Goal: Task Accomplishment & Management: Manage account settings

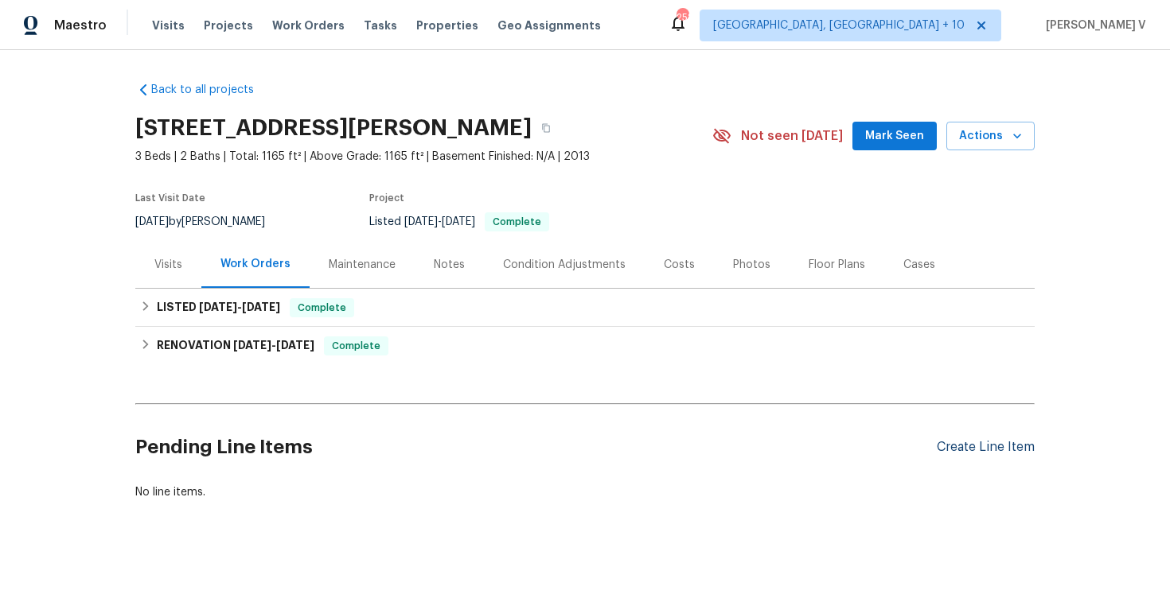
click at [967, 440] on div "Create Line Item" at bounding box center [985, 447] width 98 height 15
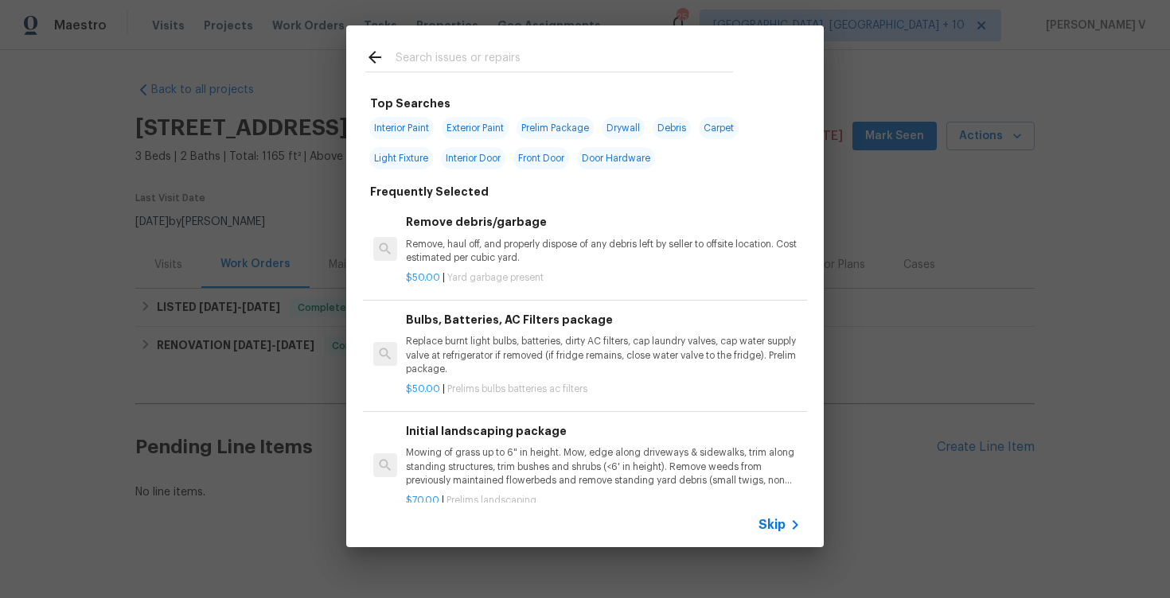
click at [772, 527] on span "Skip" at bounding box center [771, 525] width 27 height 16
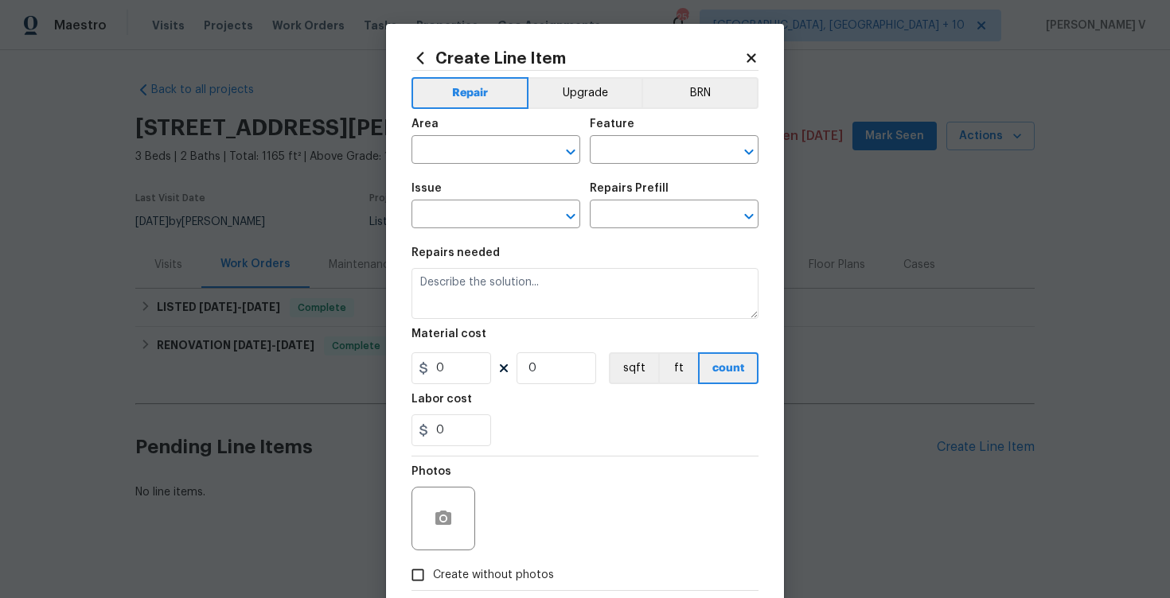
click at [453, 135] on div "Area" at bounding box center [495, 129] width 169 height 21
click at [443, 145] on input "text" at bounding box center [473, 151] width 124 height 25
click at [488, 221] on li "Interior Overall" at bounding box center [495, 213] width 169 height 26
type input "Interior Overall"
click at [679, 134] on div "Feature" at bounding box center [674, 129] width 169 height 21
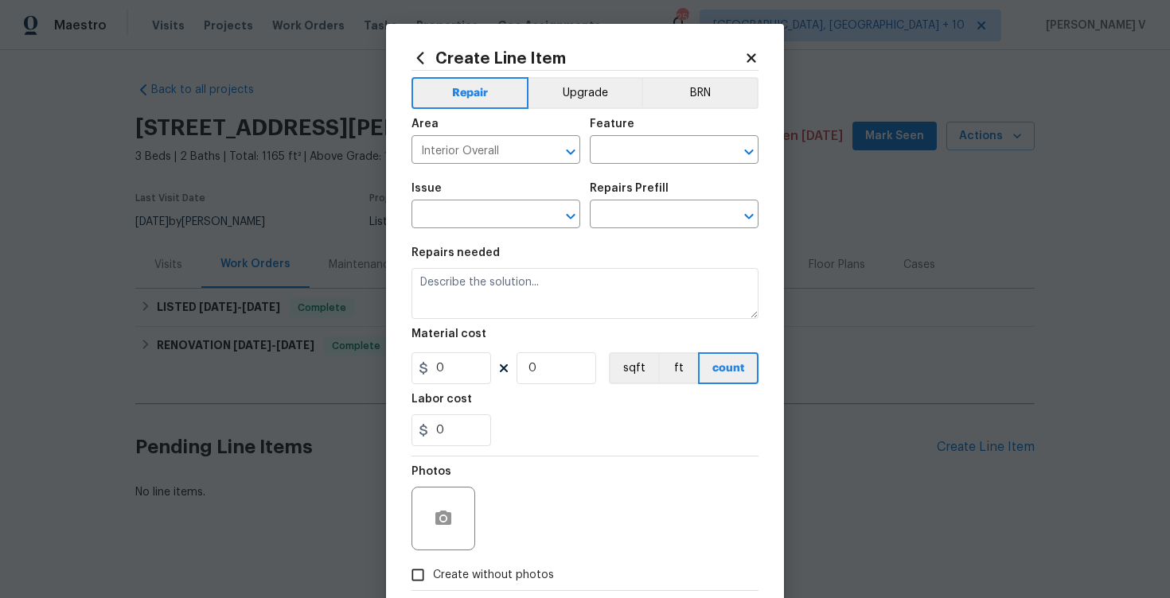
click at [658, 138] on div "Feature" at bounding box center [674, 129] width 169 height 21
click at [652, 139] on input "text" at bounding box center [652, 151] width 124 height 25
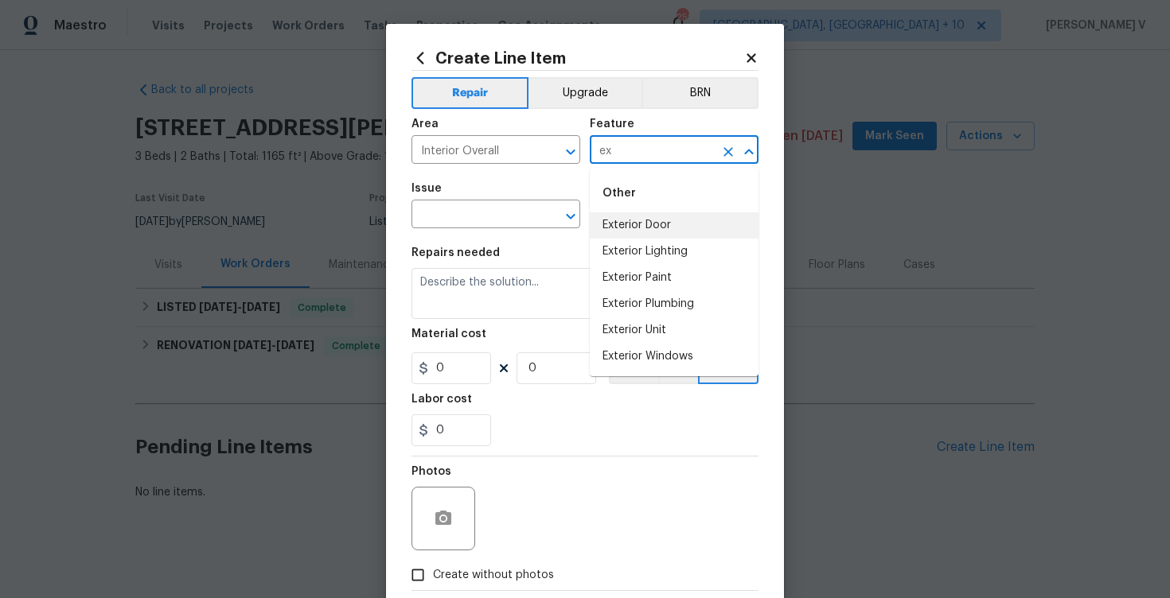
click at [623, 157] on input "ex" at bounding box center [652, 151] width 124 height 25
click at [617, 221] on li "Overall" at bounding box center [674, 225] width 169 height 26
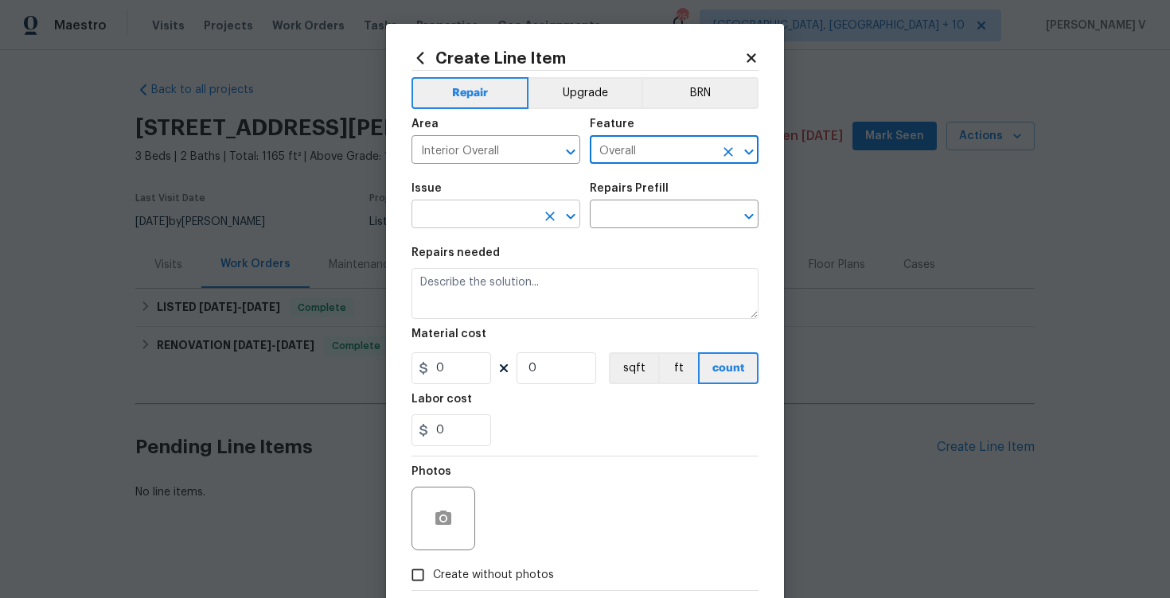
type input "Overall"
click at [460, 223] on input "text" at bounding box center [473, 216] width 124 height 25
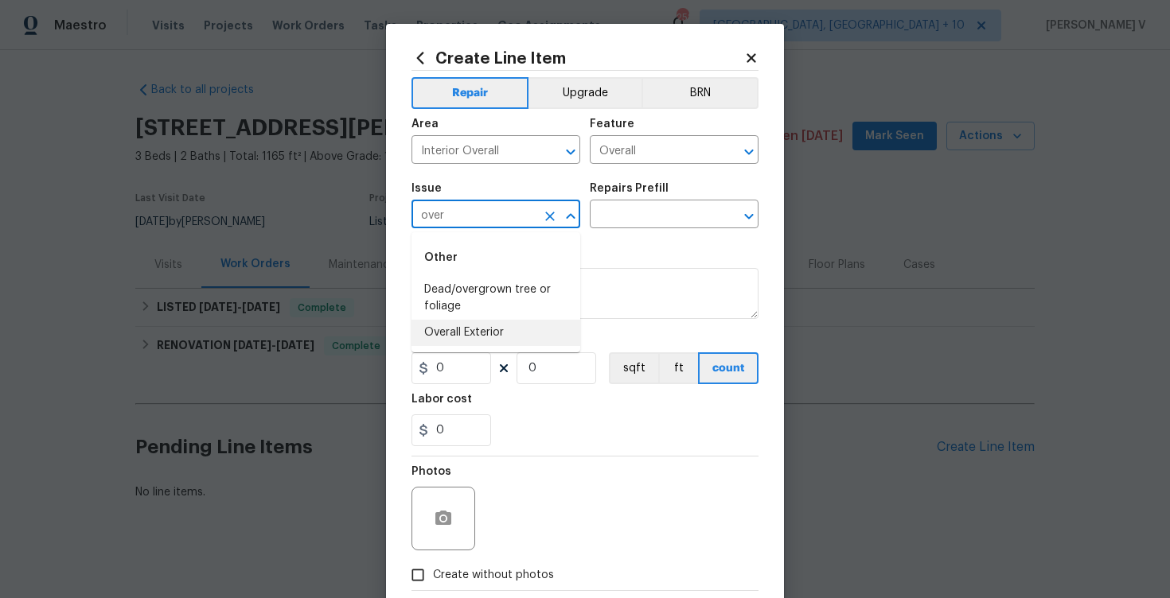
click at [455, 322] on li "Overall Exterior" at bounding box center [495, 333] width 169 height 26
type input "Overall Exterior"
click at [677, 220] on input "text" at bounding box center [652, 216] width 124 height 25
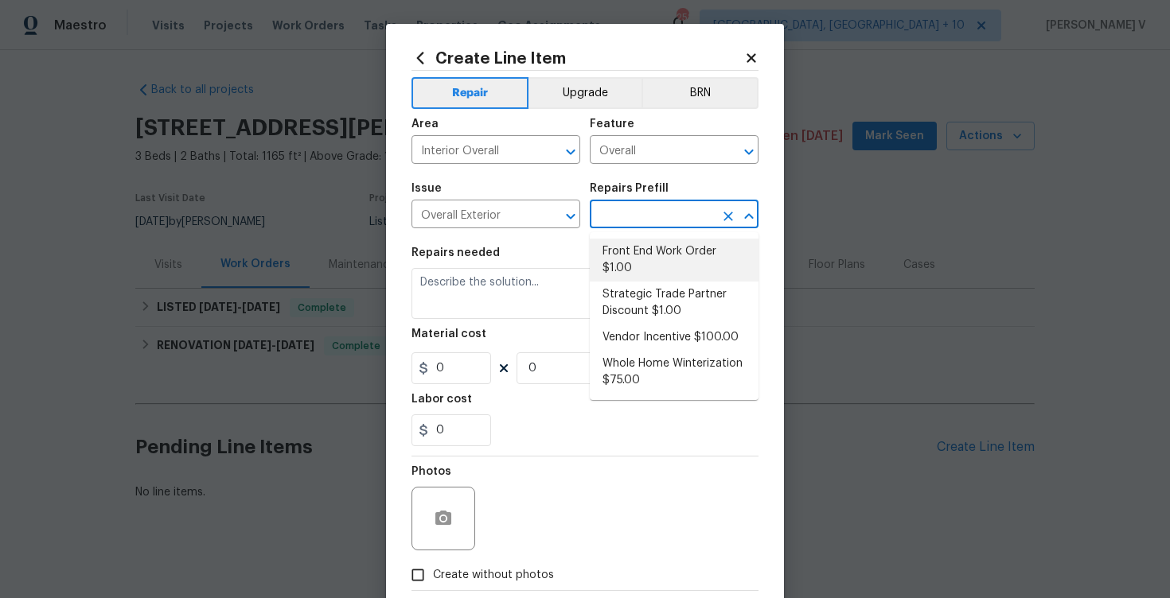
click at [642, 246] on li "Front End Work Order $1.00" at bounding box center [674, 260] width 169 height 43
type input "Front End Work Order $1.00"
type textarea "Placeholder line item for the creation of front end work orders."
type input "1"
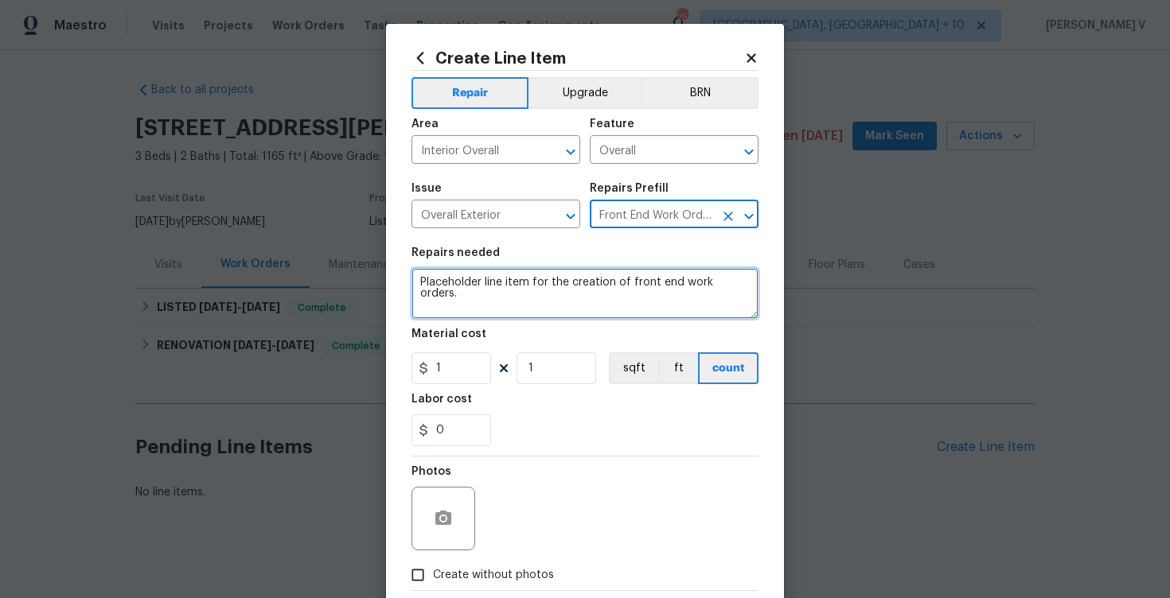
click at [557, 288] on textarea "Placeholder line item for the creation of front end work orders." at bounding box center [584, 293] width 347 height 51
paste textarea "Need to confirm if the water has restored to the property."
click at [423, 281] on textarea "Need to confirm if the water has restored to the property." at bounding box center [584, 293] width 347 height 51
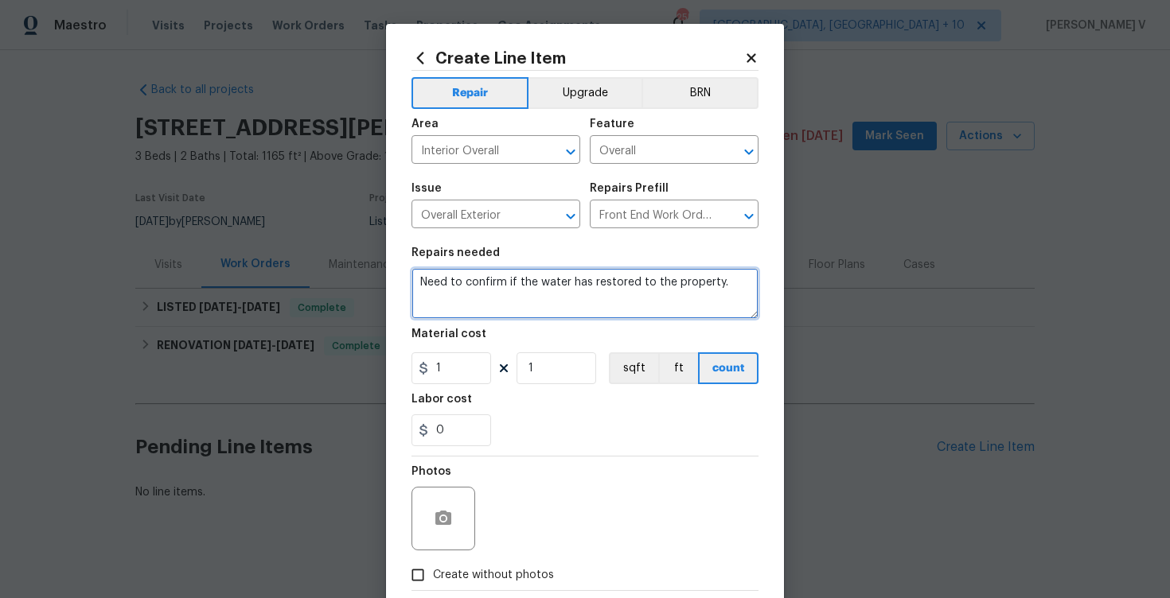
drag, startPoint x: 463, startPoint y: 284, endPoint x: 415, endPoint y: 284, distance: 48.5
click at [415, 284] on textarea "Need to confirm if the water has restored to the property." at bounding box center [584, 293] width 347 height 51
type textarea "Please confirm if the water has restored to the property."
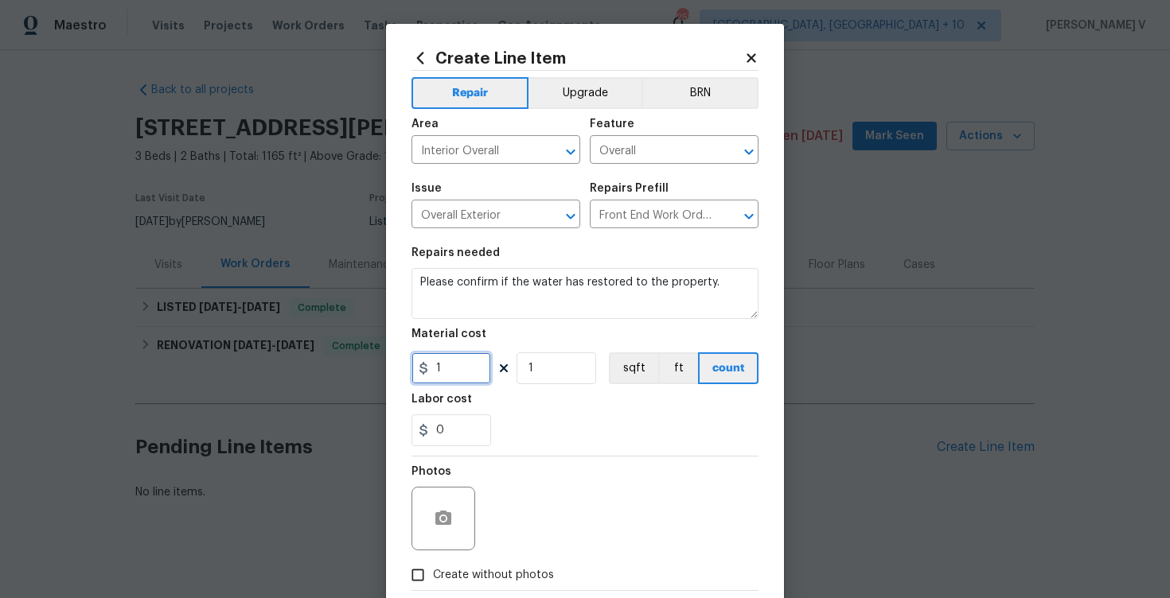
click at [488, 376] on input "1" at bounding box center [451, 368] width 80 height 32
type input "75"
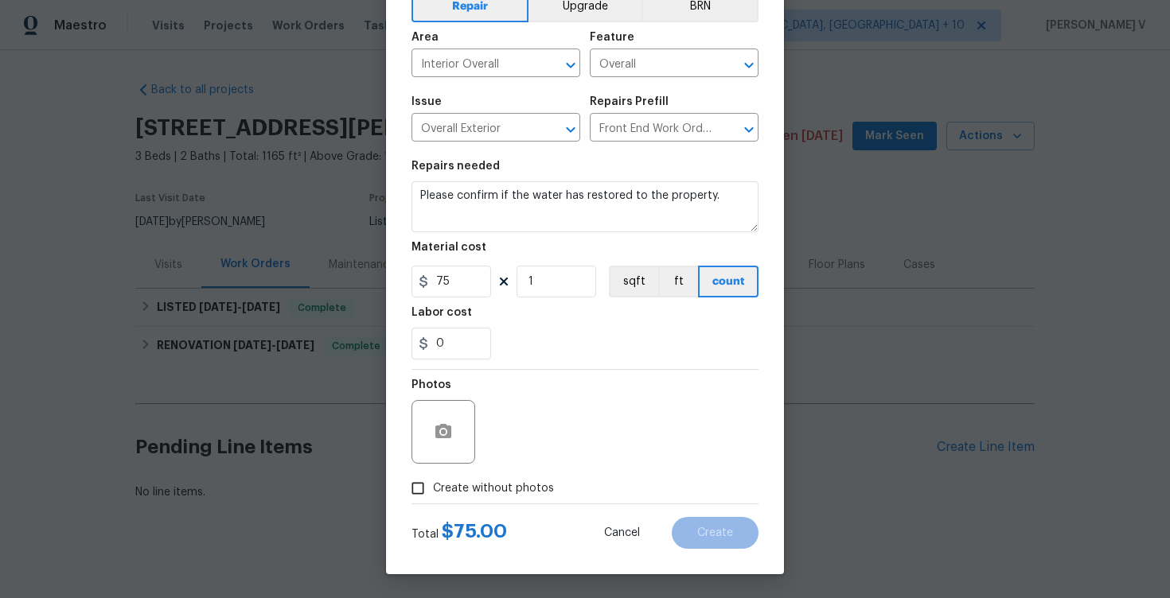
click at [453, 500] on label "Create without photos" at bounding box center [478, 488] width 151 height 30
click at [433, 500] on input "Create without photos" at bounding box center [418, 488] width 30 height 30
checkbox input "true"
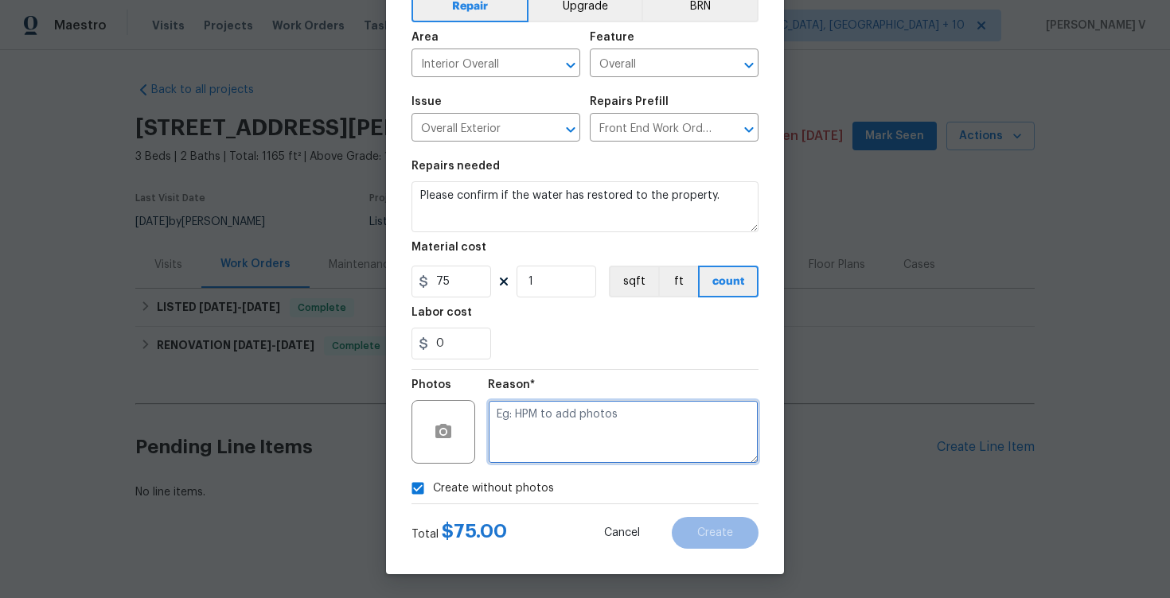
click at [540, 452] on textarea at bounding box center [623, 432] width 271 height 64
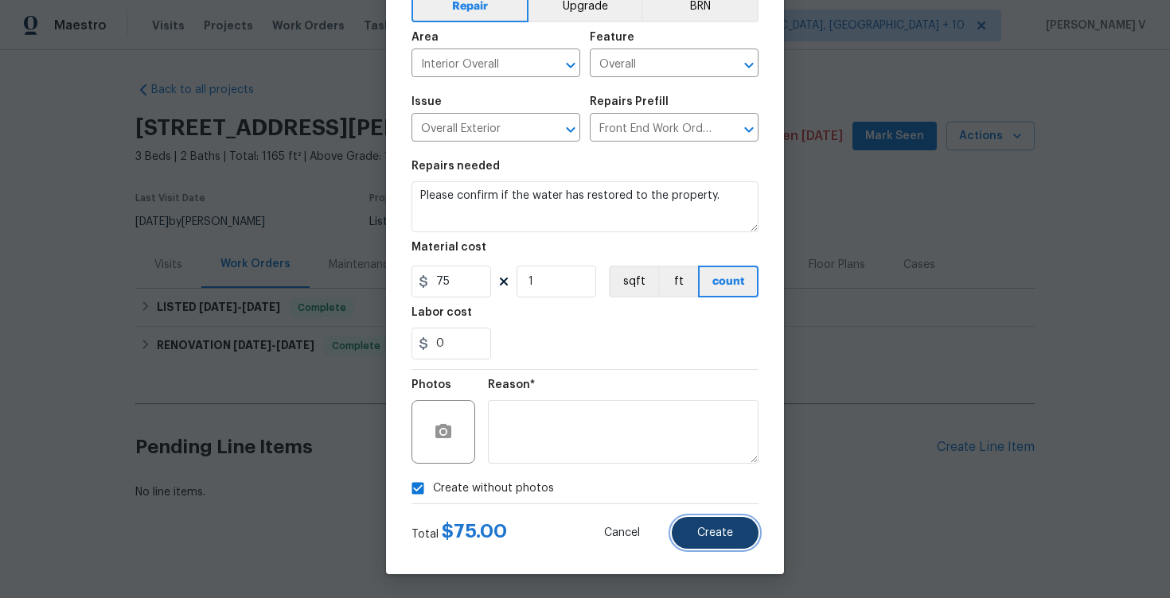
click at [720, 527] on span "Create" at bounding box center [715, 533] width 36 height 12
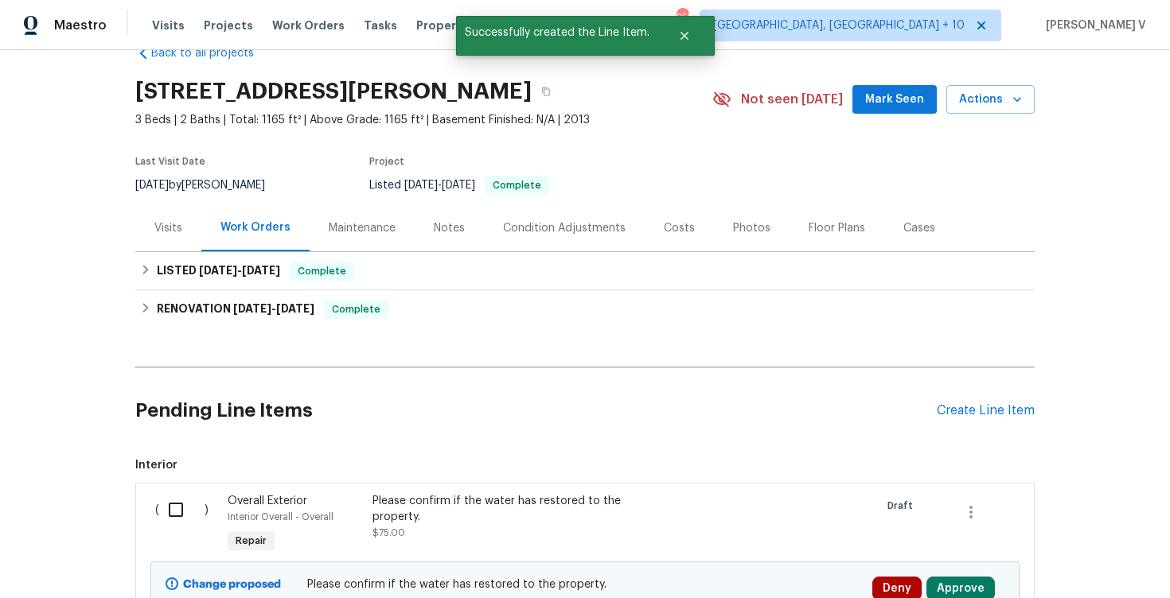
scroll to position [83, 0]
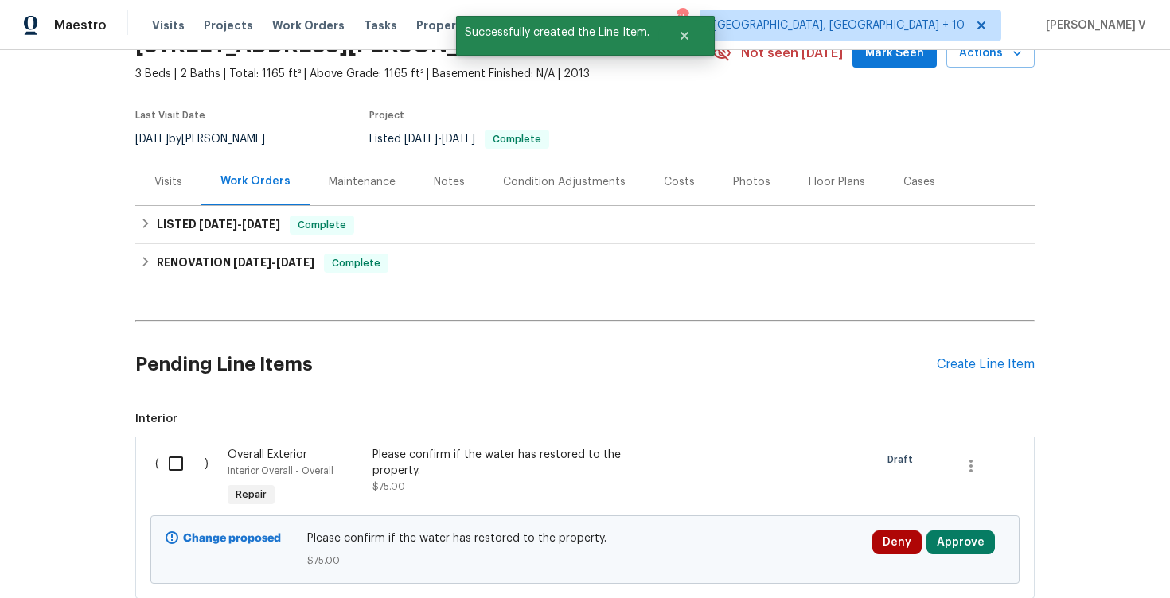
click at [180, 461] on input "checkbox" at bounding box center [181, 463] width 45 height 33
checkbox input "true"
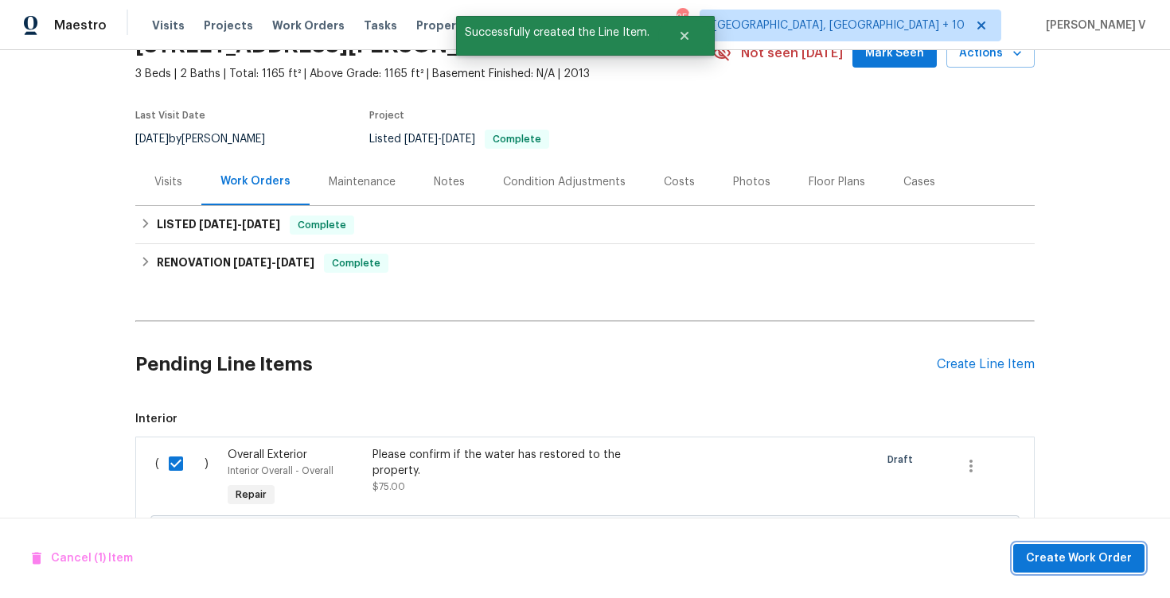
click at [1085, 564] on span "Create Work Order" at bounding box center [1079, 559] width 106 height 20
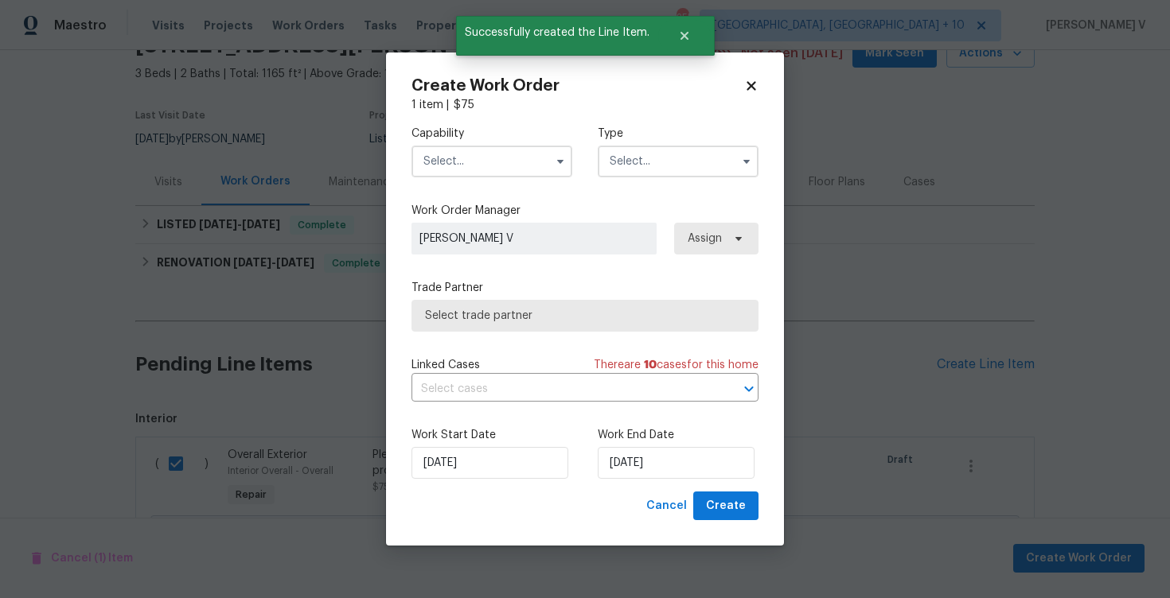
click at [488, 164] on input "text" at bounding box center [491, 162] width 161 height 32
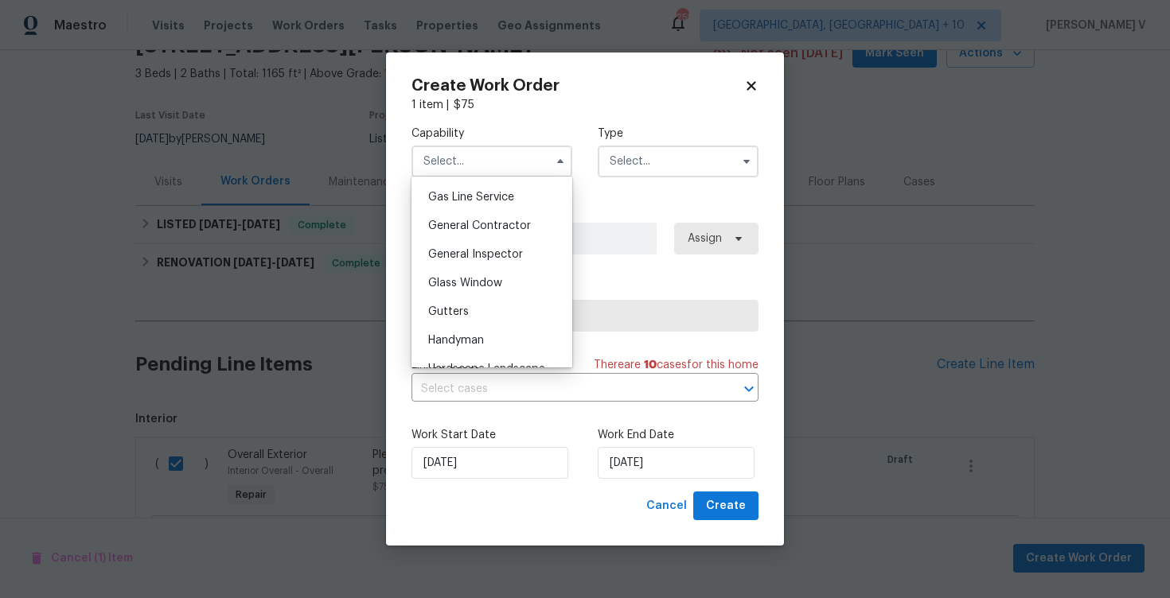
scroll to position [780, 0]
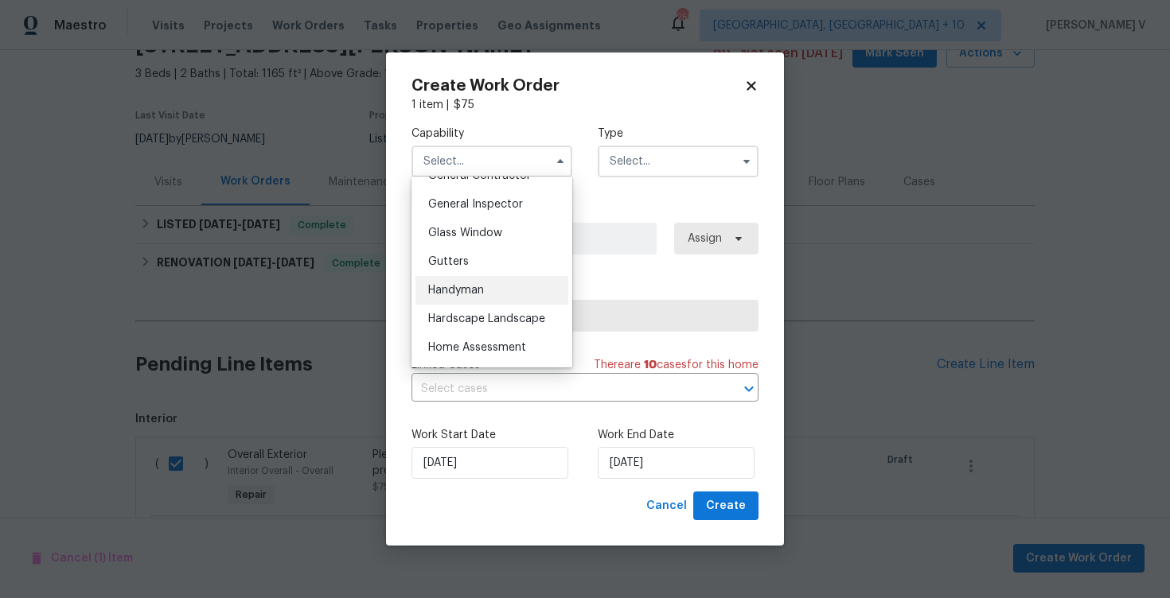
click at [473, 287] on span "Handyman" at bounding box center [456, 290] width 56 height 11
type input "Handyman"
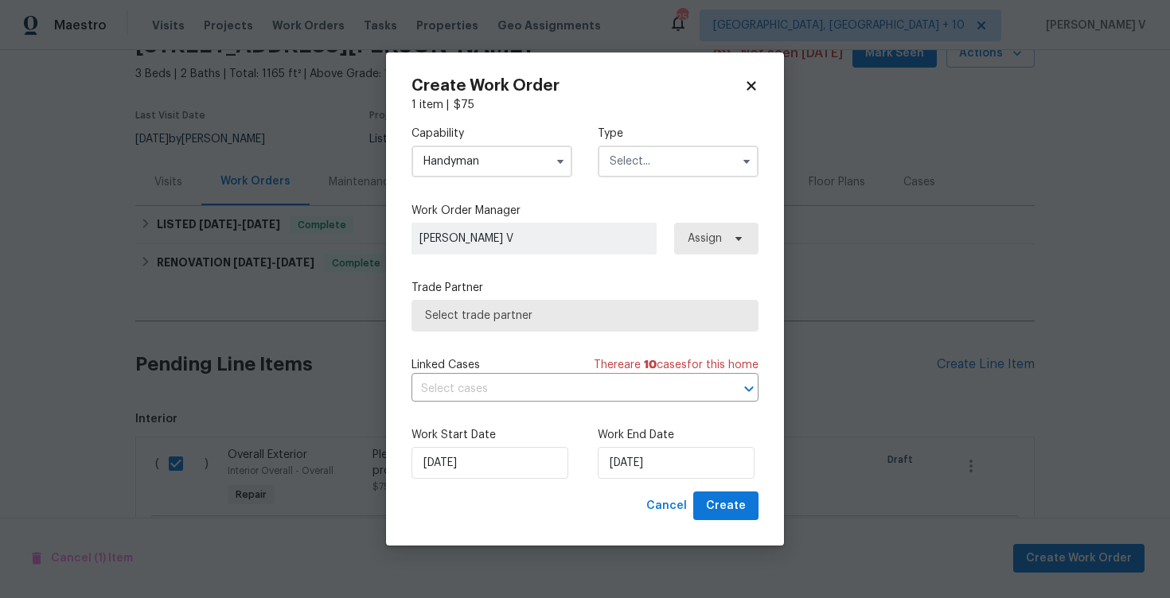
click at [672, 135] on label "Type" at bounding box center [677, 134] width 161 height 16
click at [660, 153] on input "text" at bounding box center [677, 162] width 161 height 32
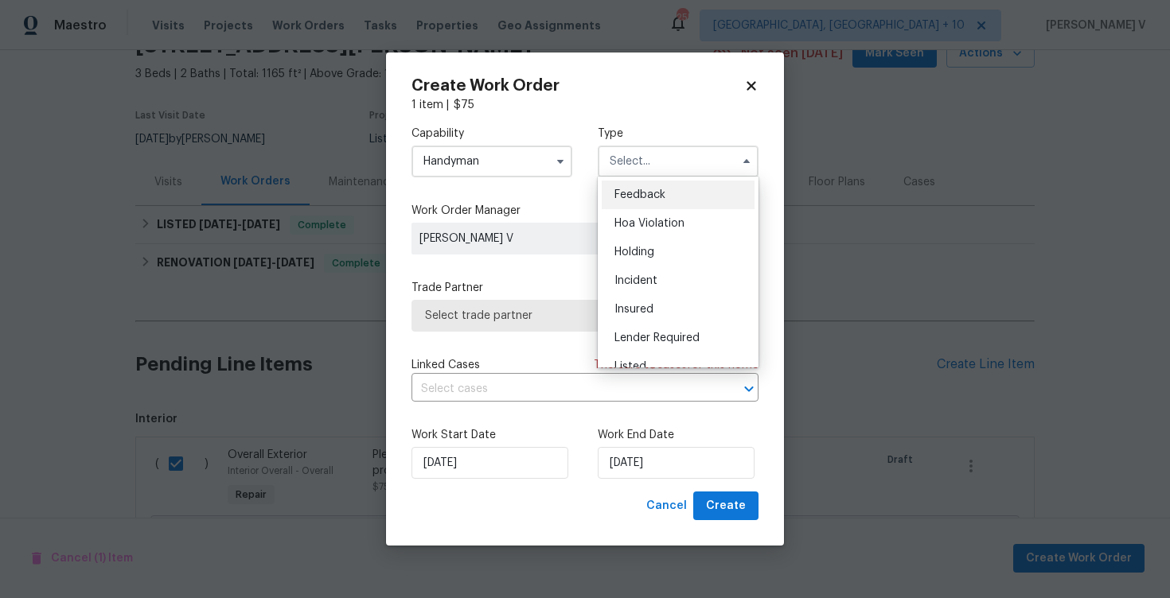
click at [651, 184] on div "Feedback" at bounding box center [677, 195] width 153 height 29
type input "Feedback"
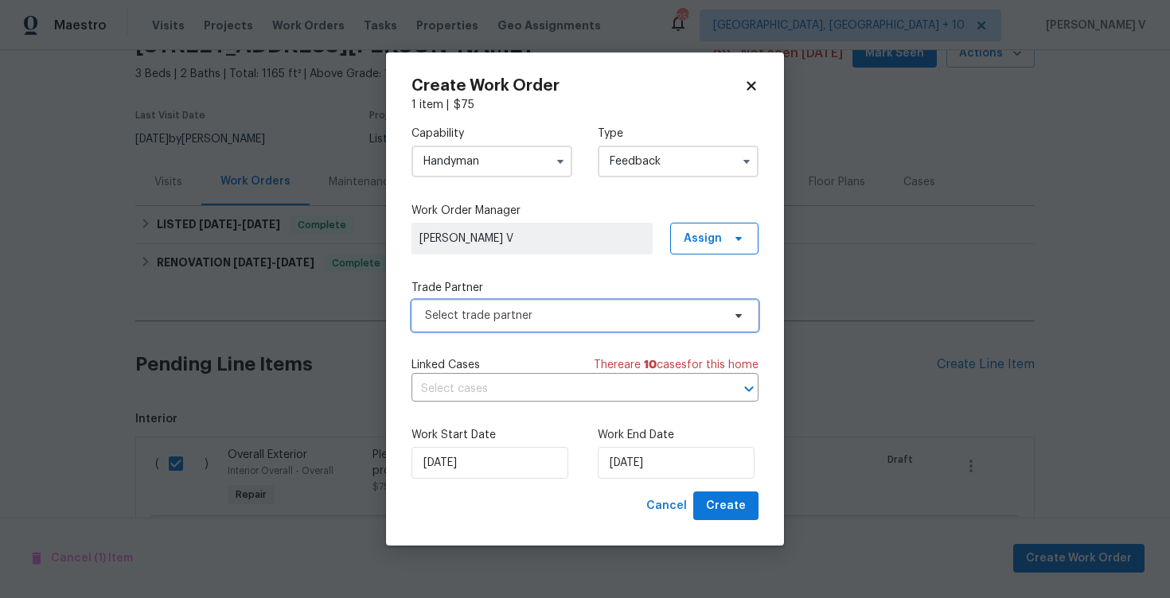
click at [521, 306] on span "Select trade partner" at bounding box center [584, 316] width 347 height 32
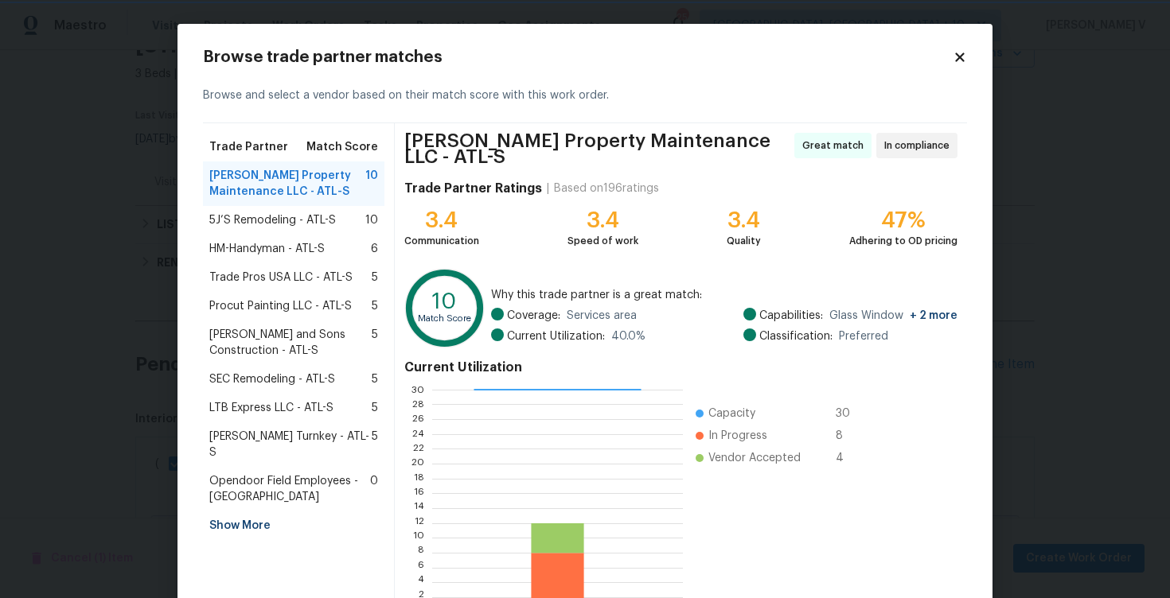
scroll to position [103, 0]
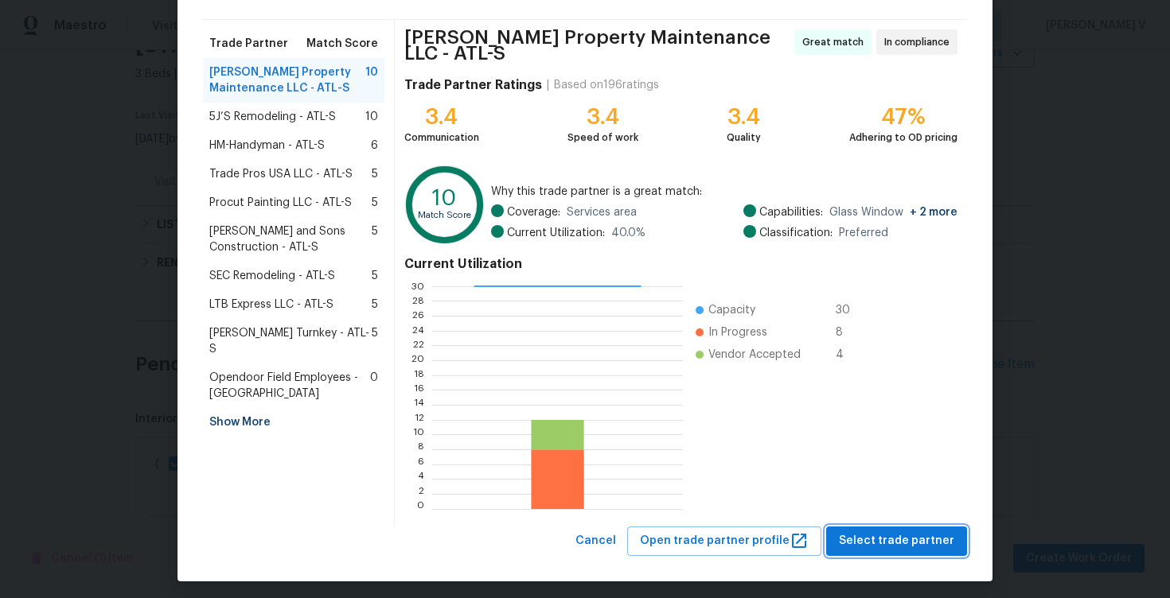
click at [943, 542] on span "Select trade partner" at bounding box center [896, 541] width 115 height 20
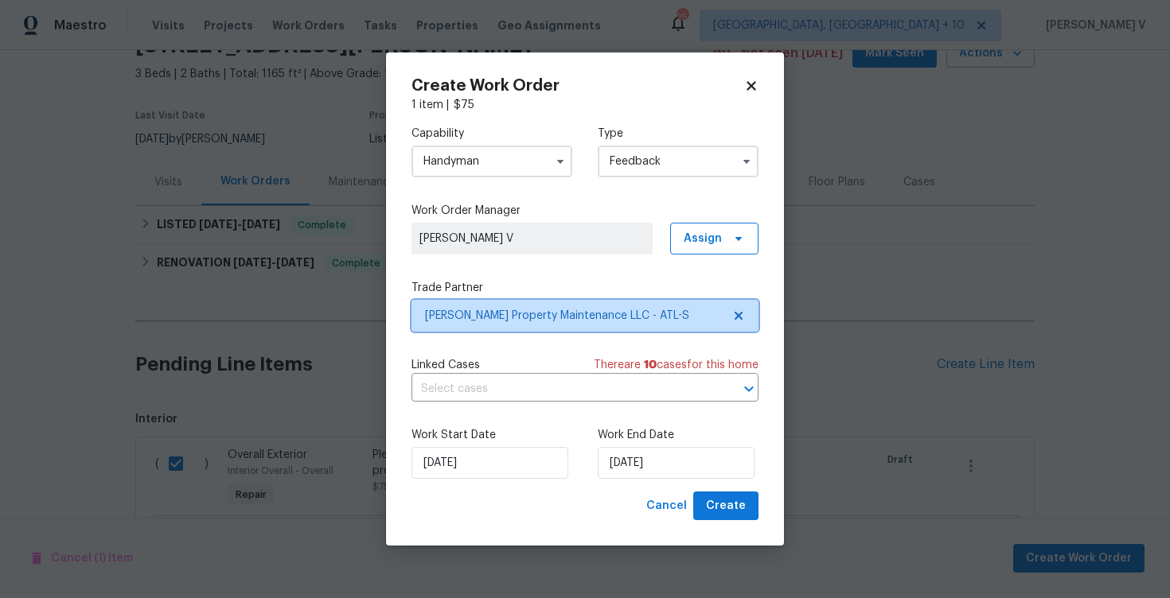
scroll to position [0, 0]
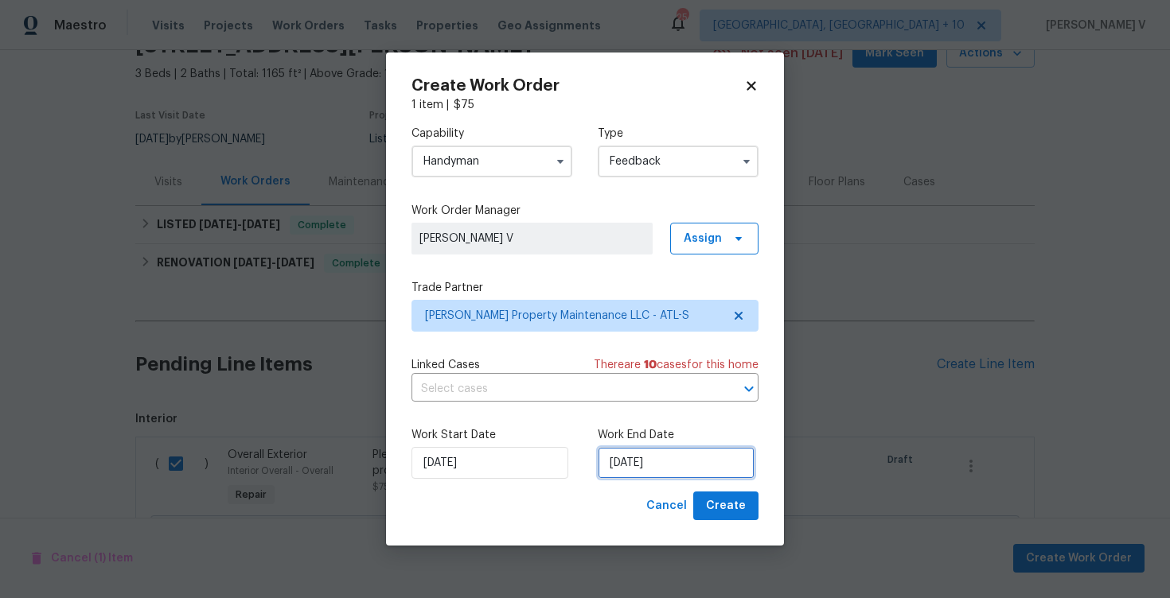
click at [626, 457] on input "19/08/2025" at bounding box center [675, 463] width 157 height 32
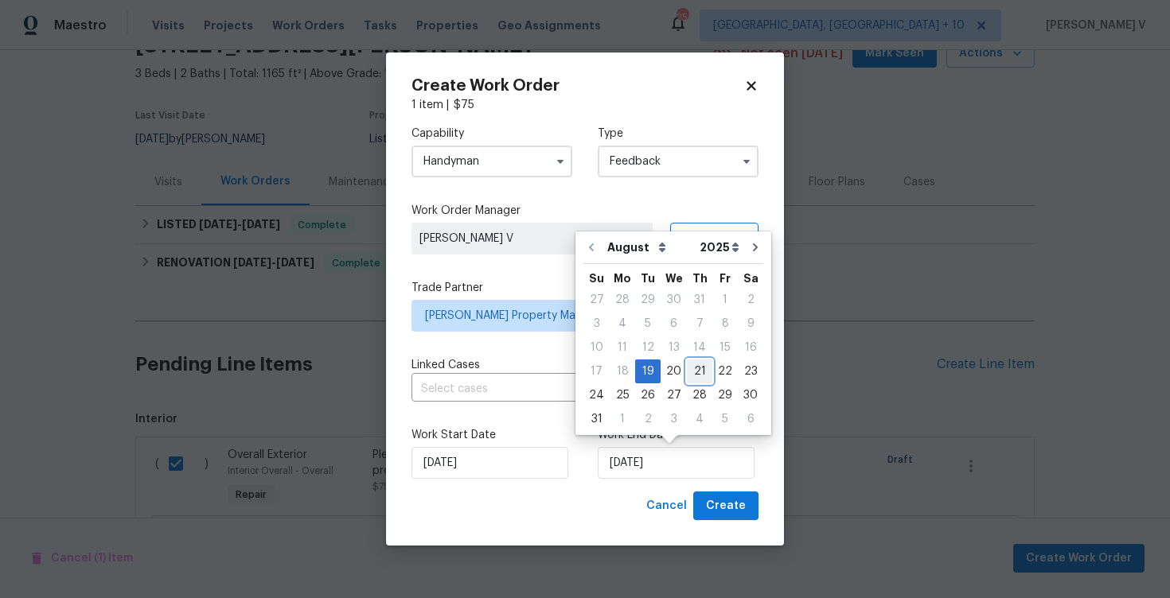
click at [689, 365] on div "21" at bounding box center [699, 371] width 25 height 22
type input "21/08/2025"
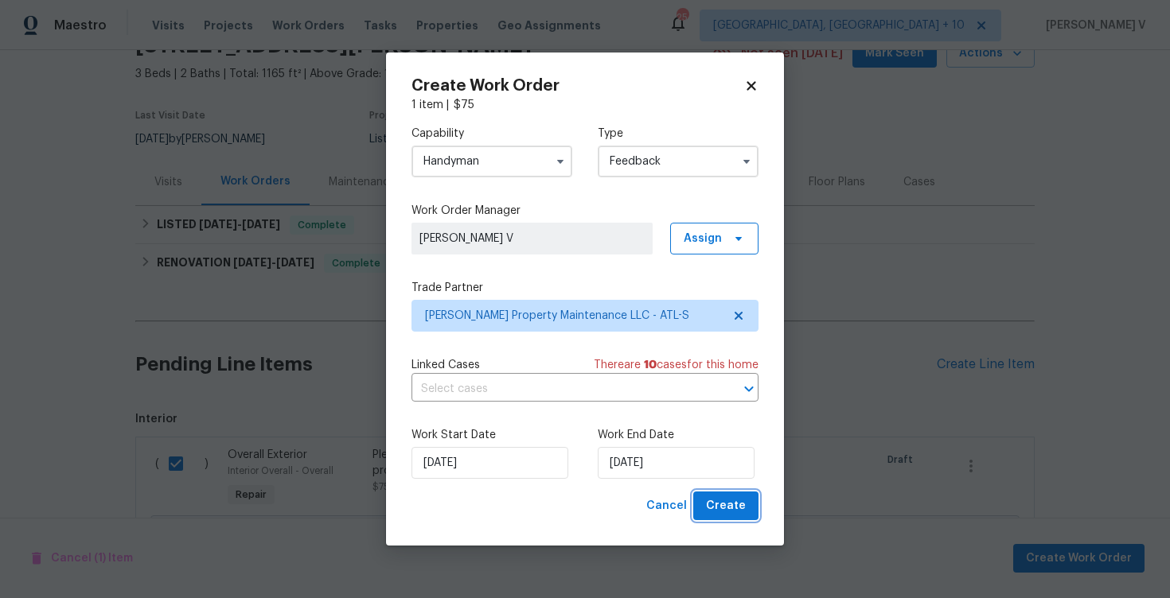
click at [723, 509] on span "Create" at bounding box center [726, 506] width 40 height 20
checkbox input "false"
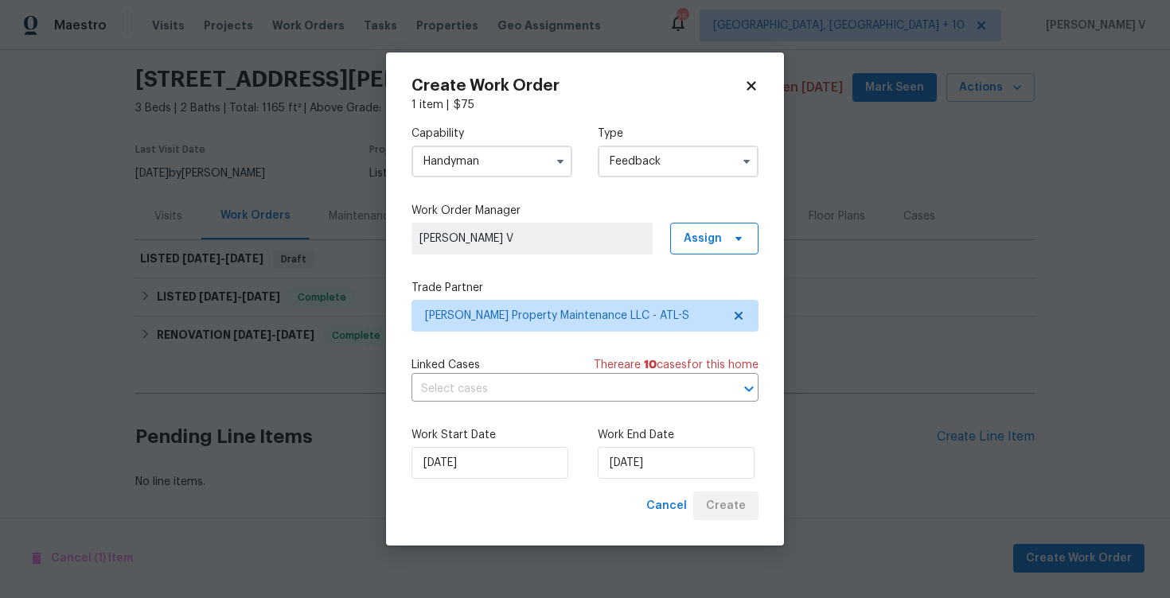
scroll to position [49, 0]
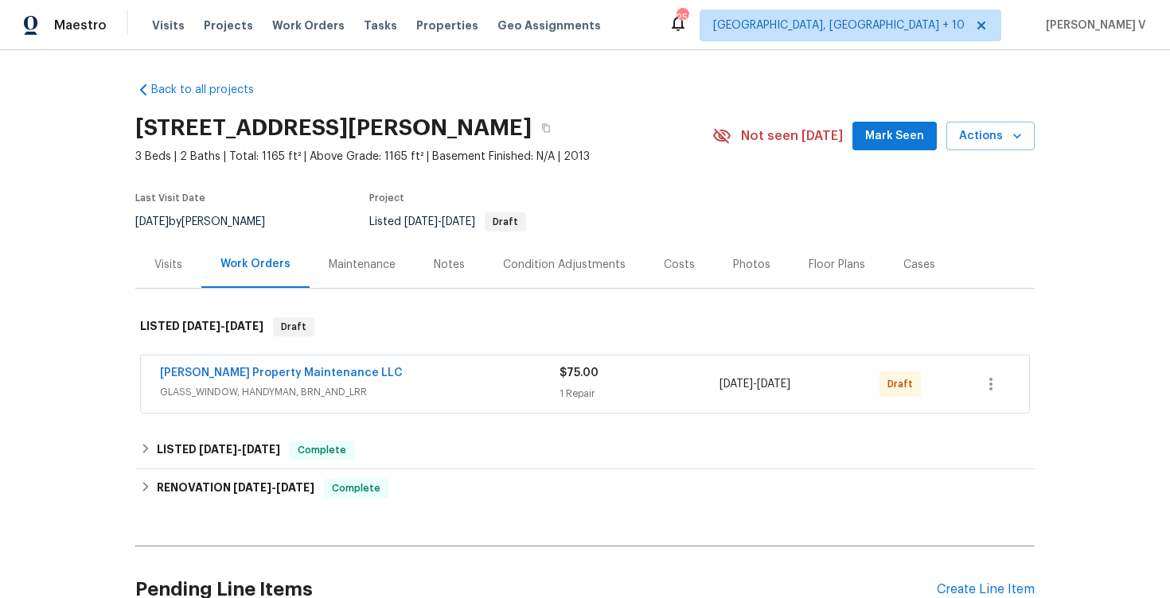
click at [401, 372] on div "[PERSON_NAME] Property Maintenance LLC" at bounding box center [359, 374] width 399 height 19
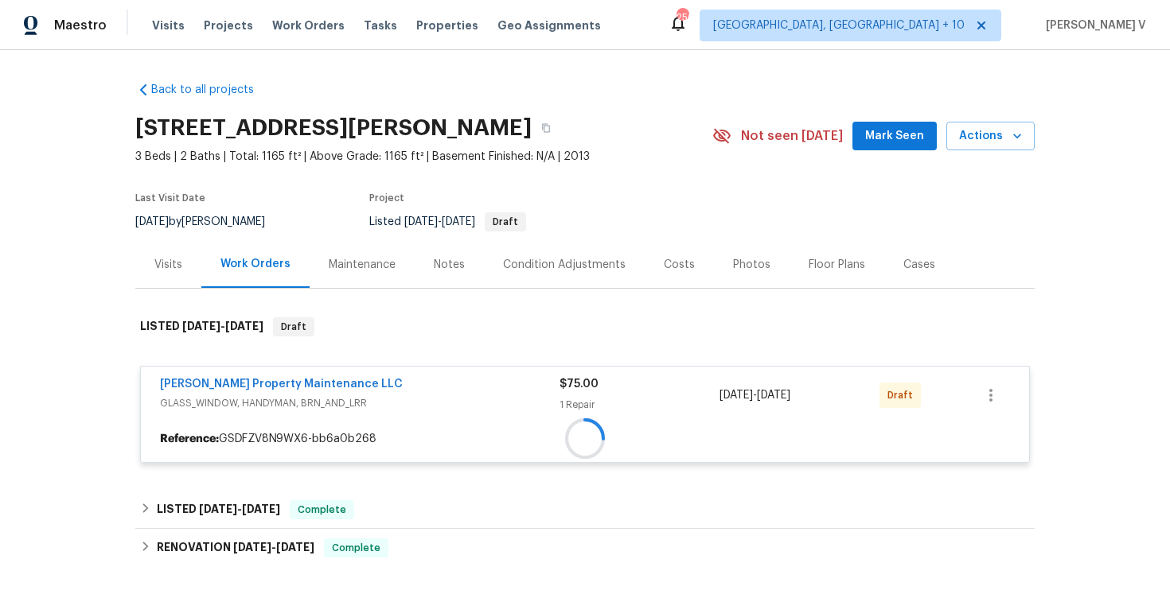
scroll to position [146, 0]
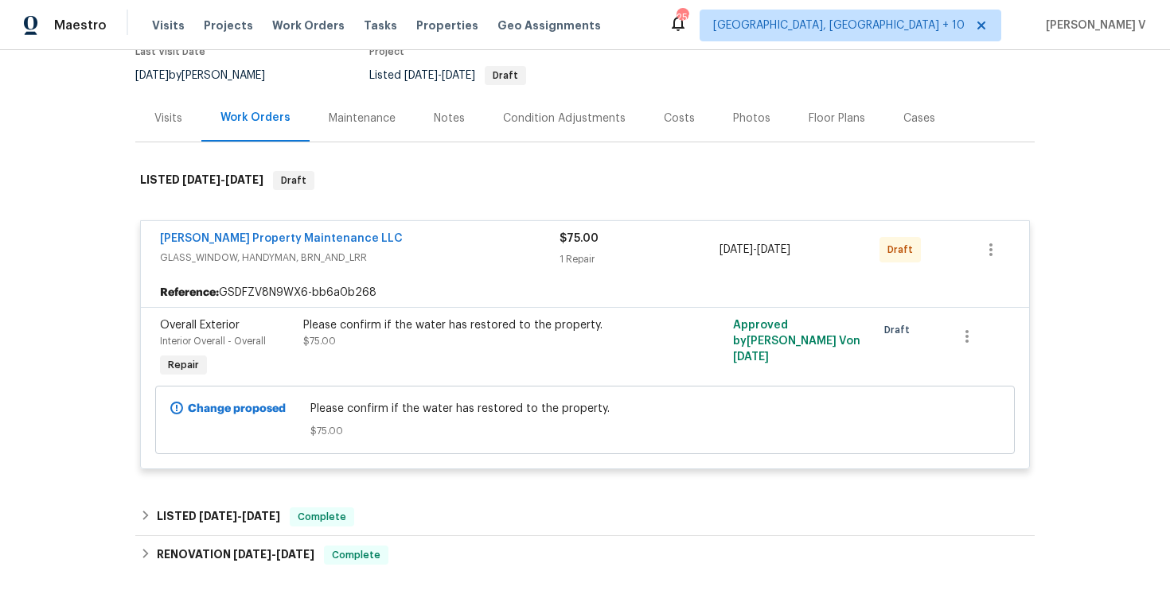
click at [465, 347] on div "Please confirm if the water has restored to the property. $75.00" at bounding box center [477, 333] width 348 height 32
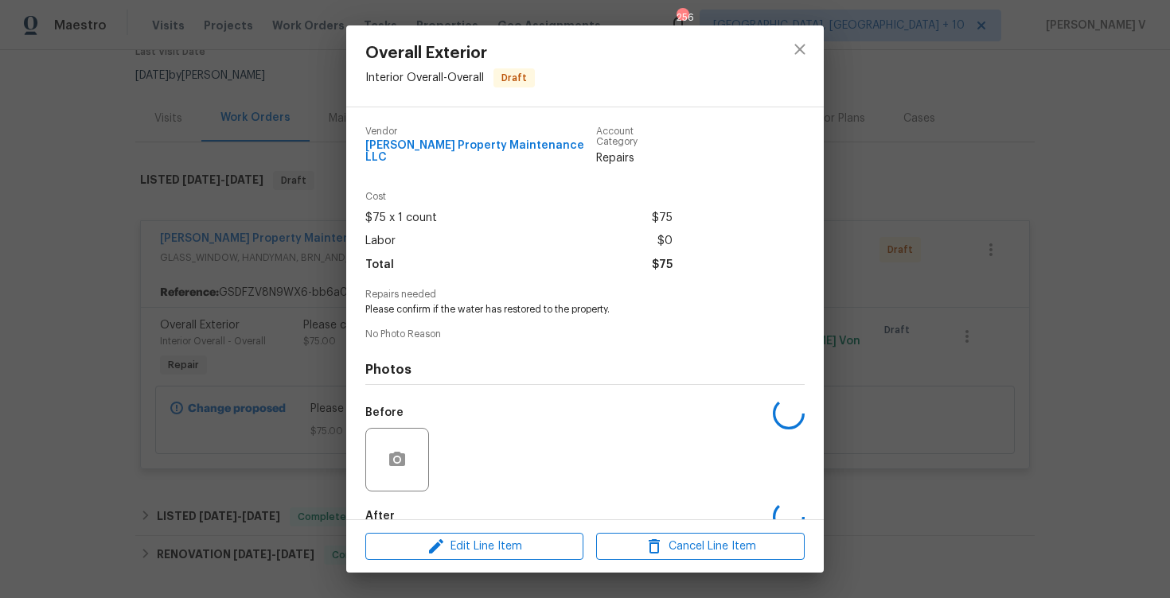
scroll to position [81, 0]
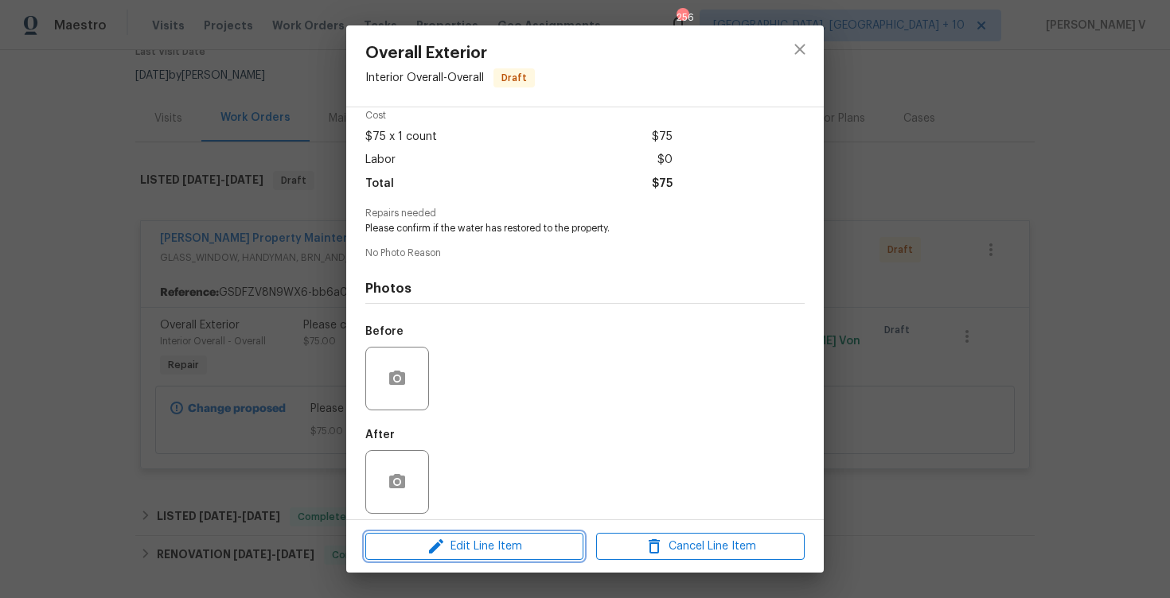
click at [420, 554] on span "Edit Line Item" at bounding box center [474, 547] width 208 height 20
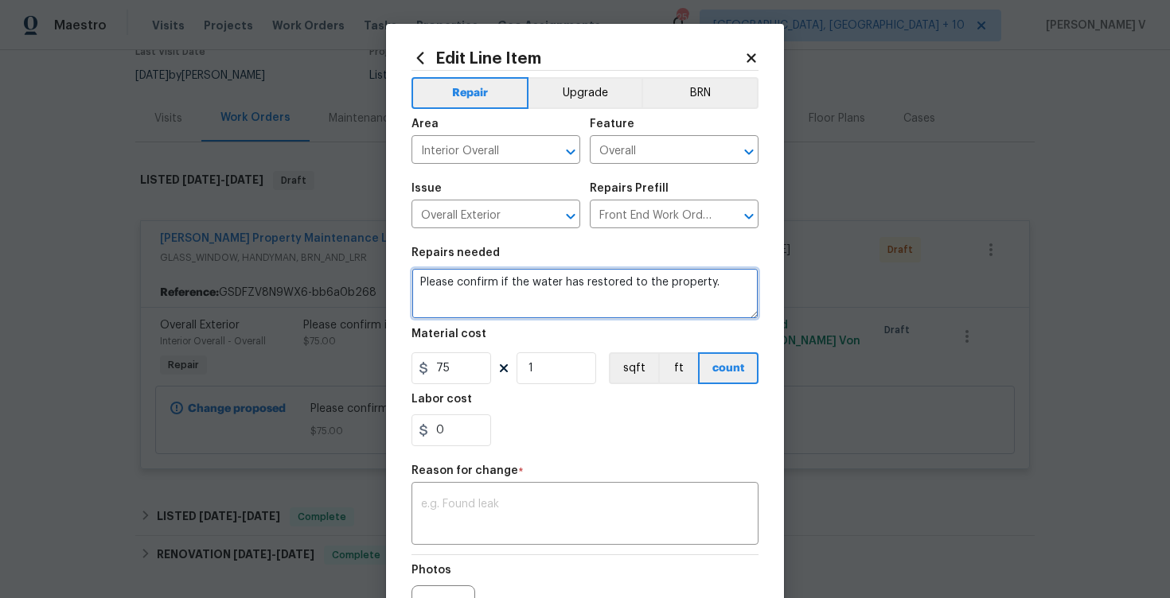
click at [415, 286] on textarea "Please confirm if the water has restored to the property." at bounding box center [584, 293] width 347 height 51
type textarea "#Resale. Please confirm if the water has restored to the property."
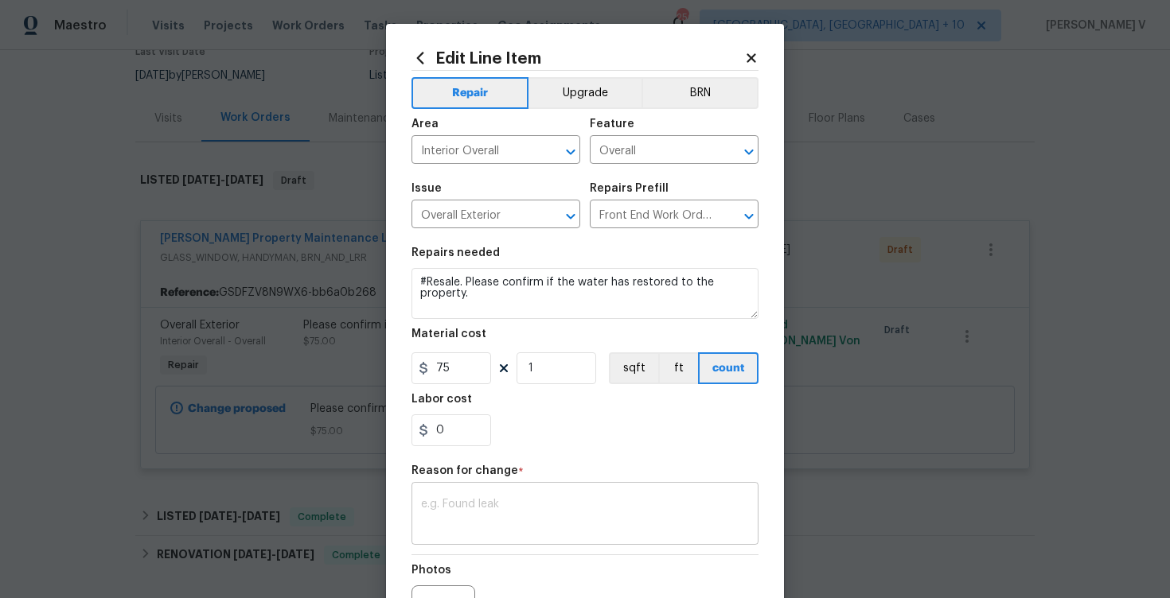
click at [617, 516] on textarea at bounding box center [585, 515] width 328 height 33
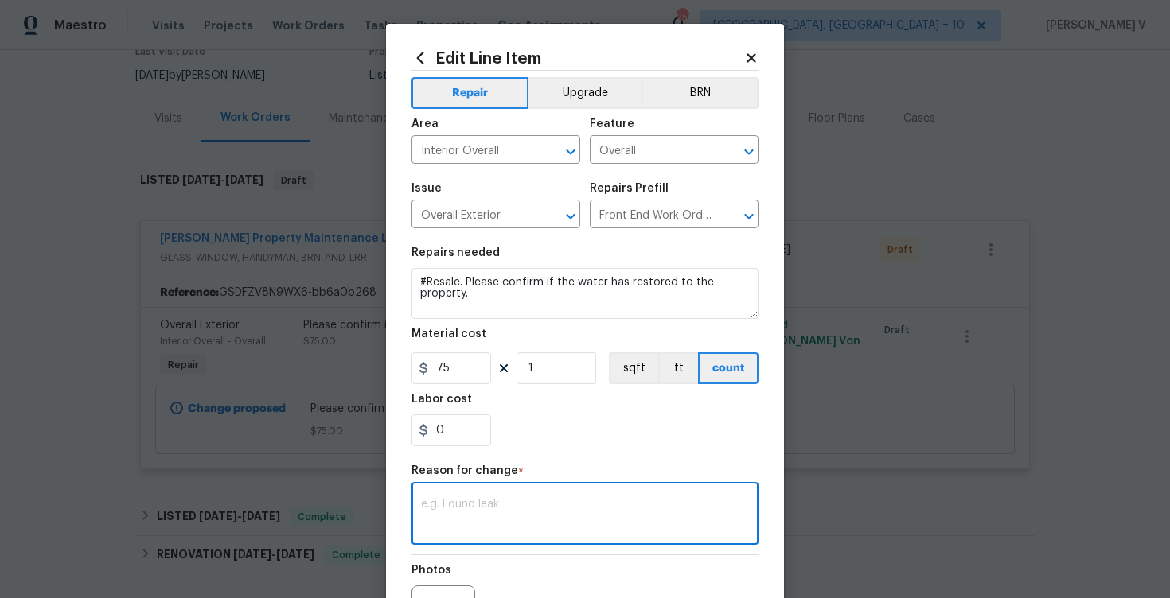
click at [617, 516] on textarea at bounding box center [585, 515] width 328 height 33
paste textarea "Hi, this is Divya with Opendoor. I’m confirming you received the WO for the pro…"
type textarea "Hi, this is Divya with Opendoor. I’m confirming you received the WO for the pro…"
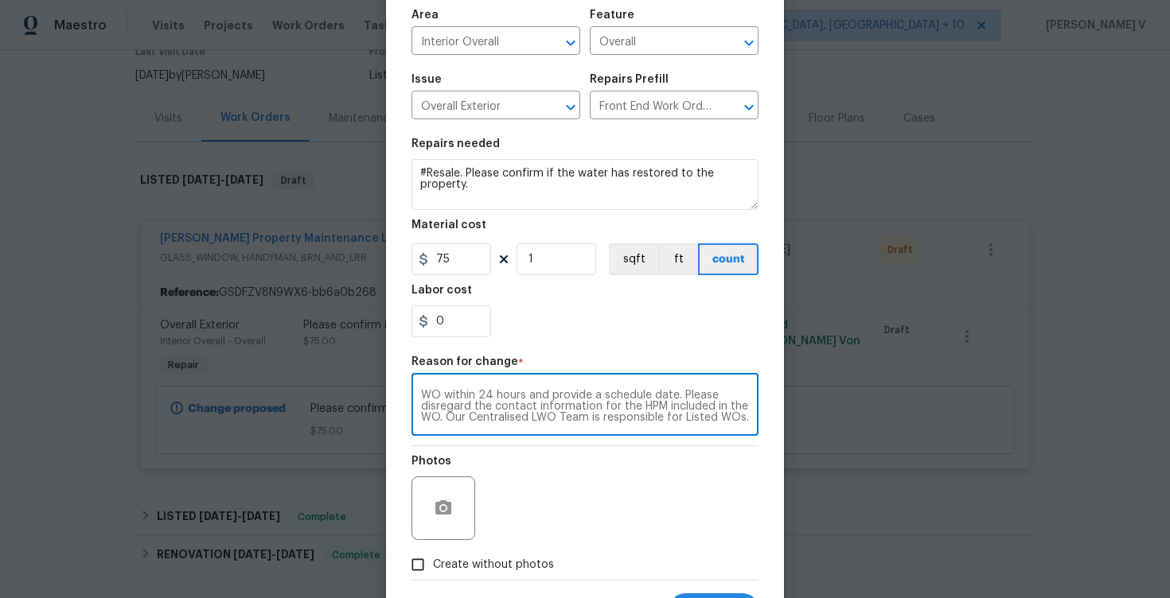
scroll to position [186, 0]
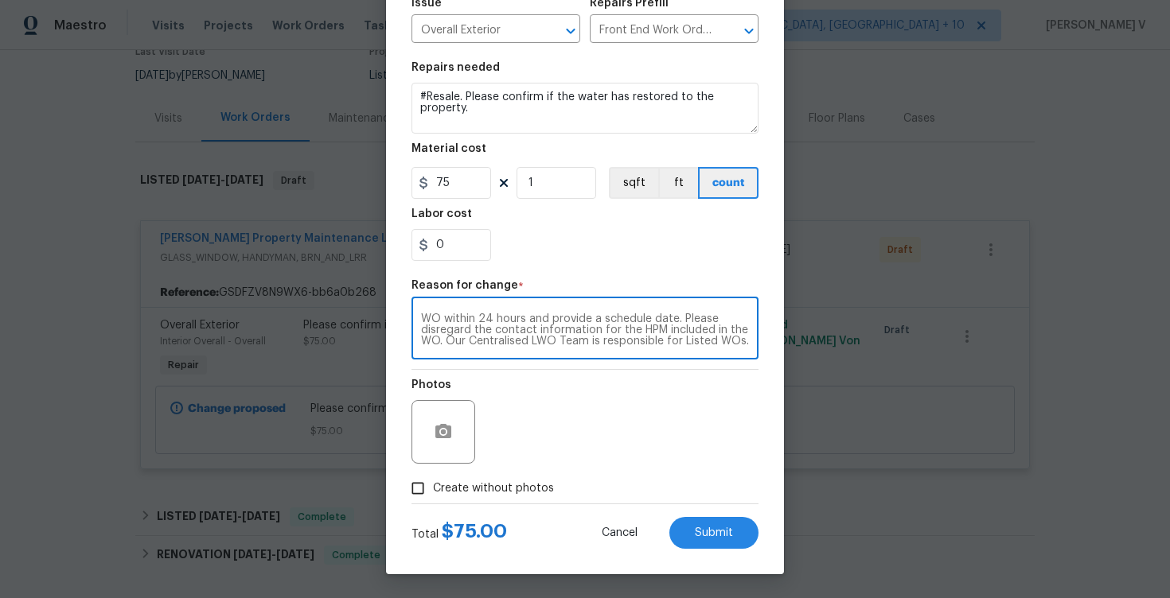
click at [500, 317] on textarea "Hi, this is Divya with Opendoor. I’m confirming you received the WO for the pro…" at bounding box center [585, 329] width 328 height 33
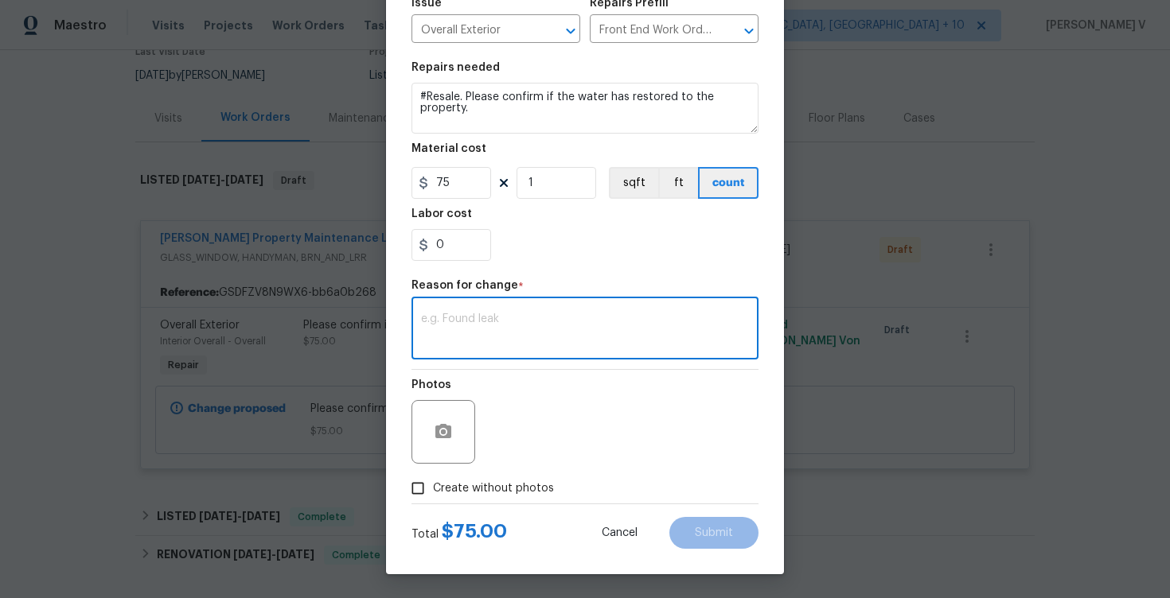
scroll to position [0, 0]
type textarea "updated verbiage."
click at [421, 485] on input "Create without photos" at bounding box center [418, 488] width 30 height 30
checkbox input "true"
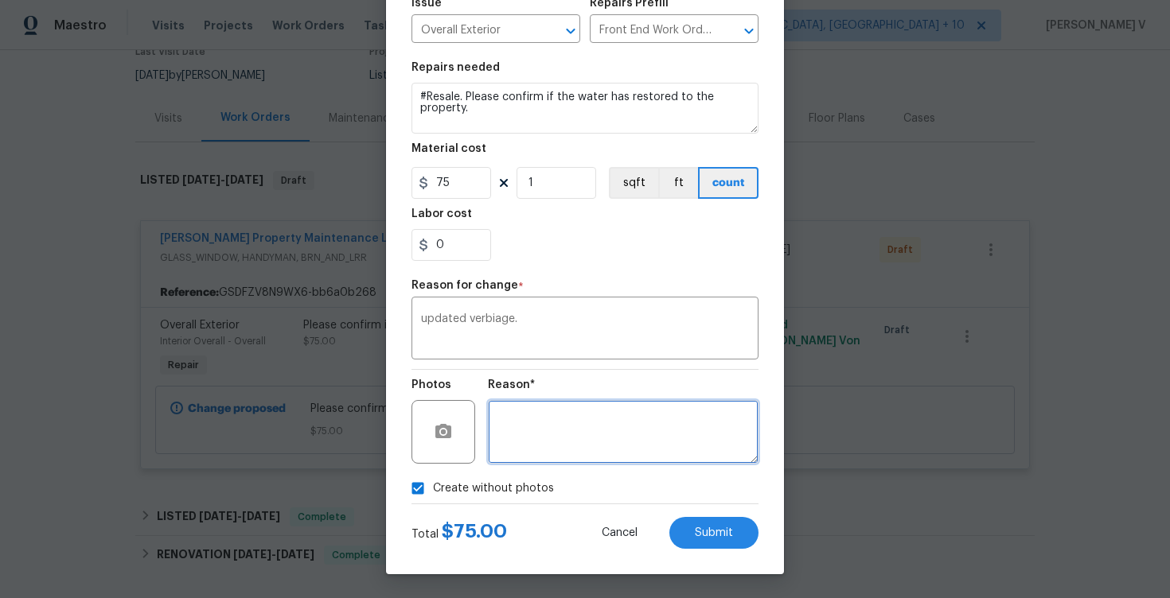
click at [582, 419] on textarea at bounding box center [623, 432] width 271 height 64
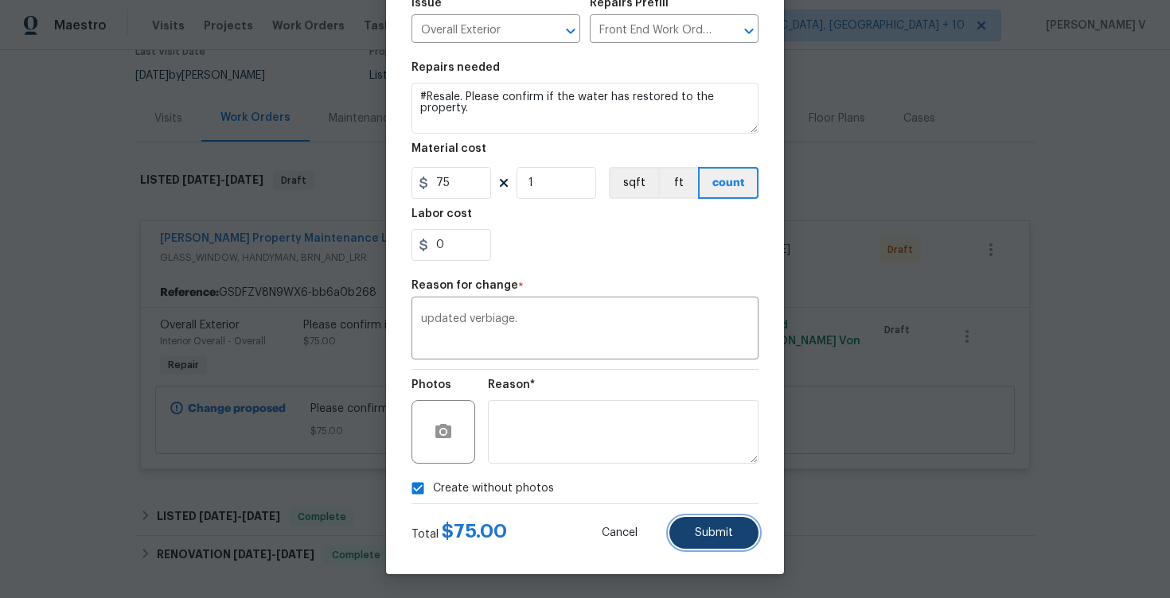
click at [731, 521] on button "Submit" at bounding box center [713, 533] width 89 height 32
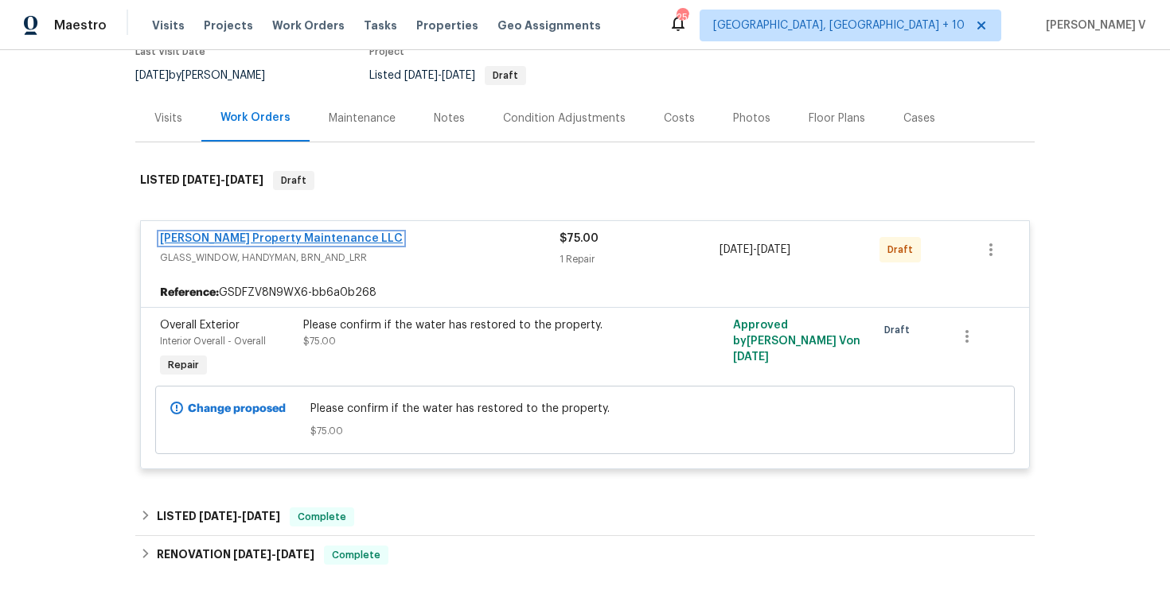
click at [267, 237] on link "[PERSON_NAME] Property Maintenance LLC" at bounding box center [281, 238] width 243 height 11
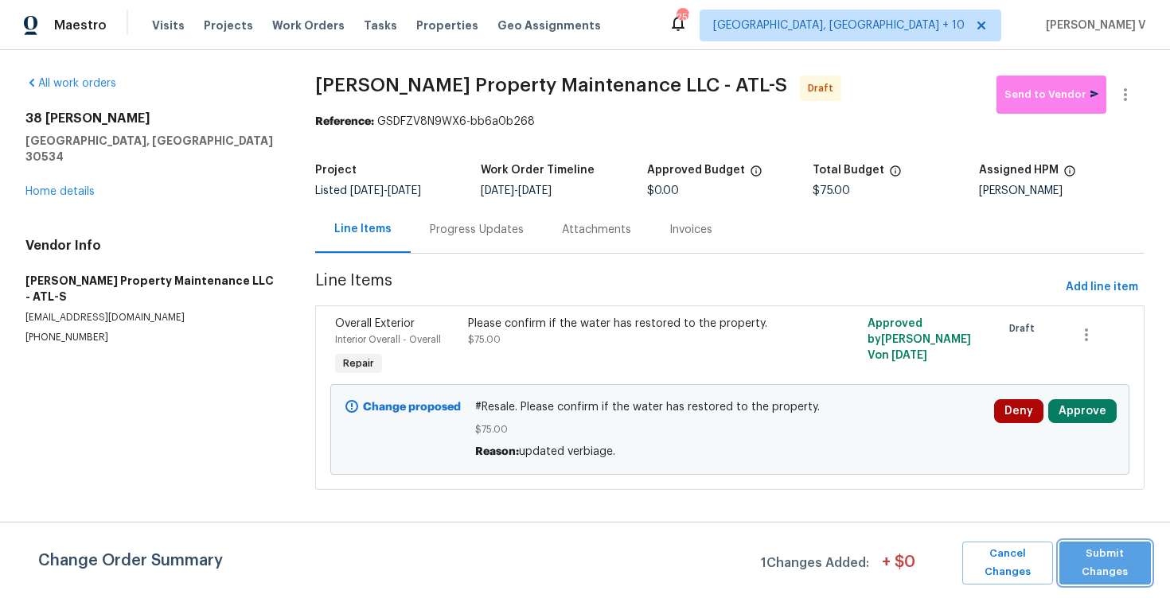
click at [1107, 548] on span "Submit Changes" at bounding box center [1105, 563] width 76 height 37
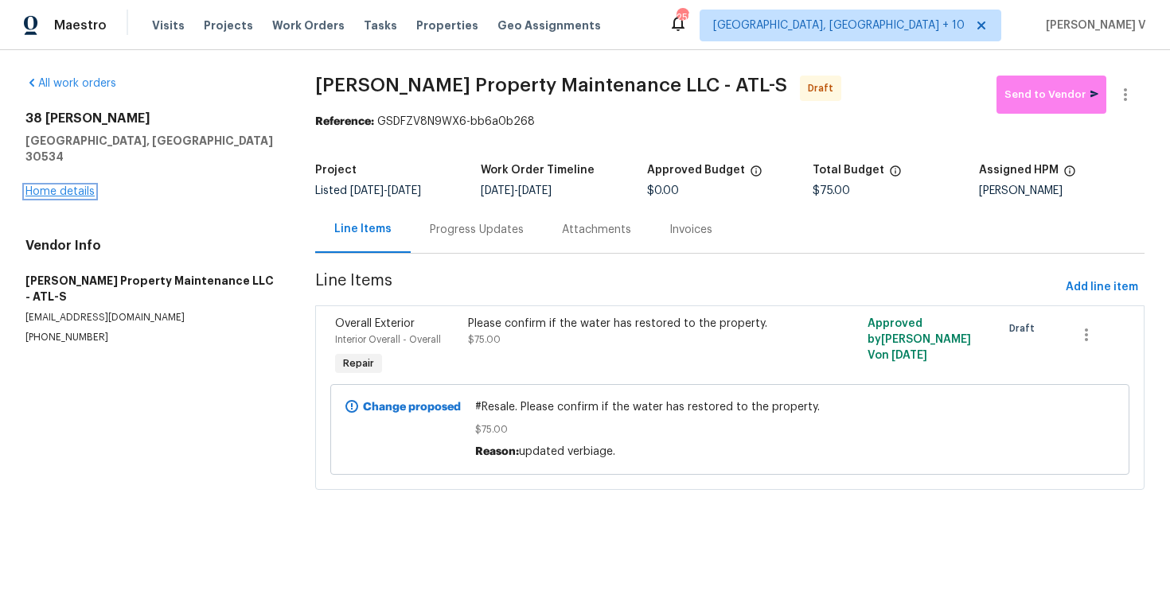
click at [80, 186] on link "Home details" at bounding box center [59, 191] width 69 height 11
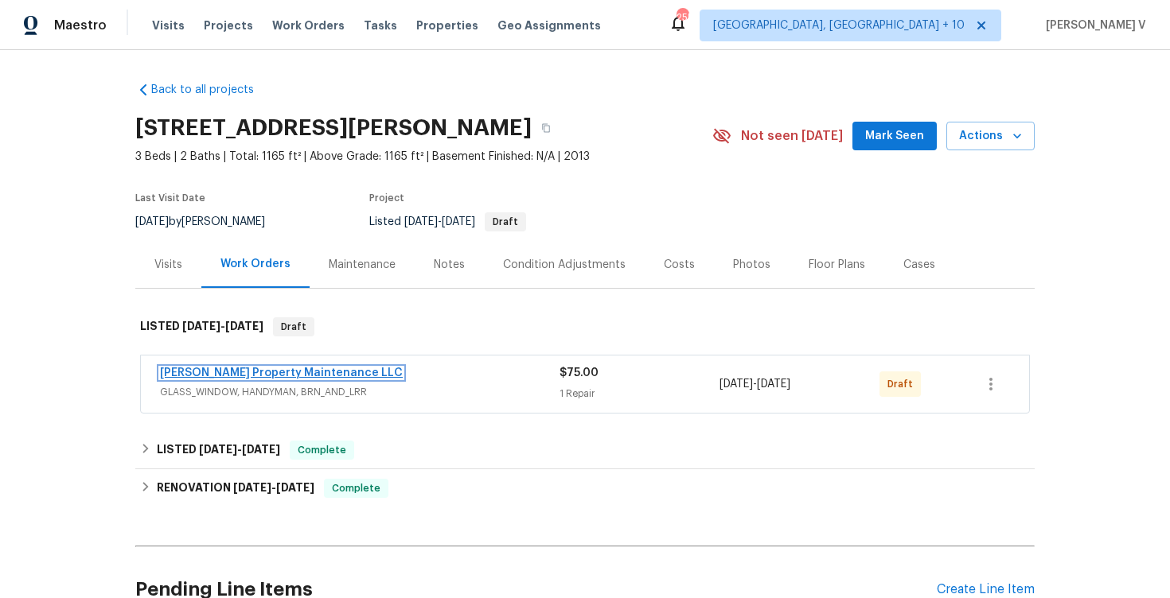
click at [237, 375] on link "[PERSON_NAME] Property Maintenance LLC" at bounding box center [281, 373] width 243 height 11
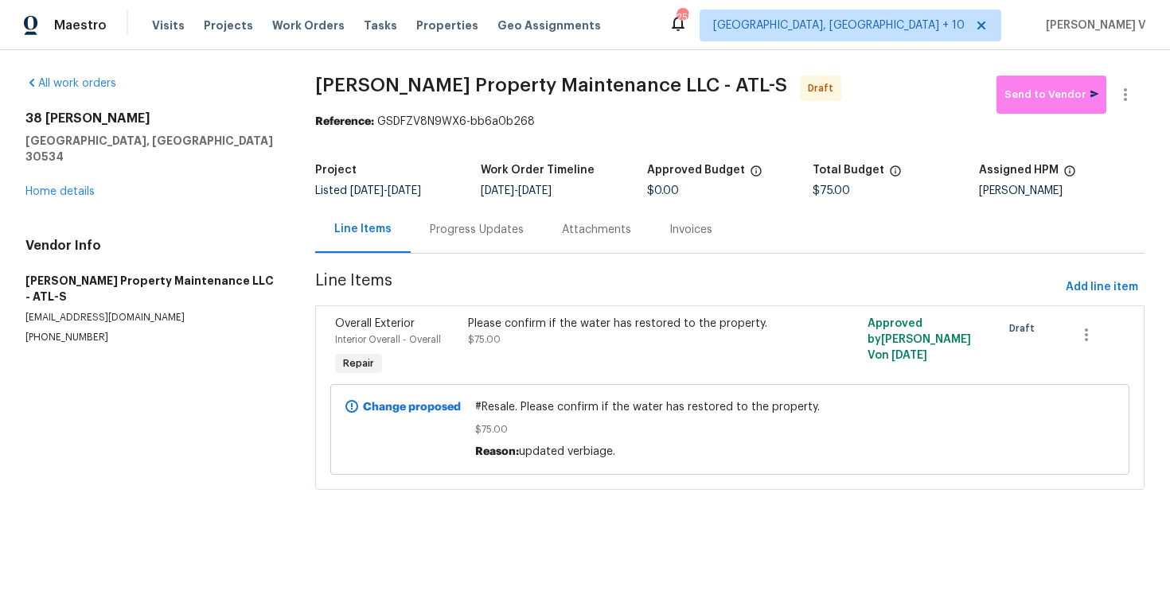
click at [466, 224] on div "Progress Updates" at bounding box center [477, 230] width 94 height 16
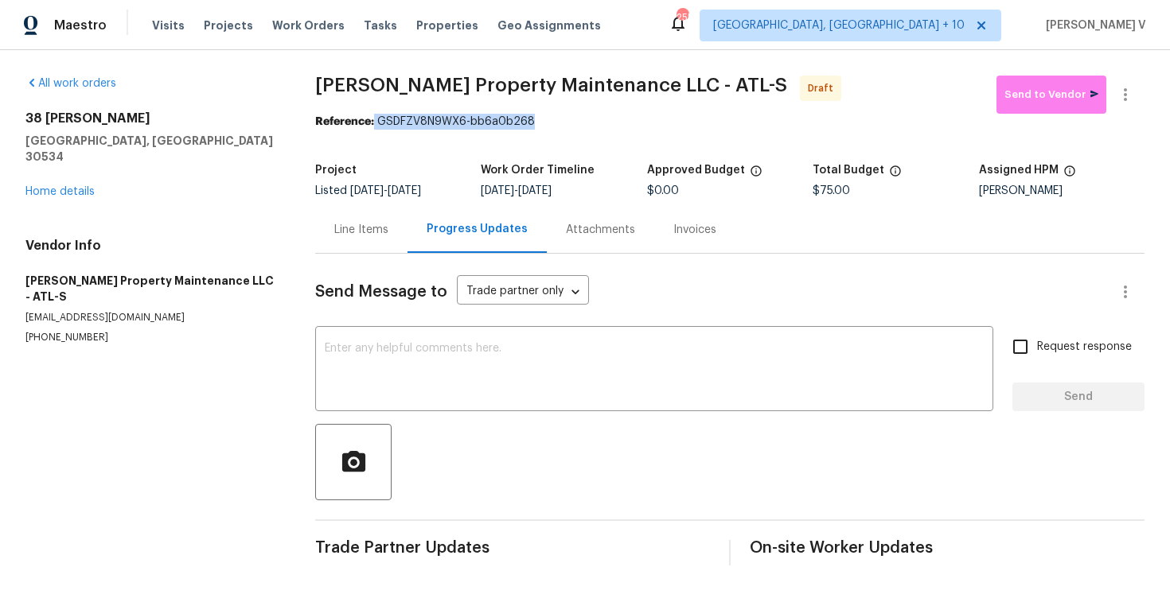
drag, startPoint x: 373, startPoint y: 123, endPoint x: 601, endPoint y: 122, distance: 228.3
click at [601, 122] on div "Reference: GSDFZV8N9WX6-bb6a0b268" at bounding box center [729, 122] width 829 height 16
copy div "GSDFZV8N9WX6-bb6a0b268"
click at [382, 120] on div "Reference: GSDFZV8N9WX6-bb6a0b268" at bounding box center [729, 122] width 829 height 16
drag, startPoint x: 376, startPoint y: 120, endPoint x: 606, endPoint y: 122, distance: 229.9
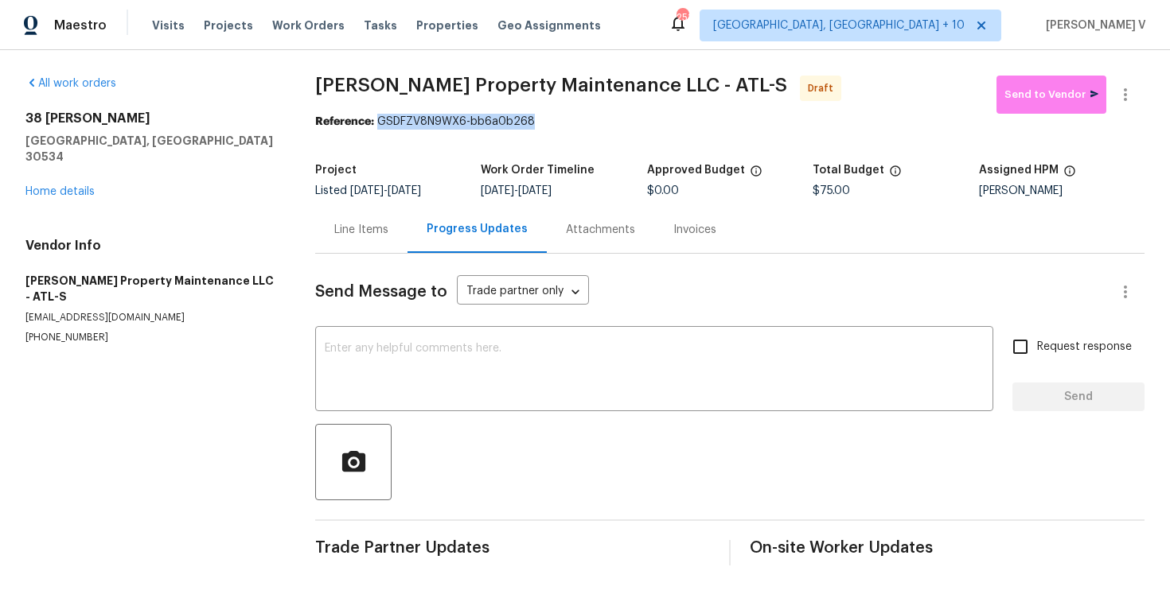
click at [606, 122] on div "Reference: GSDFZV8N9WX6-bb6a0b268" at bounding box center [729, 122] width 829 height 16
copy div "GSDFZV8N9WX6-bb6a0b268"
click at [427, 341] on div "x ​" at bounding box center [654, 370] width 678 height 81
paste textarea "Hi, this is Divya with Opendoor. I’m confirming you received the WO for the pro…"
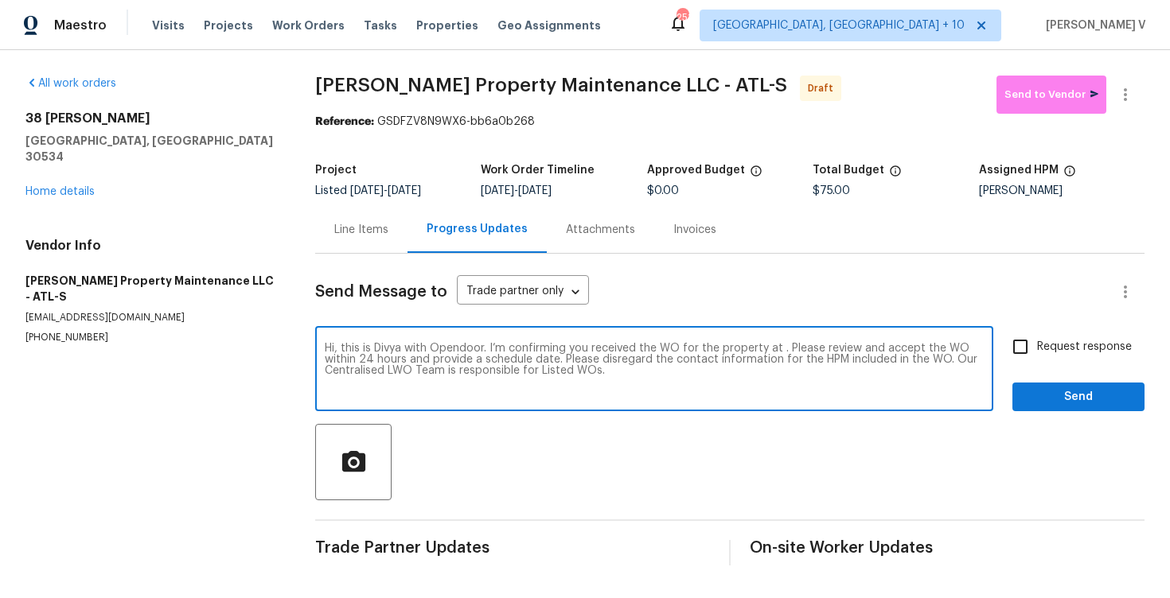
click at [778, 347] on textarea "Hi, this is Divya with Opendoor. I’m confirming you received the WO for the pro…" at bounding box center [654, 371] width 659 height 56
paste textarea "[STREET_ADDRESS][PERSON_NAME]"
type textarea "Hi, this is Divya with Opendoor. I’m confirming you received the WO for the pro…"
click at [1079, 344] on span "Request response" at bounding box center [1084, 347] width 95 height 17
click at [1037, 344] on input "Request response" at bounding box center [1019, 346] width 33 height 33
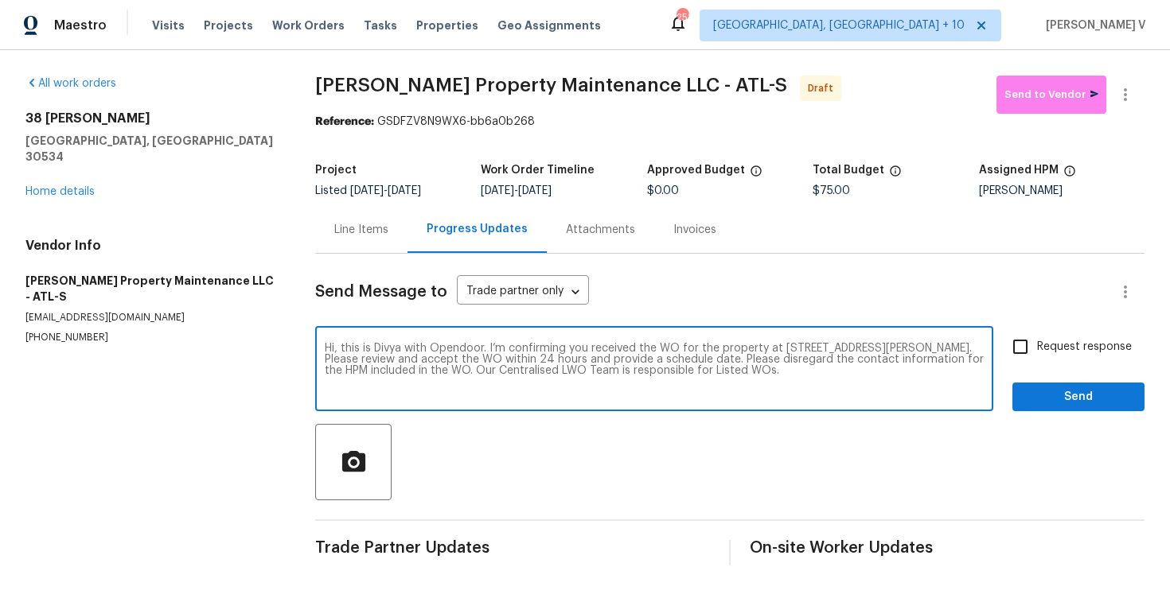
checkbox input "true"
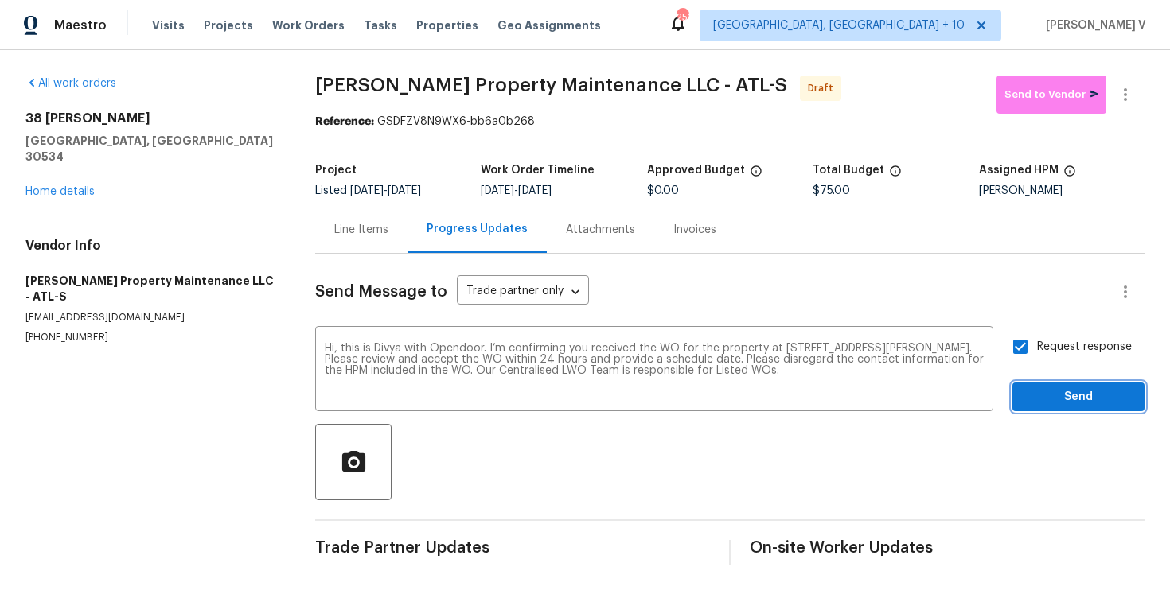
click at [1079, 395] on span "Send" at bounding box center [1078, 397] width 107 height 20
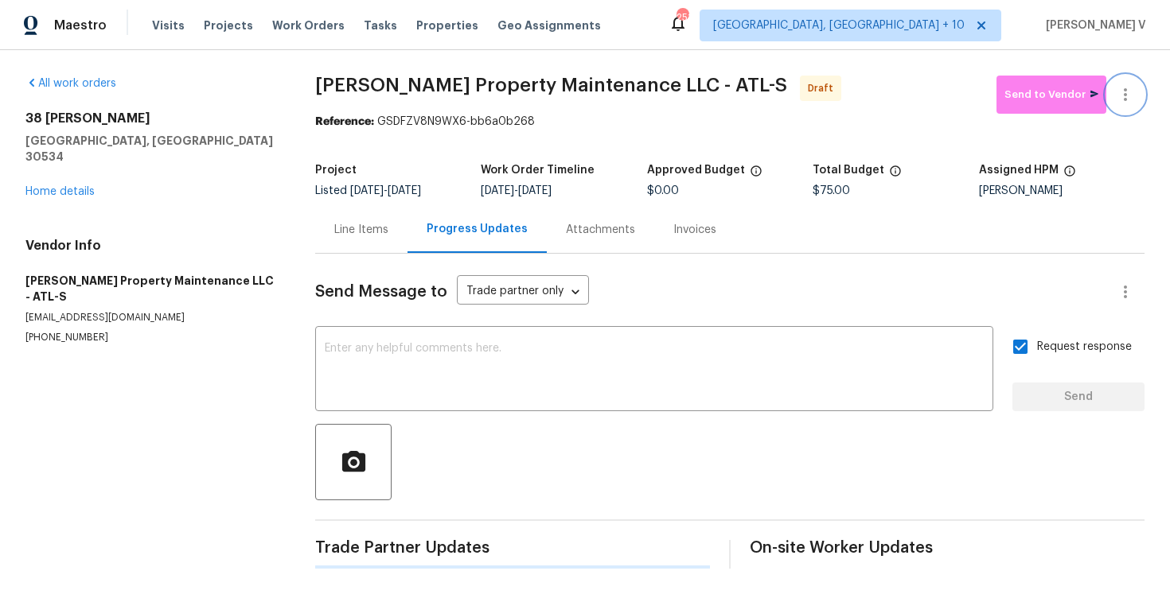
click at [1129, 85] on icon "button" at bounding box center [1124, 94] width 19 height 19
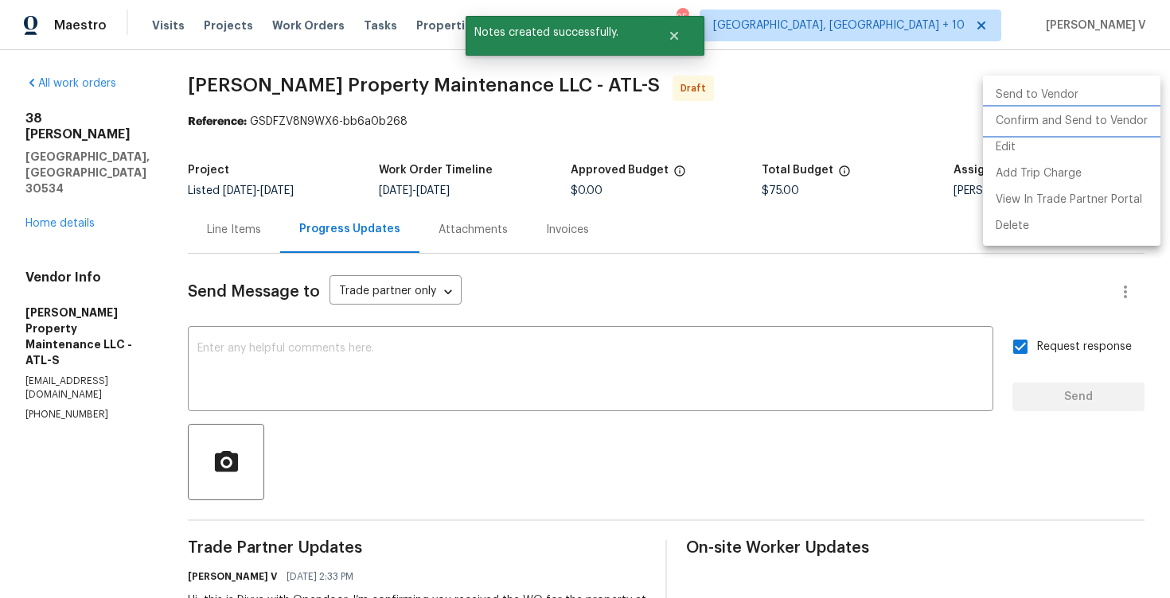
click at [1022, 124] on li "Confirm and Send to Vendor" at bounding box center [1071, 121] width 177 height 26
click at [328, 131] on div at bounding box center [585, 299] width 1170 height 598
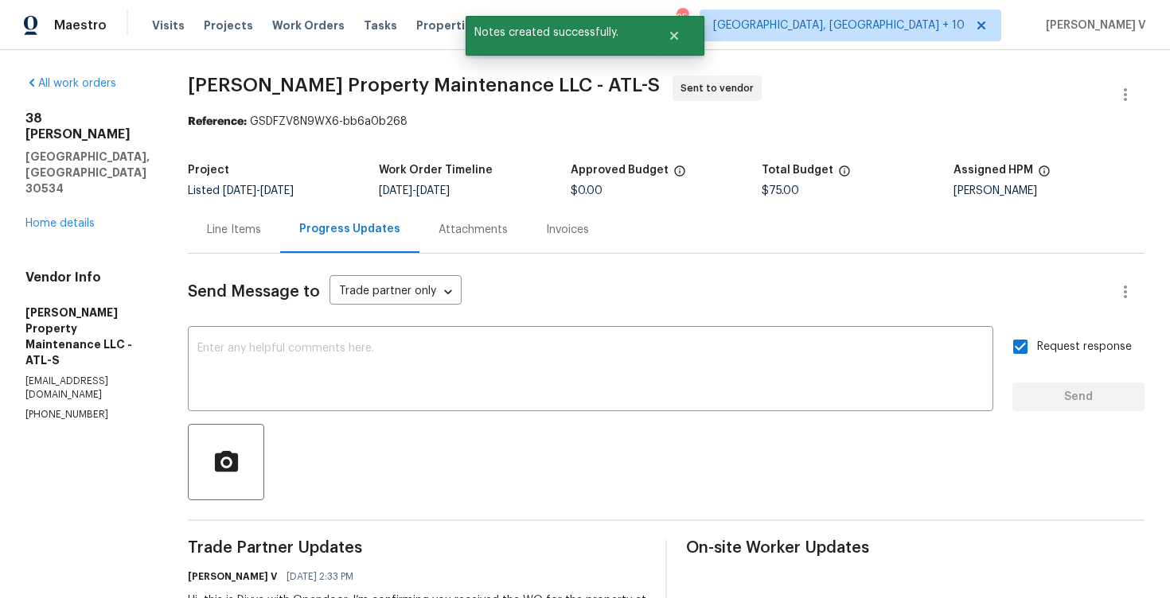
click at [239, 264] on div "Send Message to Trade partner only Trade partner only ​ x ​ Request response Se…" at bounding box center [666, 465] width 956 height 422
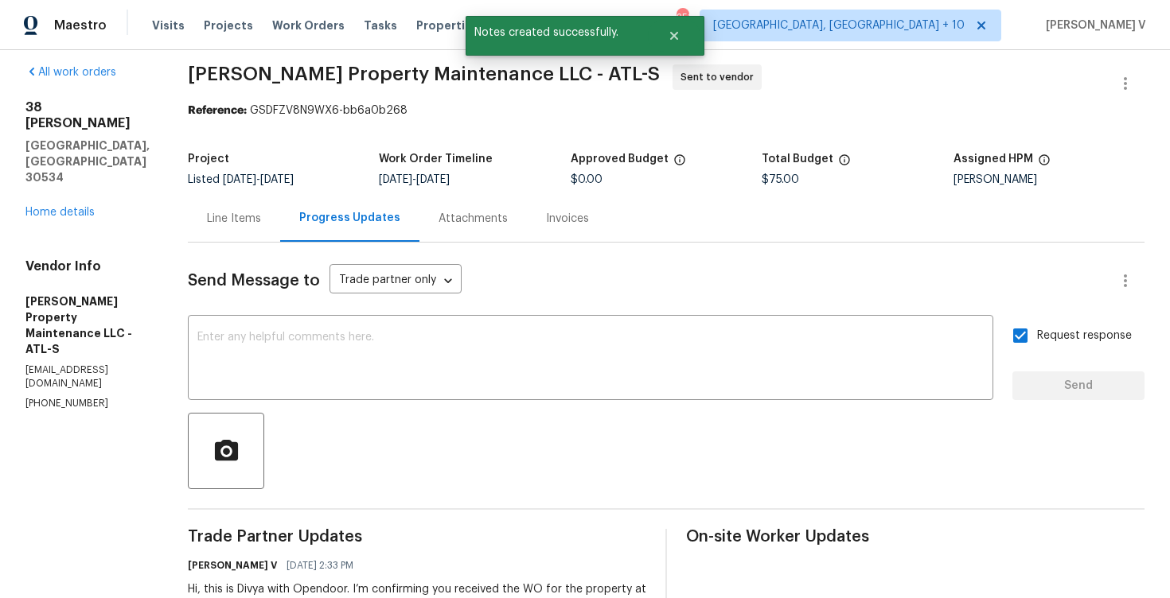
click at [261, 217] on div "Line Items" at bounding box center [234, 219] width 54 height 16
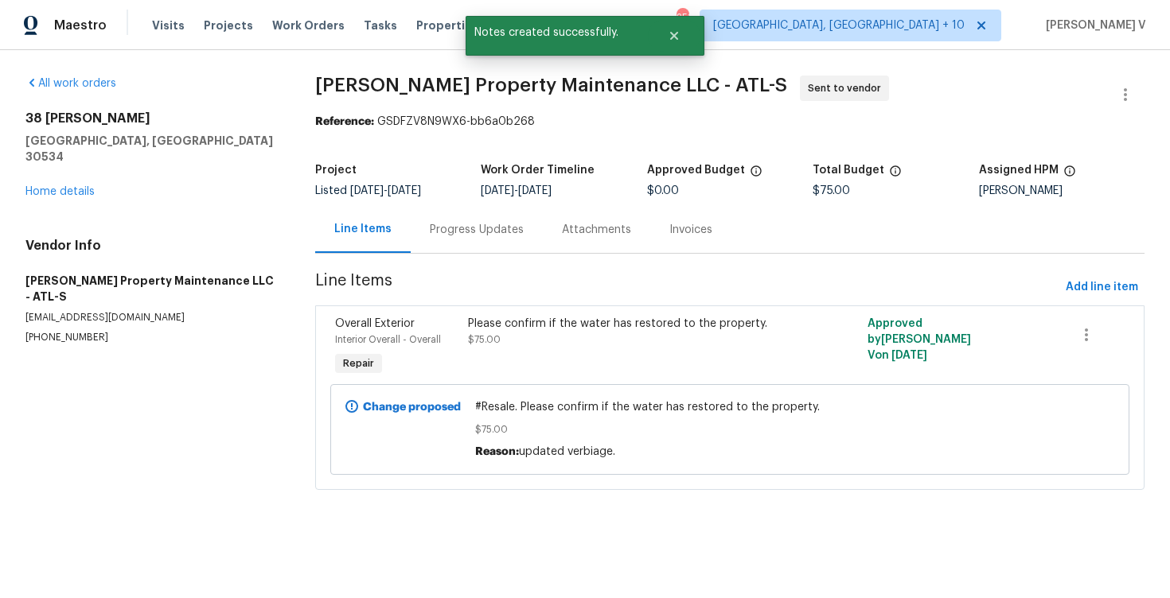
click at [547, 403] on span "#Resale. Please confirm if the water has restored to the property." at bounding box center [729, 407] width 509 height 16
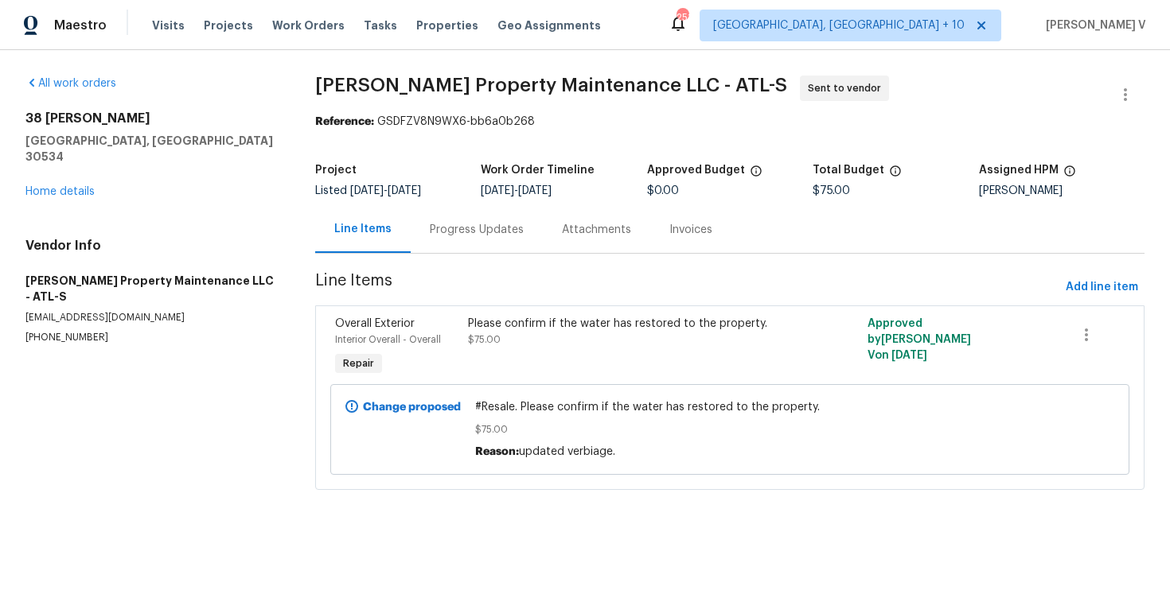
click at [606, 365] on div "Please confirm if the water has restored to the property. $75.00" at bounding box center [629, 347] width 333 height 73
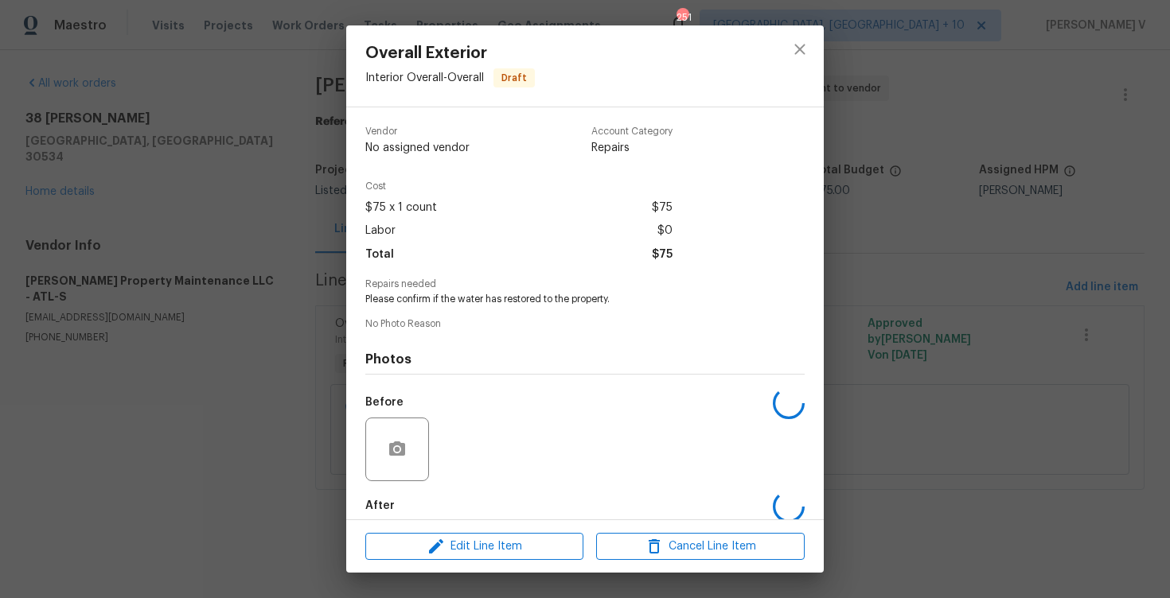
scroll to position [81, 0]
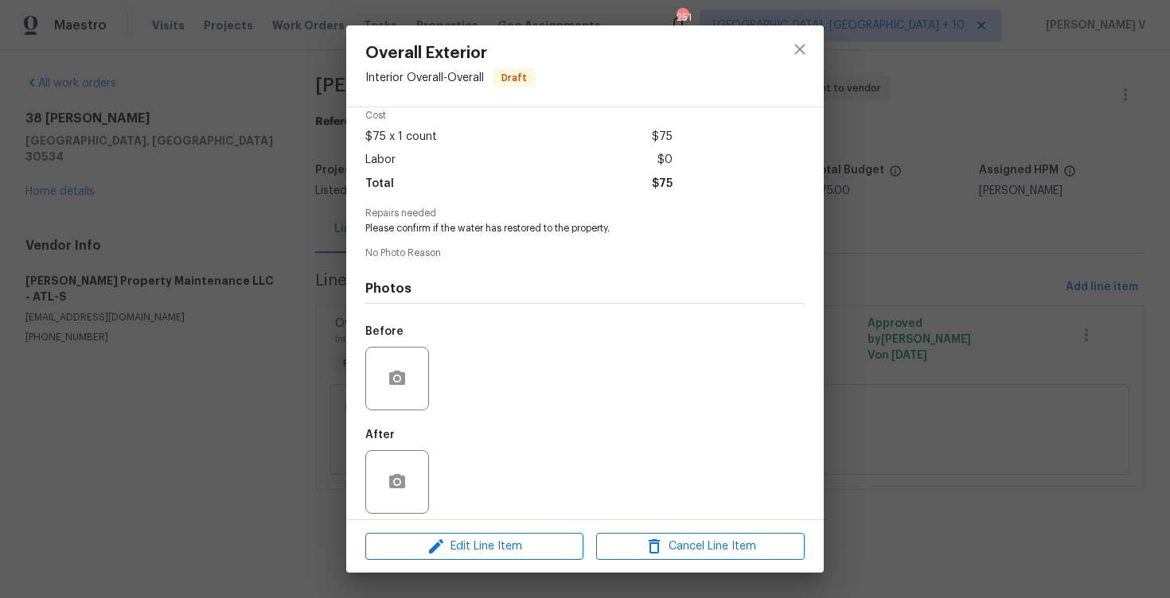
click at [175, 365] on div "Overall Exterior Interior Overall - Overall Draft Vendor Glen Property Maintena…" at bounding box center [585, 299] width 1170 height 598
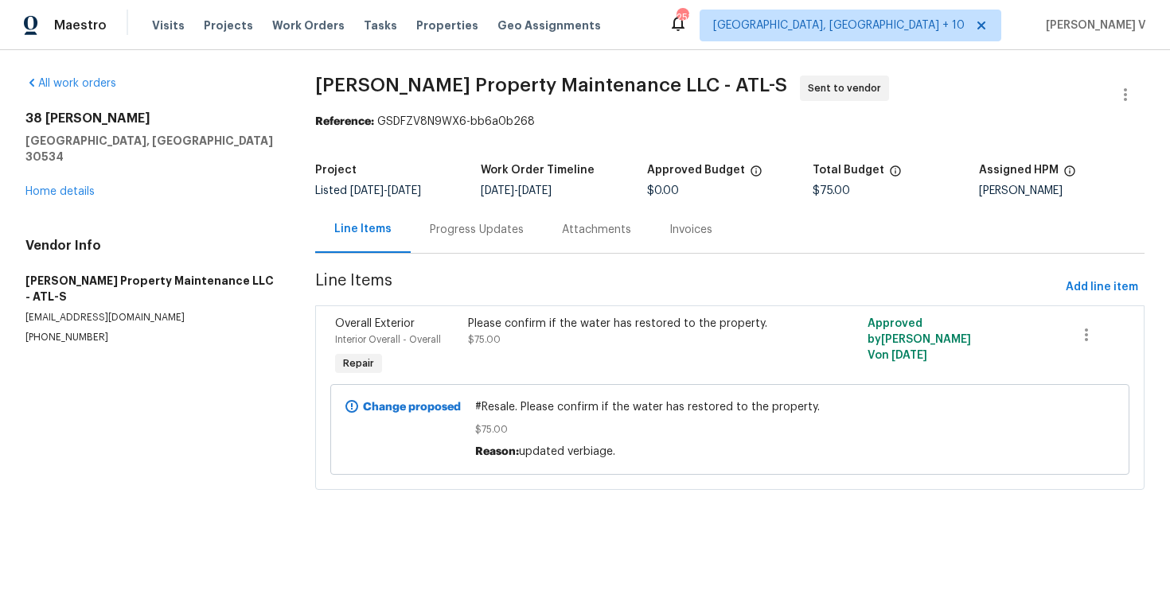
click at [473, 398] on div "#Resale. Please confirm if the water has restored to the property. $75.00 Reaso…" at bounding box center [729, 430] width 519 height 70
click at [502, 402] on span "#Resale. Please confirm if the water has restored to the property." at bounding box center [729, 407] width 509 height 16
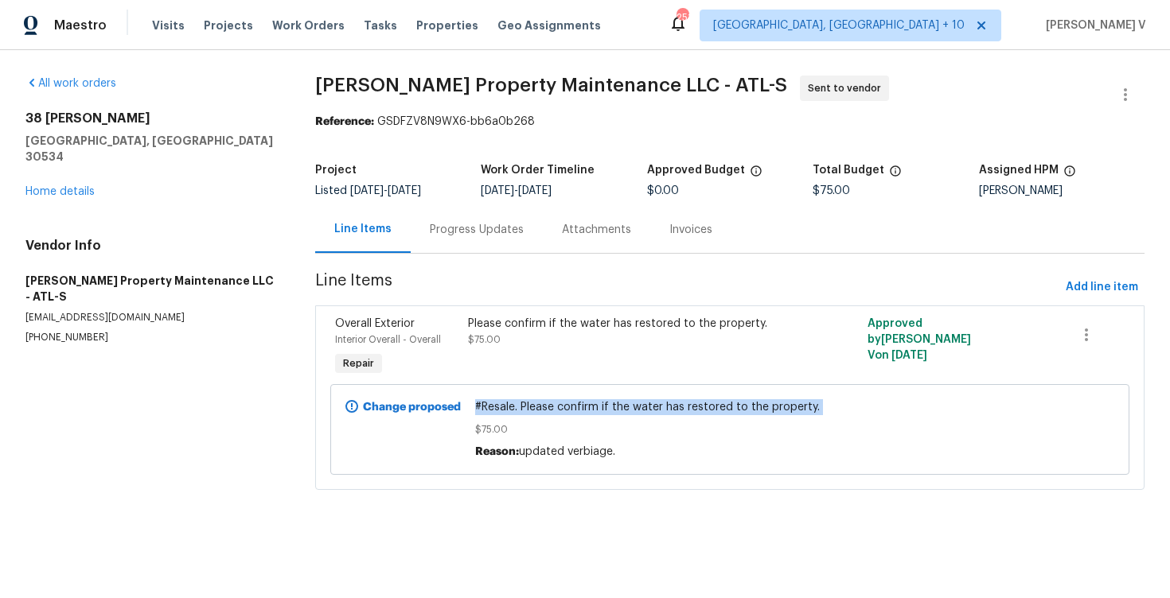
copy span "#Resale. Please confirm if the water has restored to the property."
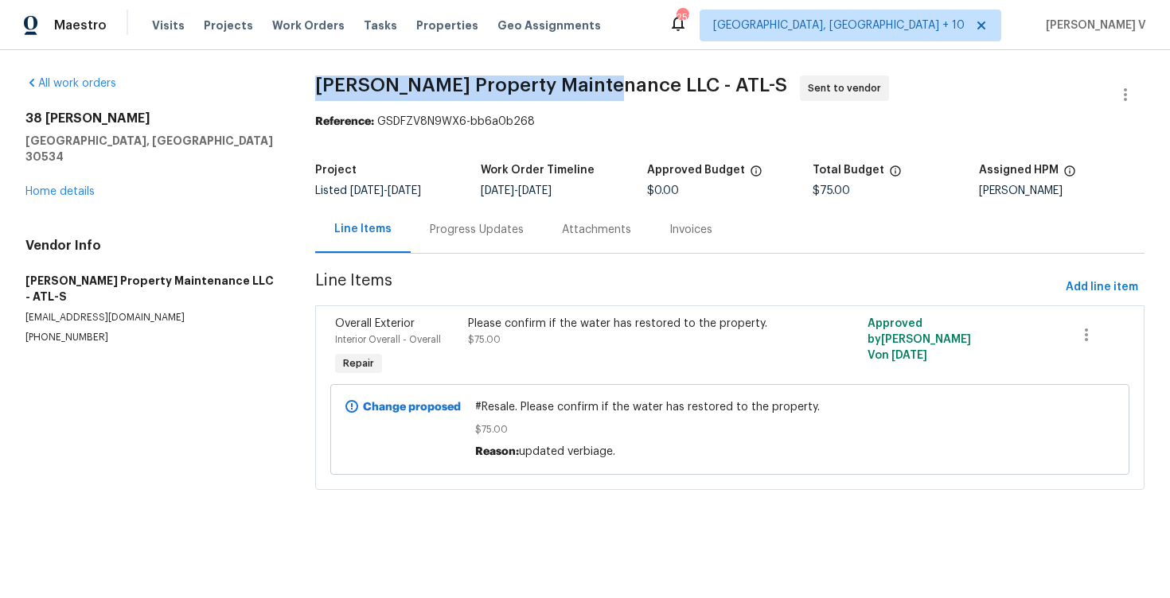
drag, startPoint x: 314, startPoint y: 80, endPoint x: 590, endPoint y: 72, distance: 276.2
click at [605, 78] on span "[PERSON_NAME] Property Maintenance LLC - ATL-S" at bounding box center [551, 85] width 472 height 19
copy span "[PERSON_NAME] Property Maintenance LLC"
click at [62, 186] on link "Home details" at bounding box center [59, 191] width 69 height 11
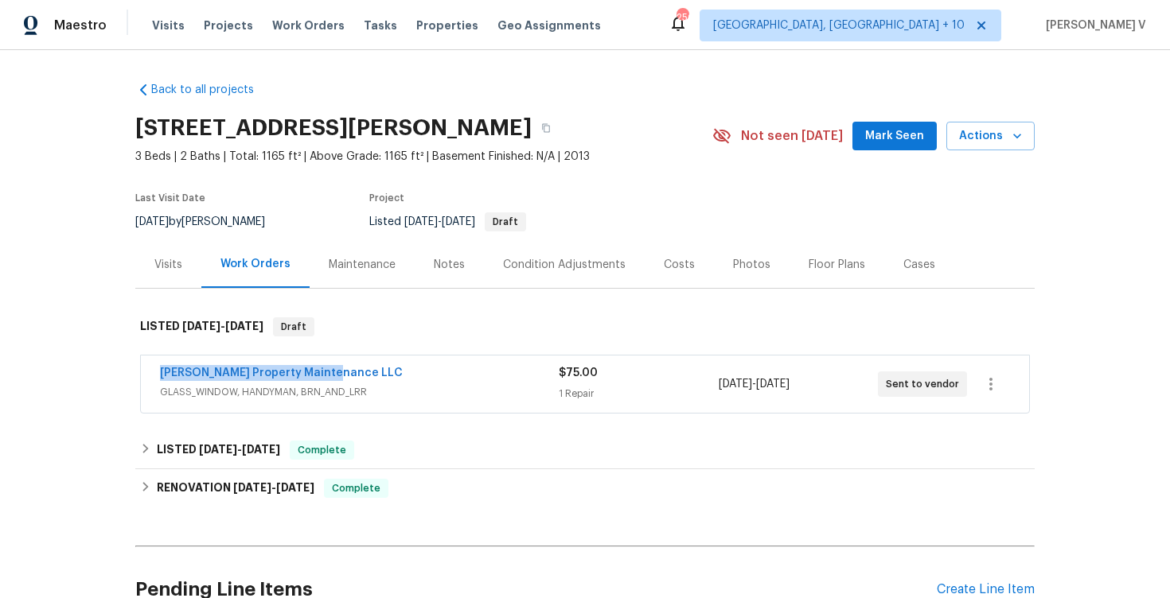
drag, startPoint x: 140, startPoint y: 370, endPoint x: 387, endPoint y: 368, distance: 247.4
click at [387, 368] on div "Glen Property Maintenance LLC GLASS_WINDOW, HANDYMAN, BRN_AND_LRR $75.00 1 Repa…" at bounding box center [584, 384] width 889 height 59
copy link "[PERSON_NAME] Property Maintenance LLC"
click at [344, 405] on div "Glen Property Maintenance LLC GLASS_WINDOW, HANDYMAN, BRN_AND_LRR $75.00 1 Repa…" at bounding box center [585, 384] width 888 height 57
click at [496, 392] on span "GLASS_WINDOW, HANDYMAN, BRN_AND_LRR" at bounding box center [359, 392] width 399 height 16
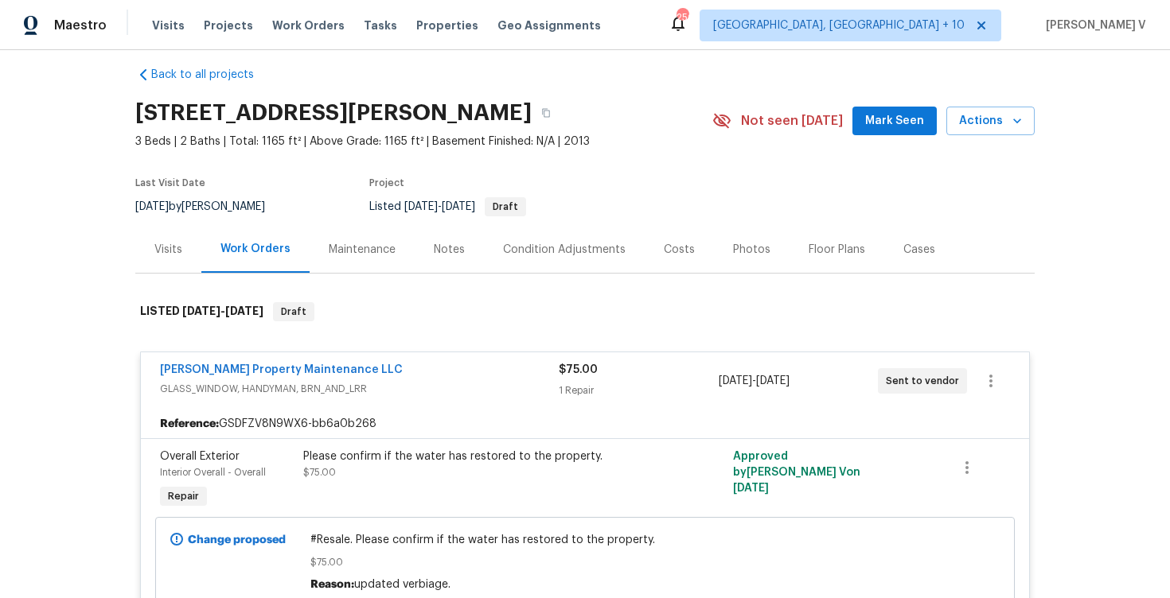
scroll to position [19, 0]
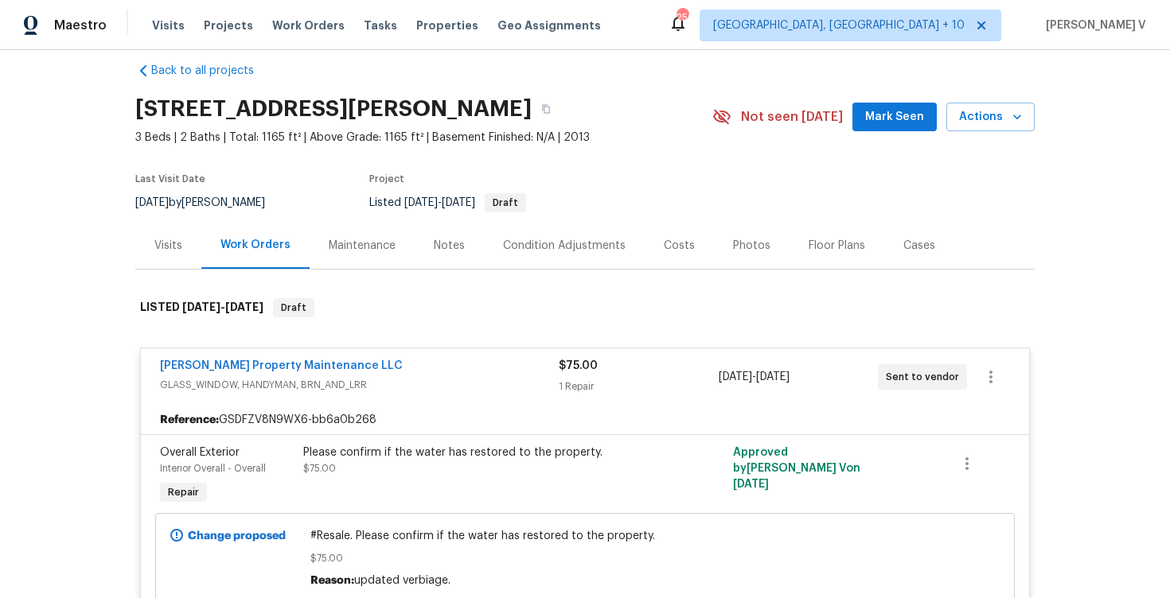
click at [439, 534] on span "#Resale. Please confirm if the water has restored to the property." at bounding box center [585, 536] width 550 height 16
copy span "#Resale. Please confirm if the water has restored to the property."
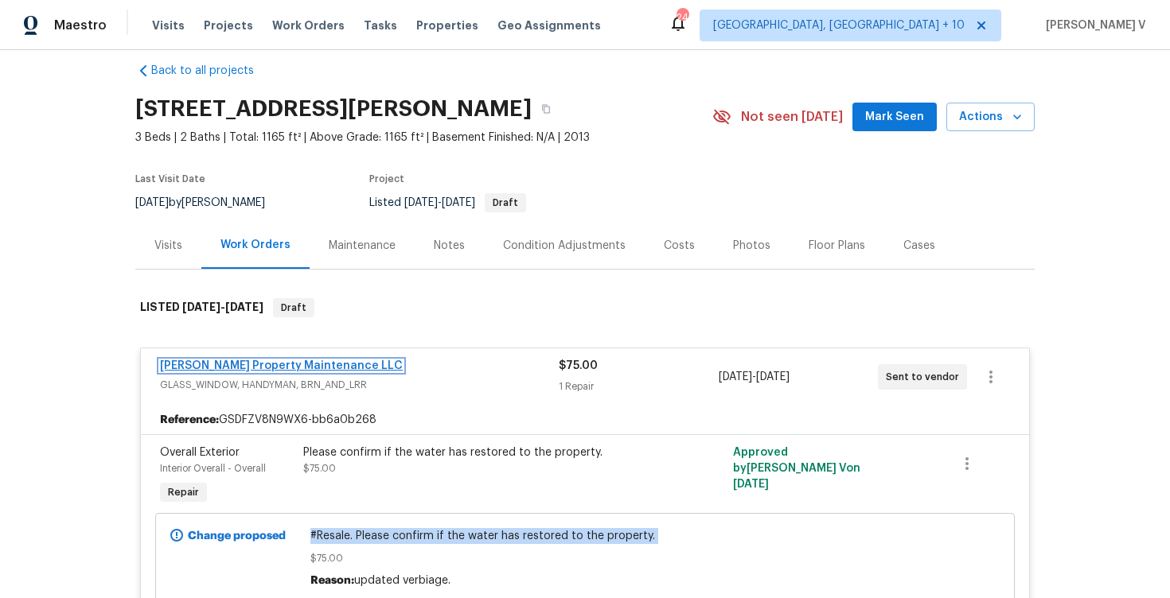
click at [286, 366] on link "[PERSON_NAME] Property Maintenance LLC" at bounding box center [281, 365] width 243 height 11
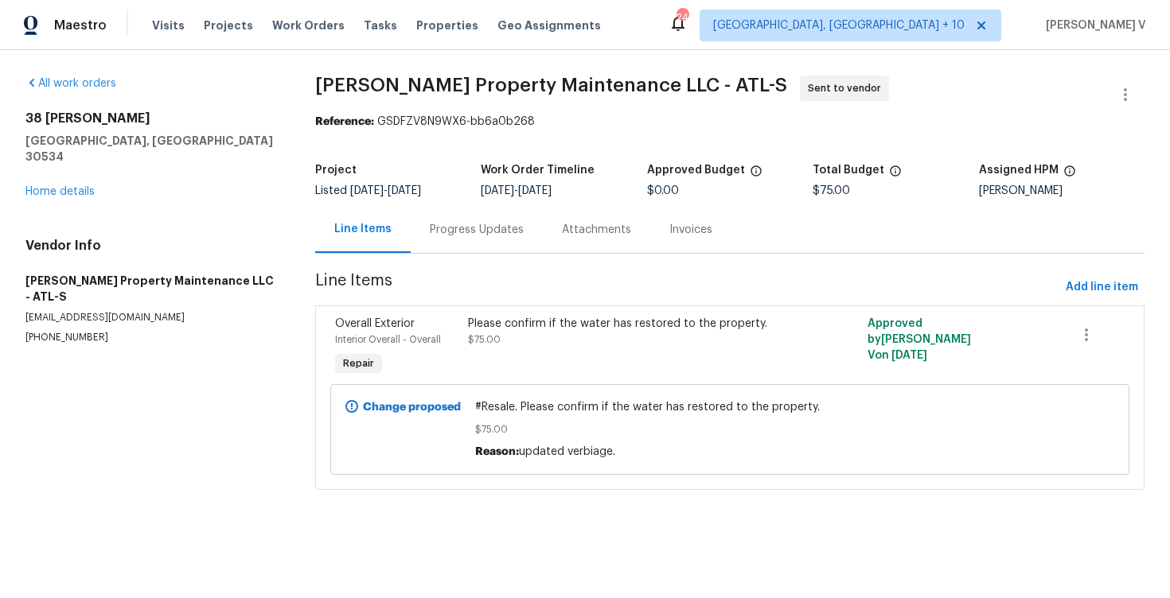
click at [480, 220] on div "Progress Updates" at bounding box center [477, 229] width 132 height 47
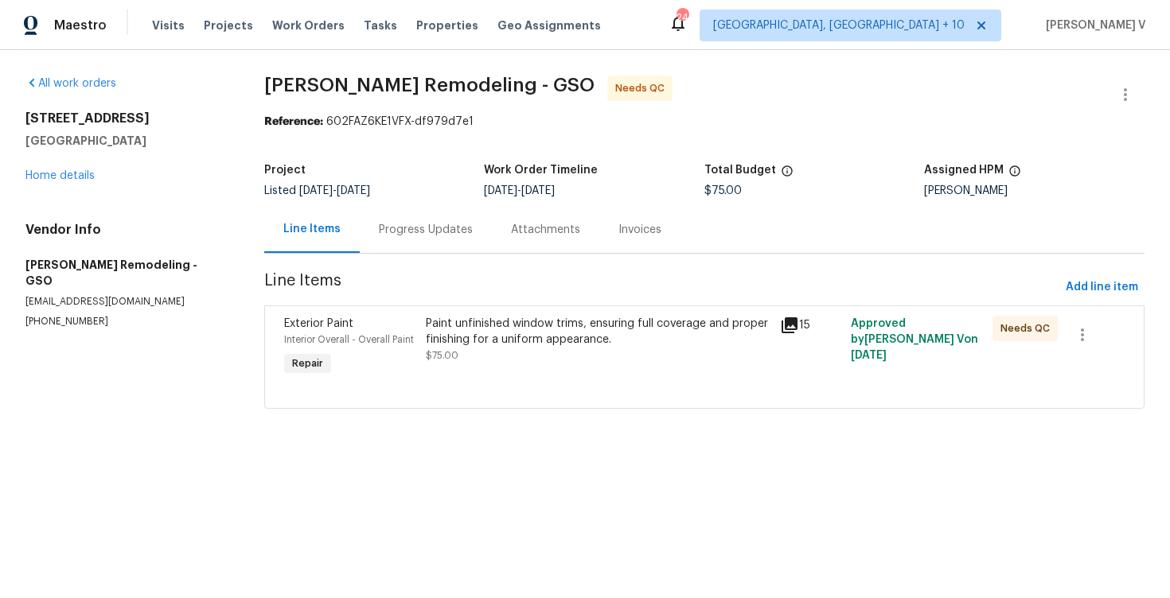
click at [417, 209] on div "Progress Updates" at bounding box center [426, 229] width 132 height 47
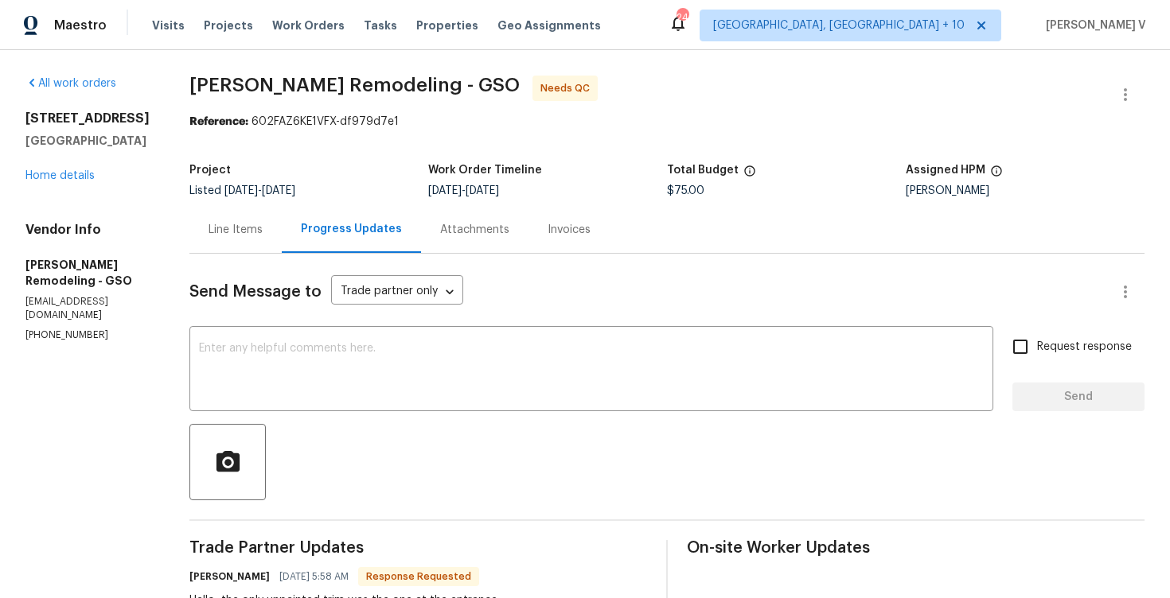
click at [233, 225] on div "Line Items" at bounding box center [235, 230] width 54 height 16
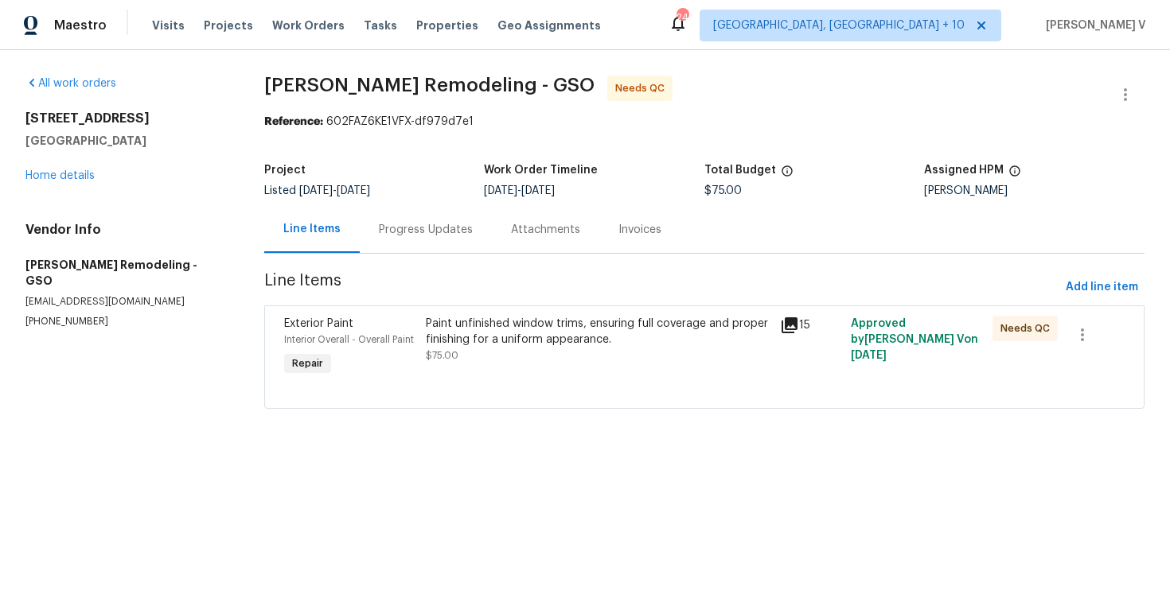
click at [405, 228] on div "Progress Updates" at bounding box center [426, 230] width 94 height 16
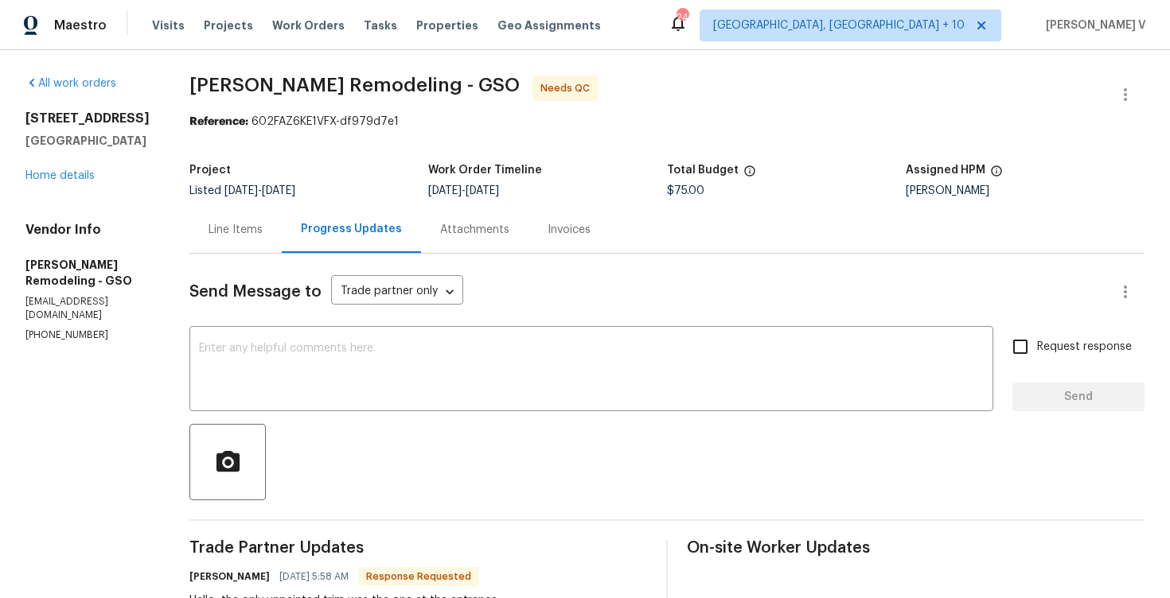
scroll to position [60, 0]
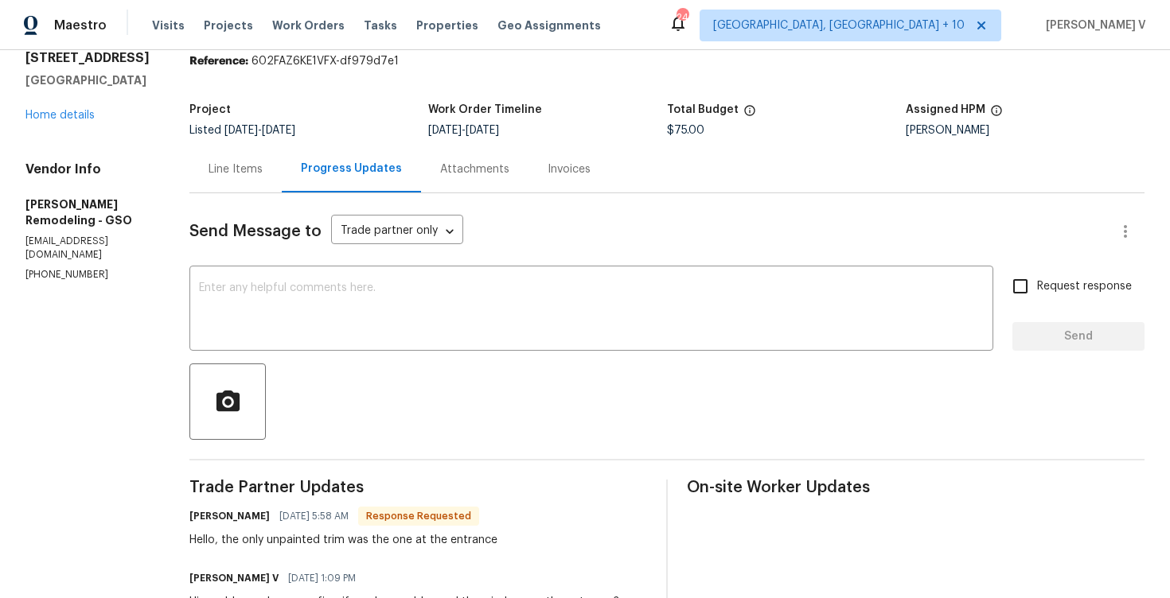
click at [255, 171] on div "Line Items" at bounding box center [235, 170] width 54 height 16
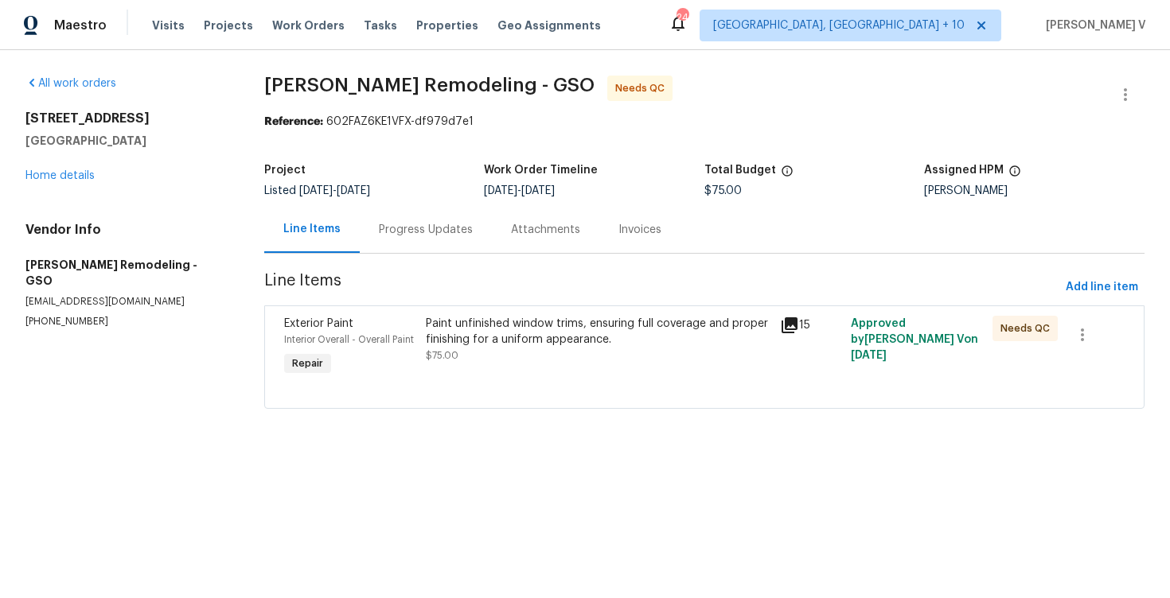
click at [535, 338] on div "Paint unfinished window trims, ensuring full coverage and proper finishing for …" at bounding box center [598, 332] width 344 height 32
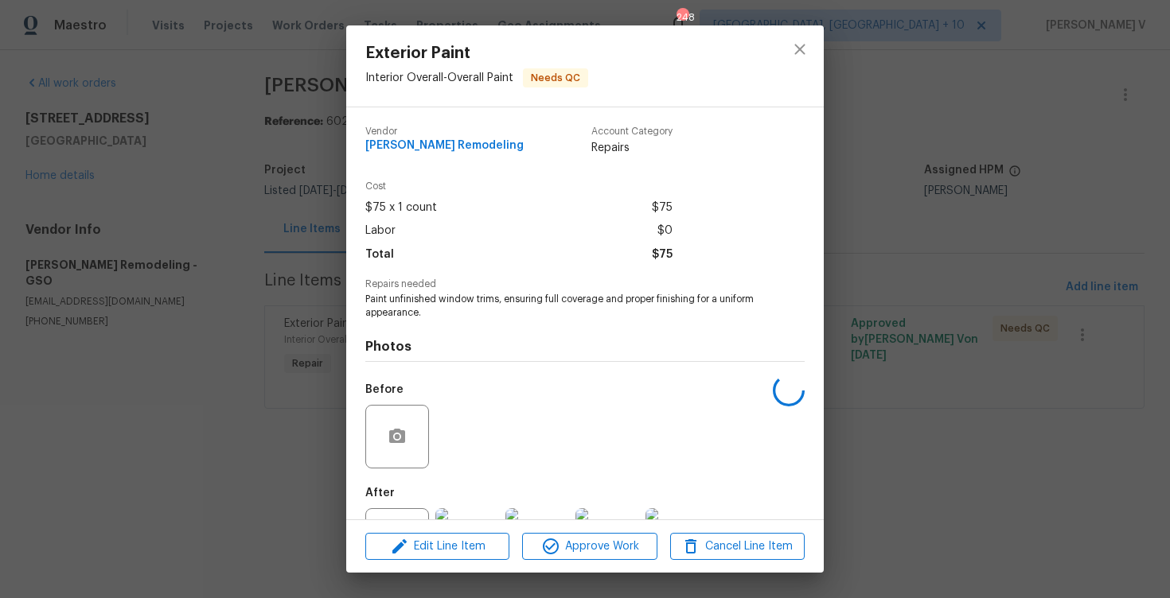
click at [485, 294] on span "Paint unfinished window trims, ensuring full coverage and proper finishing for …" at bounding box center [562, 306] width 395 height 27
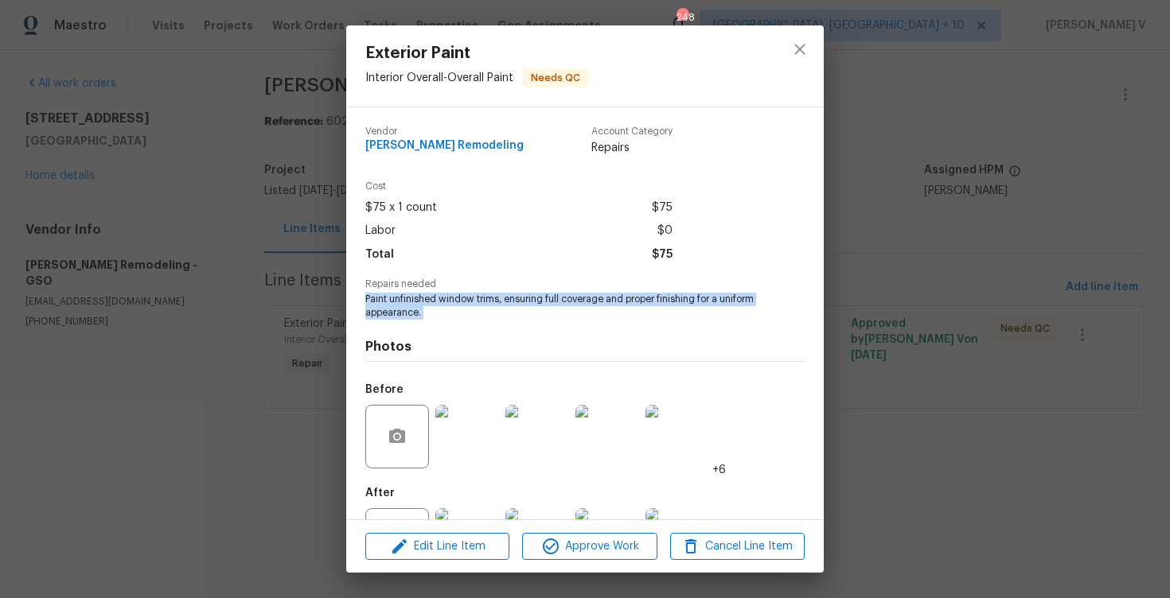
copy span "Paint unfinished window trims, ensuring full coverage and proper finishing for …"
click at [286, 125] on div "Exterior Paint Interior Overall - Overall Paint Needs QC Vendor Pino Remodeling…" at bounding box center [585, 299] width 1170 height 598
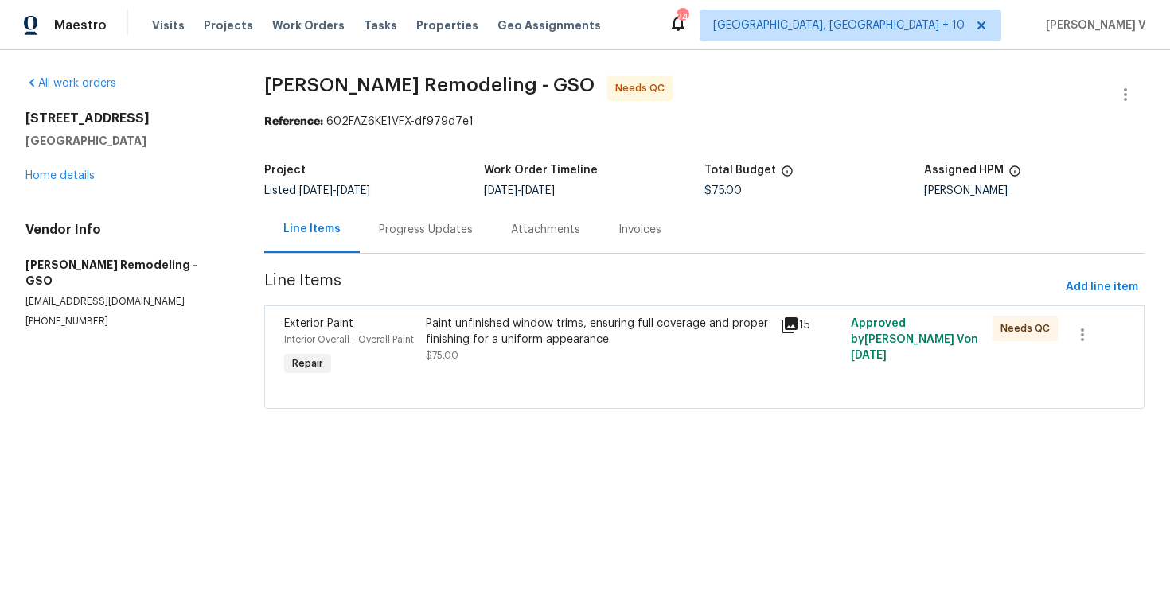
click at [370, 192] on span "[DATE]" at bounding box center [353, 190] width 33 height 11
click at [407, 219] on div "Progress Updates" at bounding box center [426, 229] width 132 height 47
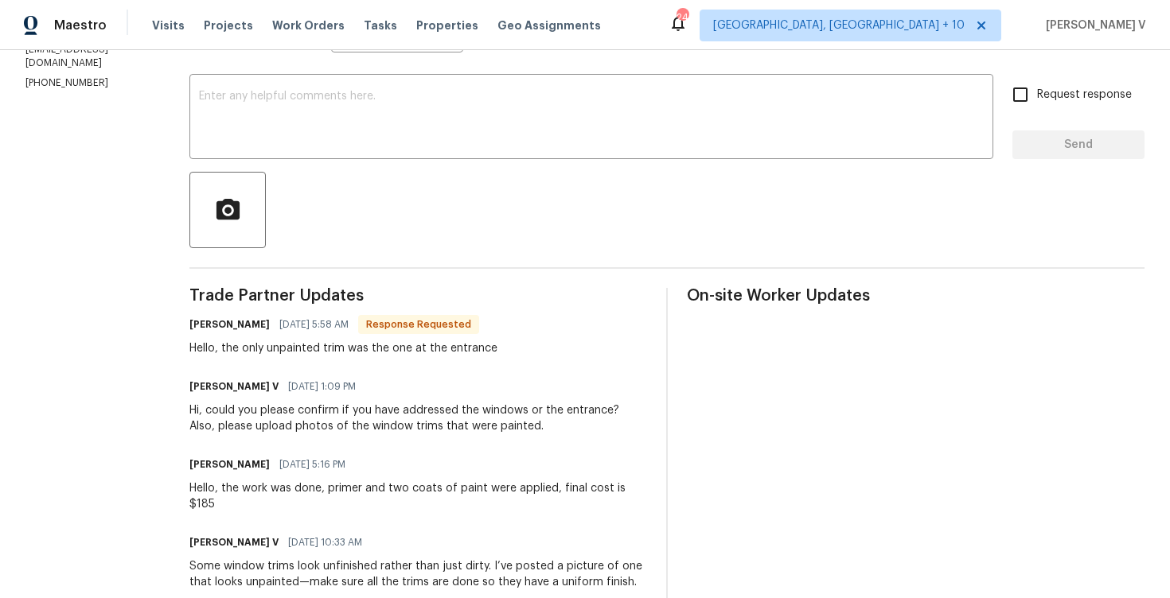
scroll to position [87, 0]
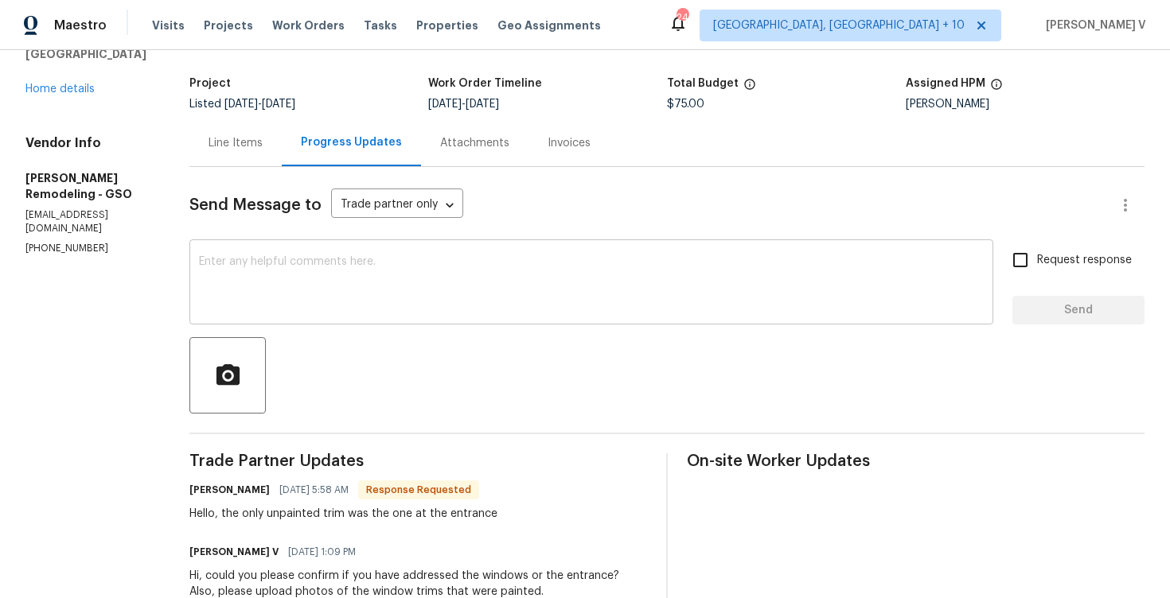
click at [313, 267] on textarea at bounding box center [591, 284] width 784 height 56
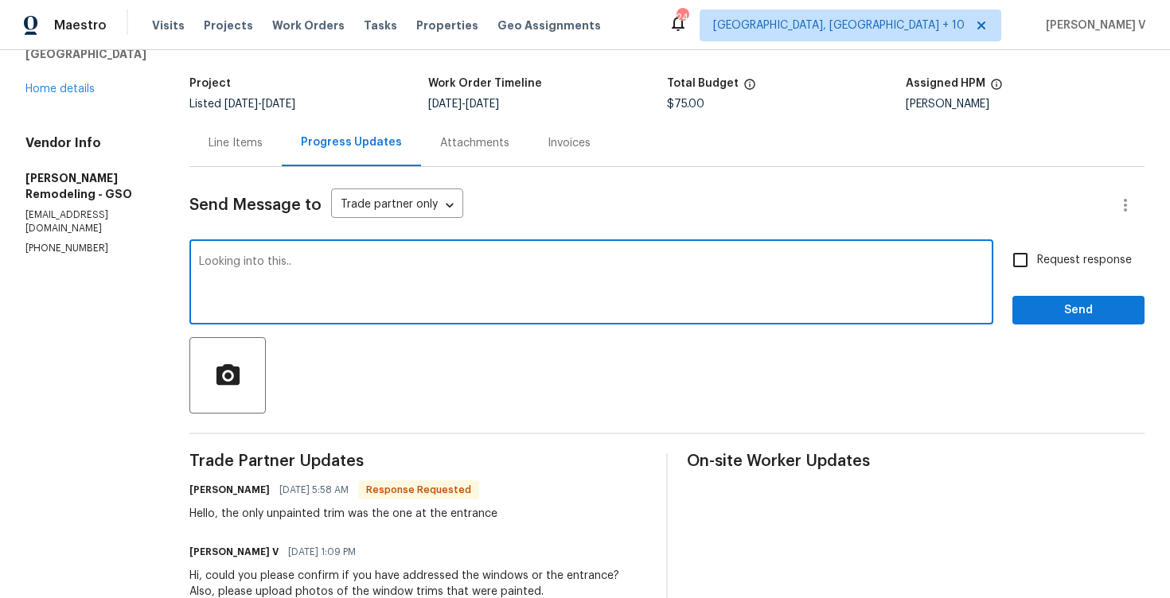
type textarea "Looking into this.."
click at [1056, 313] on span "Send" at bounding box center [1078, 311] width 107 height 20
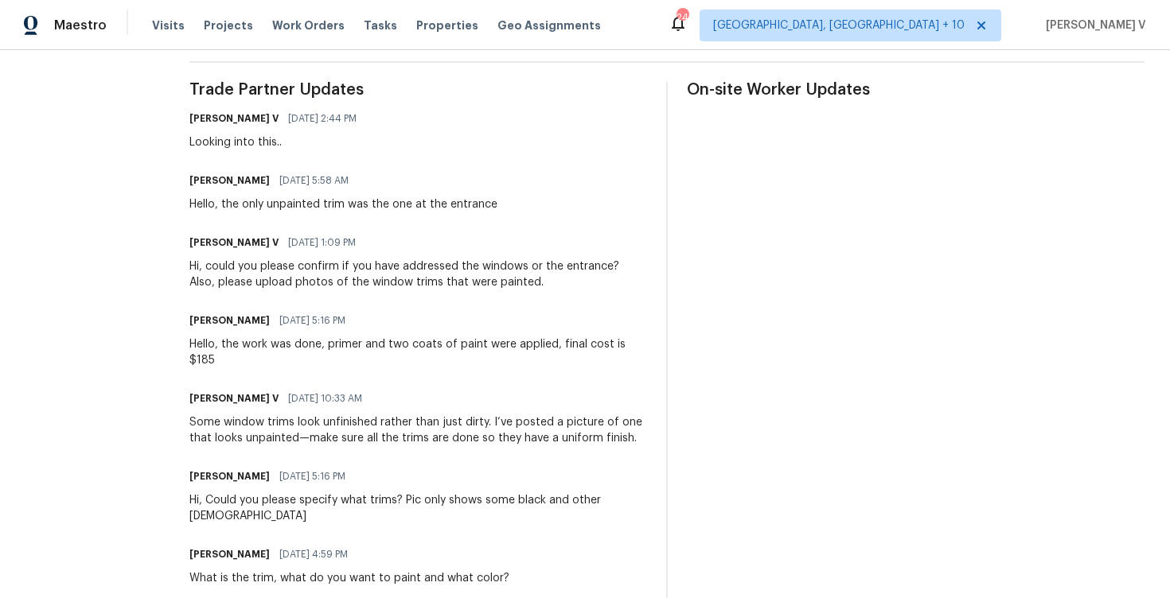
scroll to position [385, 0]
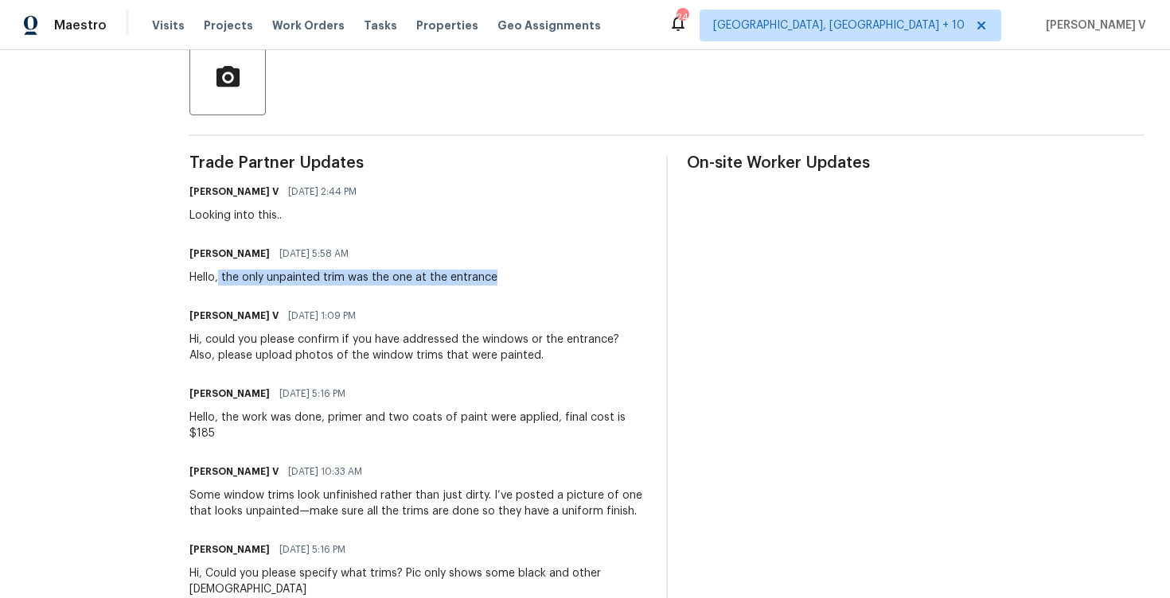
drag, startPoint x: 220, startPoint y: 279, endPoint x: 547, endPoint y: 278, distance: 327.0
click at [547, 279] on div "Camilo Castro 08/19/2025 5:58 AM Hello, the only unpainted trim was the one at …" at bounding box center [417, 264] width 457 height 43
copy div "the only unpainted trim was the one at the entrance"
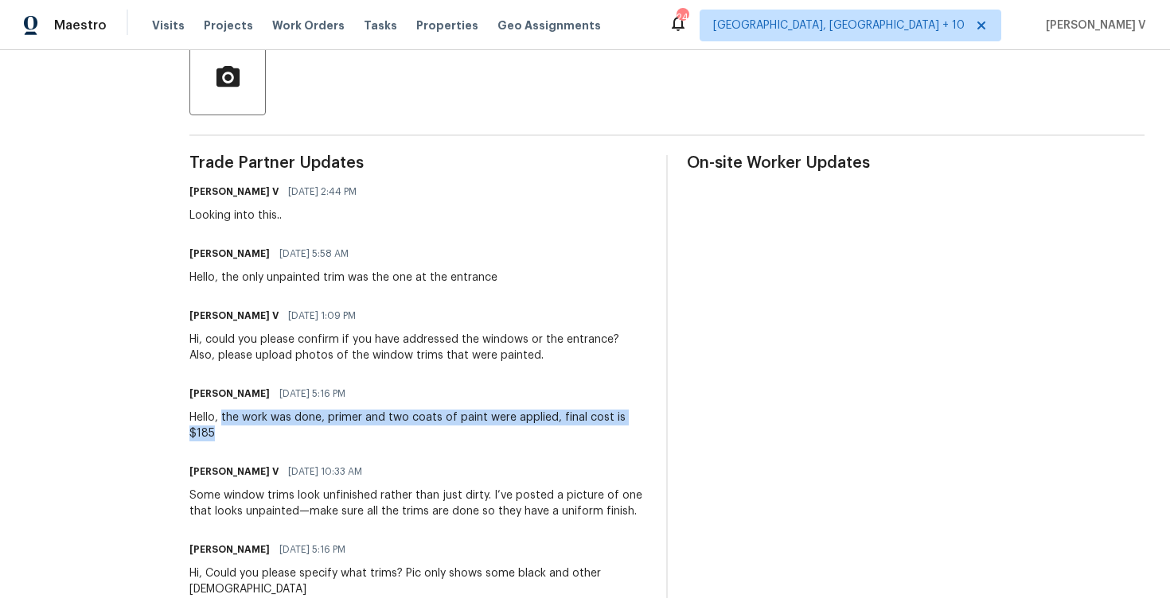
drag, startPoint x: 224, startPoint y: 418, endPoint x: 651, endPoint y: 414, distance: 427.3
click at [651, 415] on div "Trade Partner Updates Divya Dharshini V 08/19/2025 2:44 PM Looking into this.. …" at bounding box center [666, 471] width 955 height 633
copy div "the work was done, primer and two coats of paint were applied, final cost is $1…"
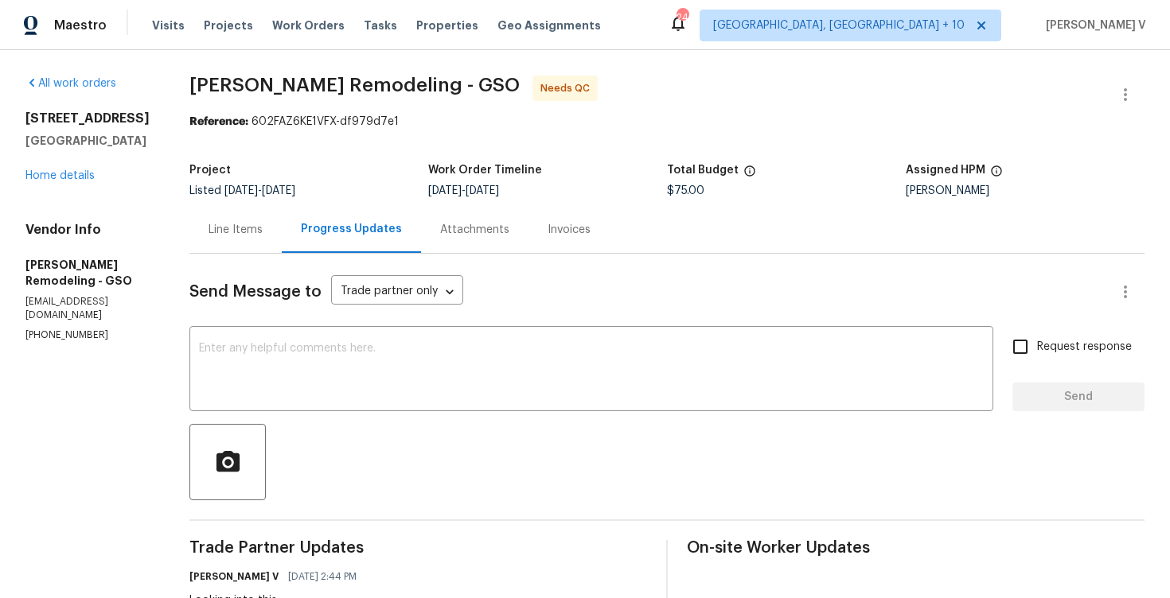
click at [228, 221] on div "Line Items" at bounding box center [235, 229] width 92 height 47
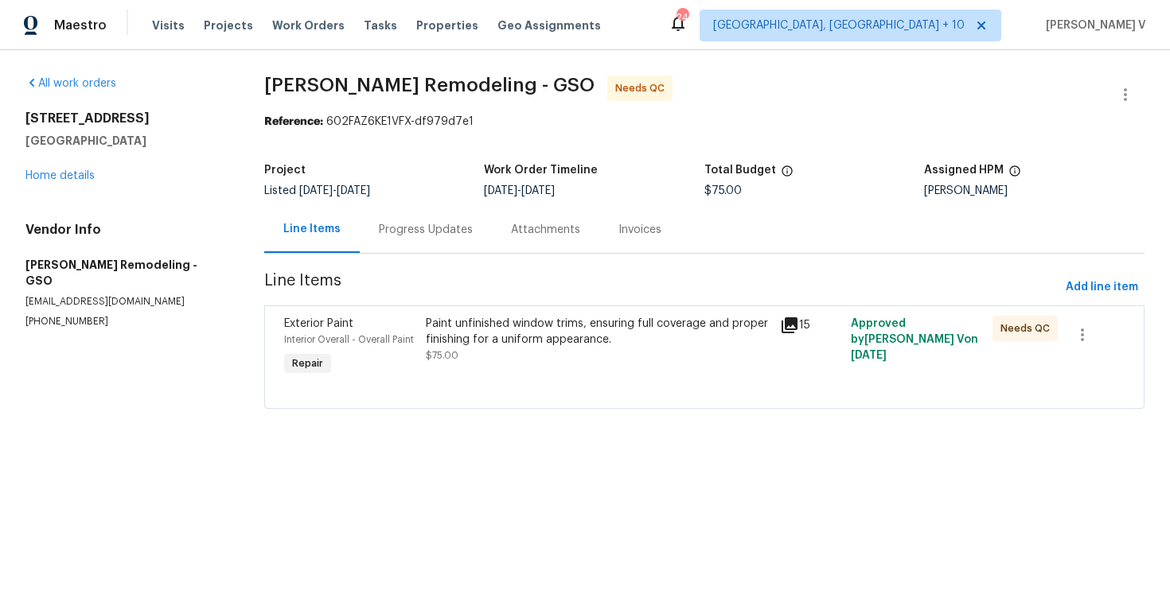
click at [613, 341] on div "Paint unfinished window trims, ensuring full coverage and proper finishing for …" at bounding box center [598, 332] width 344 height 32
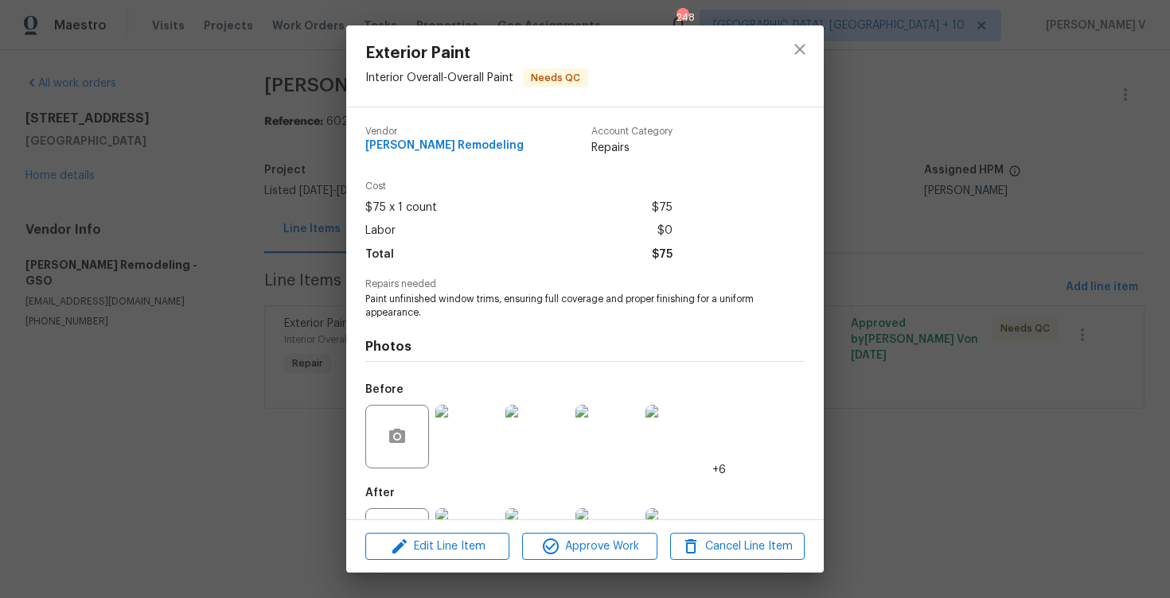
scroll to position [68, 0]
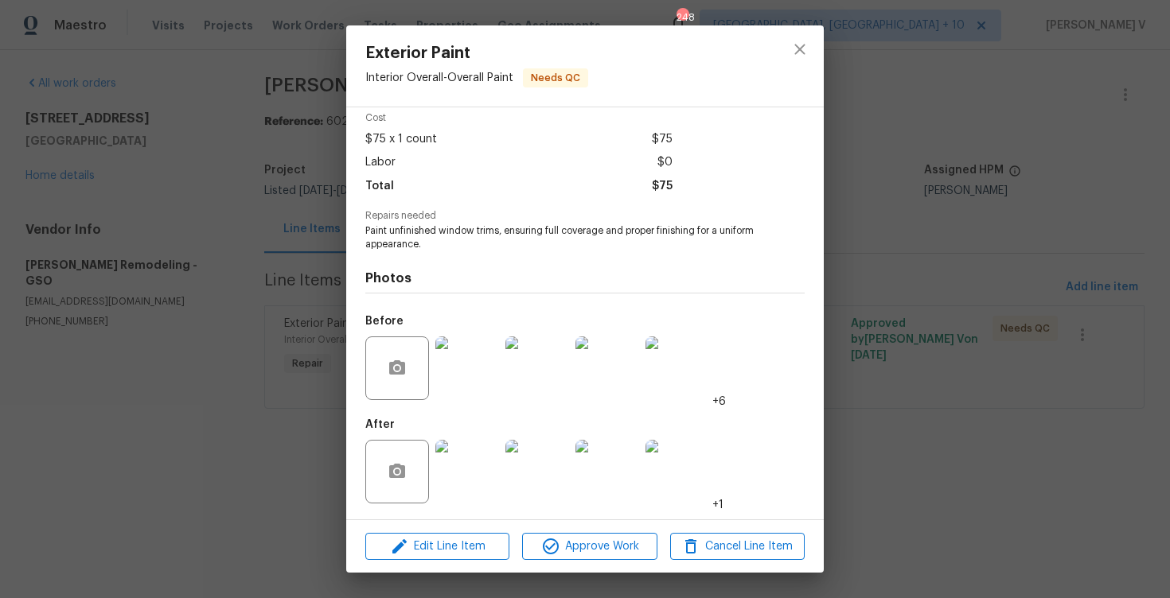
click at [487, 459] on img at bounding box center [467, 472] width 64 height 64
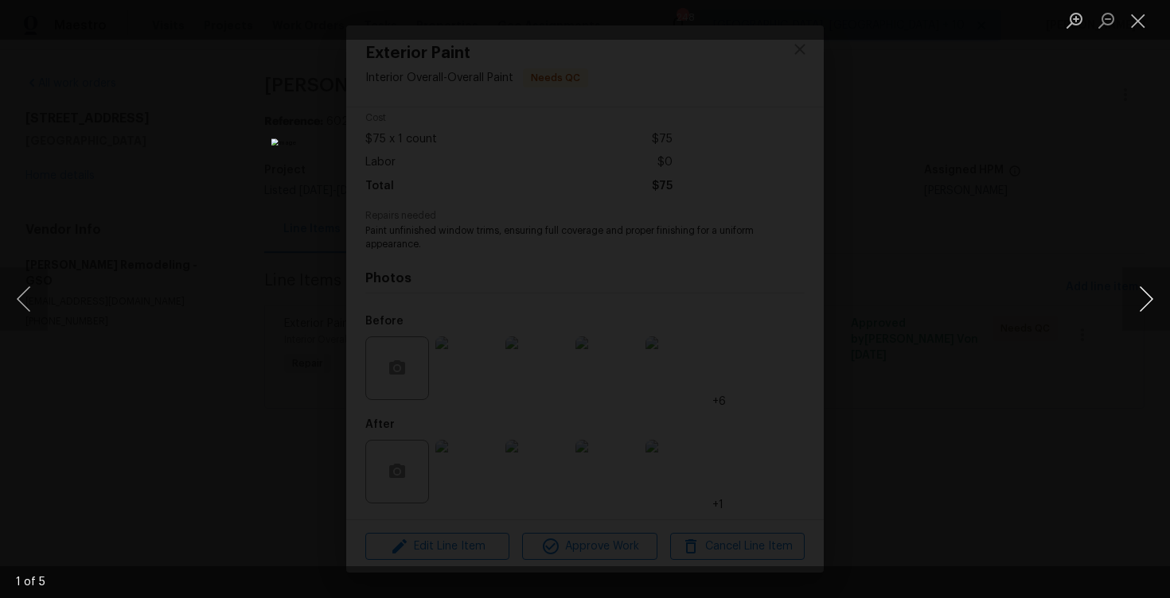
click at [1144, 300] on button "Next image" at bounding box center [1146, 299] width 48 height 64
click at [1144, 301] on button "Next image" at bounding box center [1146, 299] width 48 height 64
click at [564, 214] on img "Lightbox" at bounding box center [584, 299] width 470 height 240
click at [1142, 302] on button "Next image" at bounding box center [1146, 299] width 48 height 64
click at [1149, 297] on button "Next image" at bounding box center [1146, 299] width 48 height 64
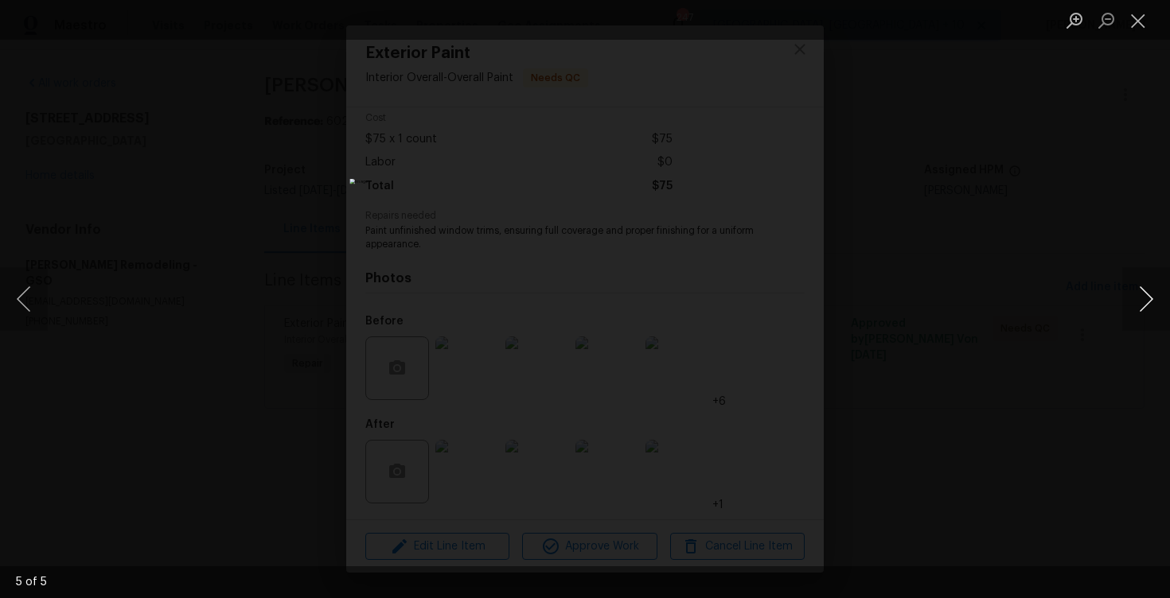
click at [1162, 296] on button "Next image" at bounding box center [1146, 299] width 48 height 64
click at [1158, 290] on button "Next image" at bounding box center [1146, 299] width 48 height 64
click at [1156, 291] on button "Next image" at bounding box center [1146, 299] width 48 height 64
click at [1028, 182] on div "Lightbox" at bounding box center [585, 299] width 1170 height 598
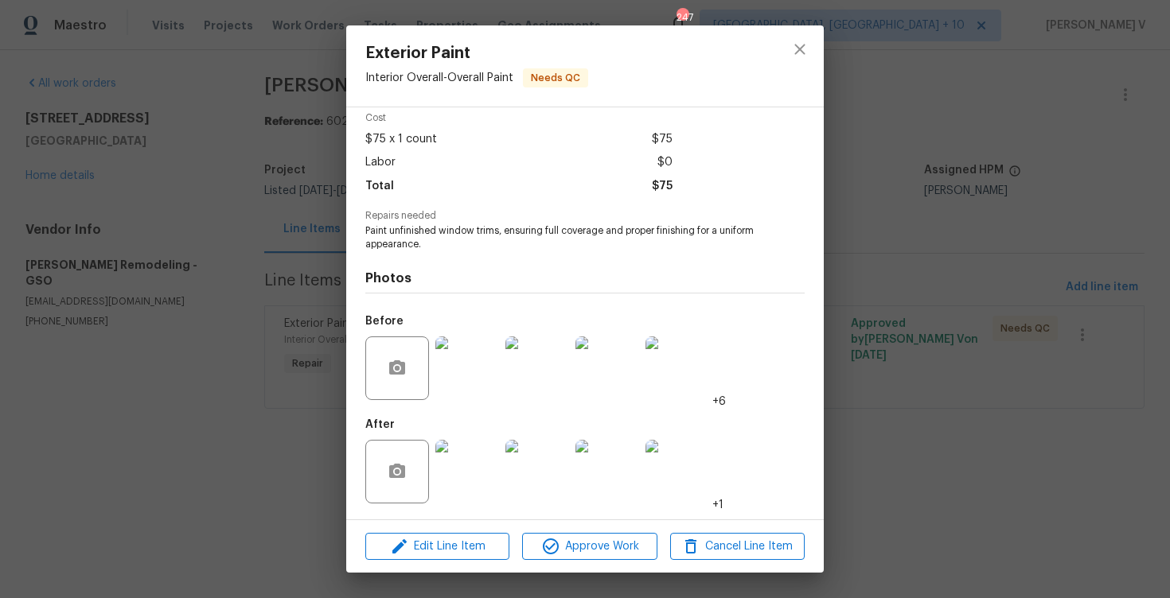
click at [532, 378] on img at bounding box center [537, 369] width 64 height 64
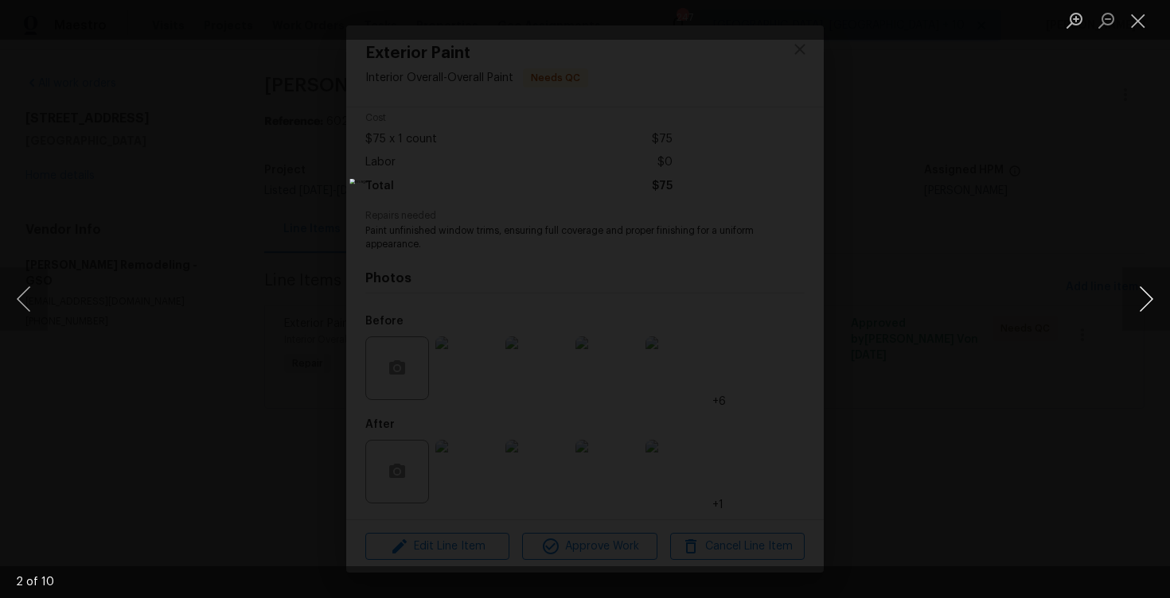
click at [1146, 302] on button "Next image" at bounding box center [1146, 299] width 48 height 64
click at [1145, 301] on button "Next image" at bounding box center [1146, 299] width 48 height 64
click at [171, 160] on div "Lightbox" at bounding box center [585, 299] width 1170 height 598
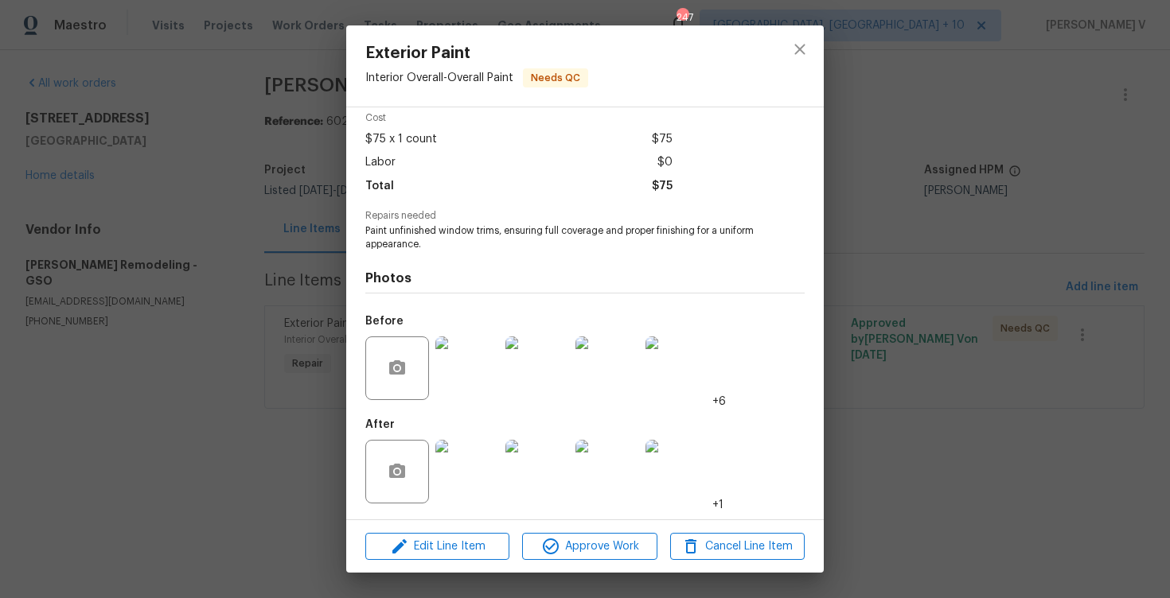
click at [171, 160] on div "Lightbox" at bounding box center [585, 299] width 1170 height 598
click at [47, 177] on div "Exterior Paint Interior Overall - Overall Paint Needs QC Vendor Pino Remodeling…" at bounding box center [585, 299] width 1170 height 598
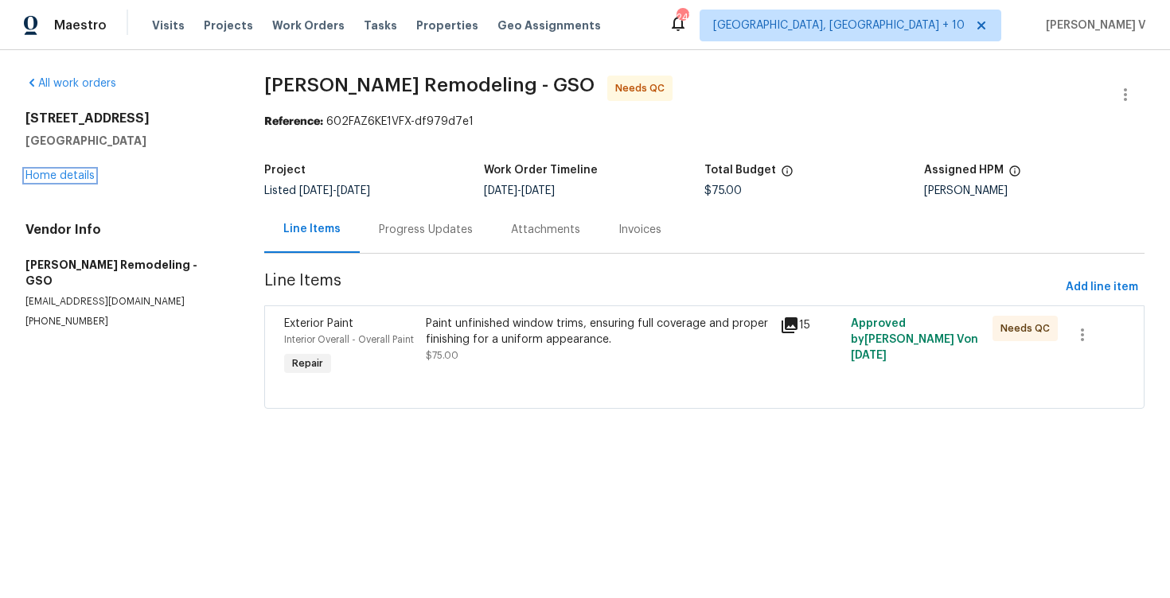
click at [47, 177] on link "Home details" at bounding box center [59, 175] width 69 height 11
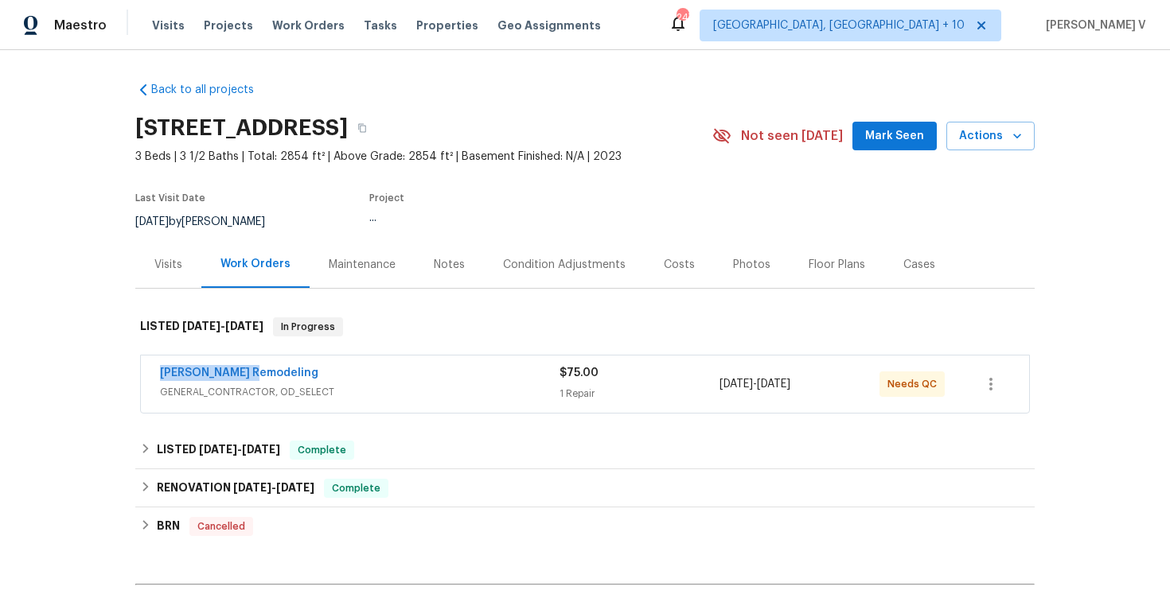
drag, startPoint x: 263, startPoint y: 376, endPoint x: 286, endPoint y: 376, distance: 23.9
click at [286, 376] on div "Pino Remodeling GENERAL_CONTRACTOR, OD_SELECT $75.00 1 Repair 8/14/2025 - 8/18/…" at bounding box center [585, 384] width 888 height 57
copy link "Pino Remodeling"
click at [224, 366] on span "Pino Remodeling" at bounding box center [239, 373] width 158 height 16
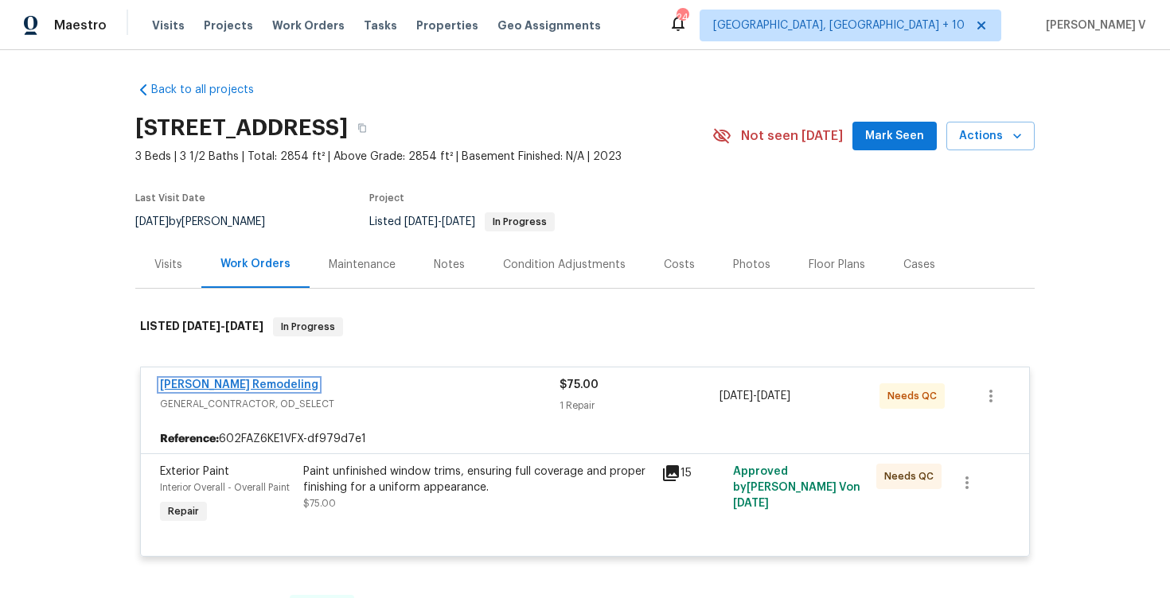
click at [206, 382] on link "Pino Remodeling" at bounding box center [239, 385] width 158 height 11
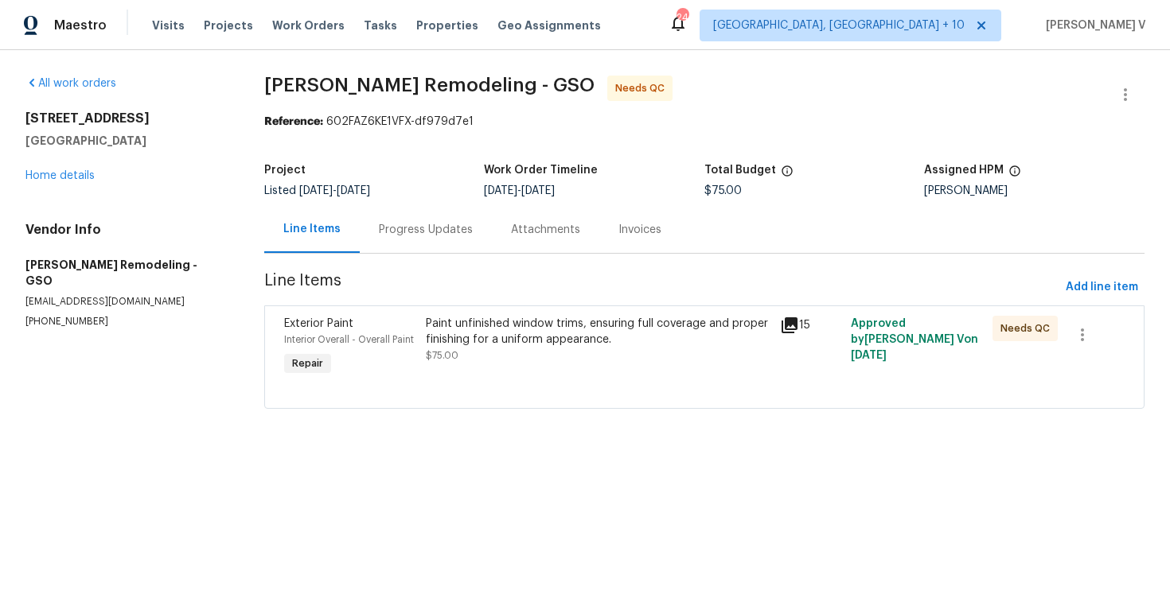
click at [425, 238] on div "Progress Updates" at bounding box center [426, 229] width 132 height 47
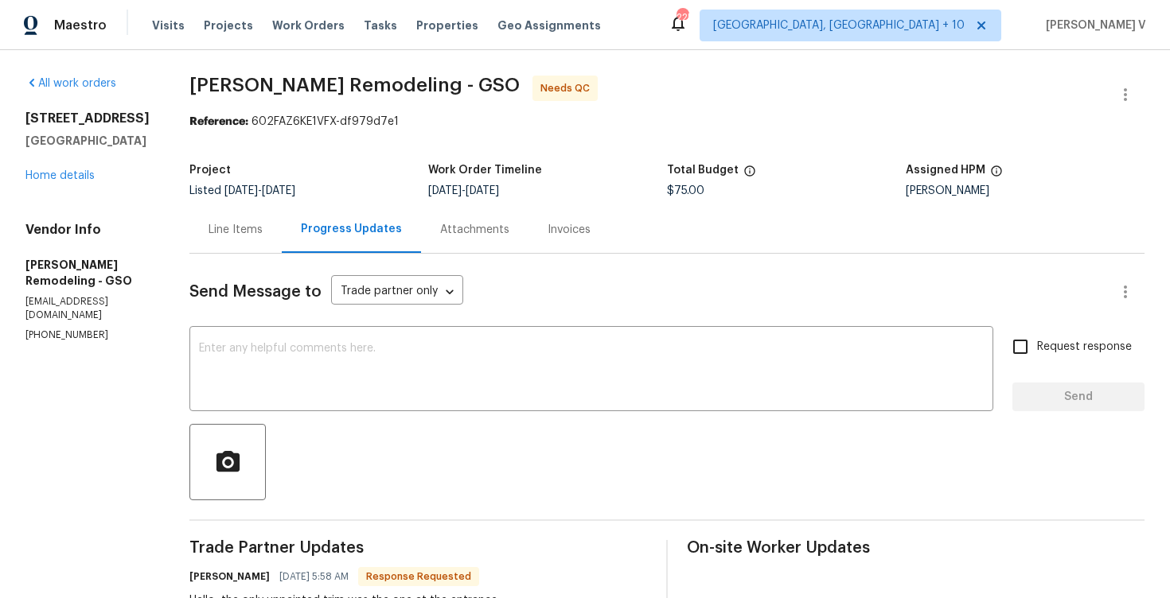
scroll to position [142, 0]
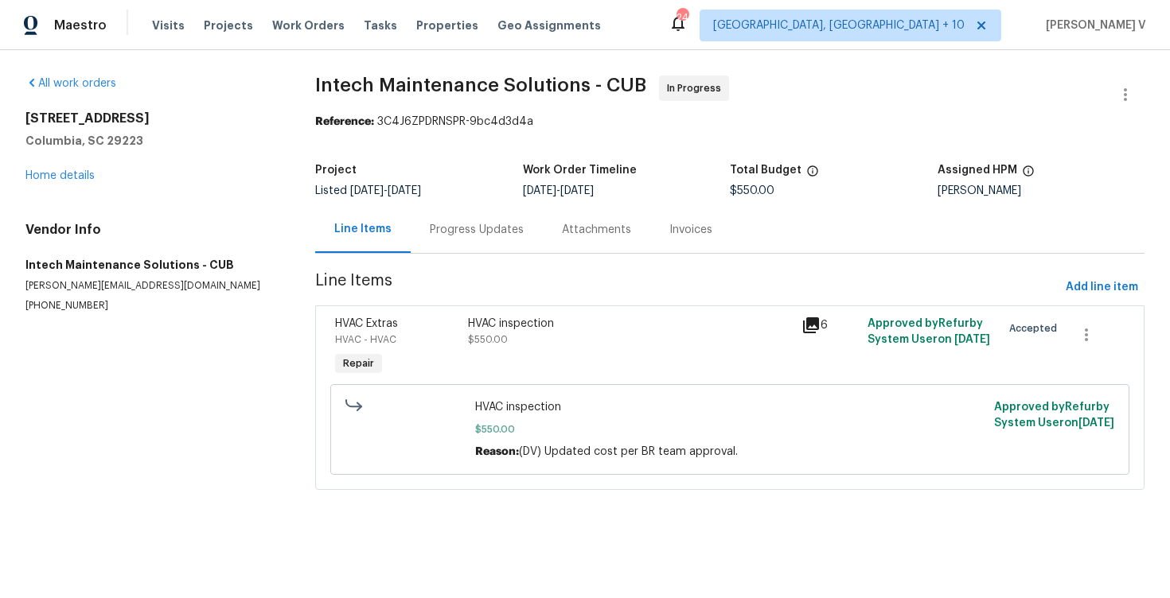
click at [453, 232] on div "Progress Updates" at bounding box center [477, 230] width 94 height 16
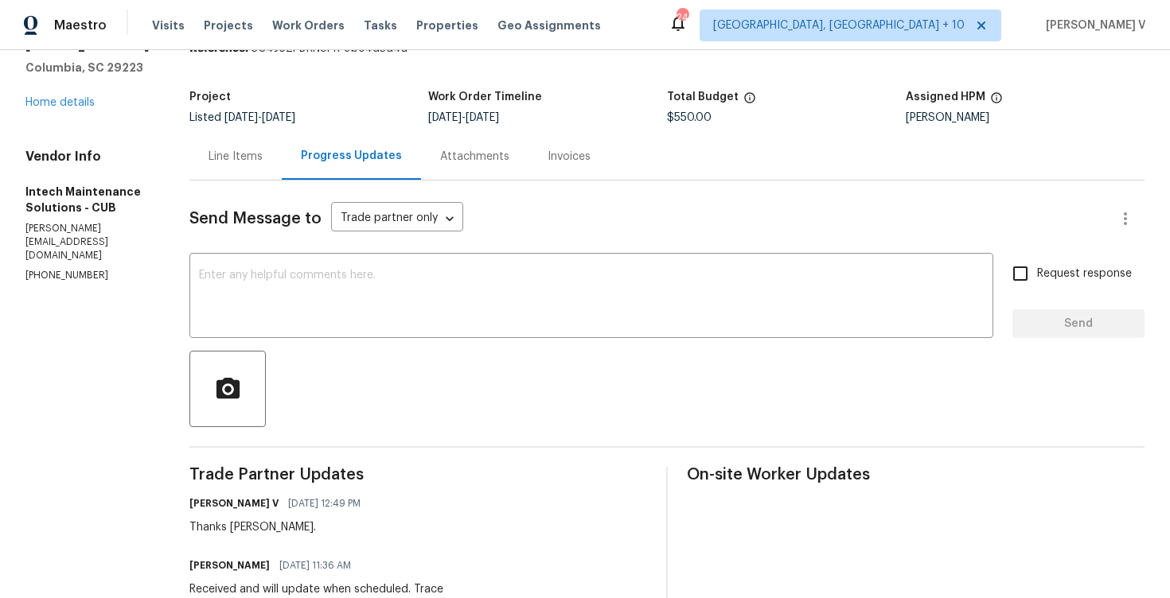
scroll to position [129, 0]
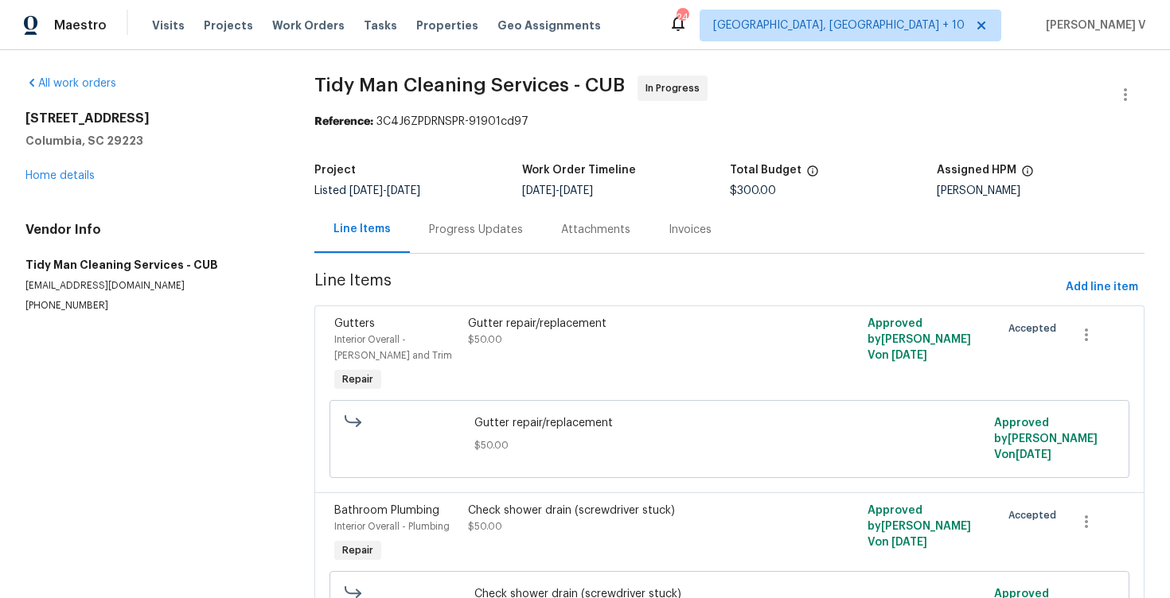
click at [449, 232] on div "Progress Updates" at bounding box center [476, 230] width 94 height 16
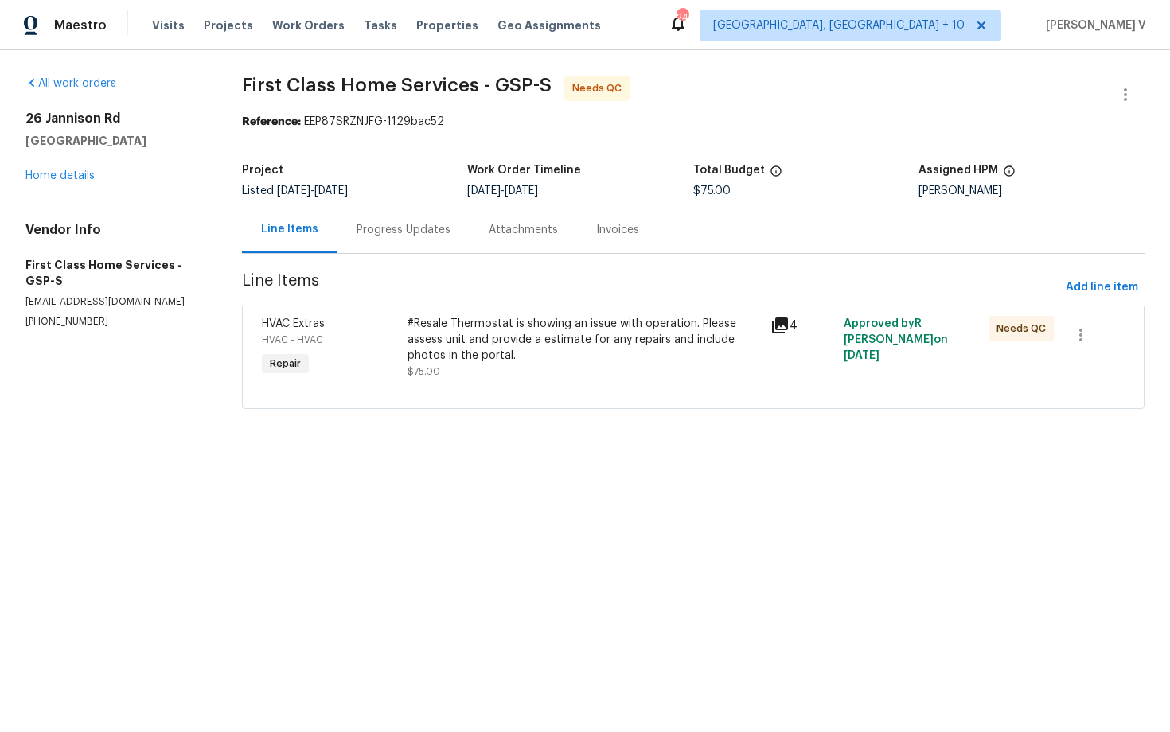
click at [415, 239] on div "Progress Updates" at bounding box center [403, 229] width 132 height 47
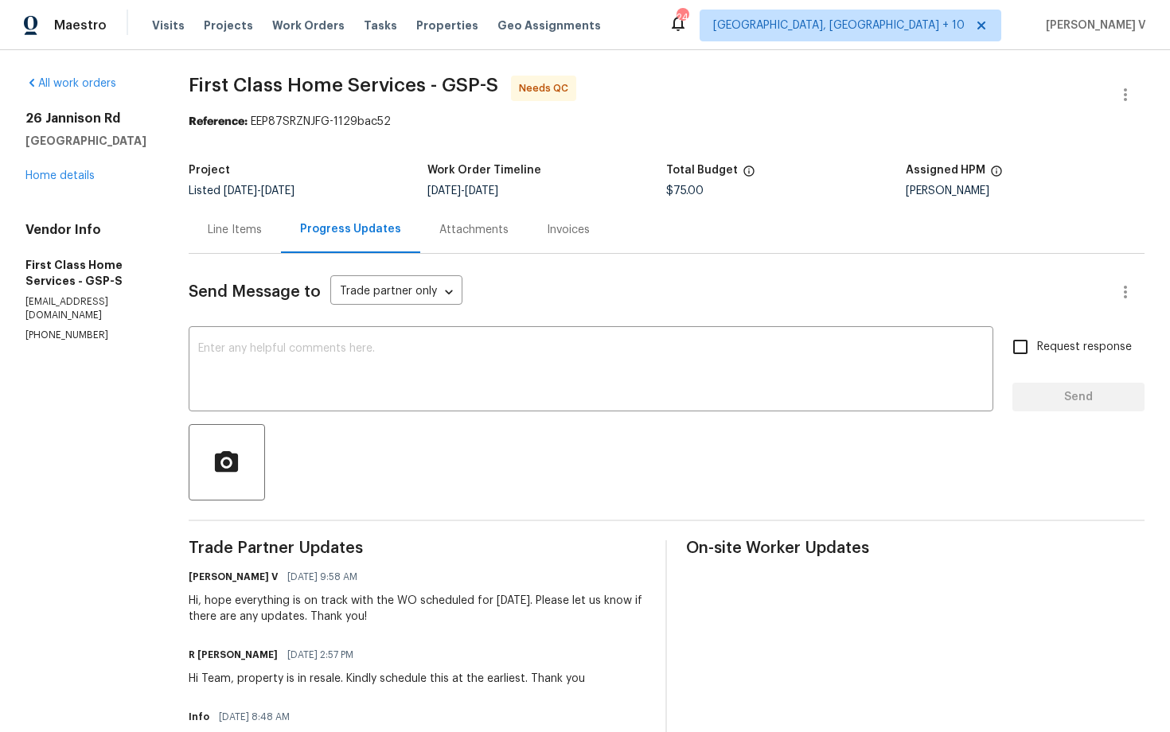
click at [237, 236] on div "Line Items" at bounding box center [235, 230] width 54 height 16
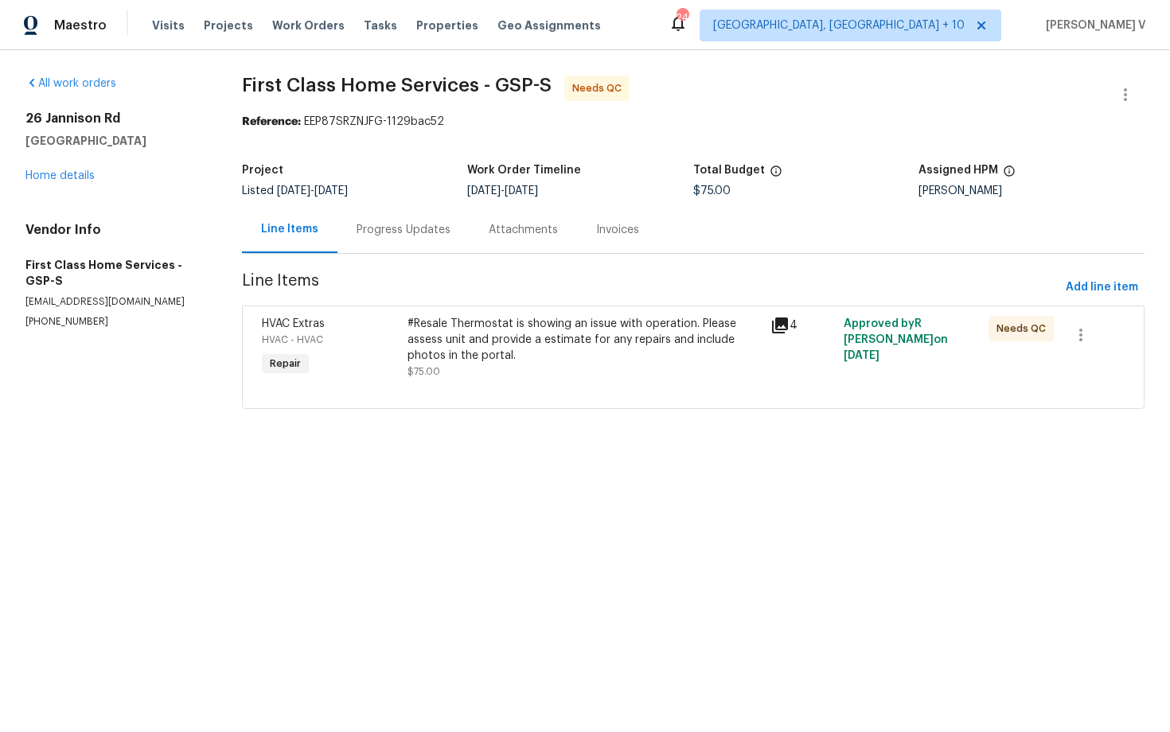
click at [407, 218] on div "Progress Updates" at bounding box center [403, 229] width 132 height 47
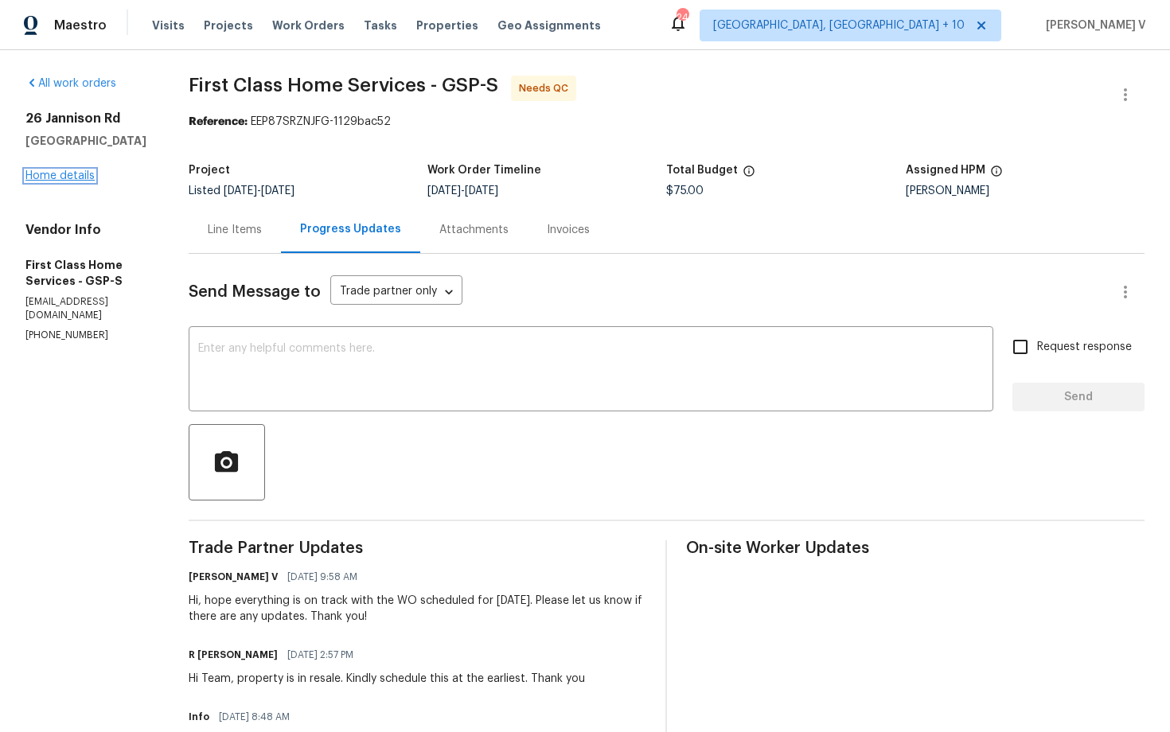
click at [68, 181] on link "Home details" at bounding box center [59, 175] width 69 height 11
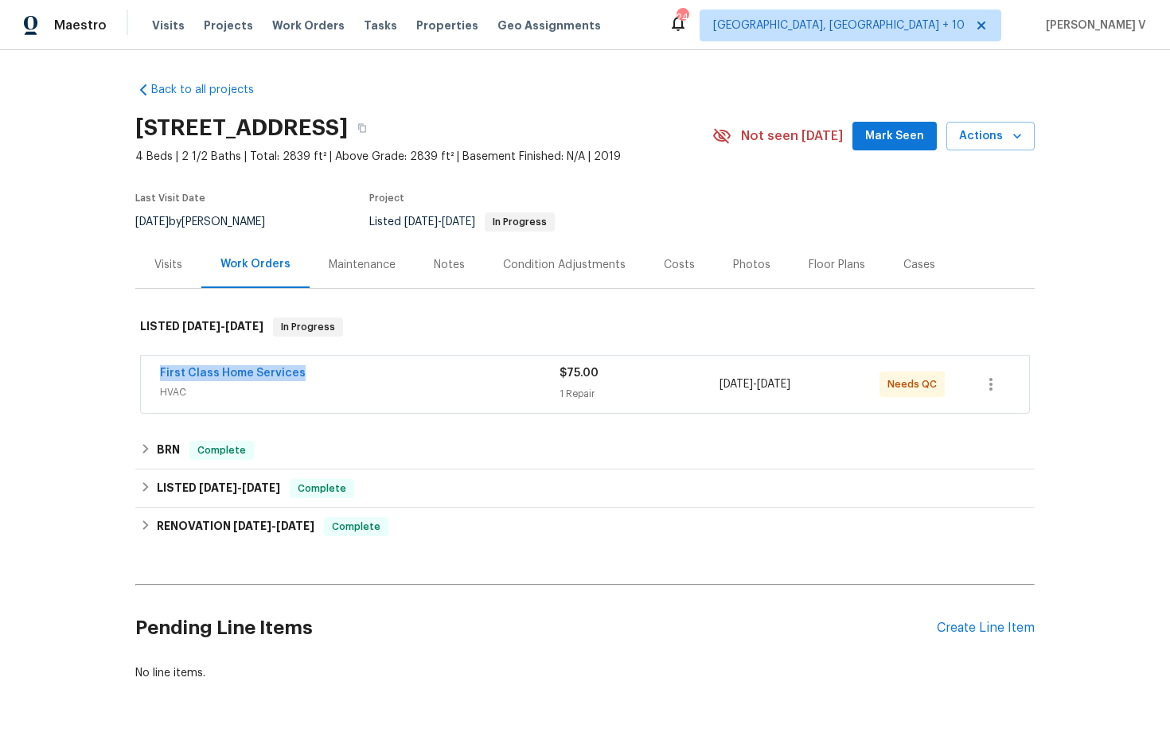
drag, startPoint x: 150, startPoint y: 373, endPoint x: 353, endPoint y: 372, distance: 203.7
click at [353, 372] on div "First Class Home Services HVAC $75.00 1 Repair 8/14/2025 - 8/18/2025 Needs QC" at bounding box center [585, 384] width 888 height 57
copy link "First Class Home Services"
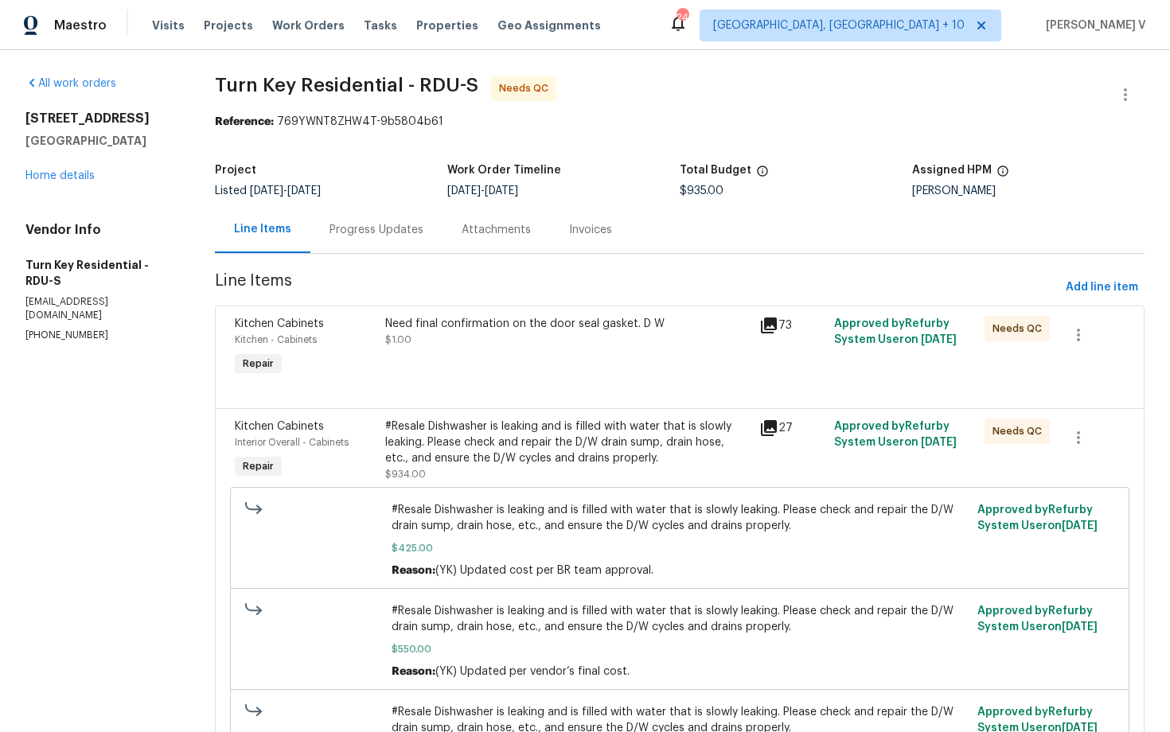
click at [412, 211] on div "Progress Updates" at bounding box center [376, 229] width 132 height 47
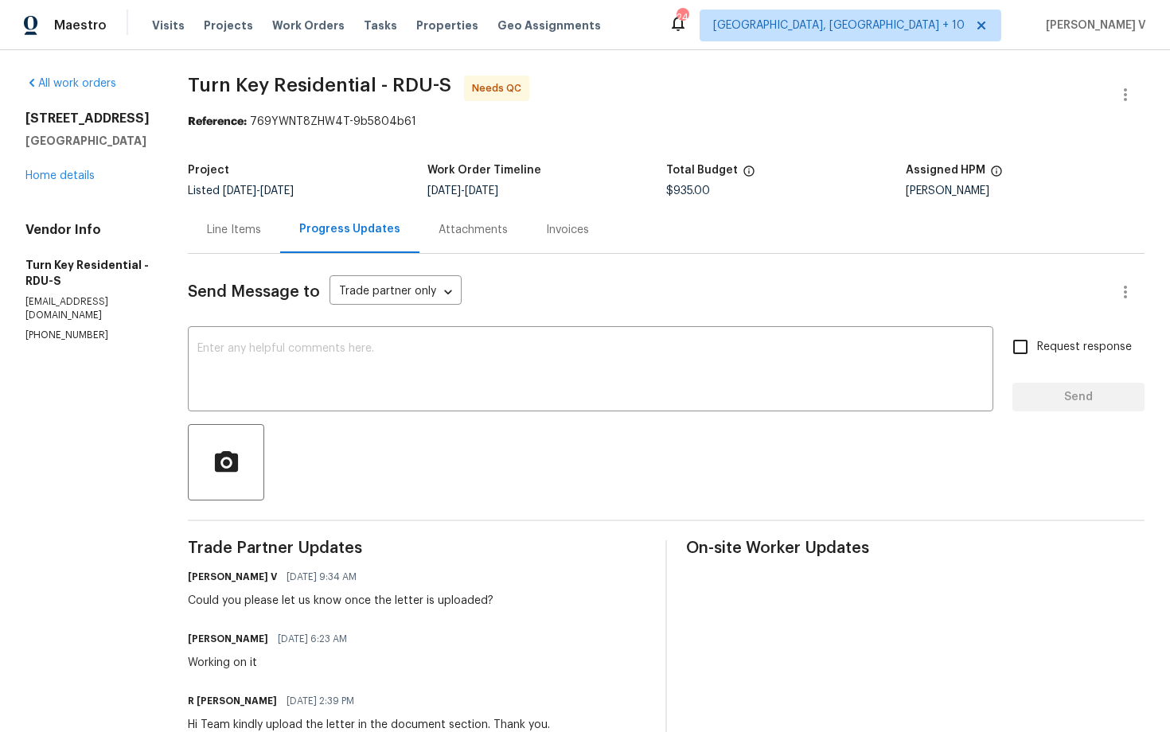
click at [265, 211] on div "Line Items" at bounding box center [234, 229] width 92 height 47
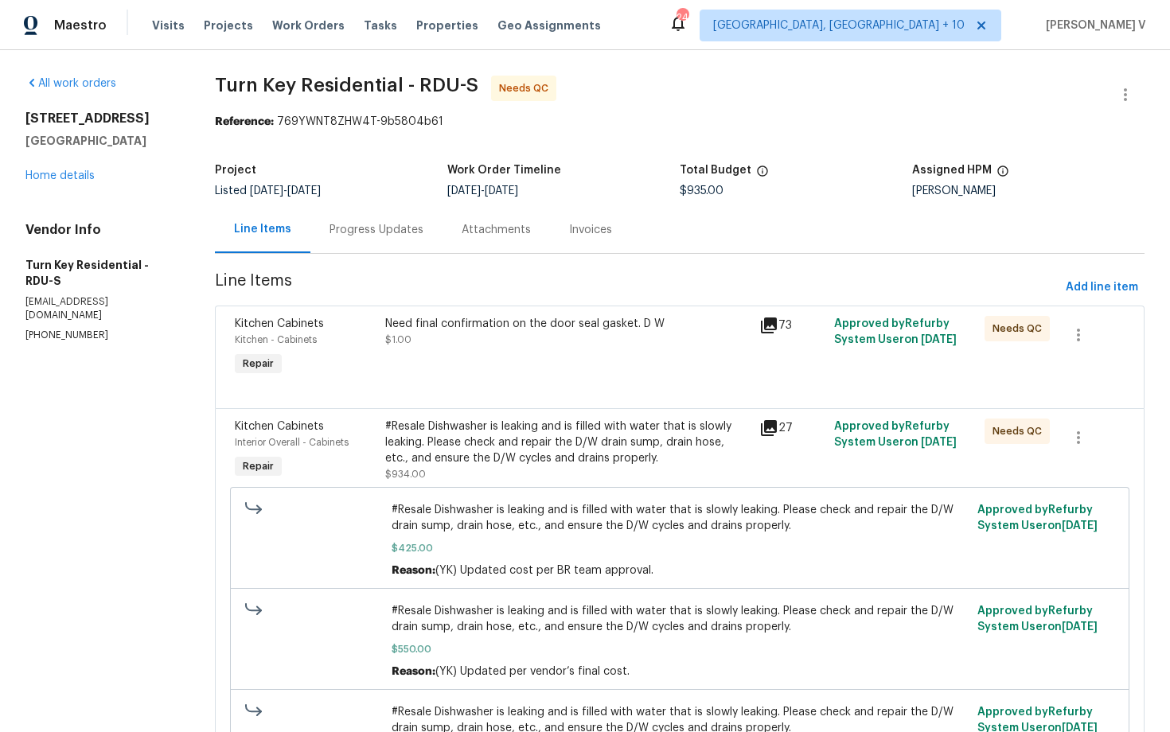
click at [469, 354] on div "Need final confirmation on the door seal gasket. D W $1.00" at bounding box center [567, 347] width 375 height 73
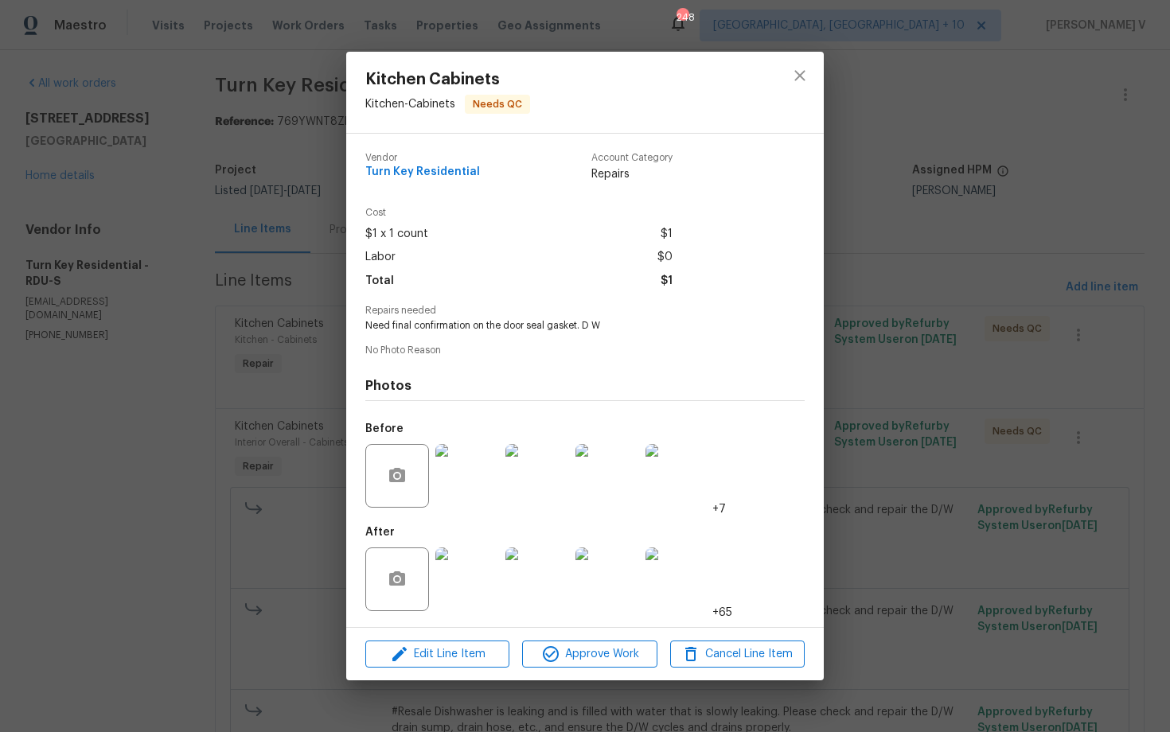
click at [237, 276] on div "Kitchen Cabinets Kitchen - Cabinets Needs QC Vendor Turn Key Residential Accoun…" at bounding box center [585, 366] width 1170 height 732
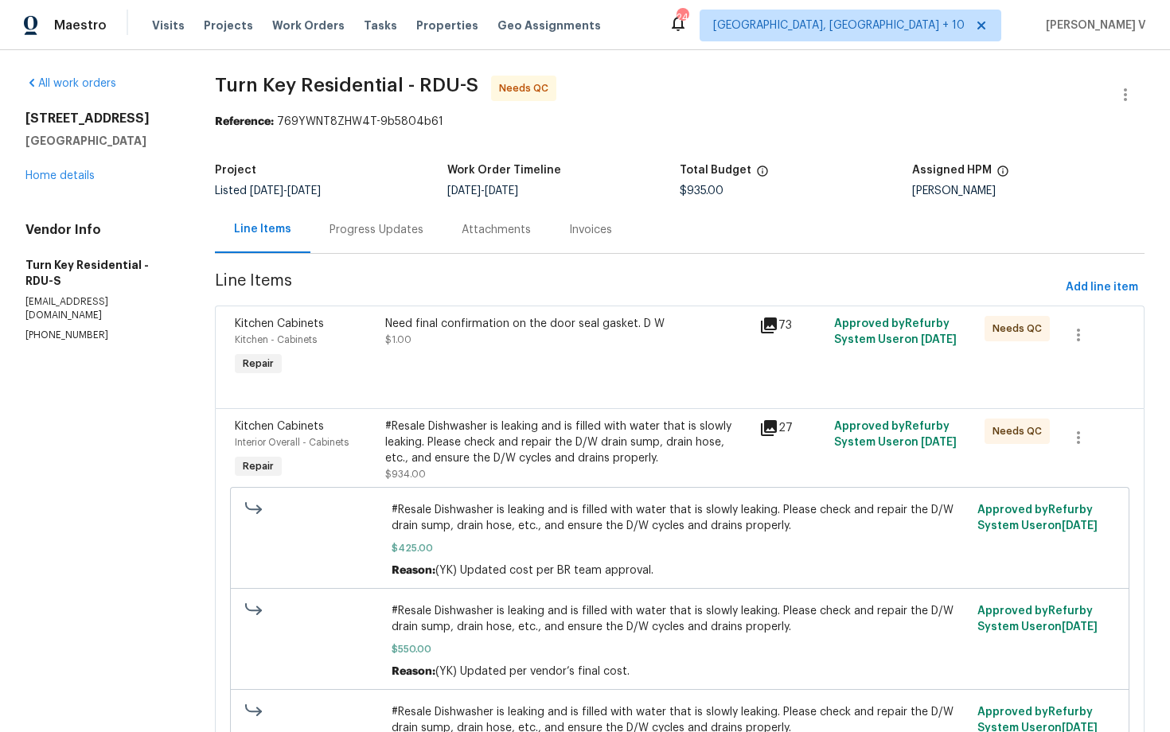
click at [374, 251] on div "Progress Updates" at bounding box center [376, 229] width 132 height 47
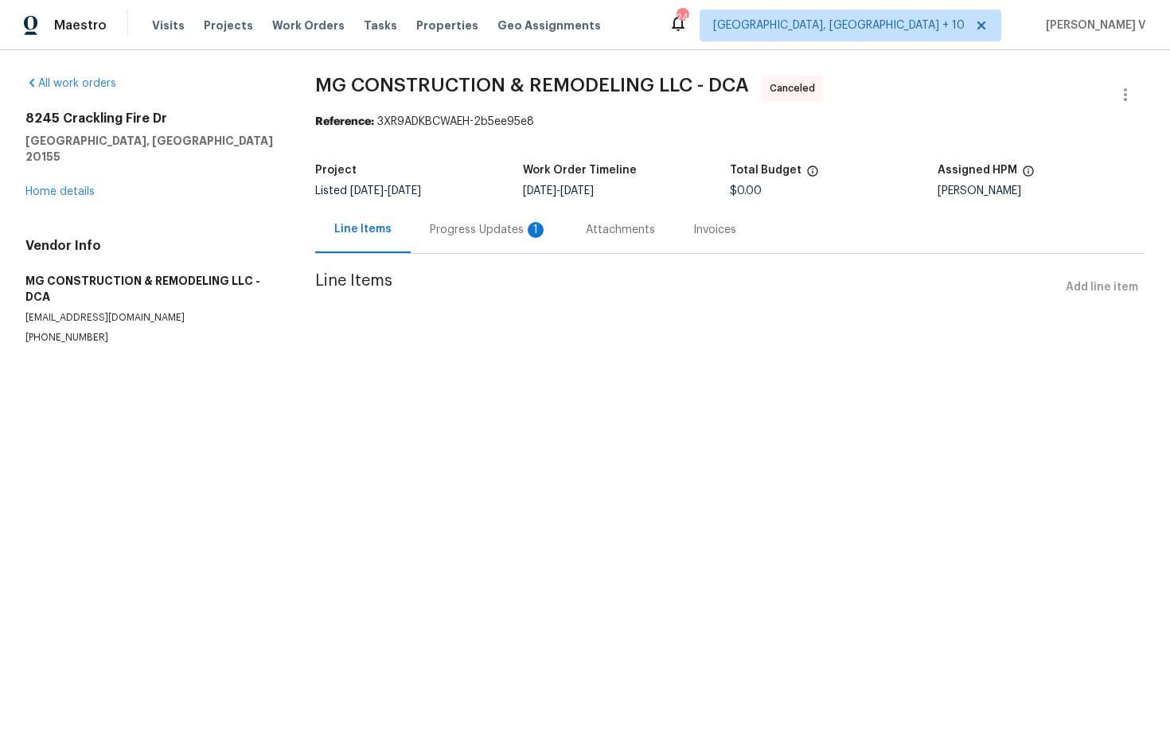
click at [446, 237] on div "Progress Updates 1" at bounding box center [489, 230] width 118 height 16
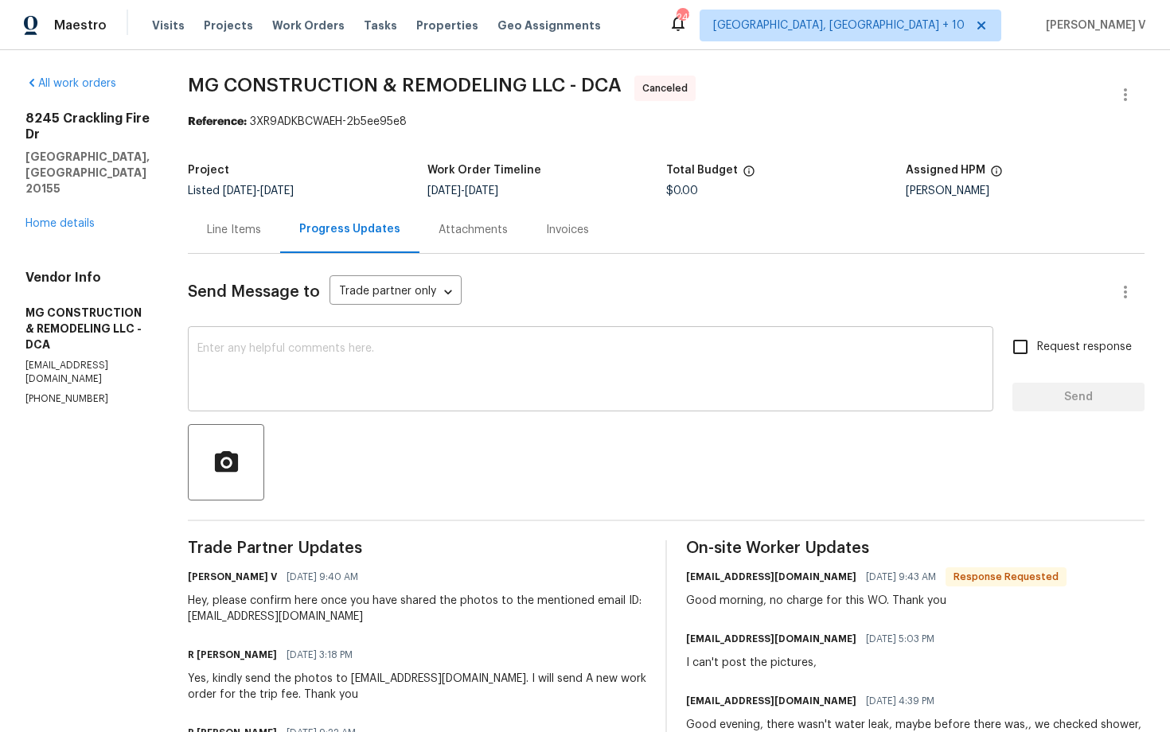
click at [329, 343] on textarea at bounding box center [590, 371] width 786 height 56
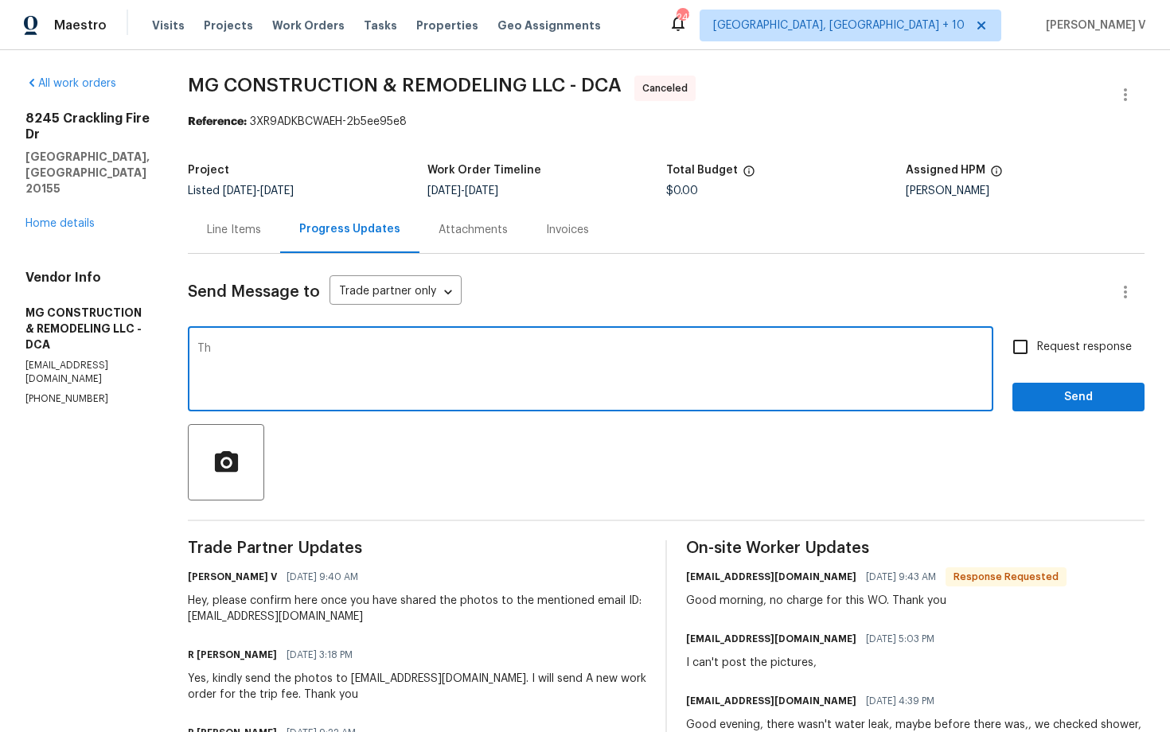
type textarea "T"
click at [60, 218] on link "Home details" at bounding box center [59, 223] width 69 height 11
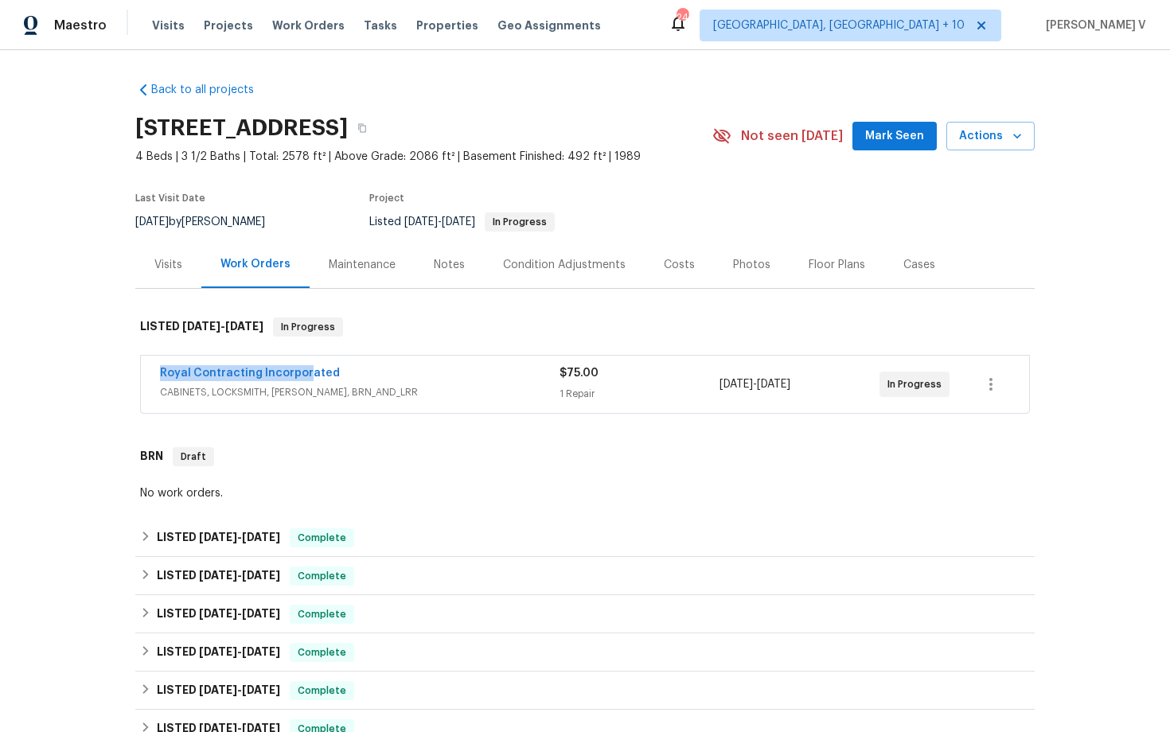
click at [302, 365] on span "Royal Contracting Incorporated" at bounding box center [250, 373] width 180 height 16
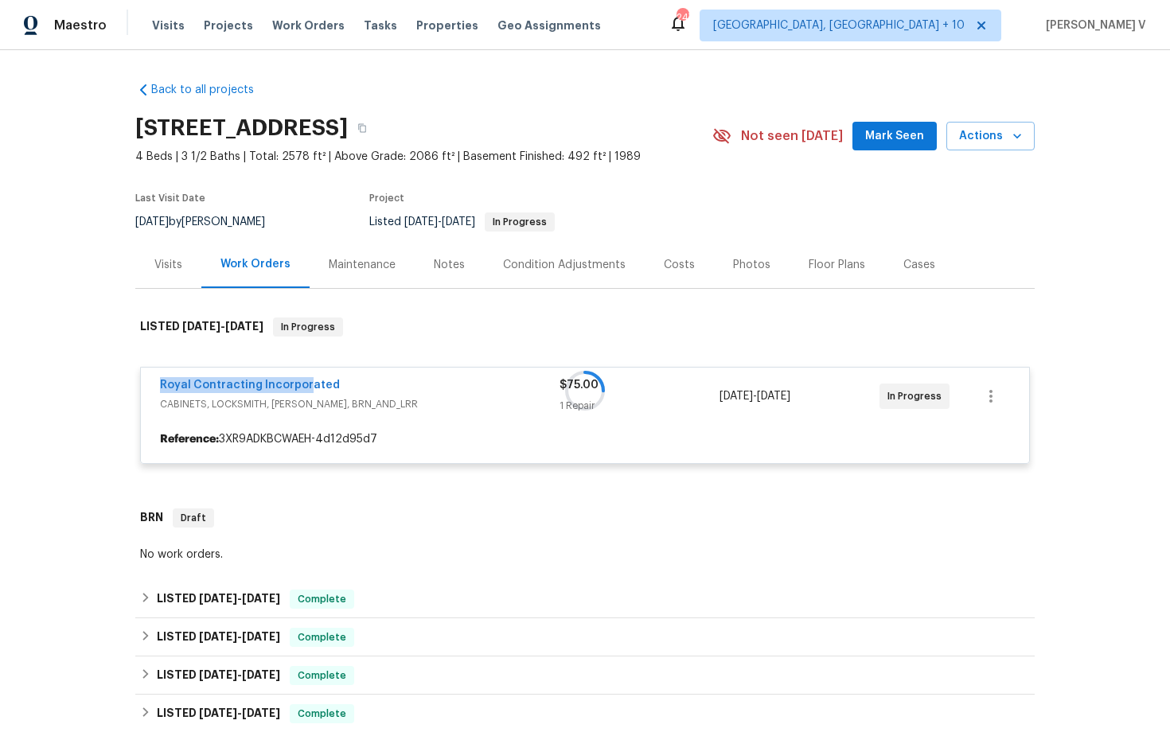
click at [299, 383] on div at bounding box center [584, 391] width 899 height 178
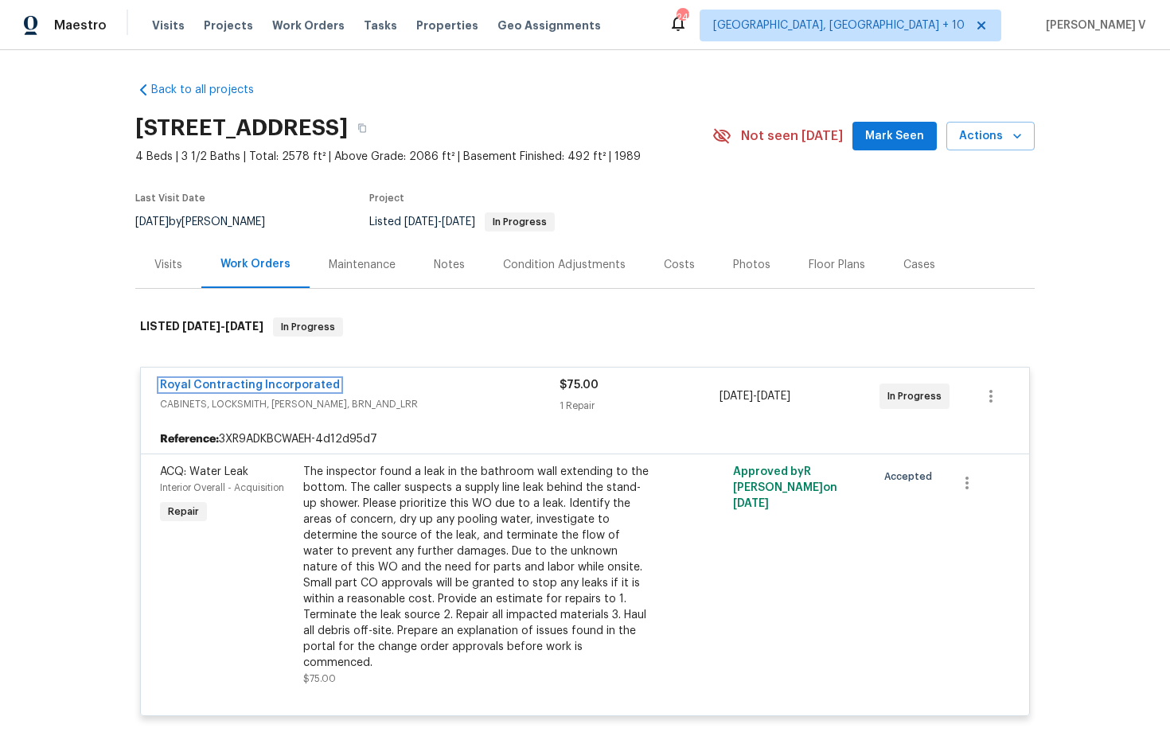
click at [299, 383] on link "Royal Contracting Incorporated" at bounding box center [250, 385] width 180 height 11
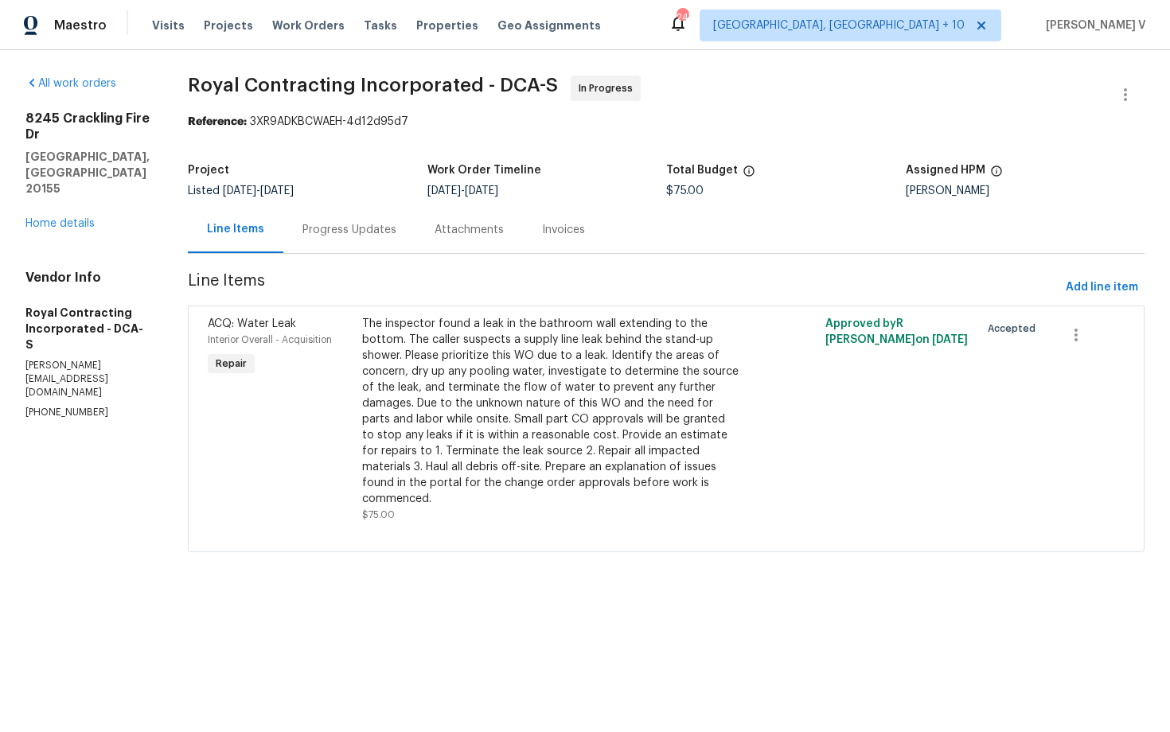
click at [347, 237] on div "Progress Updates" at bounding box center [349, 230] width 94 height 16
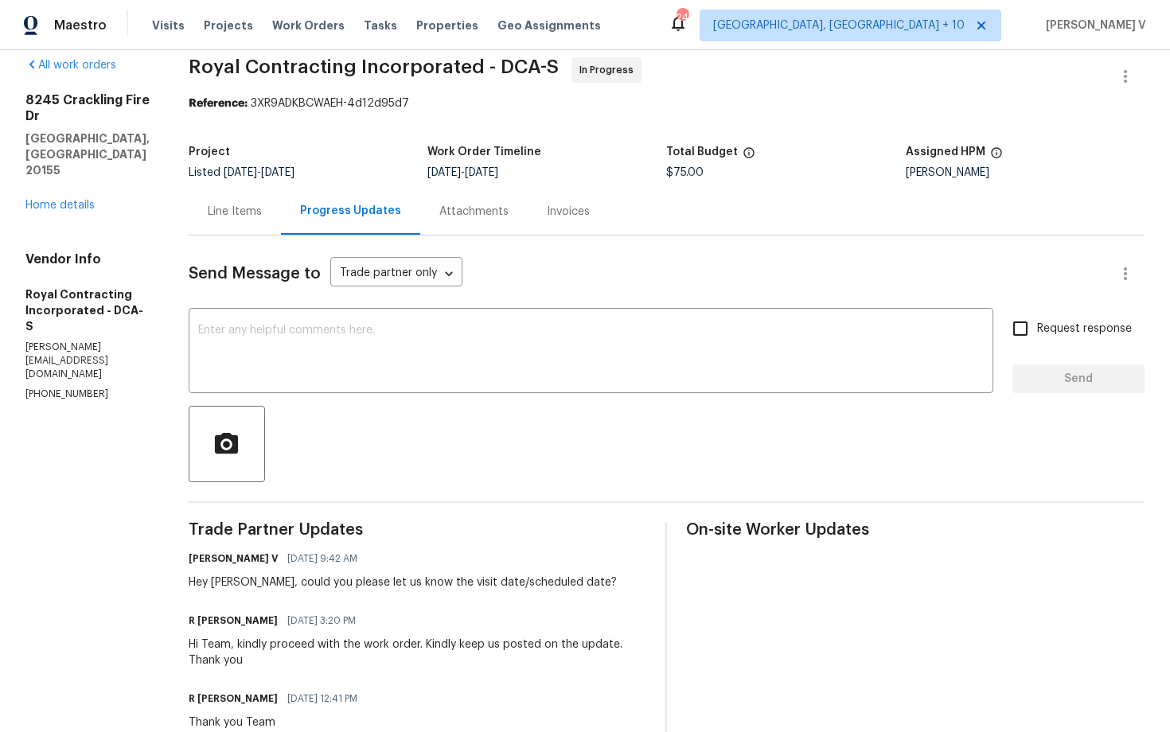
scroll to position [137, 0]
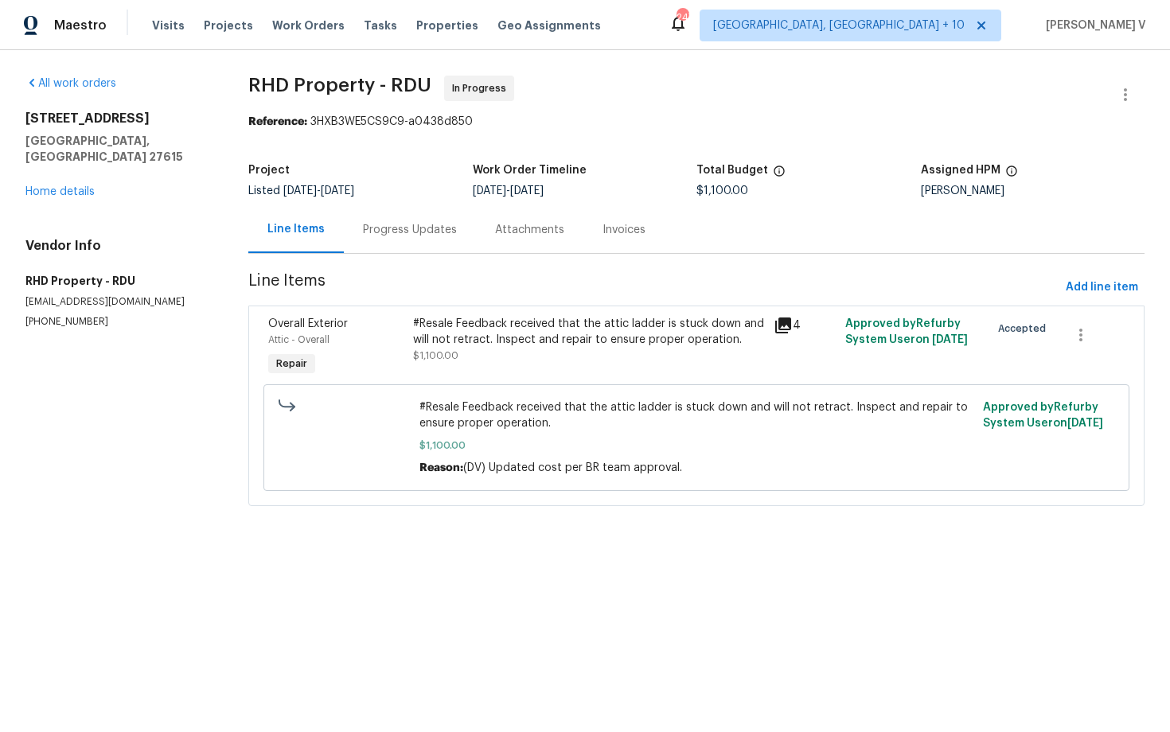
click at [407, 227] on div "Progress Updates" at bounding box center [410, 230] width 94 height 16
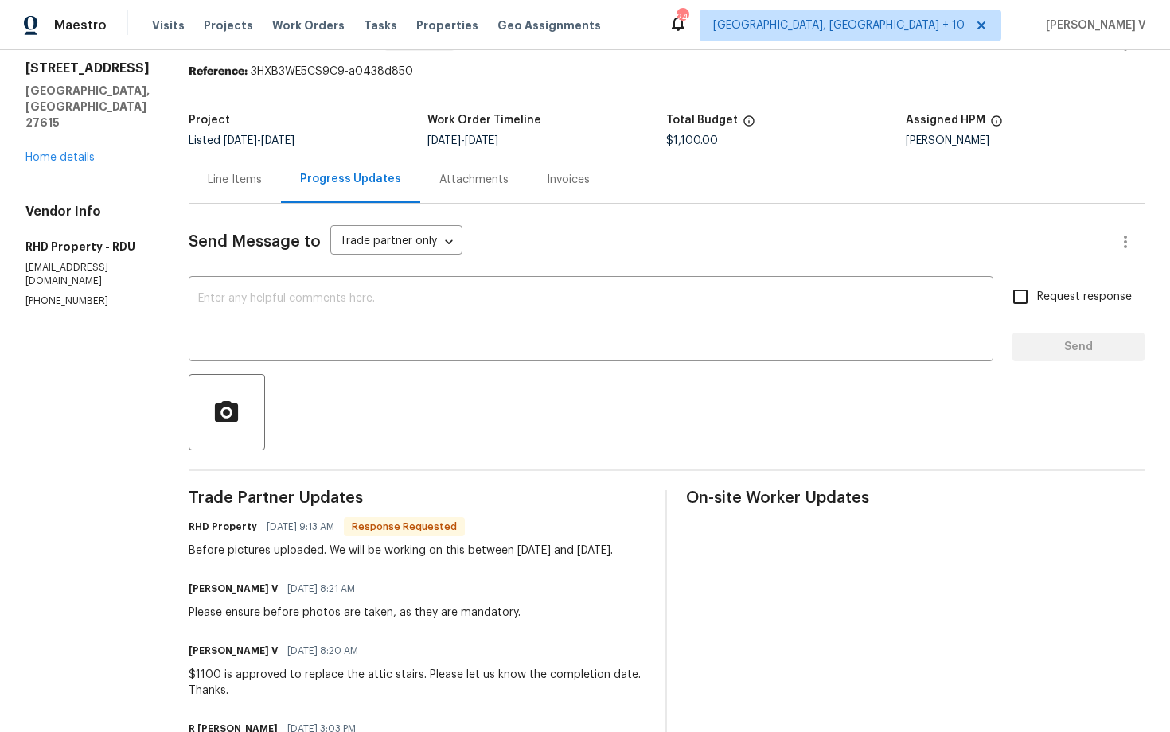
scroll to position [61, 0]
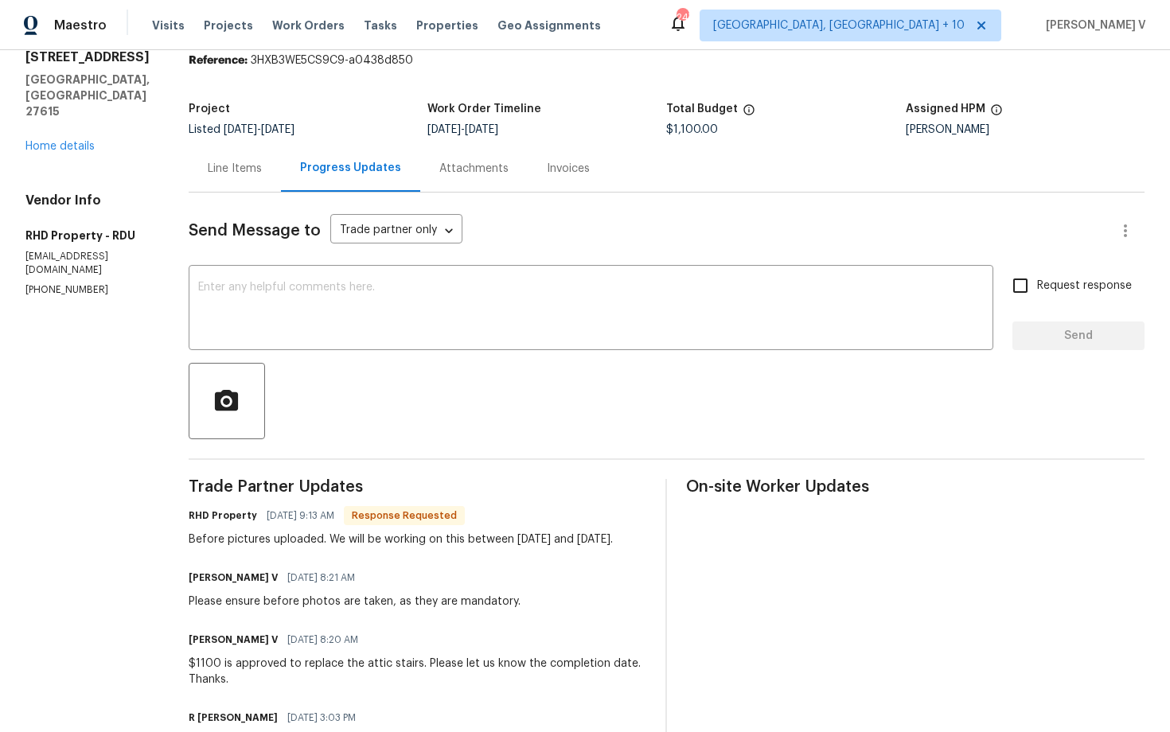
click at [269, 190] on div "Line Items" at bounding box center [235, 168] width 92 height 47
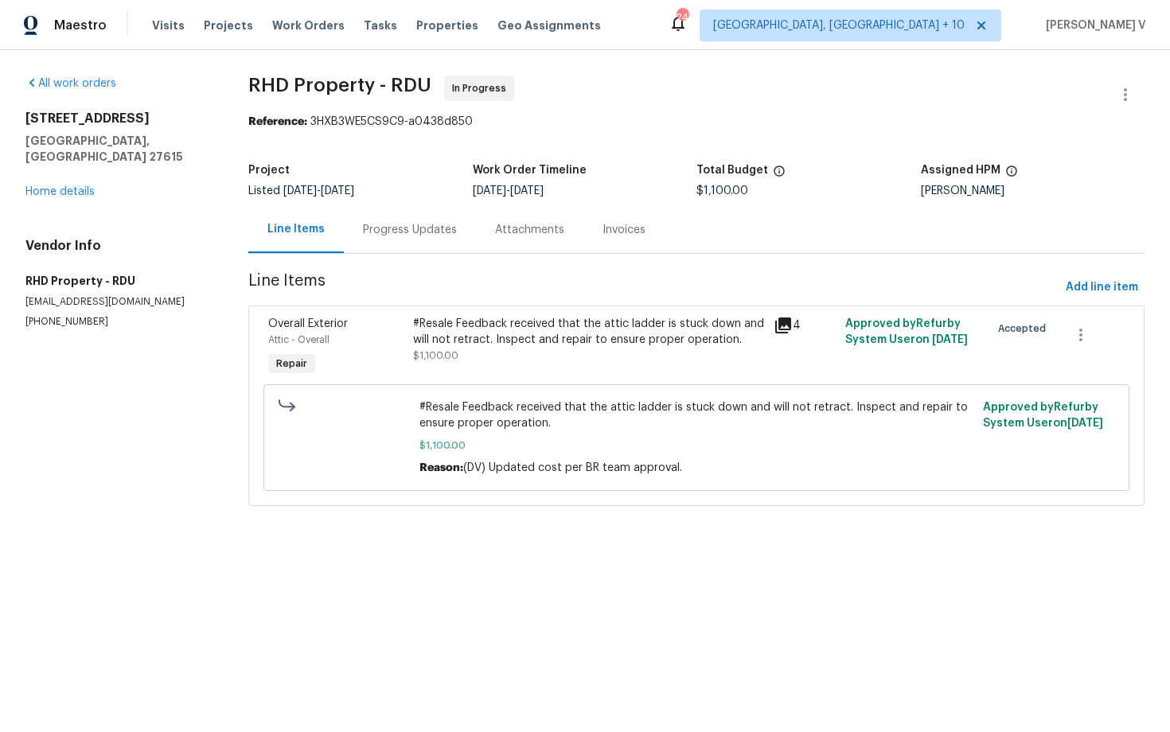
click at [432, 232] on div "Progress Updates" at bounding box center [410, 230] width 94 height 16
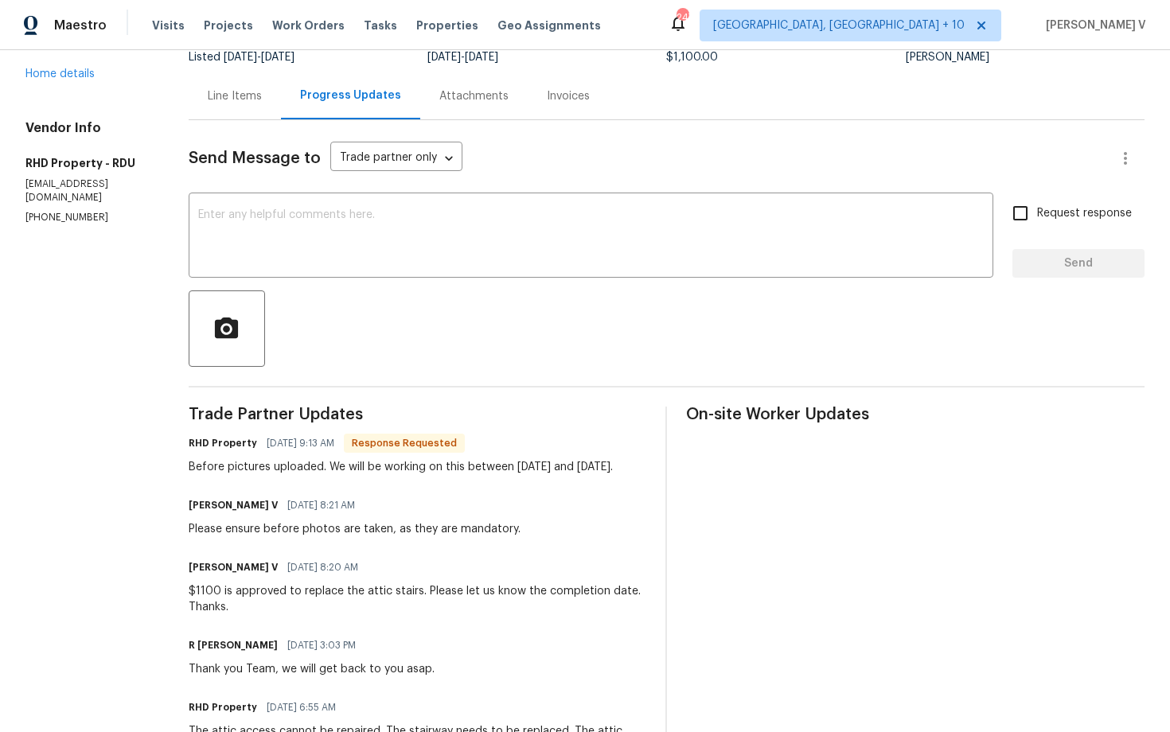
scroll to position [155, 0]
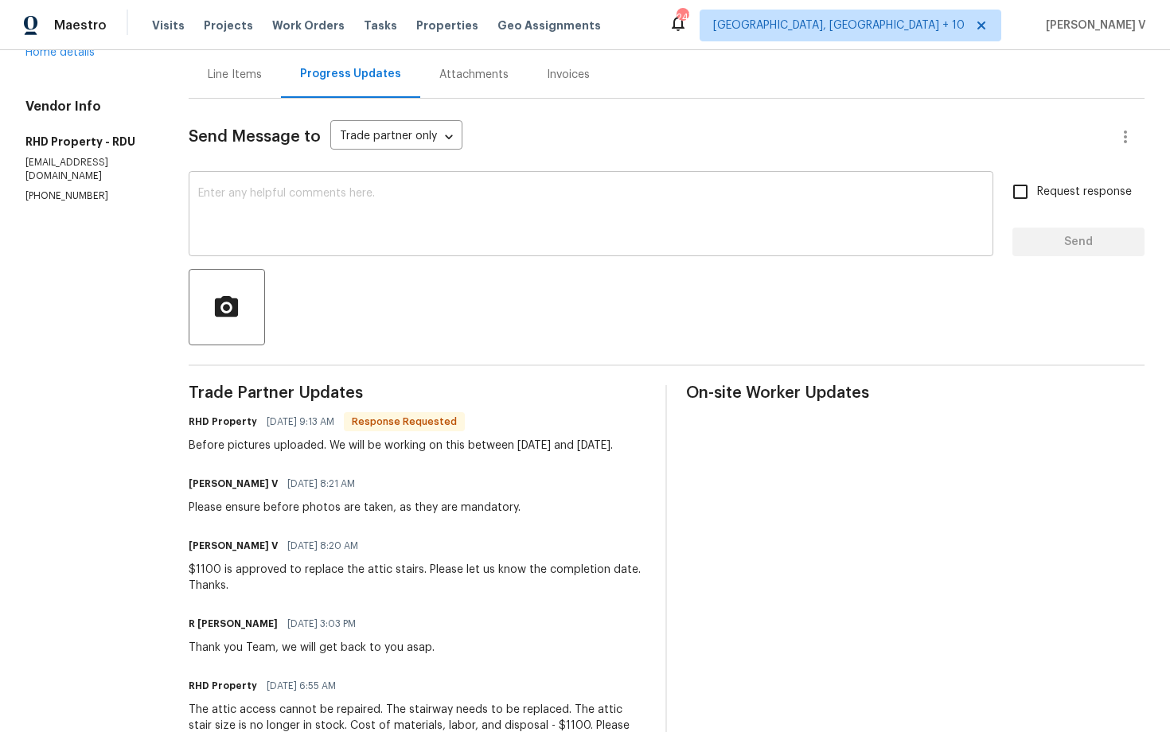
click at [364, 245] on div "x ​" at bounding box center [591, 215] width 805 height 81
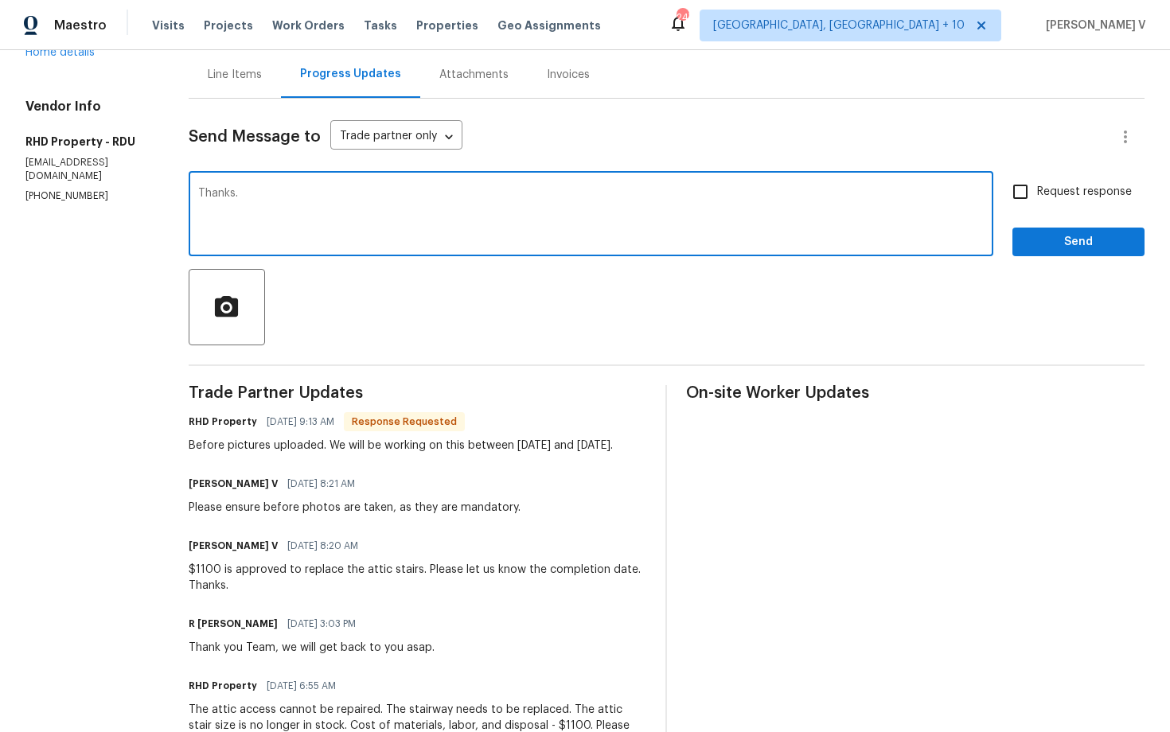
type textarea "Thanks."
click at [1084, 249] on span "Send" at bounding box center [1078, 242] width 107 height 20
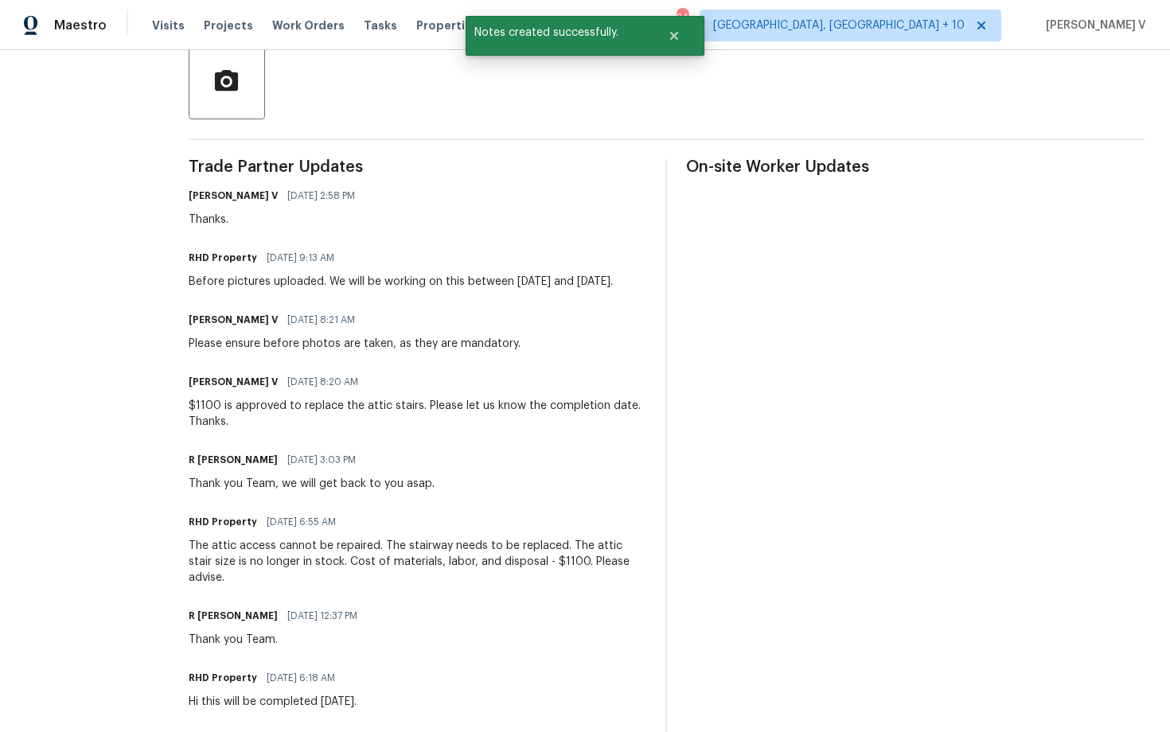
scroll to position [0, 0]
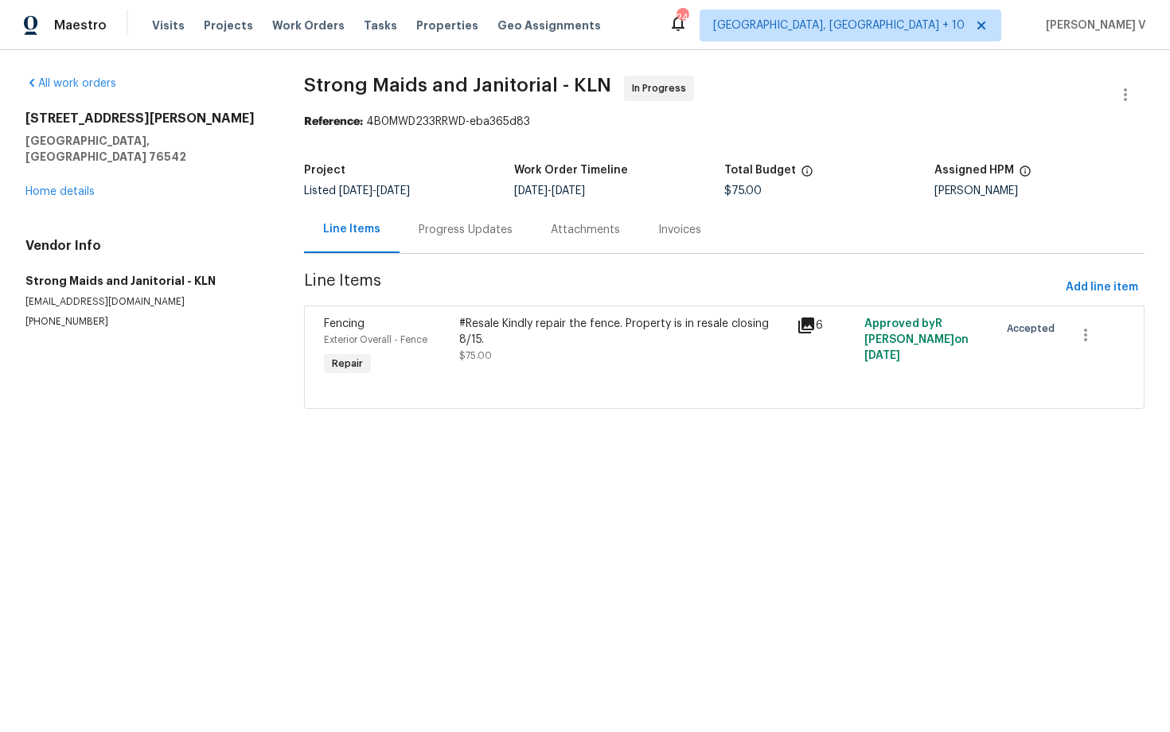
click at [463, 224] on div "Progress Updates" at bounding box center [465, 230] width 94 height 16
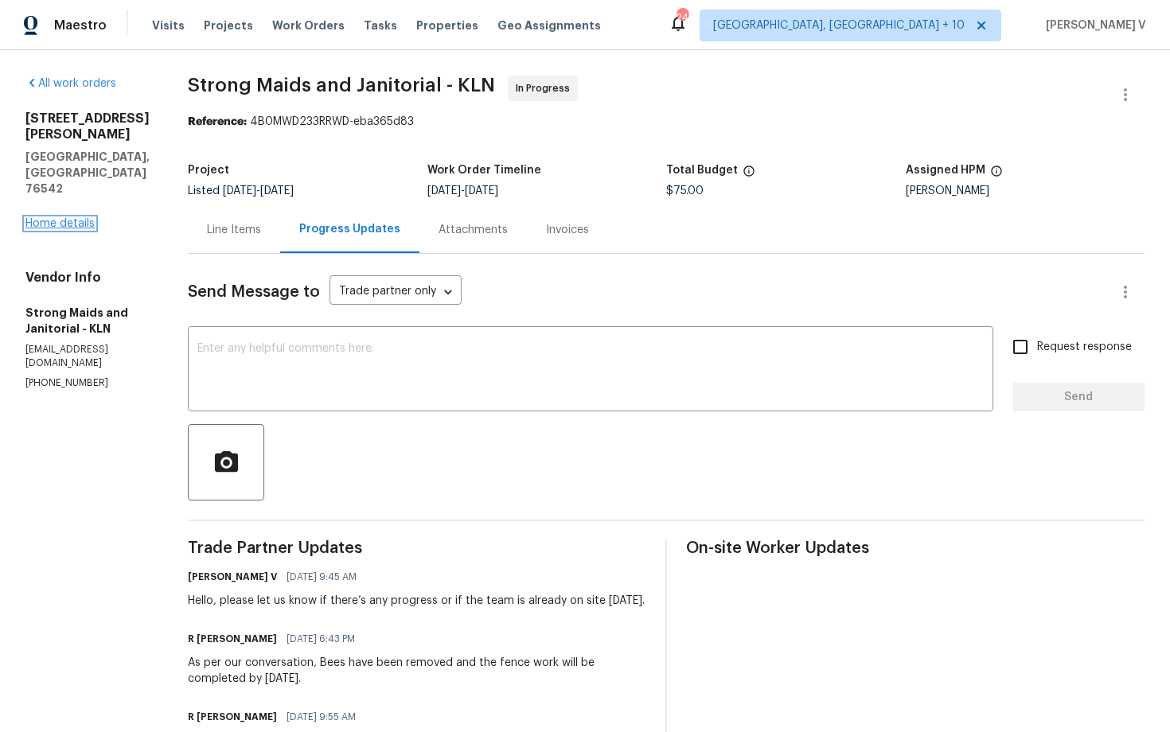
click at [76, 218] on link "Home details" at bounding box center [59, 223] width 69 height 11
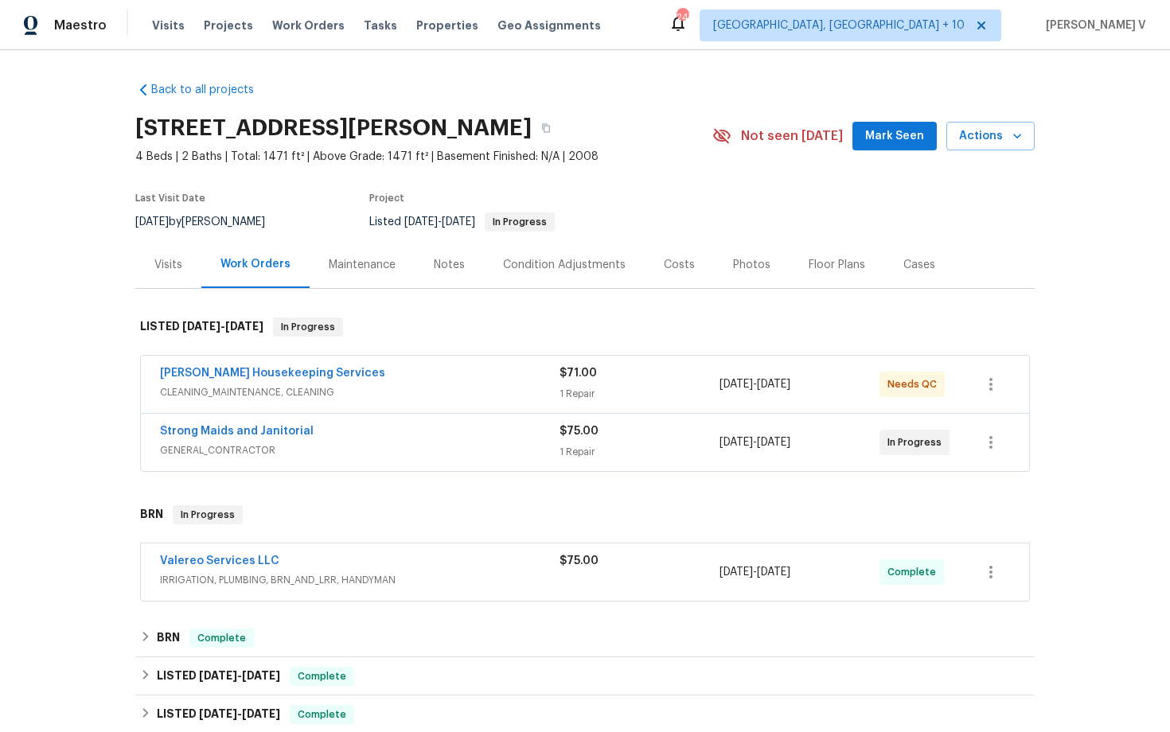
click at [408, 397] on span "CLEANING_MAINTENANCE, CLEANING" at bounding box center [359, 392] width 399 height 16
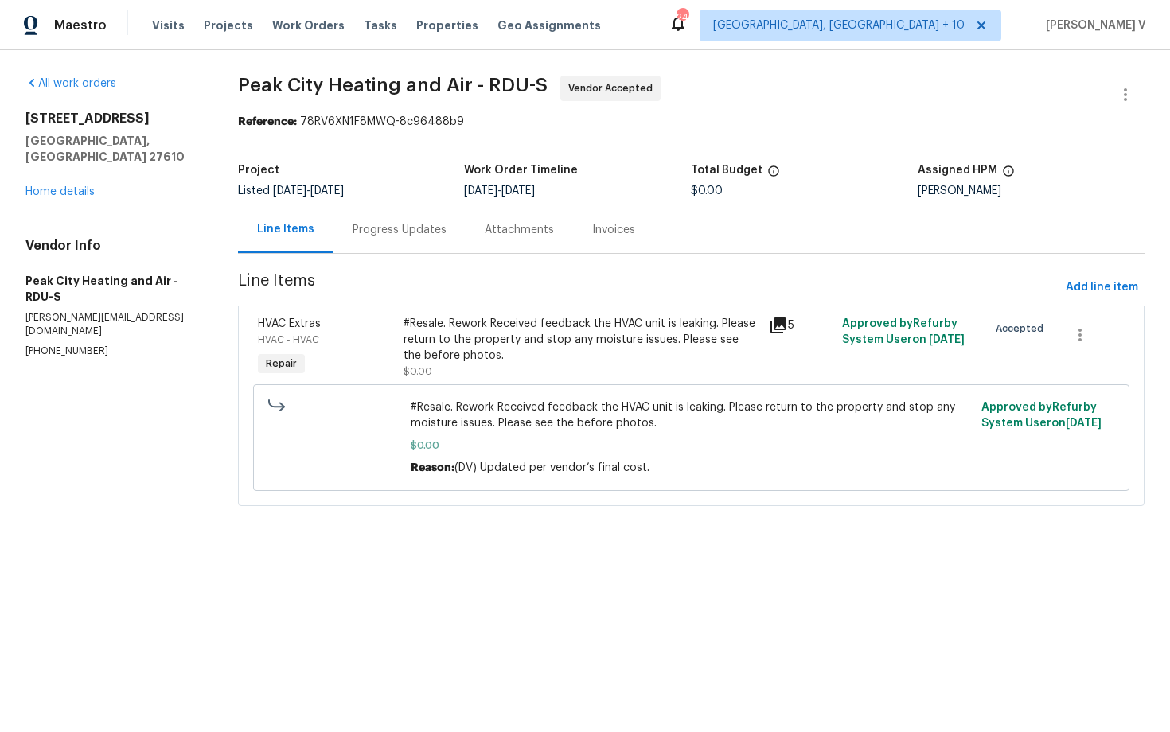
click at [465, 232] on div "Attachments" at bounding box center [518, 229] width 107 height 47
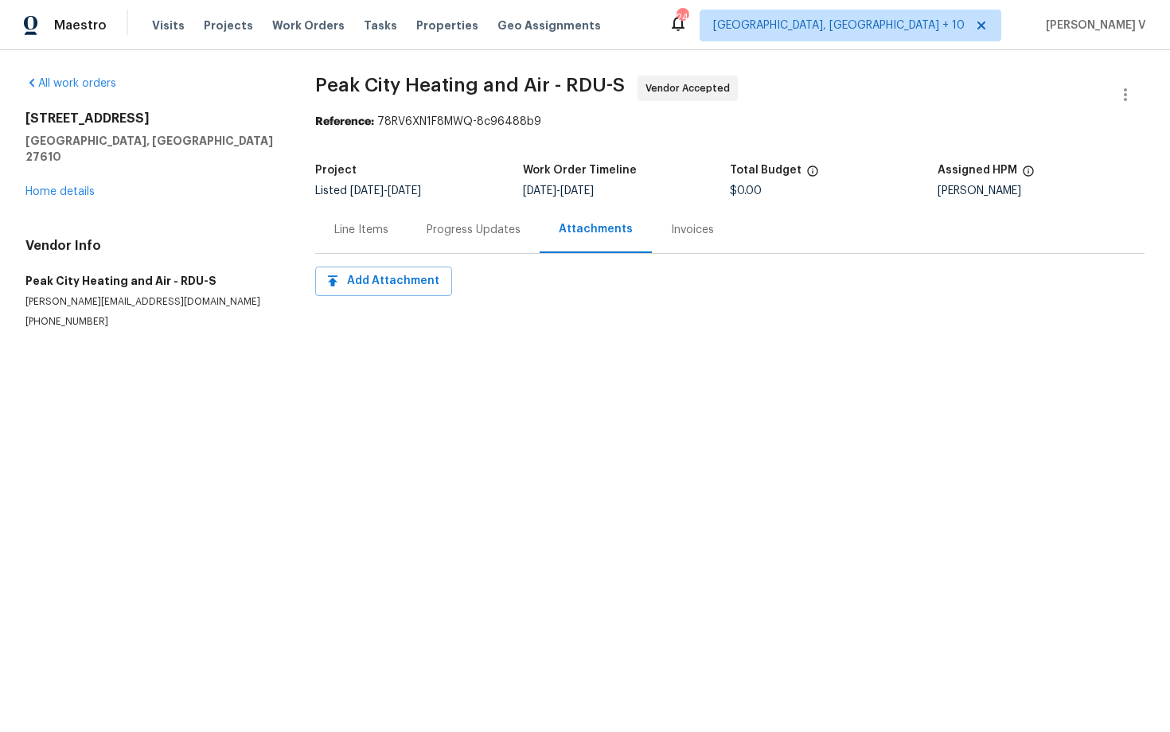
click at [459, 232] on div "Progress Updates" at bounding box center [473, 230] width 94 height 16
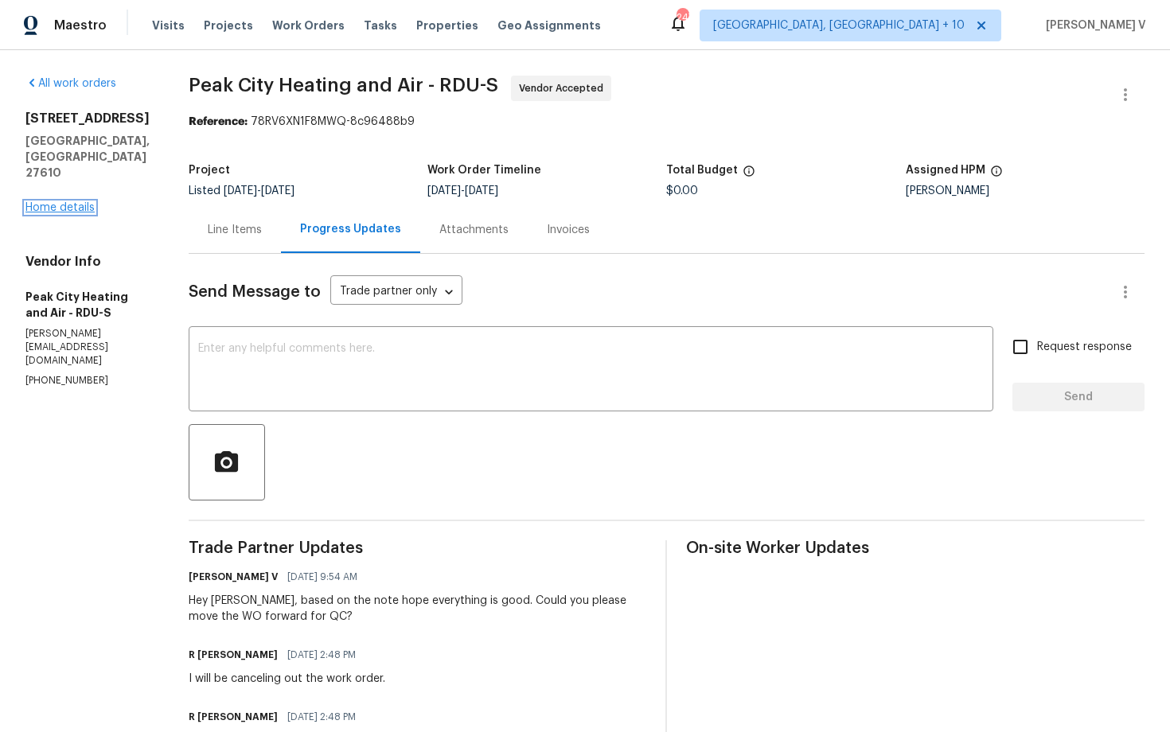
click at [84, 202] on link "Home details" at bounding box center [59, 207] width 69 height 11
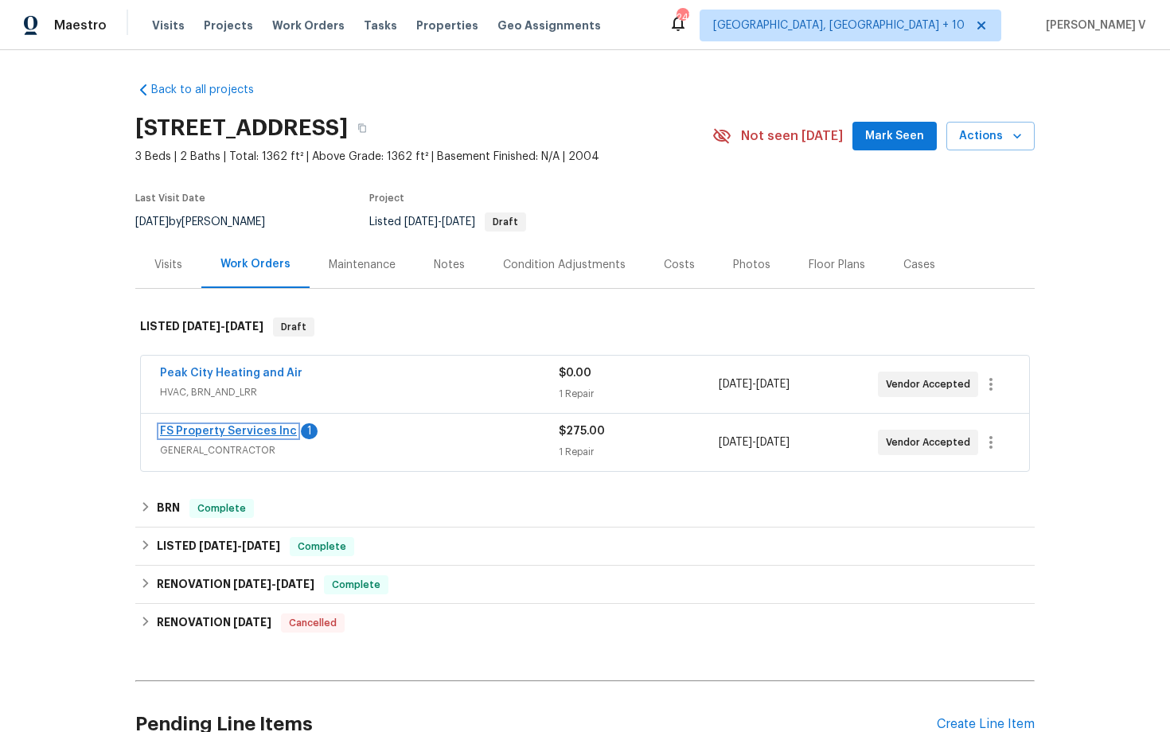
click at [227, 433] on link "FS Property Services Inc" at bounding box center [228, 431] width 137 height 11
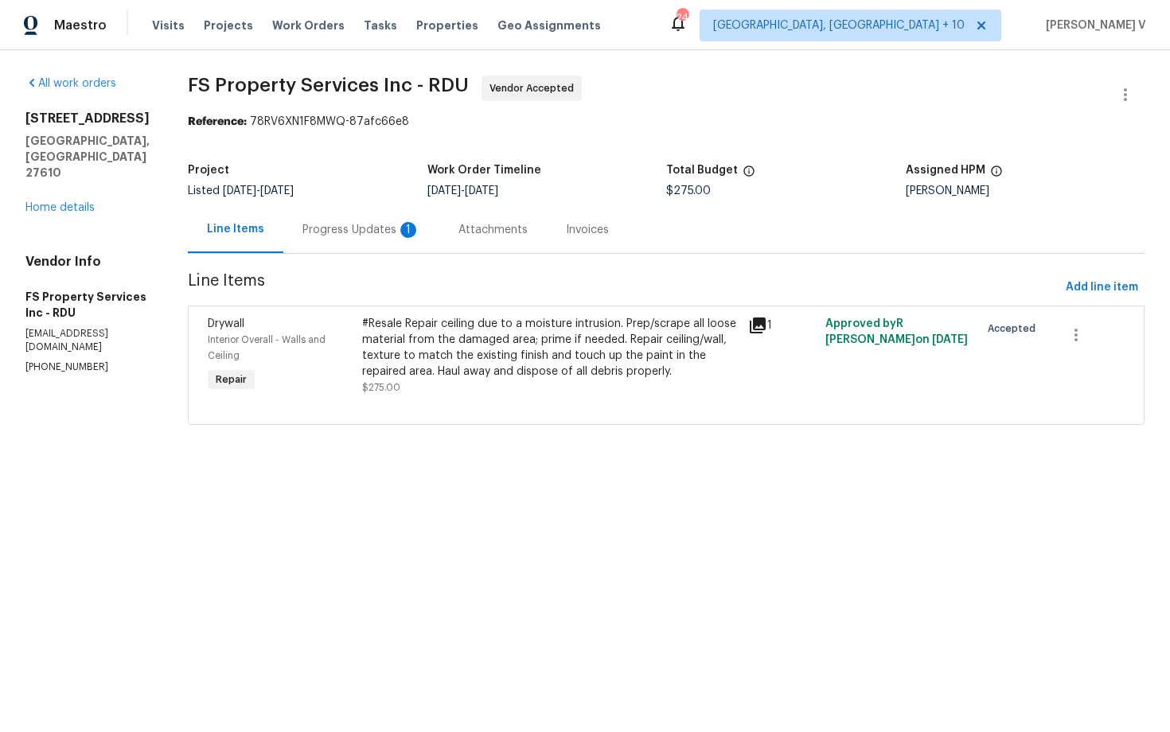
click at [401, 240] on div "Progress Updates 1" at bounding box center [361, 229] width 156 height 47
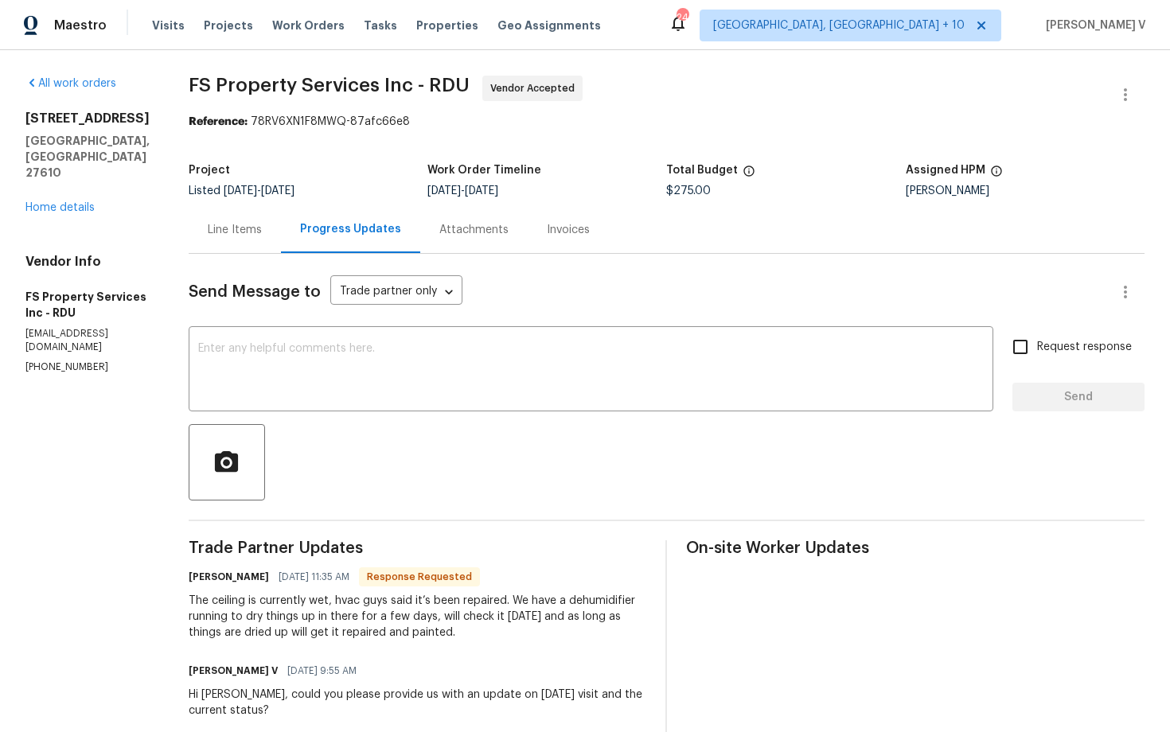
click at [281, 247] on div "Line Items" at bounding box center [235, 229] width 92 height 47
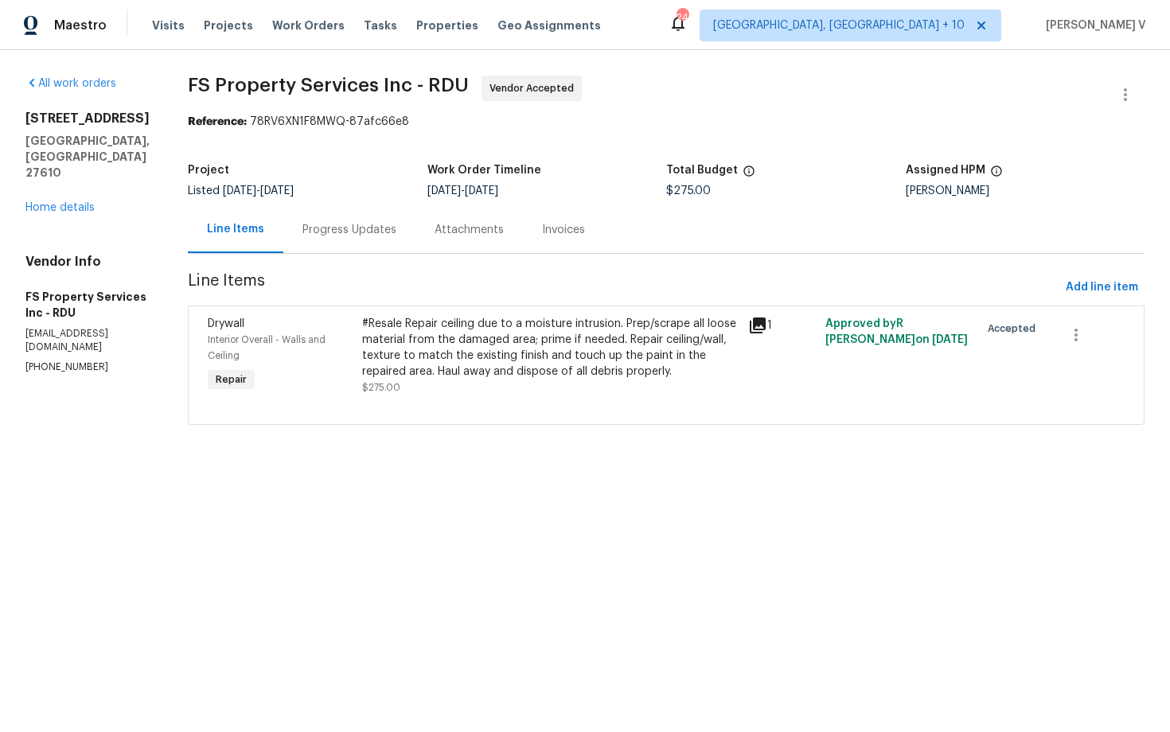
click at [406, 246] on div "Progress Updates" at bounding box center [349, 229] width 132 height 47
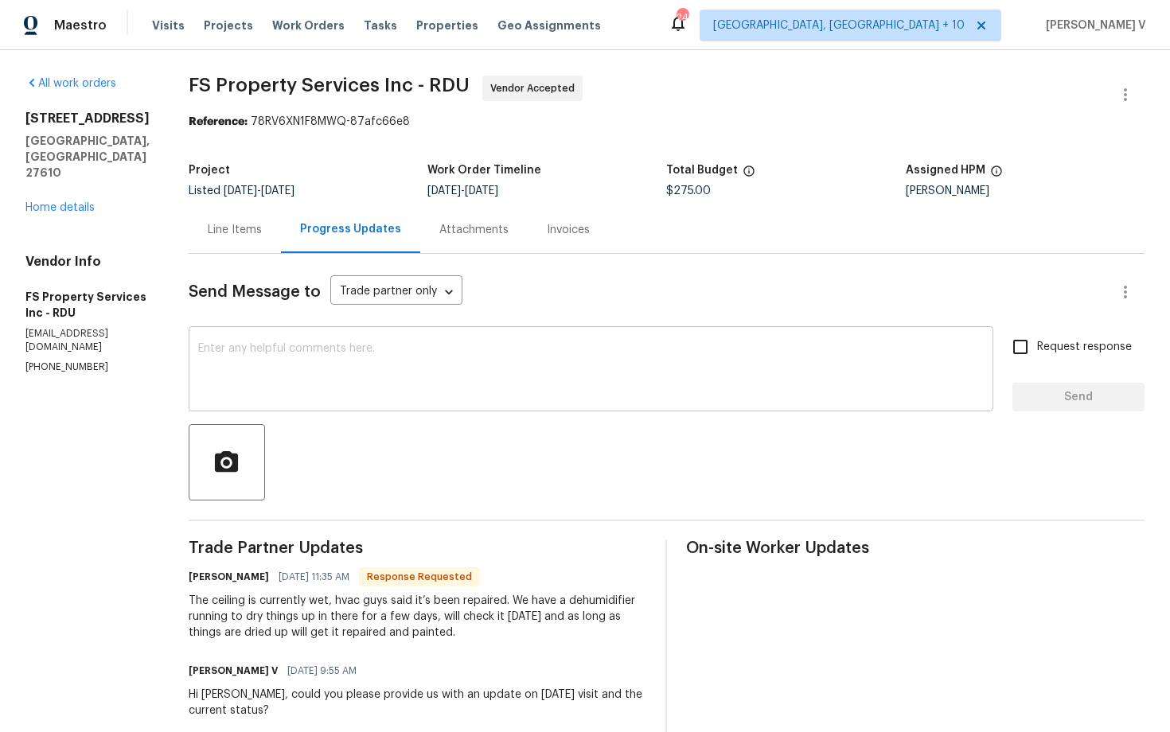
click at [383, 356] on textarea at bounding box center [591, 371] width 786 height 56
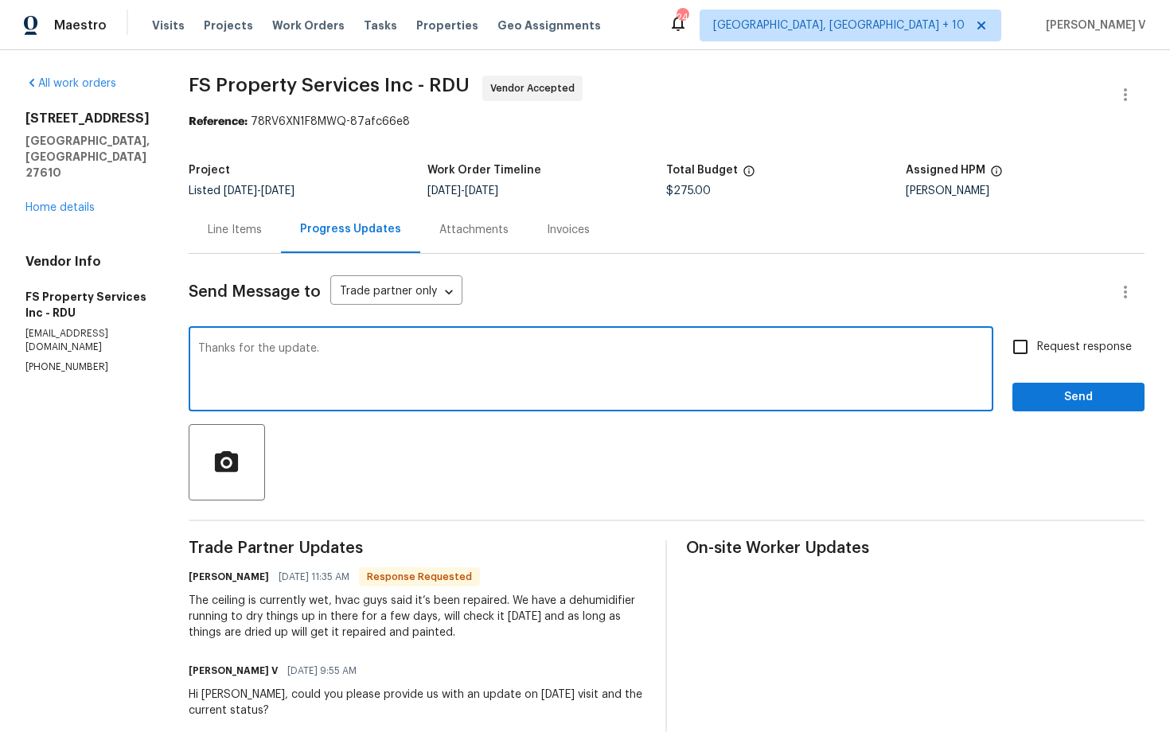
type textarea "Thanks for the update."
click at [1057, 397] on span "Send" at bounding box center [1078, 397] width 107 height 20
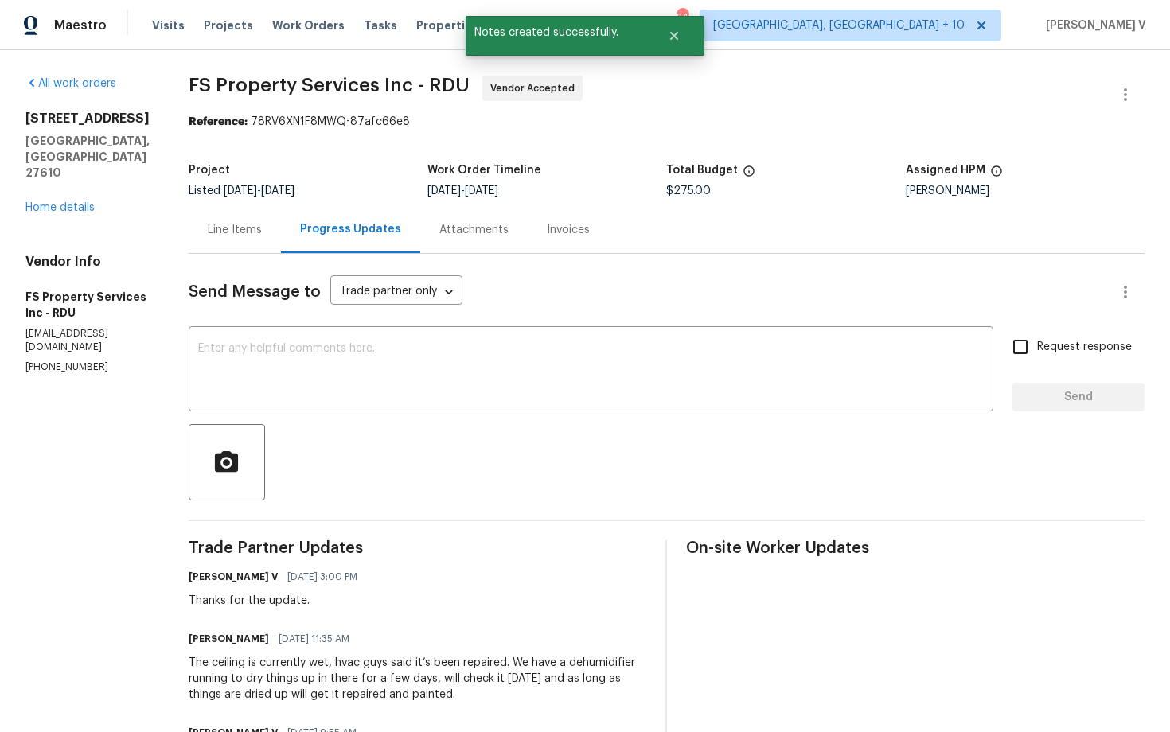
click at [317, 668] on div "The ceiling is currently wet, hvac guys said it’s been repaired. We have a dehu…" at bounding box center [418, 679] width 458 height 48
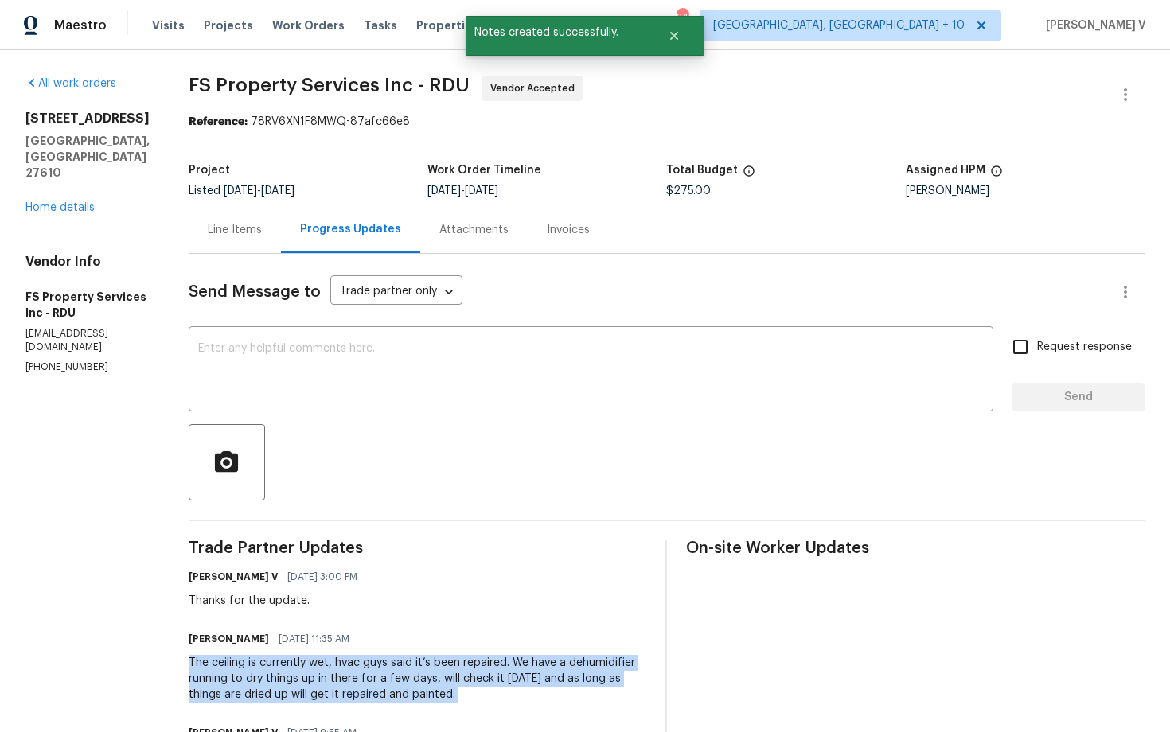
copy div "The ceiling is currently wet, hvac guys said it’s been repaired. We have a dehu…"
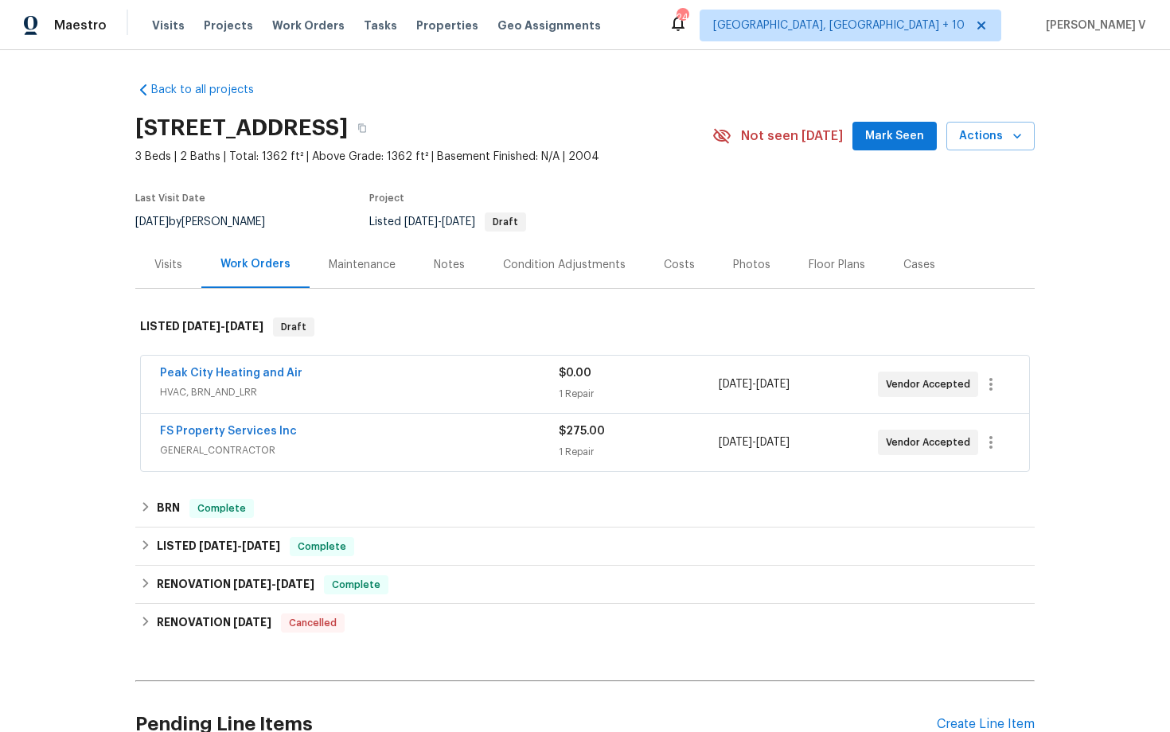
click at [452, 260] on div "Notes" at bounding box center [449, 265] width 31 height 16
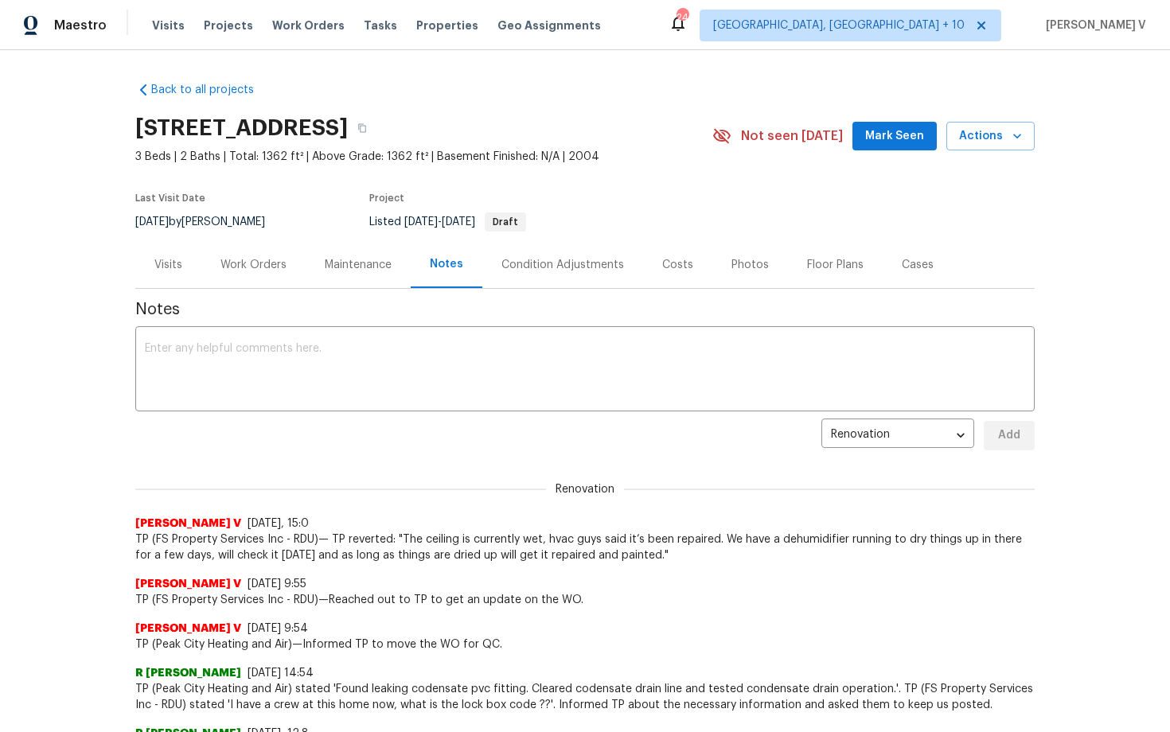
click at [891, 281] on div "Cases" at bounding box center [917, 264] width 70 height 47
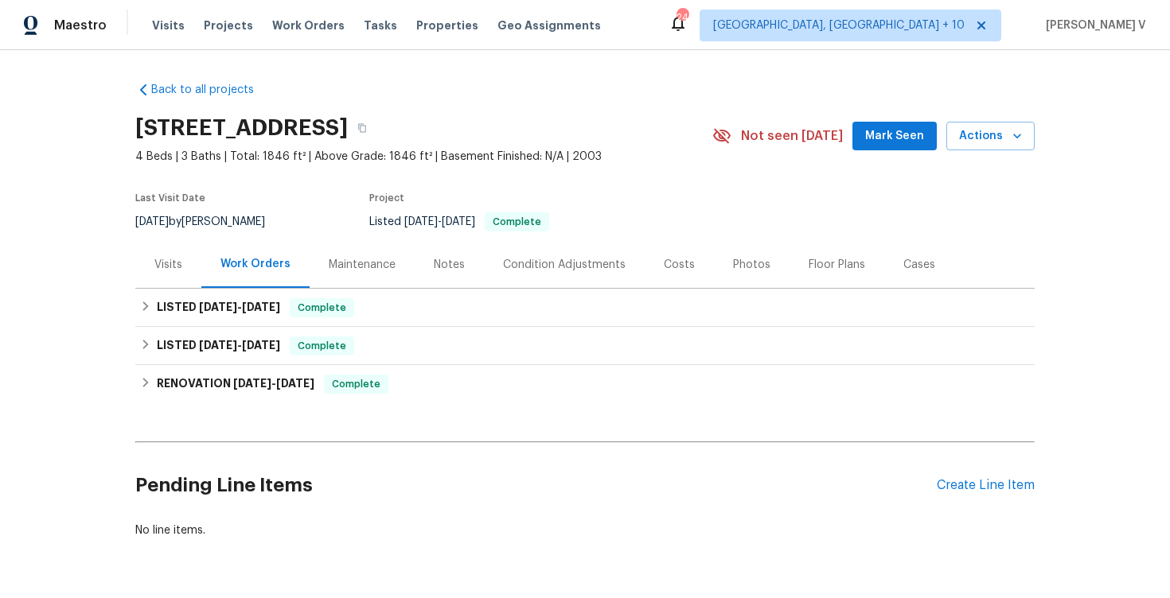
scroll to position [49, 0]
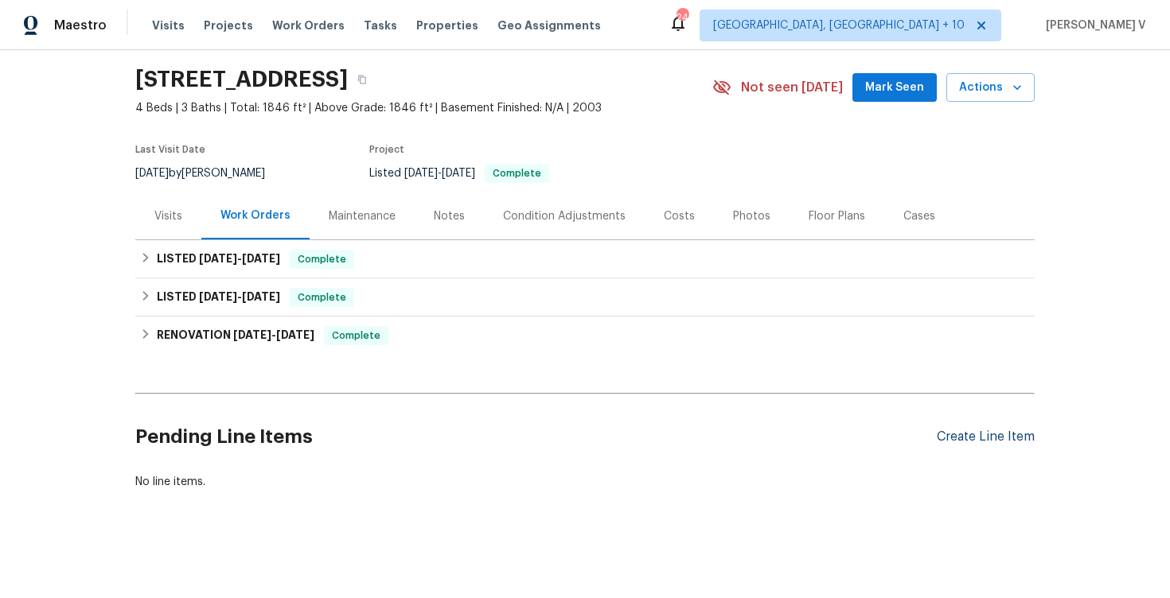
click at [994, 444] on div "Create Line Item" at bounding box center [985, 437] width 98 height 15
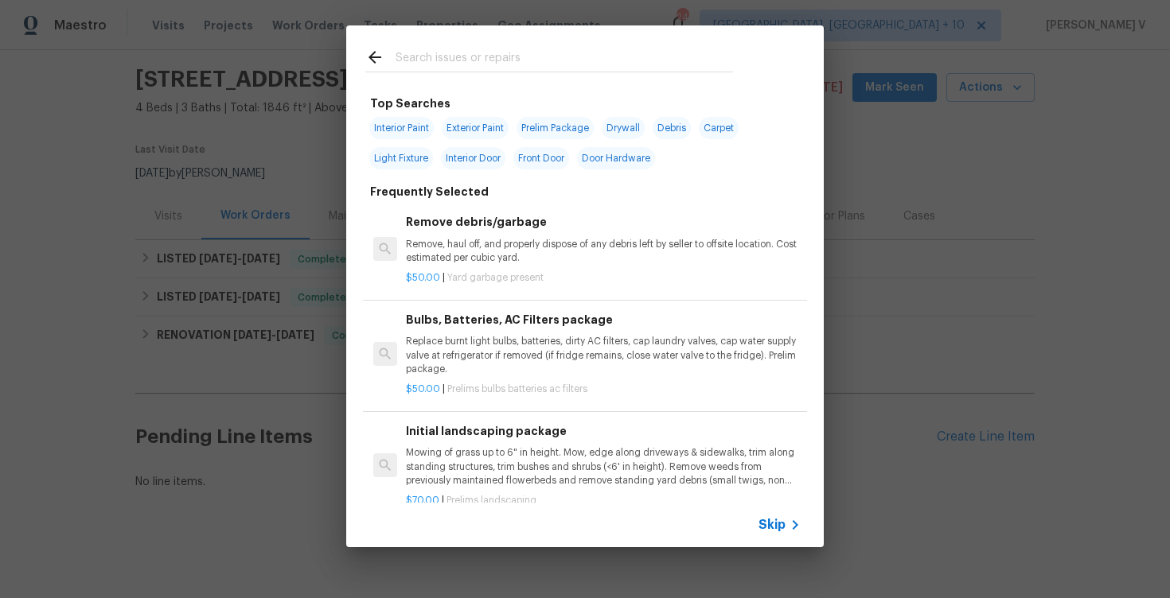
click at [808, 522] on div "Skip" at bounding box center [584, 525] width 477 height 45
click at [781, 522] on span "Skip" at bounding box center [771, 525] width 27 height 16
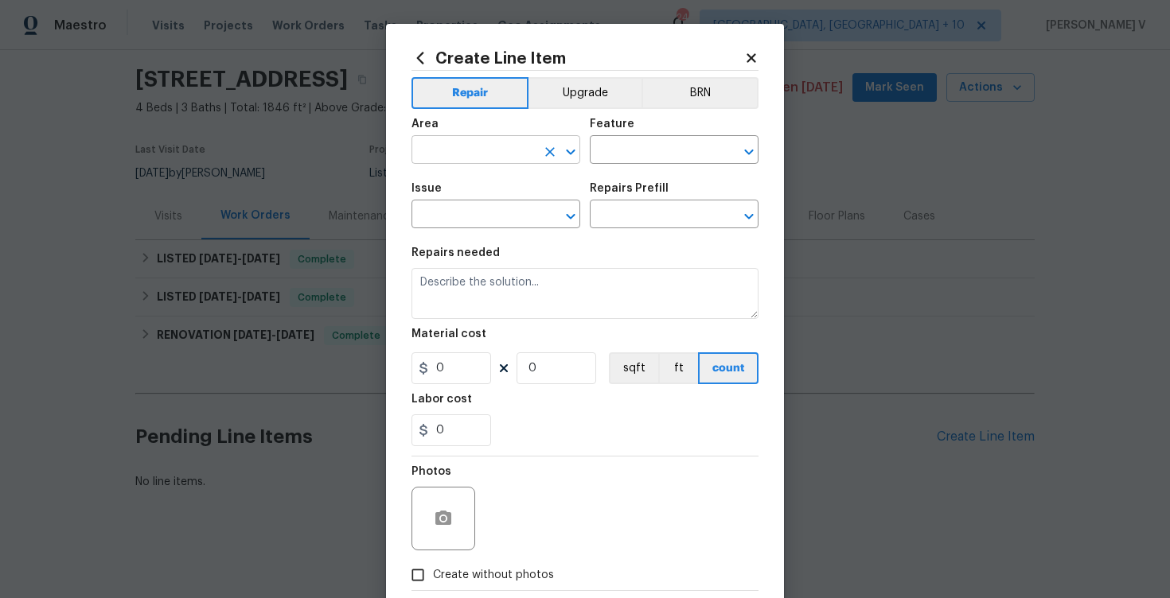
click at [511, 152] on input "text" at bounding box center [473, 151] width 124 height 25
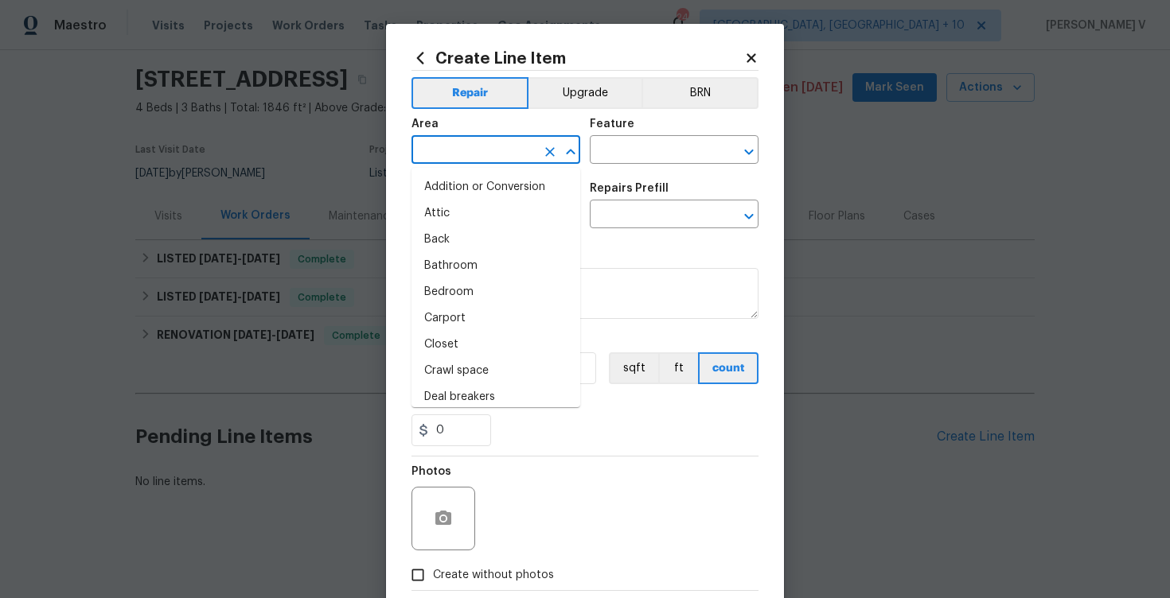
type input "f"
type input "ron"
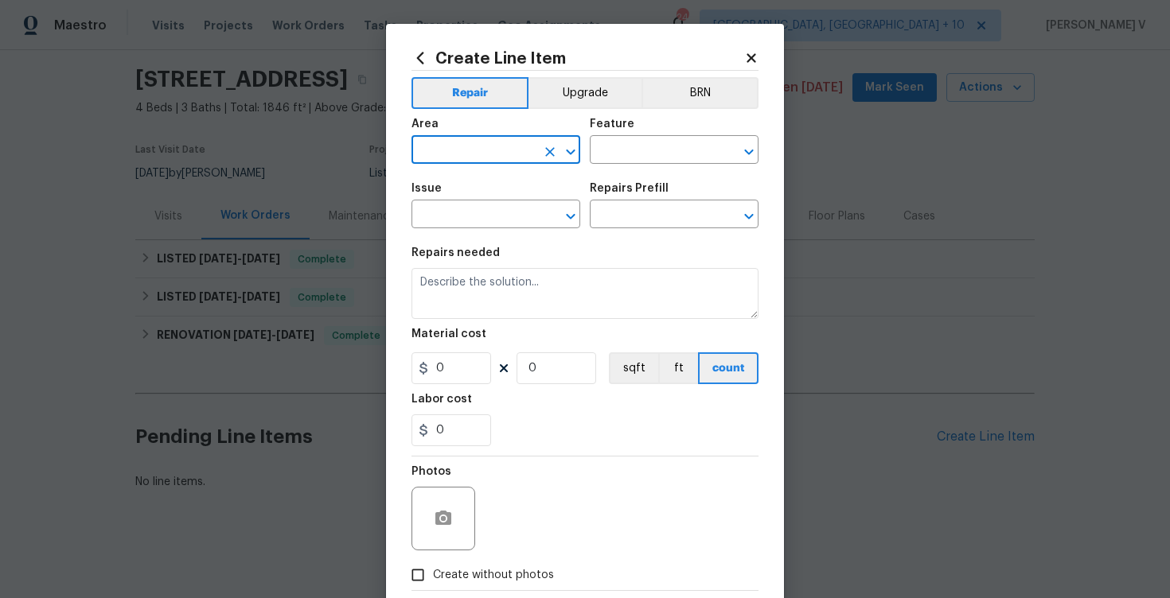
click at [500, 161] on input "text" at bounding box center [473, 151] width 124 height 25
click at [483, 150] on input "text" at bounding box center [473, 151] width 124 height 25
click at [475, 185] on li "Front" at bounding box center [495, 187] width 169 height 26
type input "Front"
click at [606, 155] on input "text" at bounding box center [652, 151] width 124 height 25
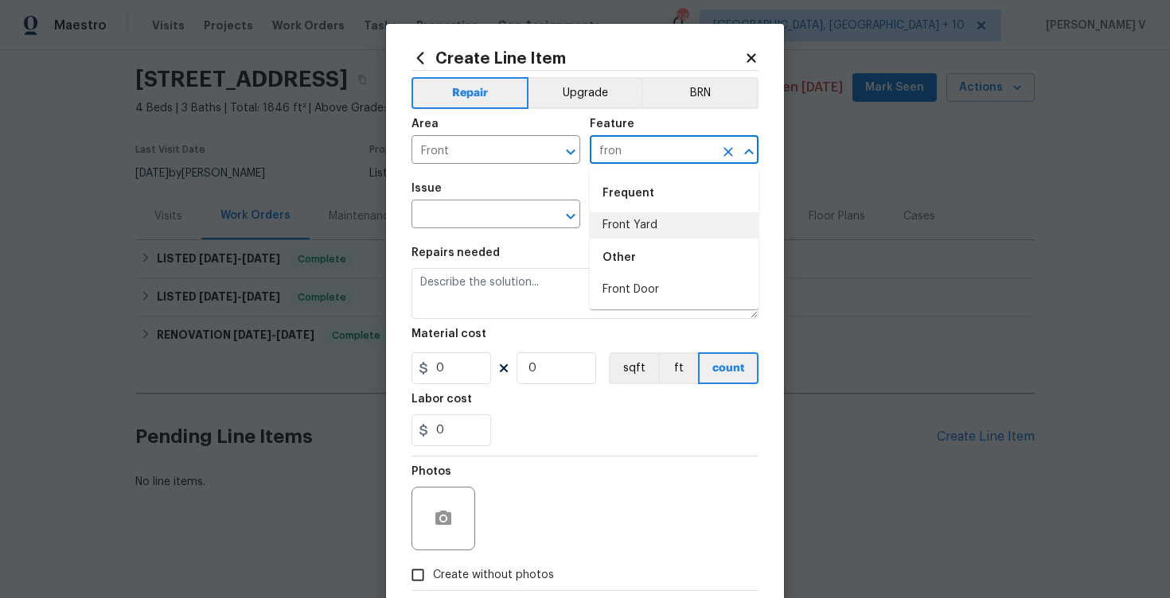
click at [621, 212] on li "Front Yard" at bounding box center [674, 225] width 169 height 26
click at [666, 153] on input "Front Yard" at bounding box center [652, 151] width 124 height 25
click at [695, 297] on li "Front Door" at bounding box center [674, 290] width 169 height 26
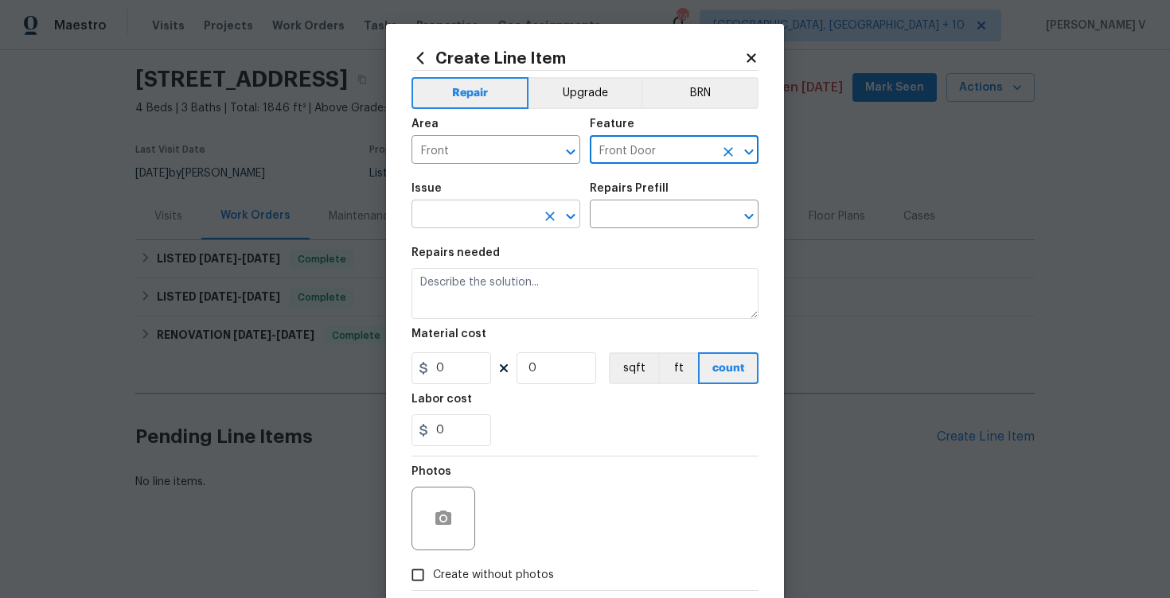
type input "Front Door"
click at [493, 212] on input "text" at bounding box center [473, 216] width 124 height 25
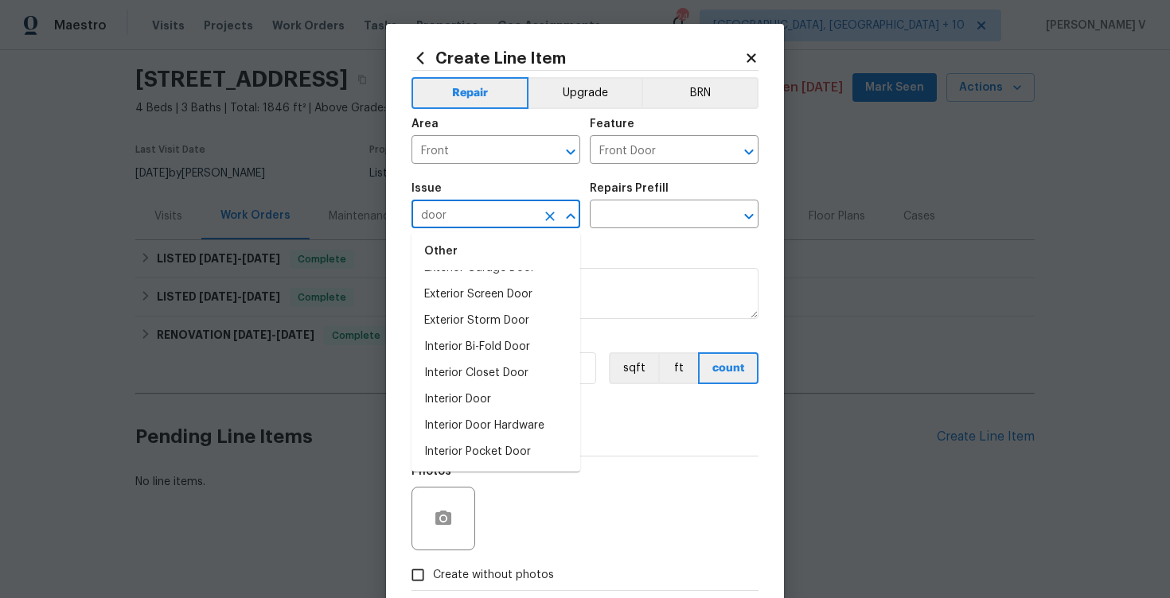
scroll to position [0, 0]
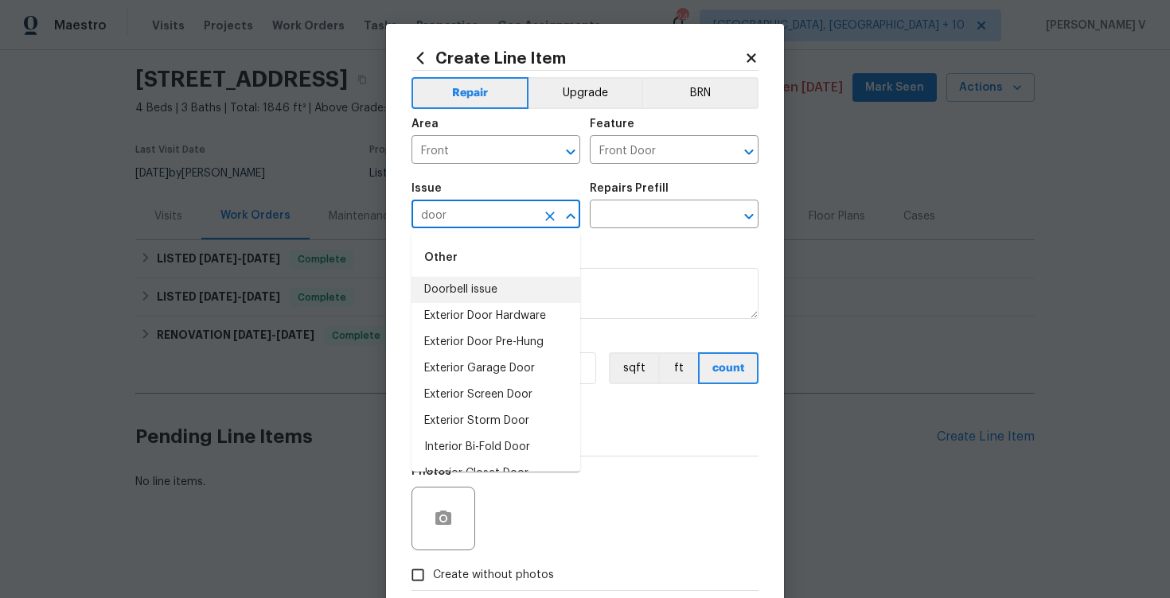
click at [504, 286] on li "Doorbell issue" at bounding box center [495, 290] width 169 height 26
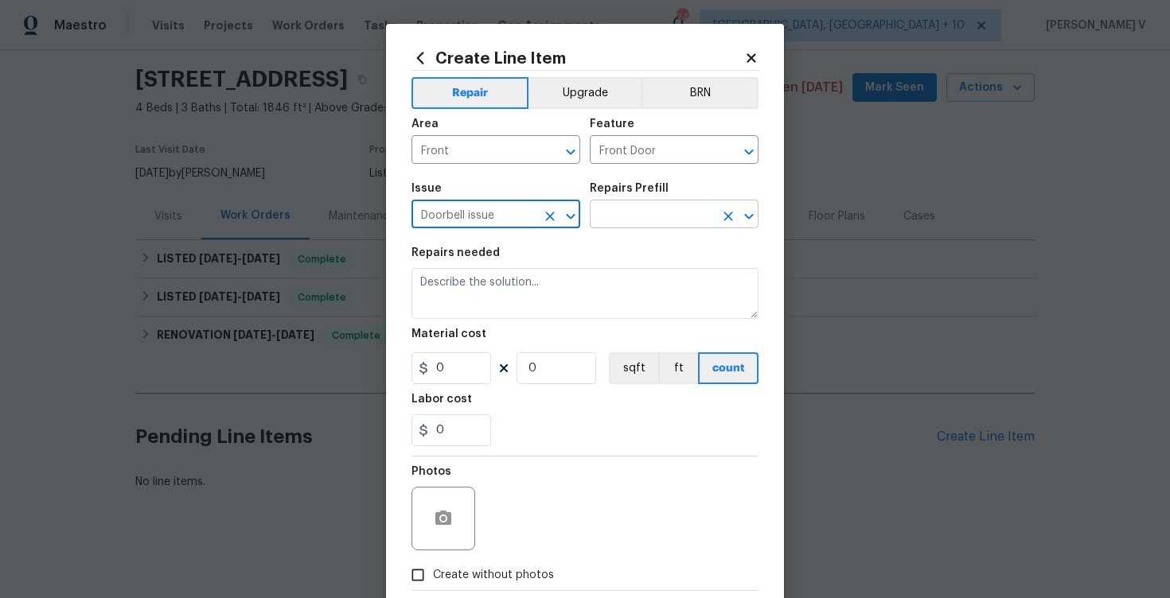
click at [646, 226] on input "text" at bounding box center [652, 216] width 124 height 25
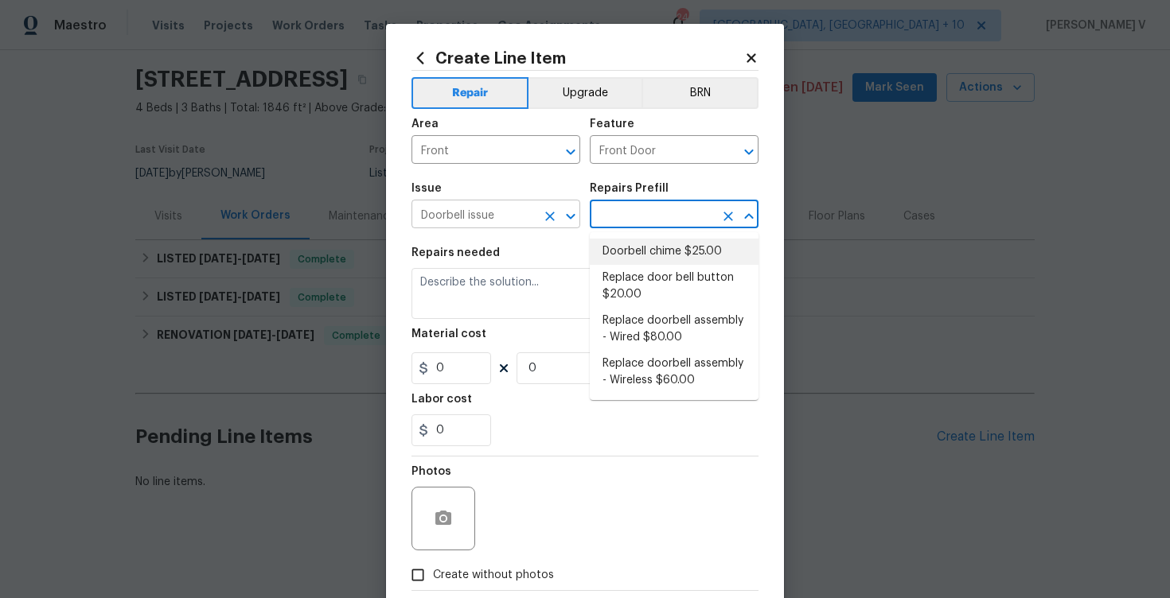
click at [495, 212] on input "Doorbell issue" at bounding box center [473, 216] width 124 height 25
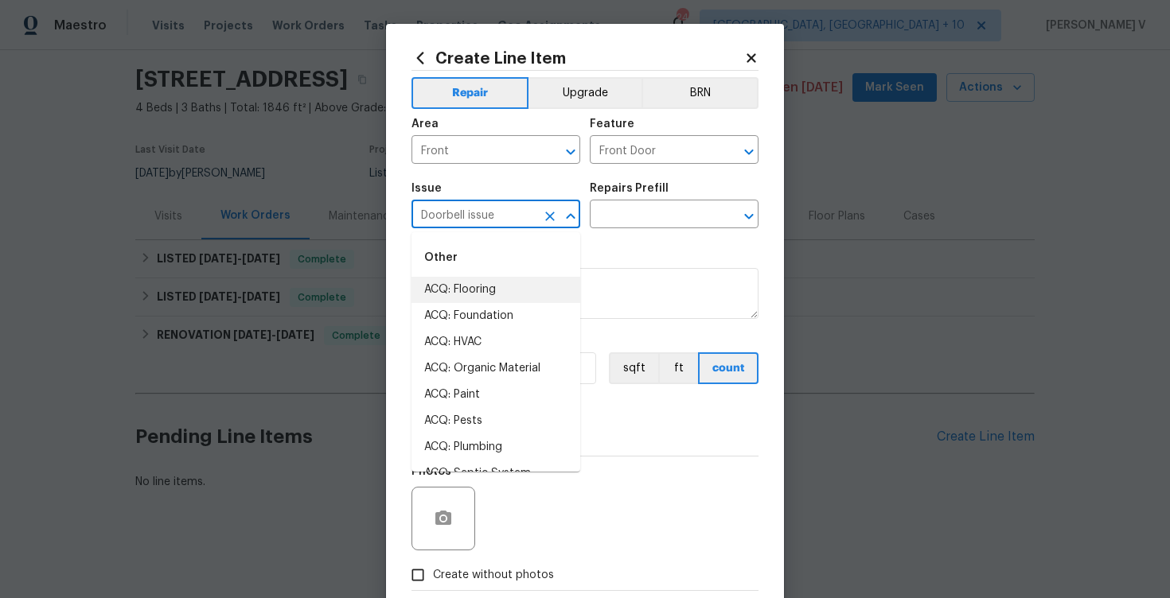
click at [495, 212] on input "Doorbell issue" at bounding box center [473, 216] width 124 height 25
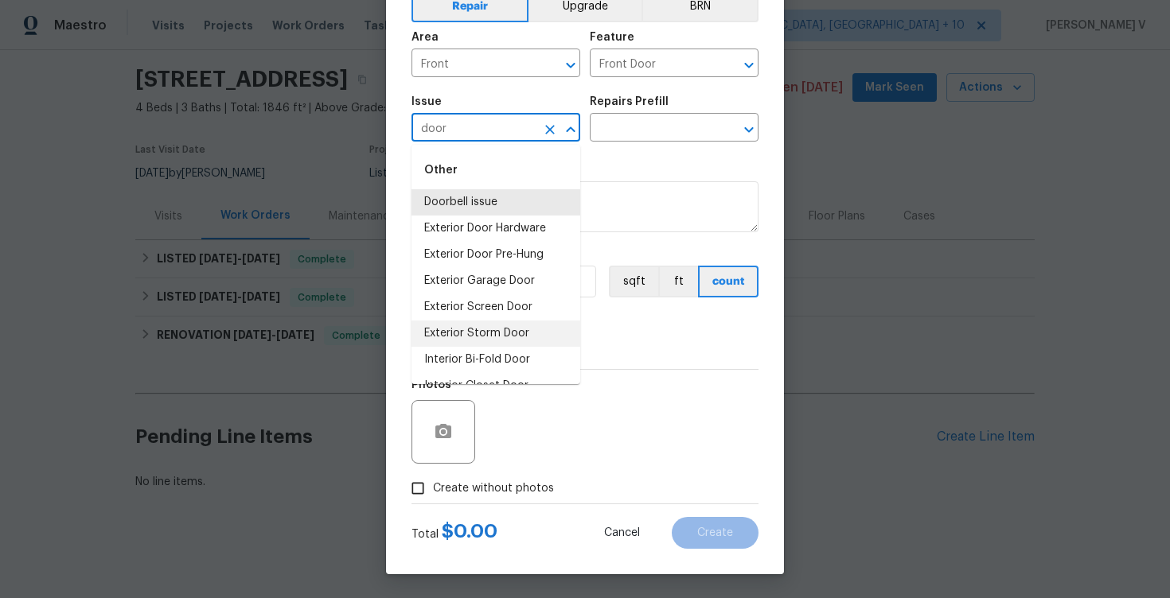
scroll to position [100, 0]
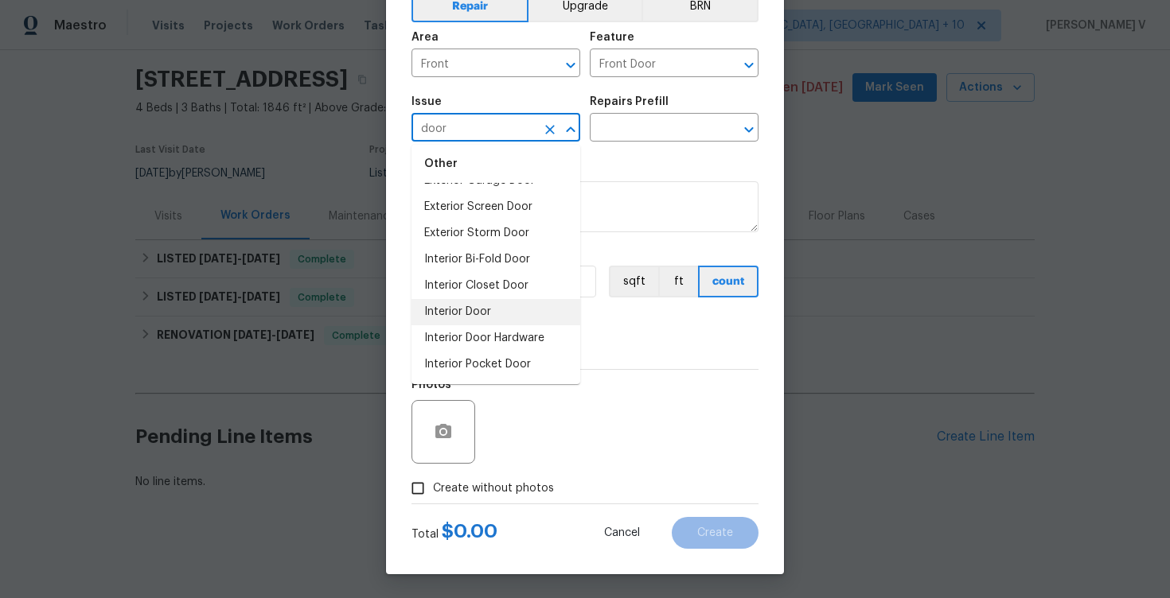
click at [501, 314] on li "Interior Door" at bounding box center [495, 312] width 169 height 26
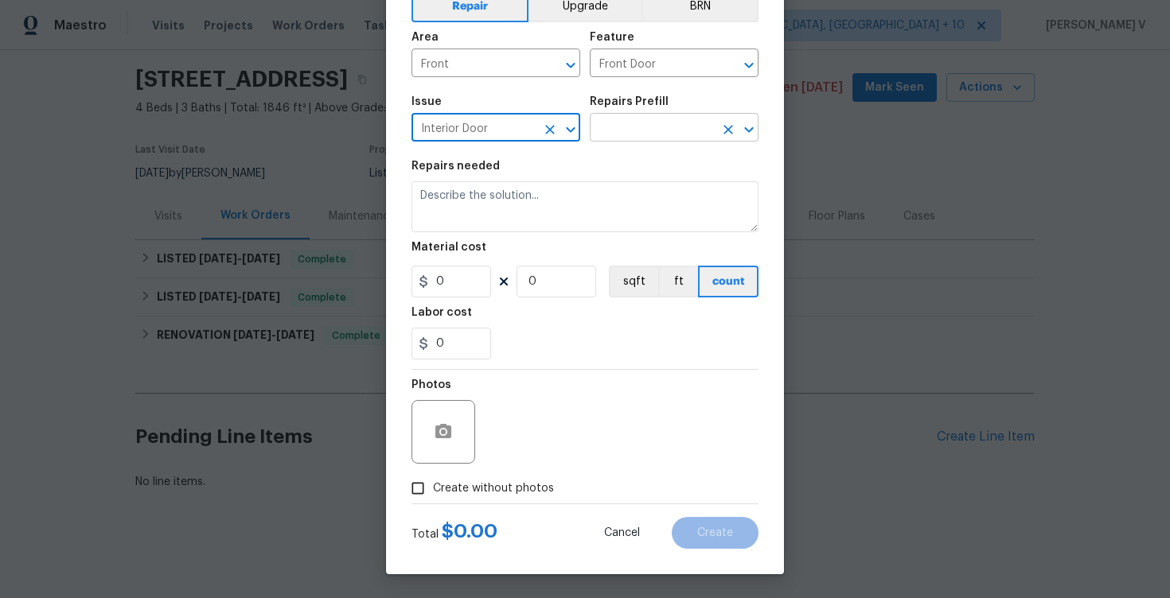
type input "Interior Door"
click at [675, 124] on input "text" at bounding box center [652, 129] width 124 height 25
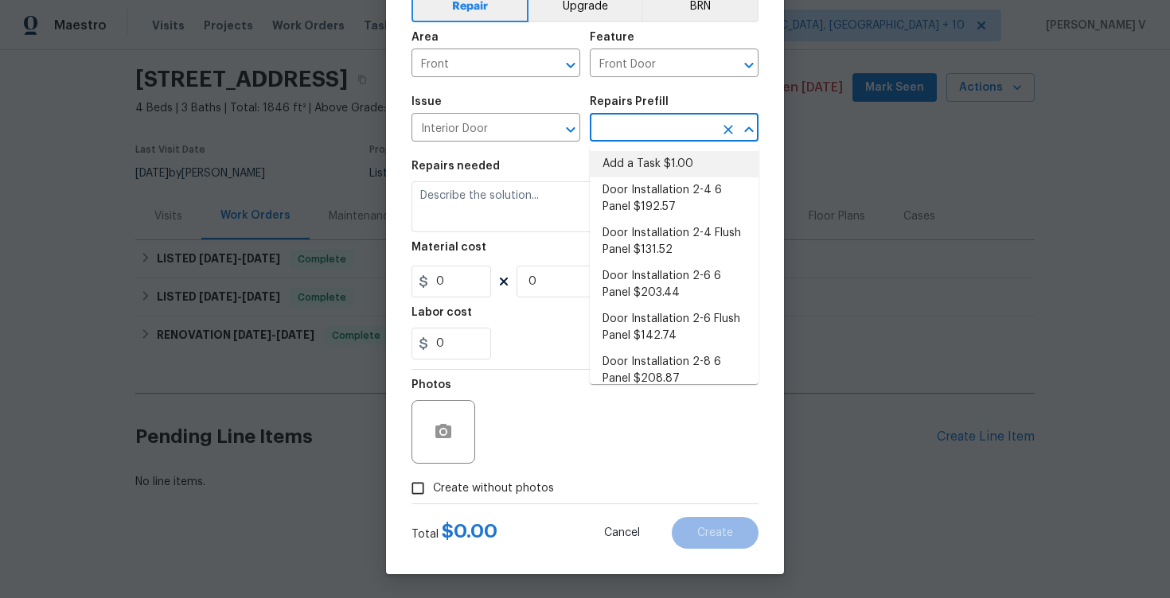
click at [637, 153] on li "Add a Task $1.00" at bounding box center [674, 164] width 169 height 26
type input "Interior Door"
type input "Add a Task $1.00"
type textarea "HPM to detail"
type input "1"
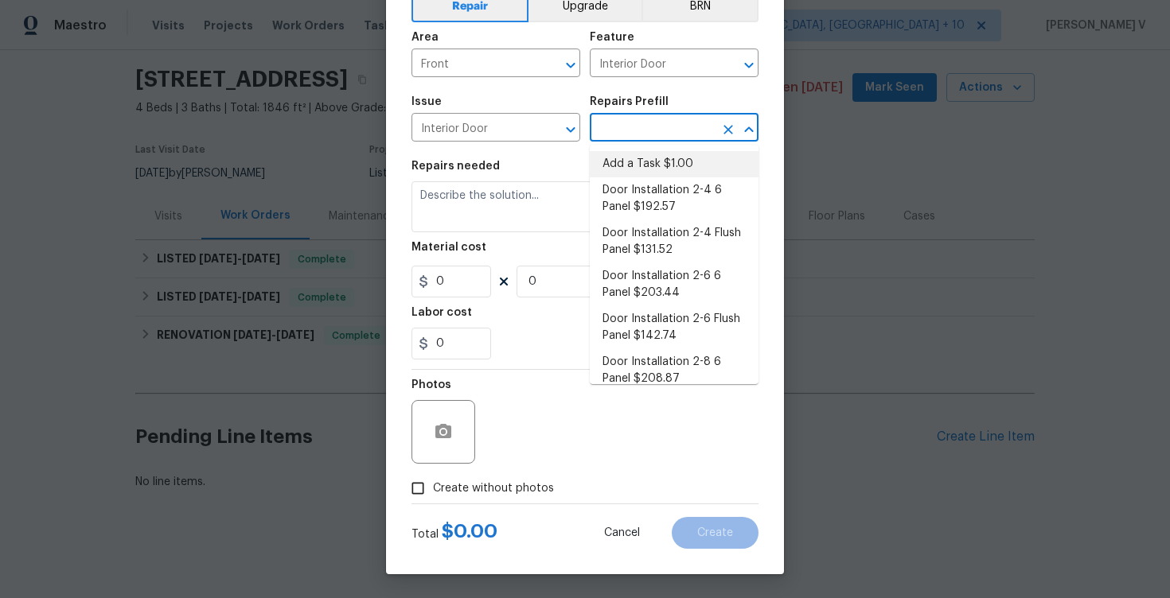
type input "1"
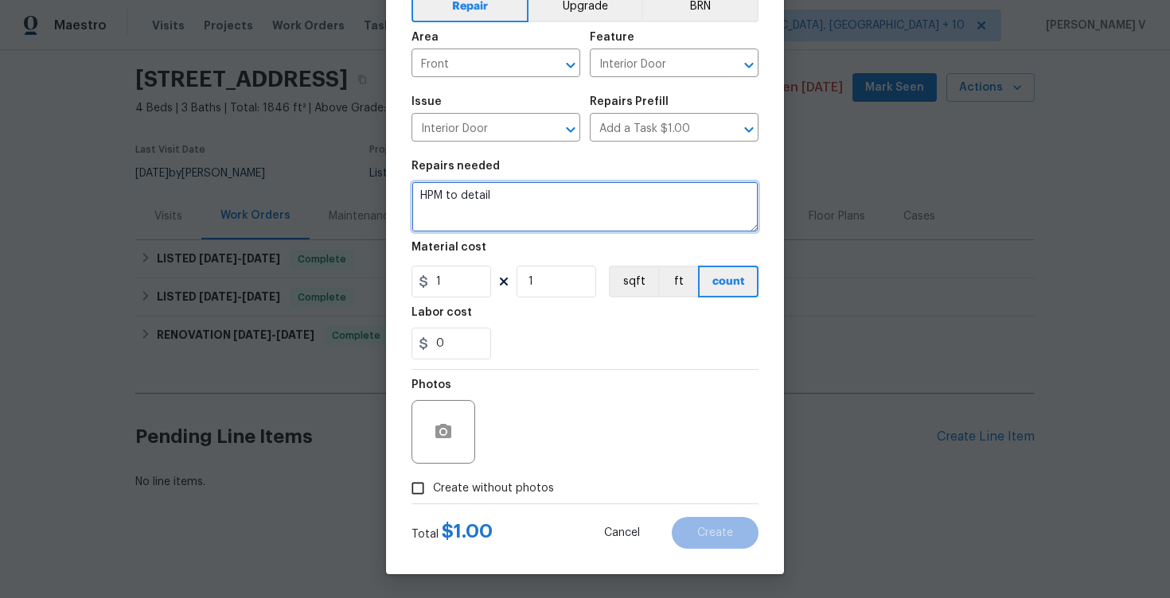
click at [585, 185] on textarea "HPM to detail" at bounding box center [584, 206] width 347 height 51
paste textarea "During the teardown visit, the keypad caused the paint to come off the back of …"
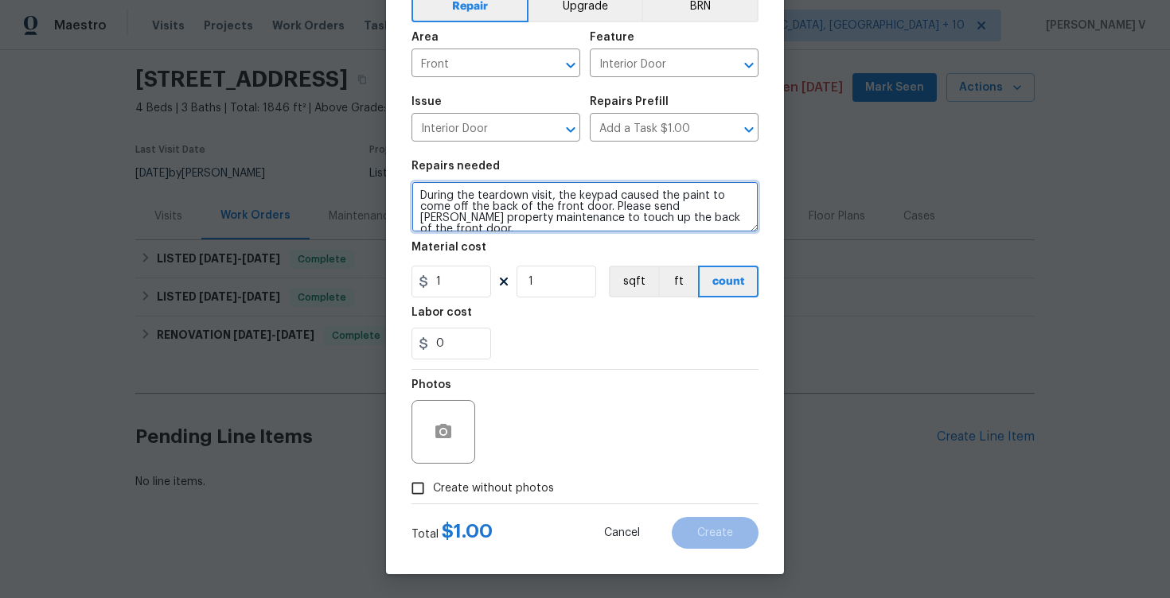
drag, startPoint x: 644, startPoint y: 207, endPoint x: 489, endPoint y: 220, distance: 155.7
click at [489, 220] on textarea "During the teardown visit, the keypad caused the paint to come off the back of …" at bounding box center [584, 206] width 347 height 51
type textarea "During the teardown visit, the keypad caused the paint to come off the back of …"
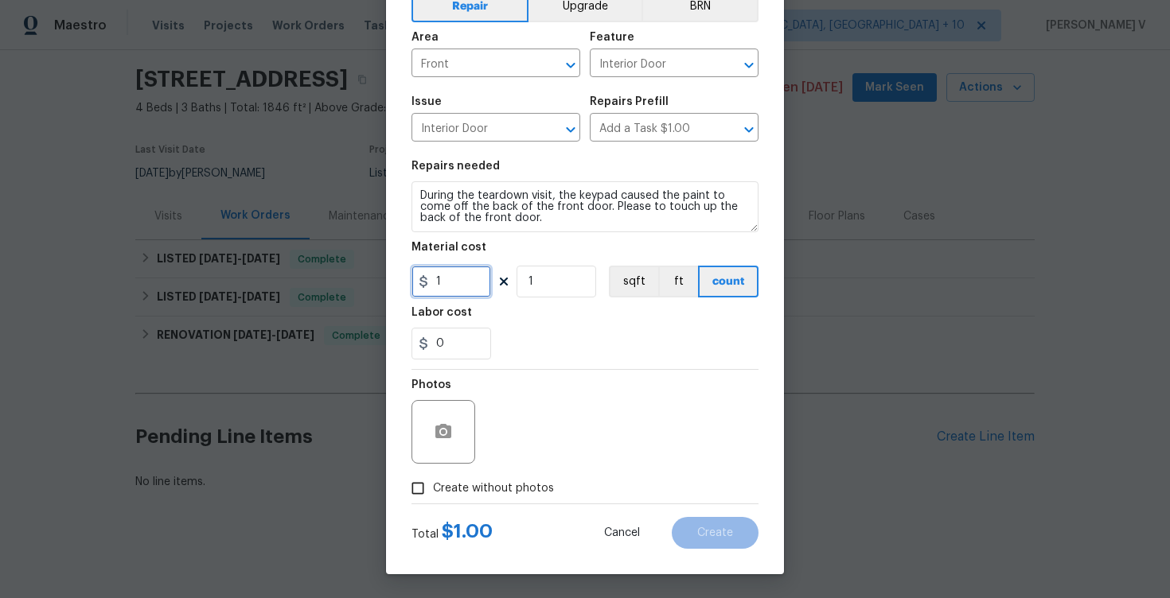
click at [439, 282] on input "1" at bounding box center [451, 282] width 80 height 32
type input "75"
click at [444, 417] on button "button" at bounding box center [443, 432] width 38 height 38
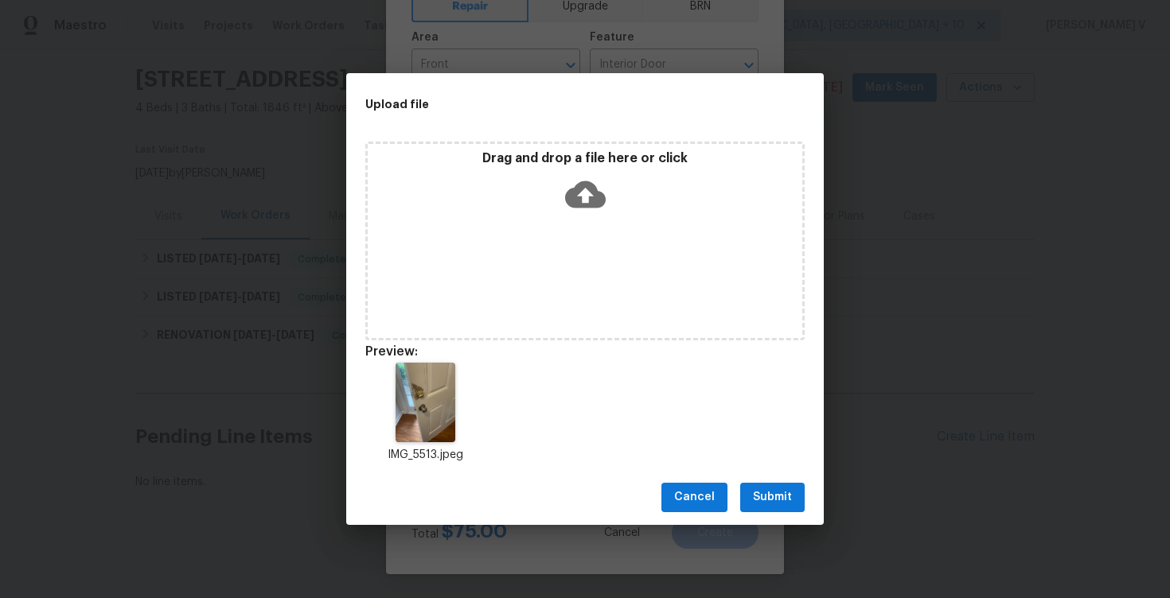
click at [756, 504] on span "Submit" at bounding box center [772, 498] width 39 height 20
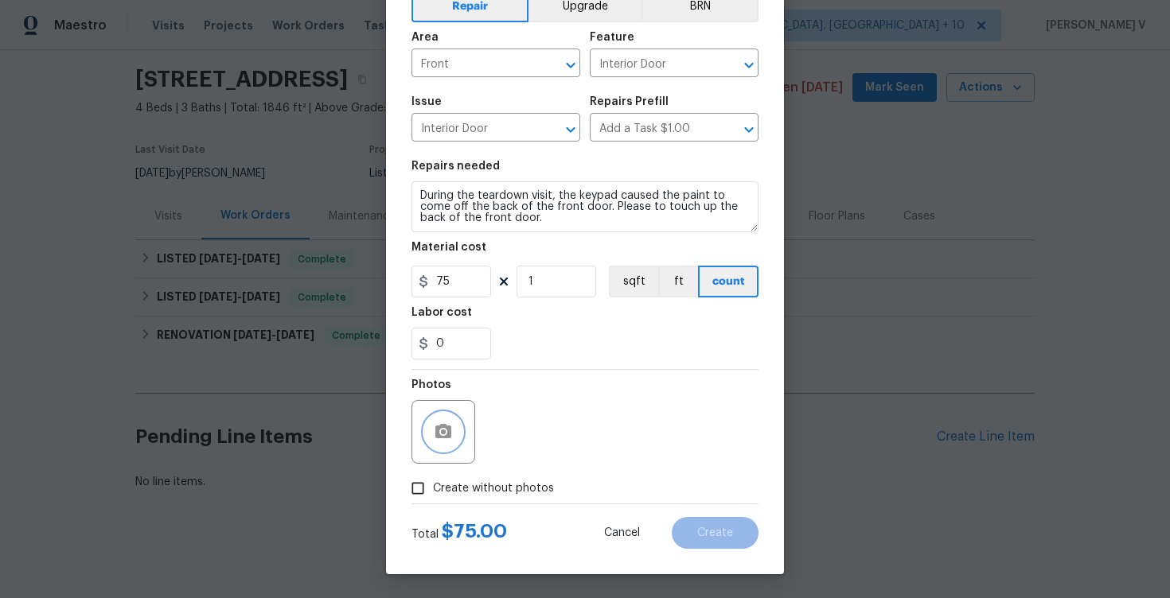
click at [0, 0] on div "to" at bounding box center [0, 0] width 0 height 0
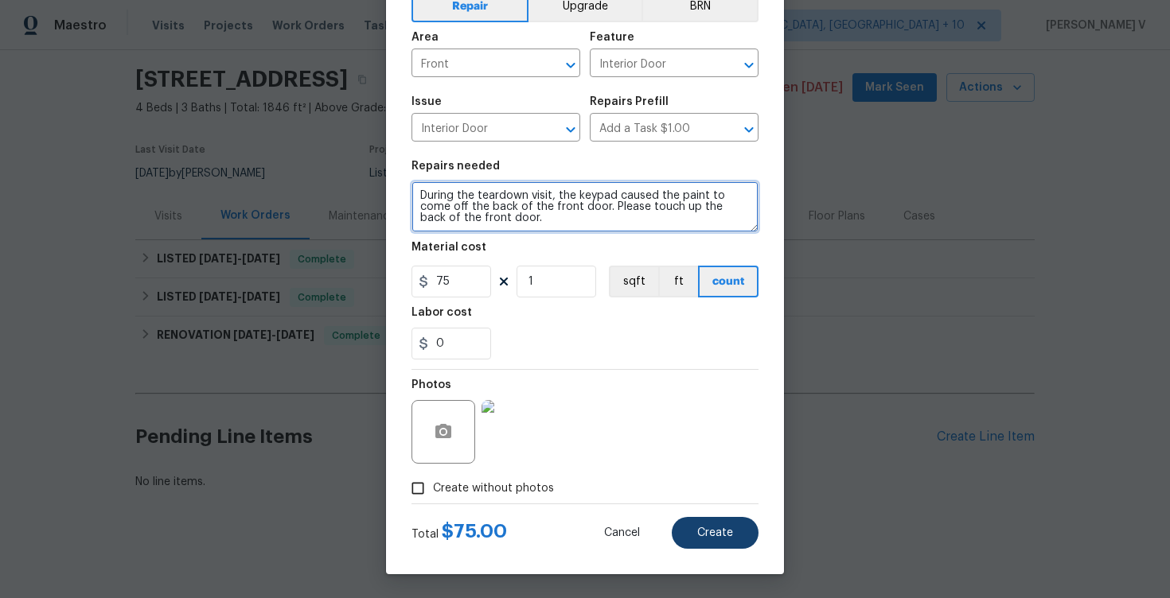
type textarea "During the teardown visit, the keypad caused the paint to come off the back of …"
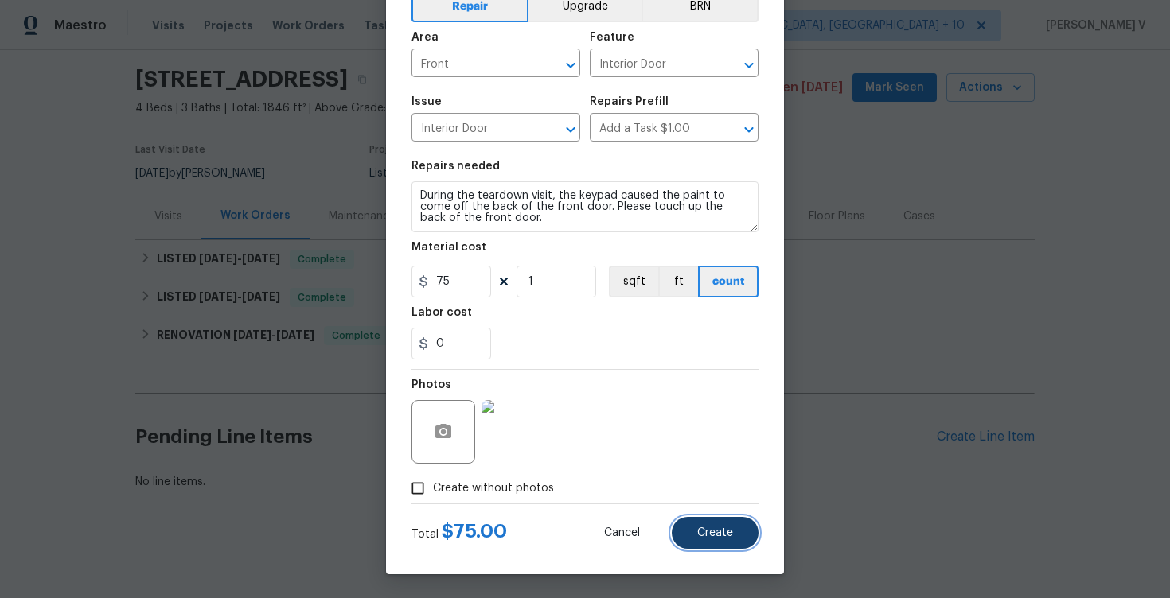
click at [711, 544] on button "Create" at bounding box center [714, 533] width 87 height 32
type input "0"
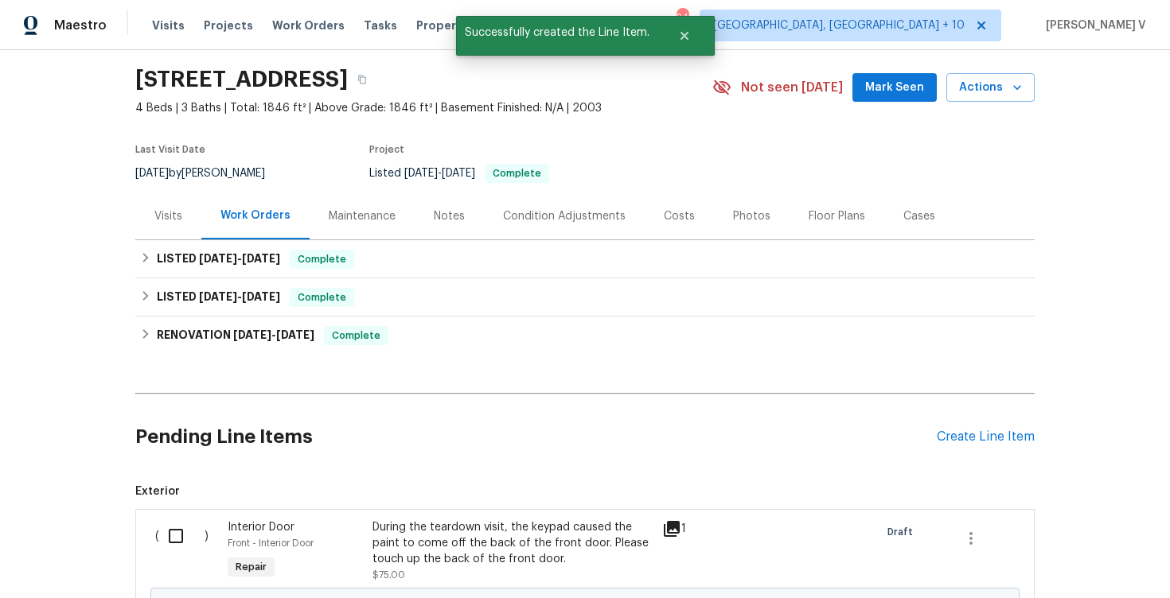
click at [177, 527] on input "checkbox" at bounding box center [181, 536] width 45 height 33
checkbox input "true"
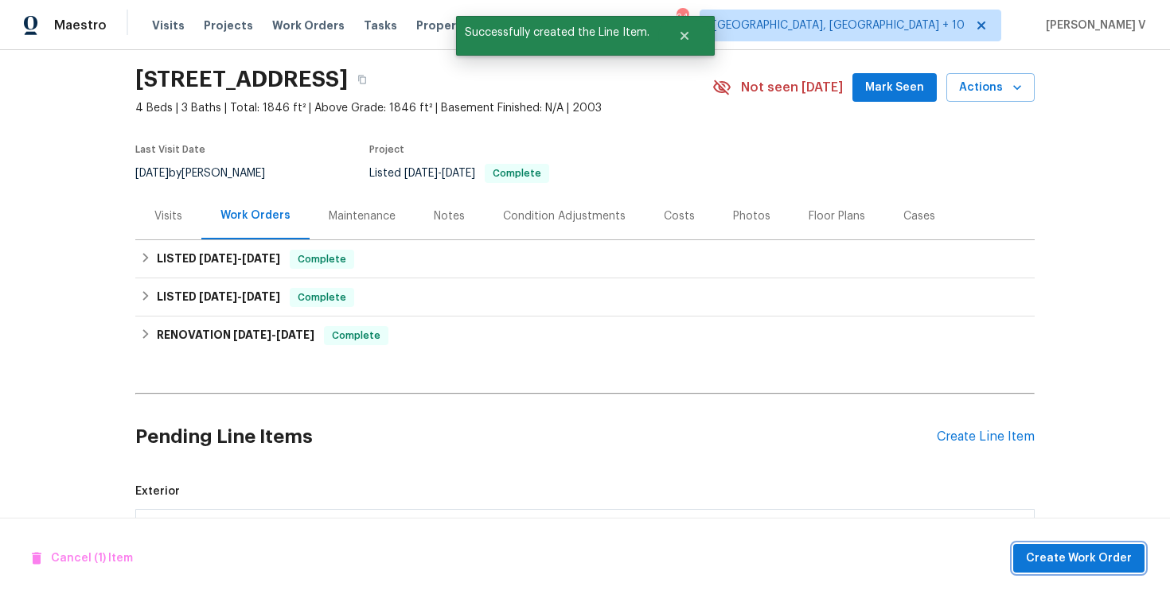
click at [1107, 553] on span "Create Work Order" at bounding box center [1079, 559] width 106 height 20
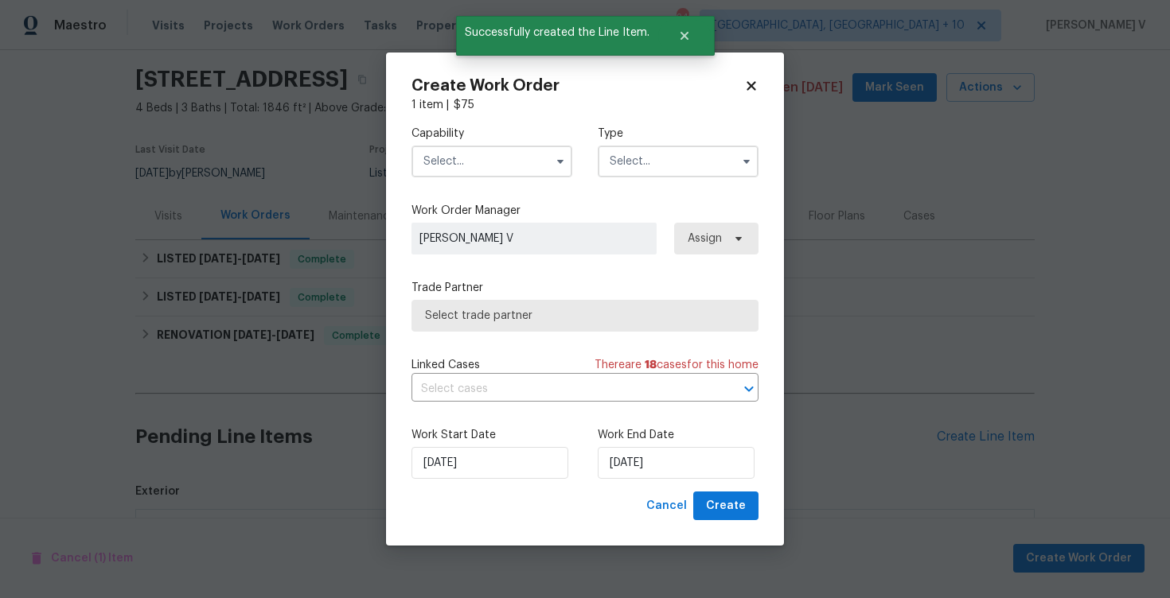
click at [535, 170] on input "text" at bounding box center [491, 162] width 161 height 32
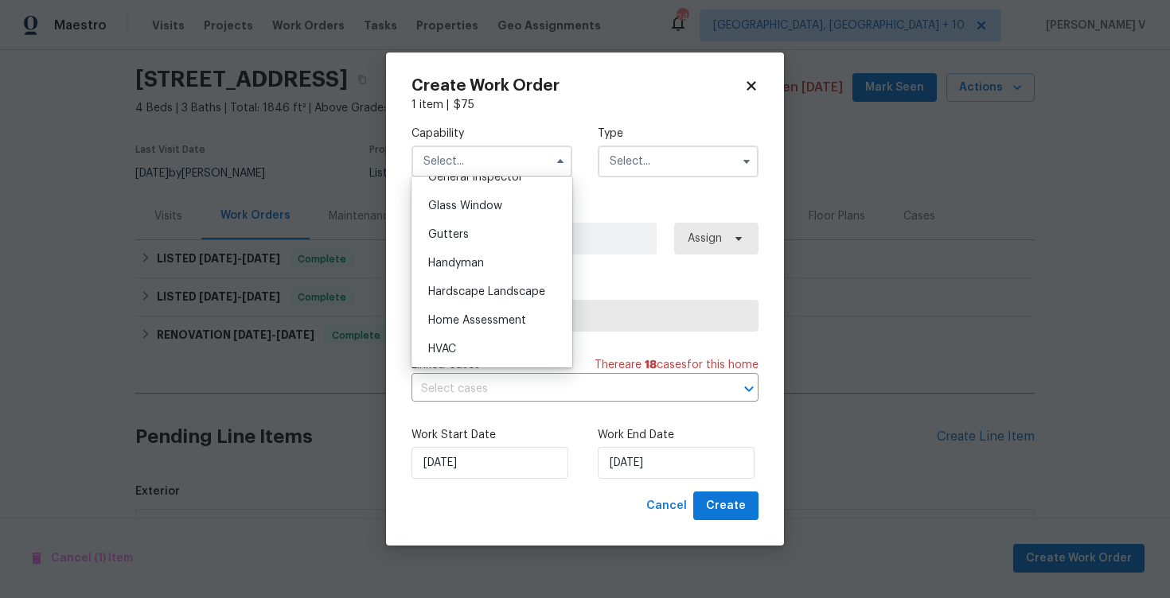
scroll to position [827, 0]
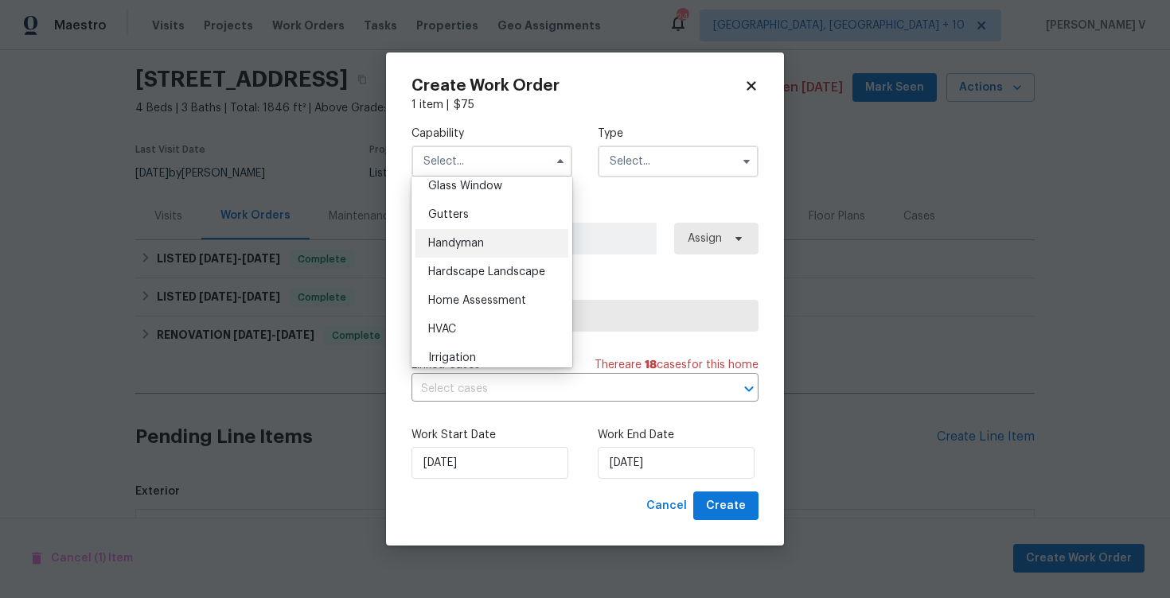
click at [495, 248] on div "Handyman" at bounding box center [491, 243] width 153 height 29
type input "Handyman"
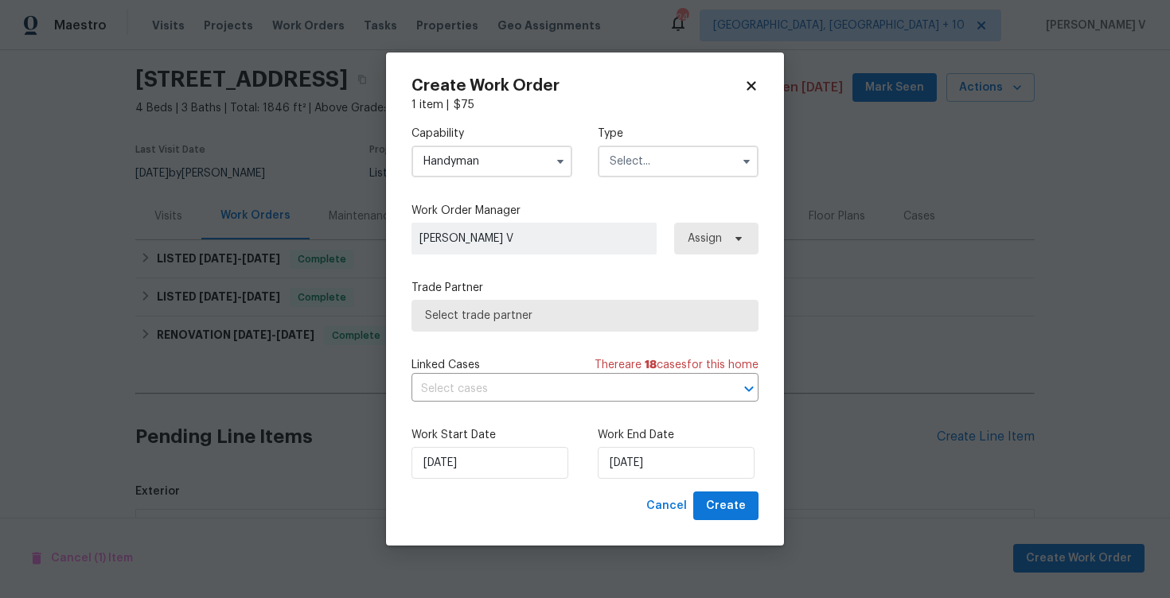
click at [633, 186] on div "Capability Handyman Agent Appliance Bathtub Resurfacing BRN And Lrr Broker Cabi…" at bounding box center [584, 151] width 347 height 77
click at [678, 165] on input "text" at bounding box center [677, 162] width 161 height 32
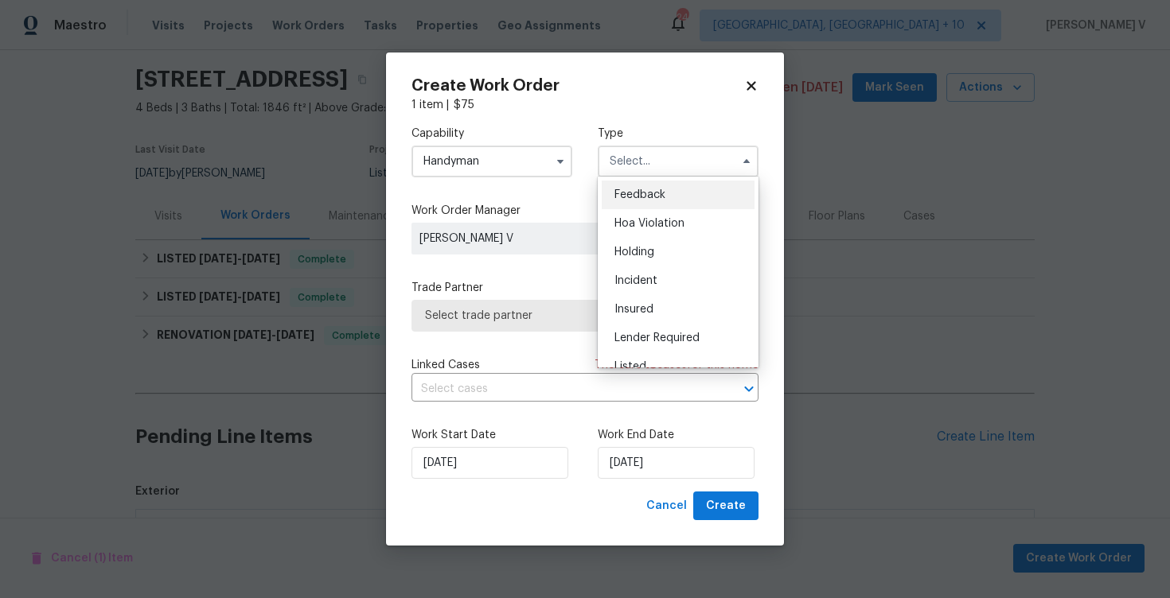
click at [636, 192] on span "Feedback" at bounding box center [639, 194] width 51 height 11
type input "Feedback"
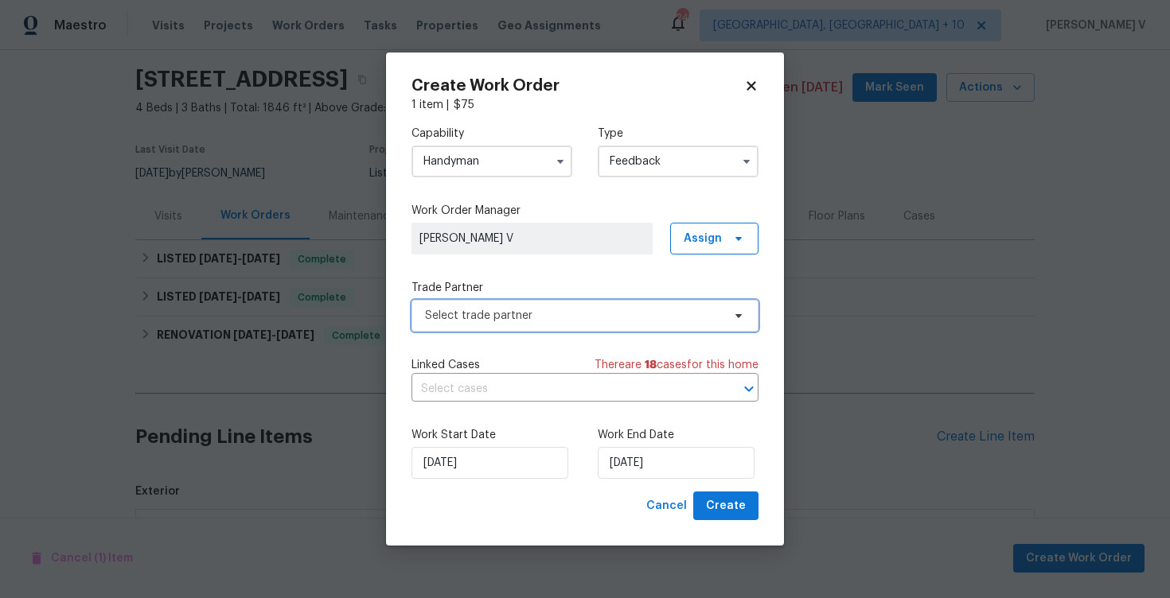
click at [513, 308] on span "Select trade partner" at bounding box center [573, 316] width 297 height 16
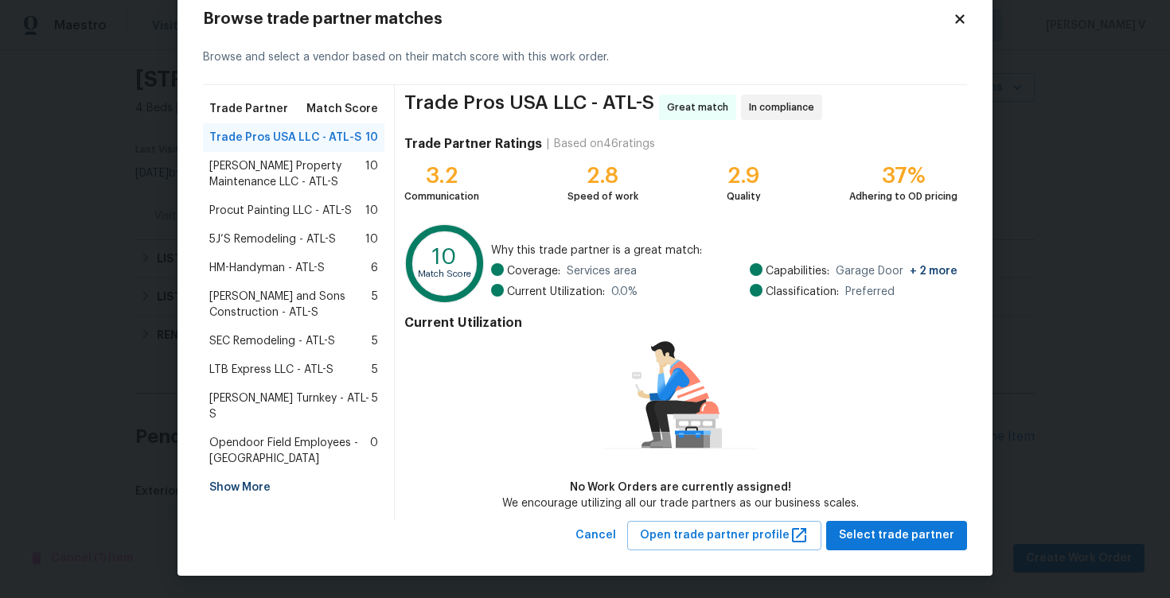
click at [302, 172] on span "[PERSON_NAME] Property Maintenance LLC - ATL-S" at bounding box center [287, 174] width 156 height 32
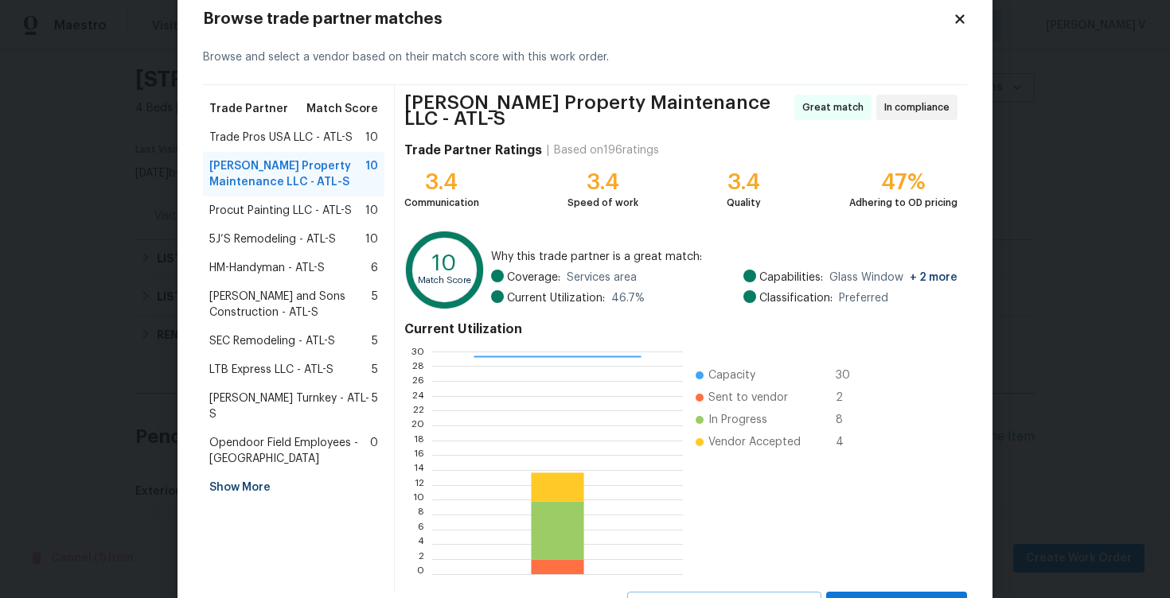
scroll to position [103, 0]
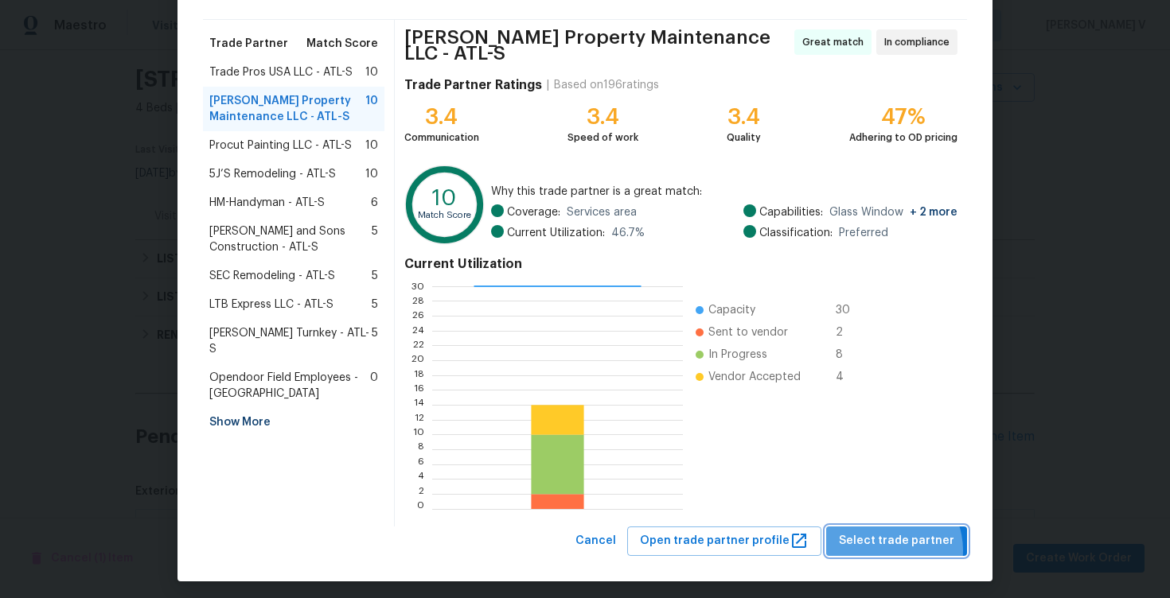
click at [891, 544] on button "Select trade partner" at bounding box center [896, 541] width 141 height 29
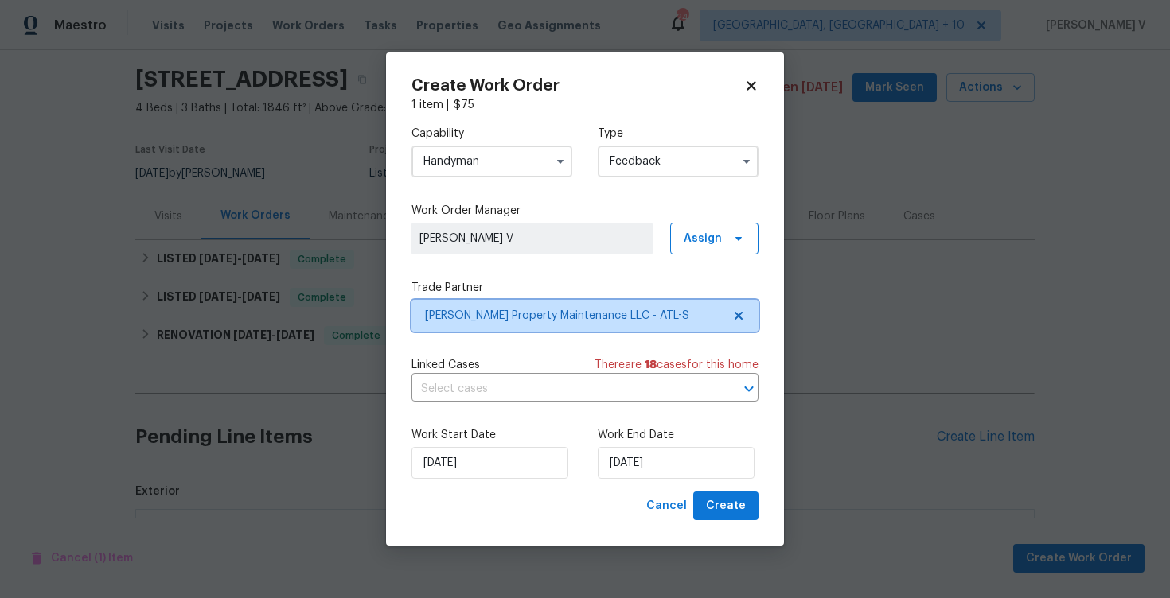
scroll to position [0, 0]
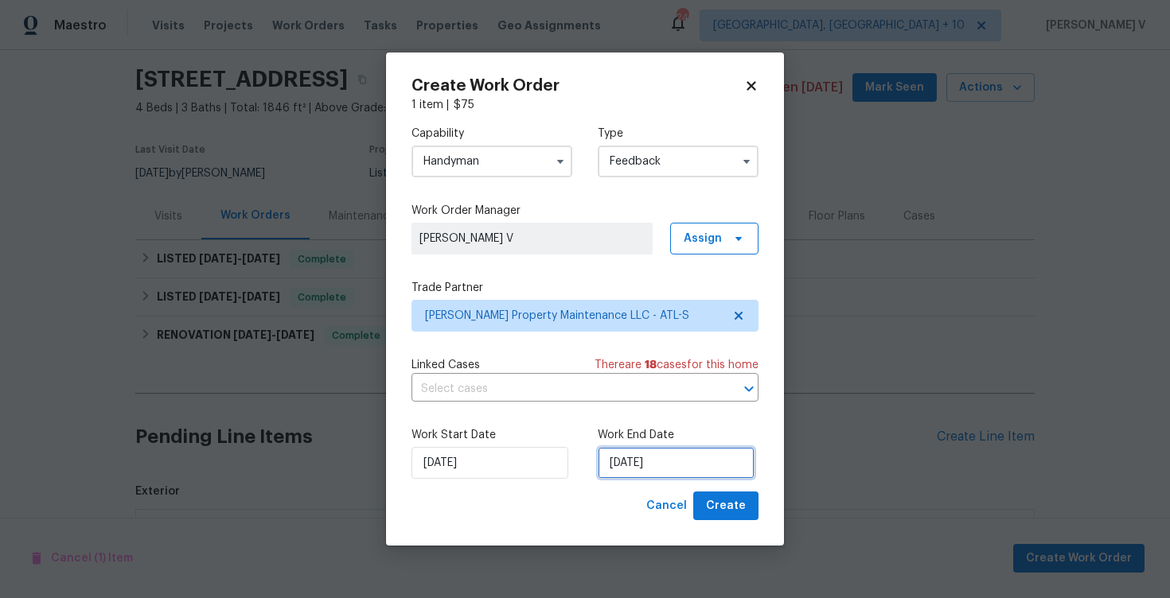
click at [675, 471] on input "19/08/2025" at bounding box center [675, 463] width 157 height 32
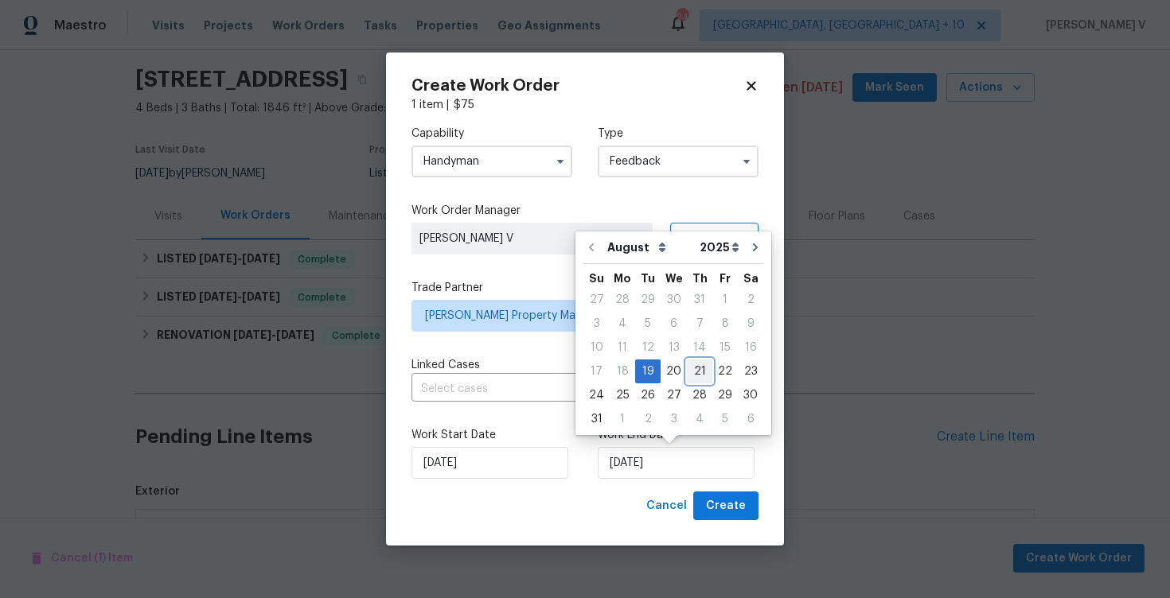
click at [696, 368] on div "21" at bounding box center [699, 371] width 25 height 22
type input "21/08/2025"
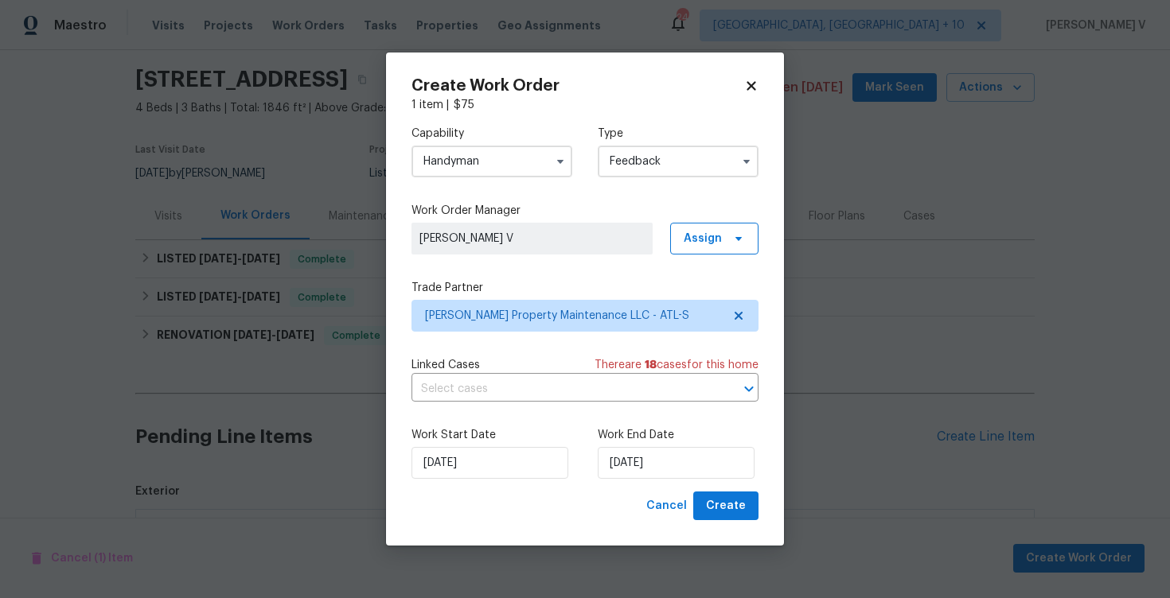
click at [726, 487] on div "Work Start Date 19/08/2025 Work End Date 21/08/2025" at bounding box center [584, 453] width 347 height 77
click at [726, 508] on span "Create" at bounding box center [726, 506] width 40 height 20
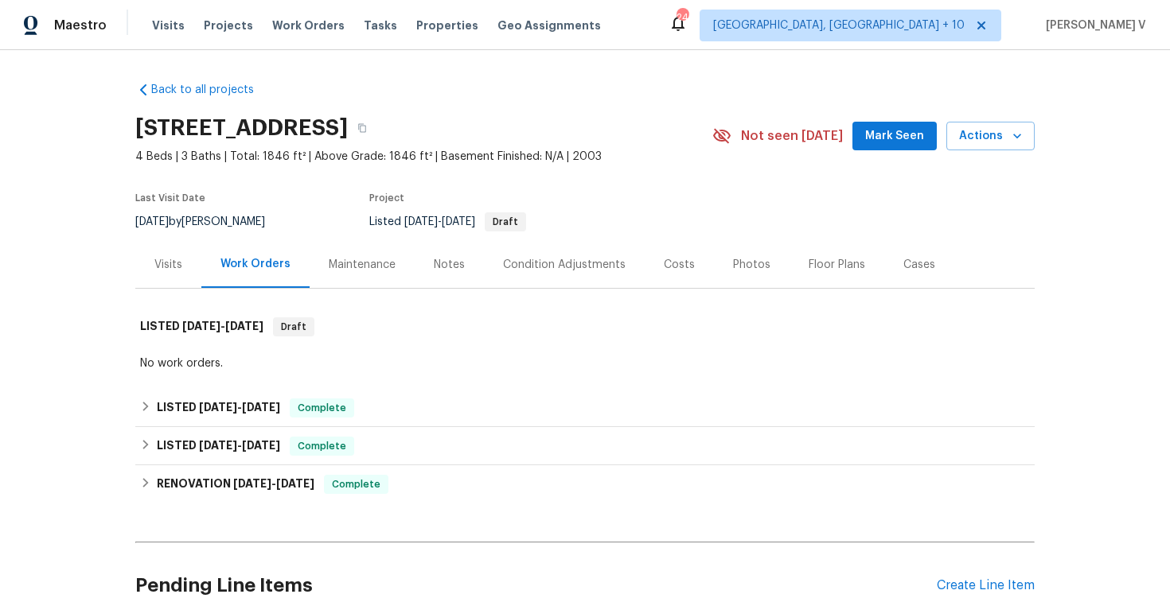
scroll to position [346, 0]
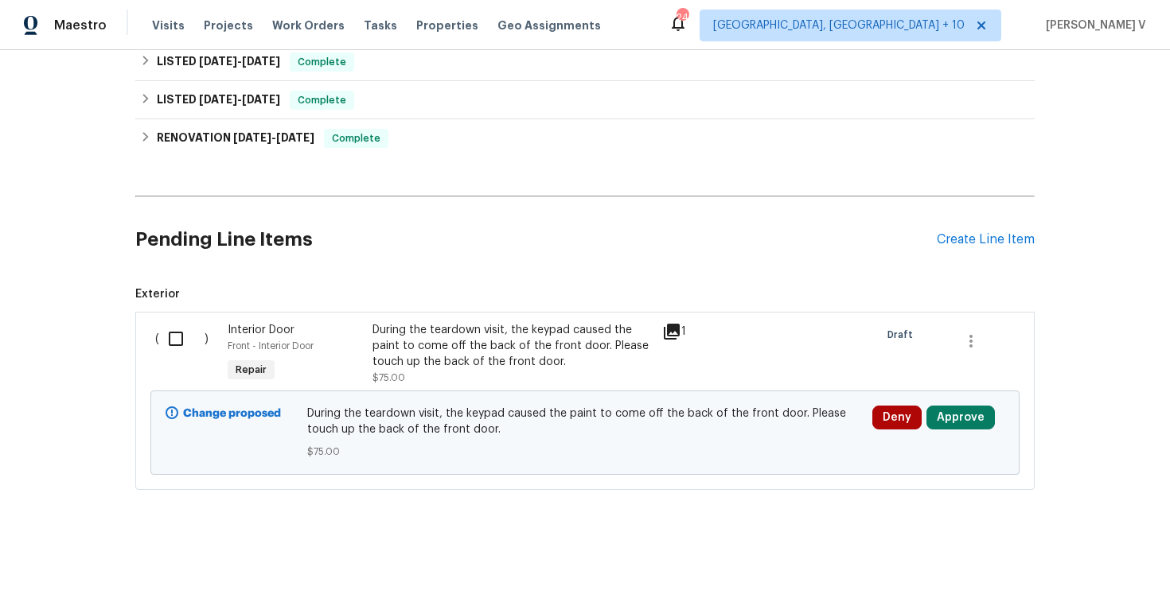
click at [167, 338] on input "checkbox" at bounding box center [181, 338] width 45 height 33
checkbox input "true"
click at [1052, 555] on span "Create Work Order" at bounding box center [1079, 559] width 106 height 20
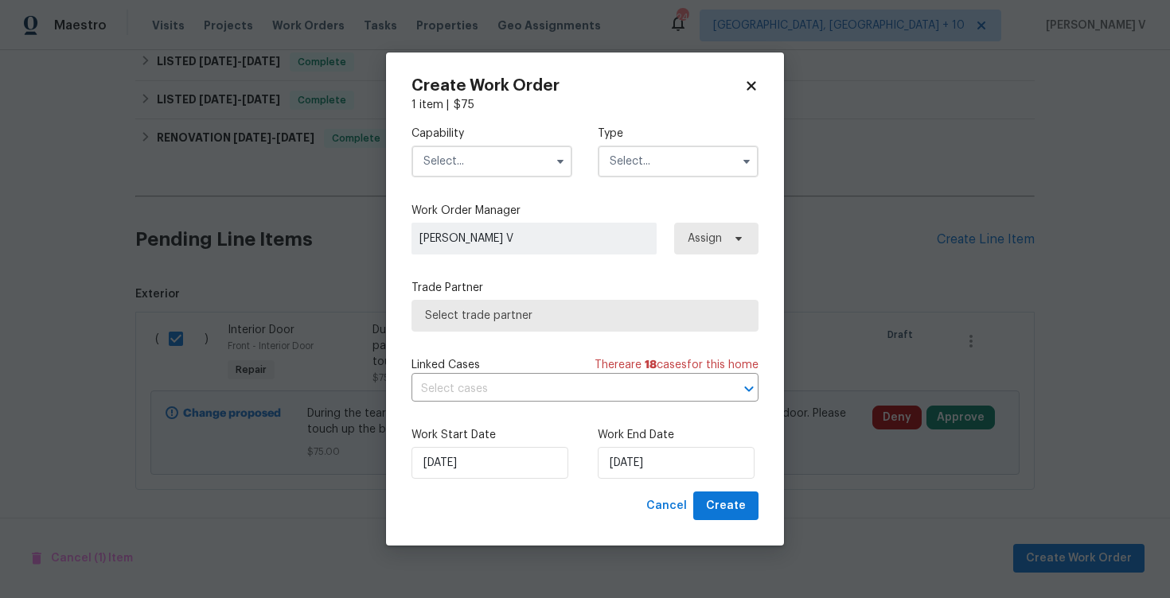
click at [469, 165] on input "text" at bounding box center [491, 162] width 161 height 32
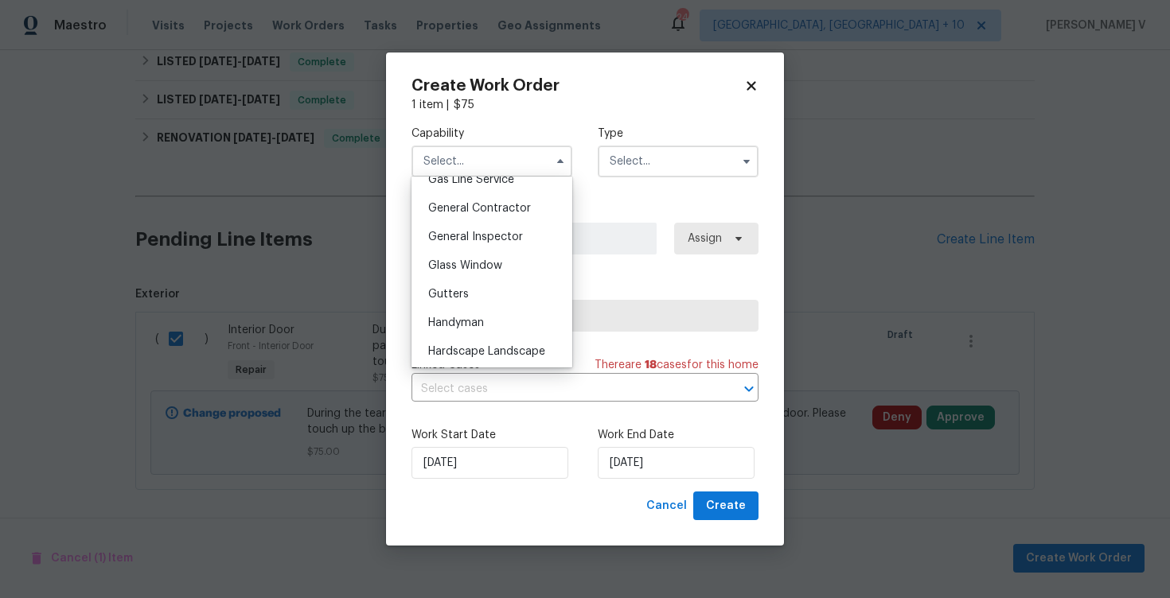
scroll to position [748, 0]
click at [473, 317] on span "Handyman" at bounding box center [456, 322] width 56 height 11
type input "Handyman"
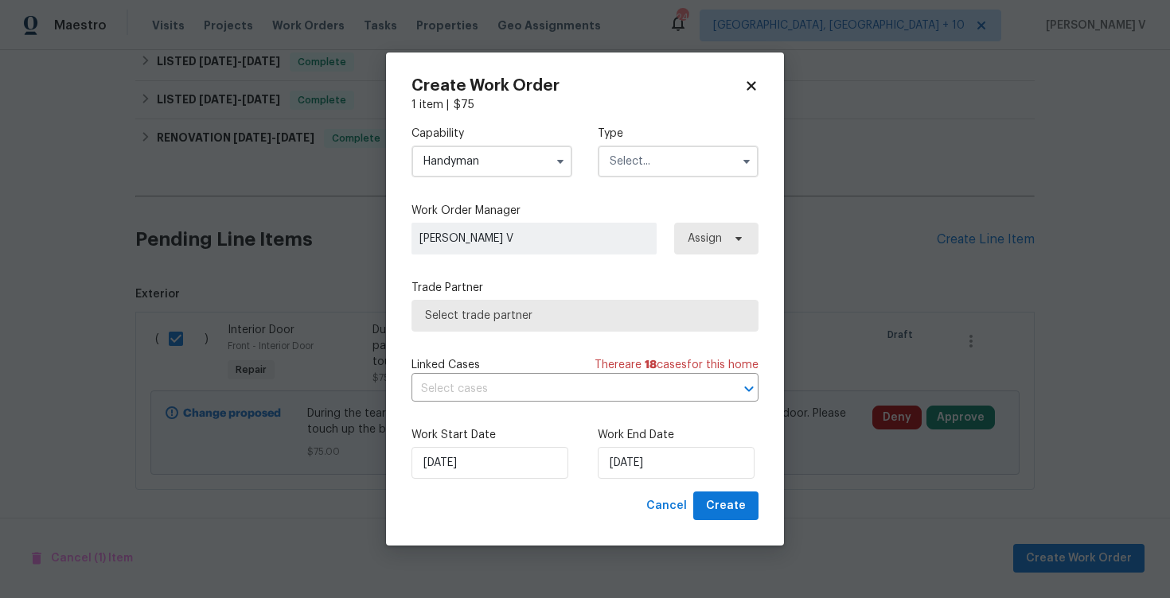
click at [651, 161] on input "text" at bounding box center [677, 162] width 161 height 32
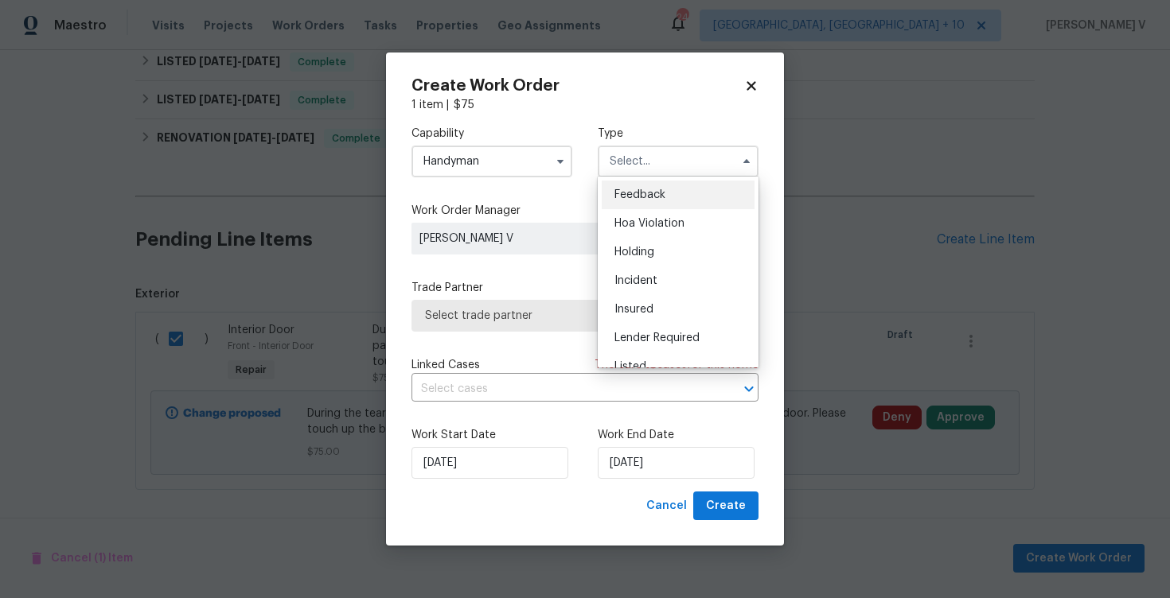
click at [645, 191] on span "Feedback" at bounding box center [639, 194] width 51 height 11
type input "Feedback"
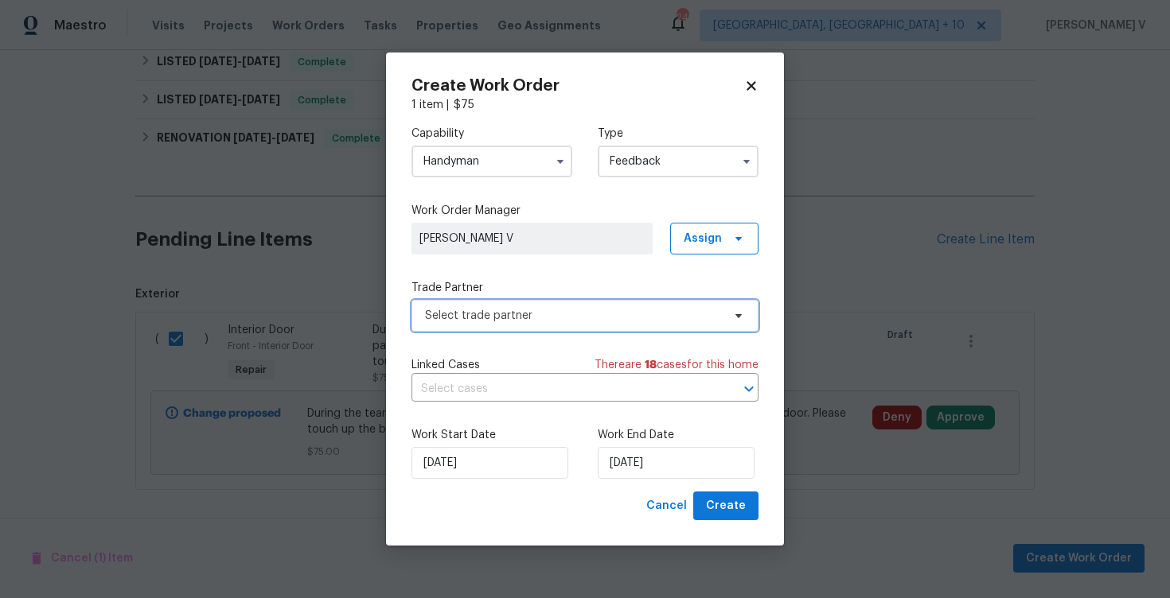
click at [559, 313] on span "Select trade partner" at bounding box center [573, 316] width 297 height 16
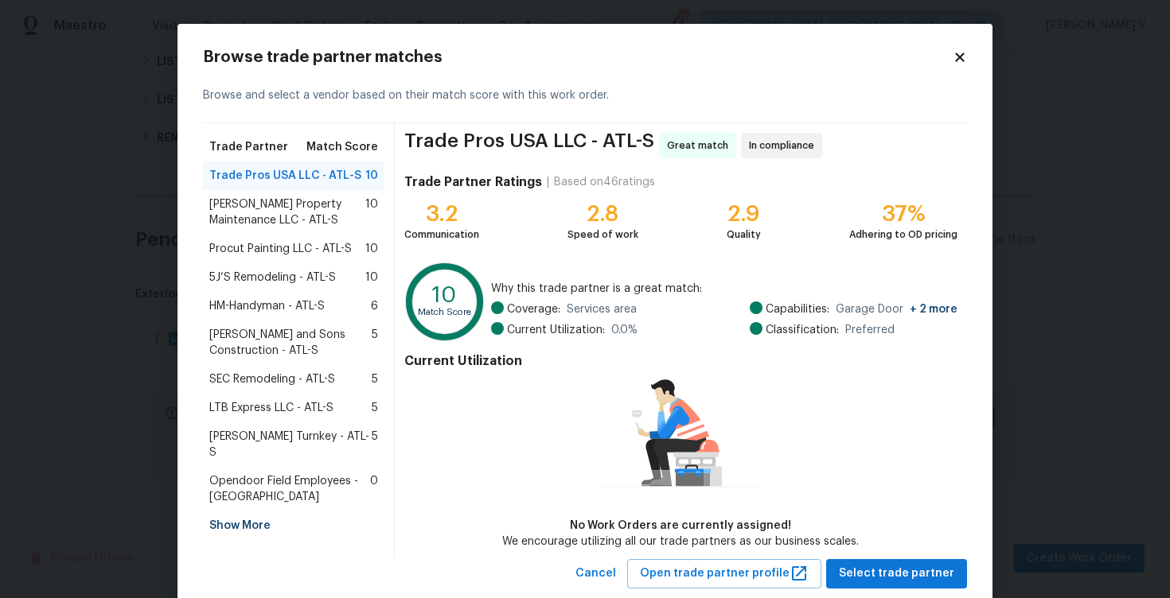
click at [314, 223] on span "[PERSON_NAME] Property Maintenance LLC - ATL-S" at bounding box center [287, 213] width 156 height 32
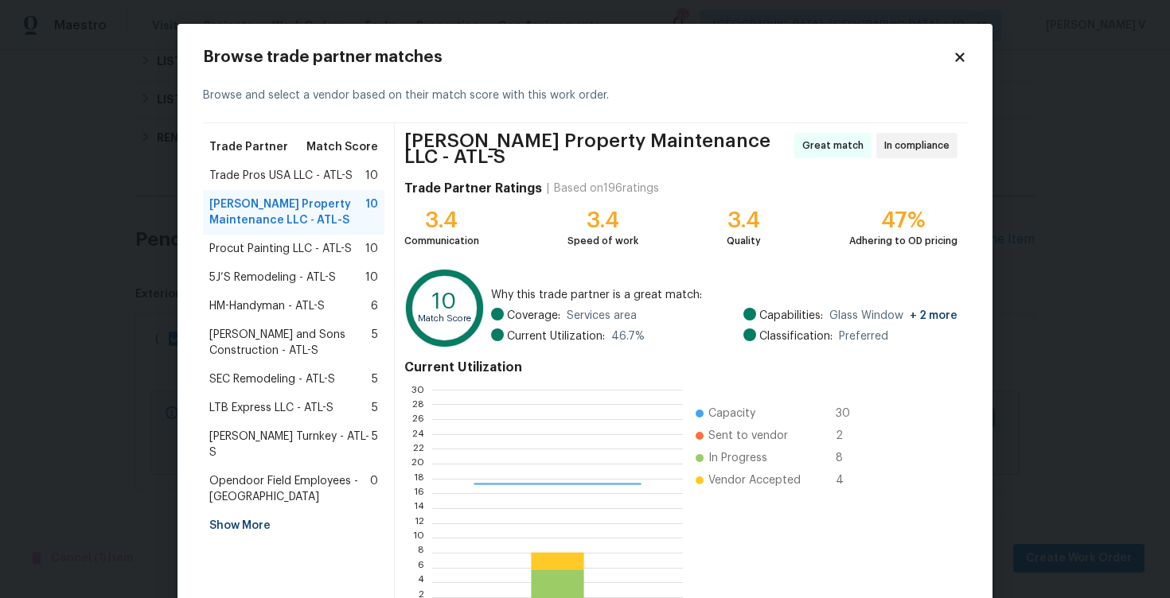
scroll to position [103, 0]
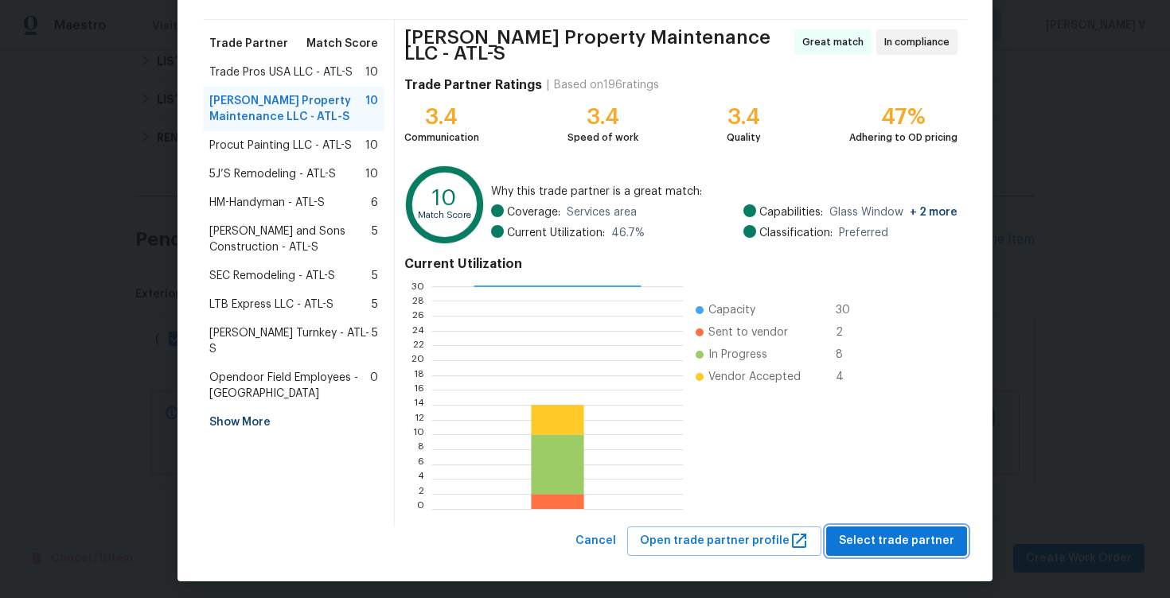
click at [913, 545] on button "Select trade partner" at bounding box center [896, 541] width 141 height 29
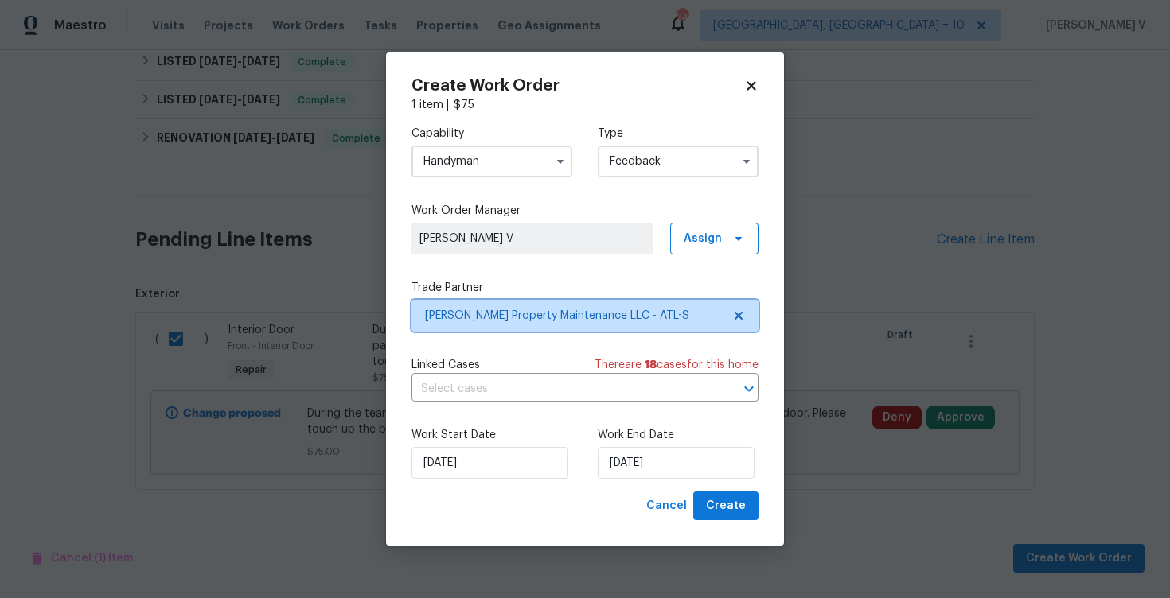
scroll to position [0, 0]
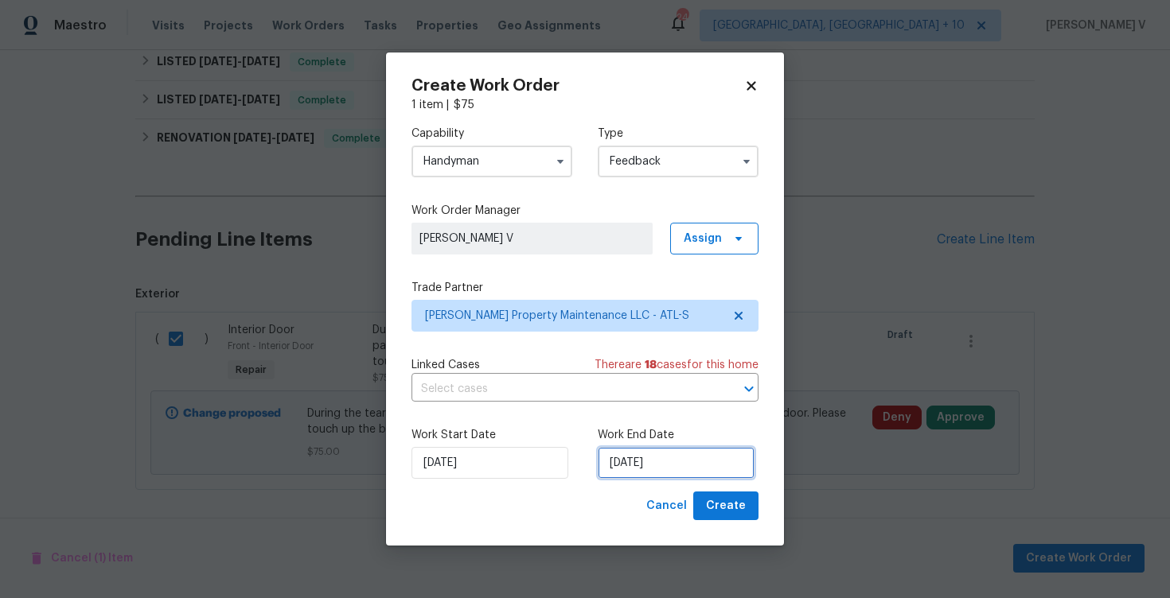
click at [640, 465] on input "19/08/2025" at bounding box center [675, 463] width 157 height 32
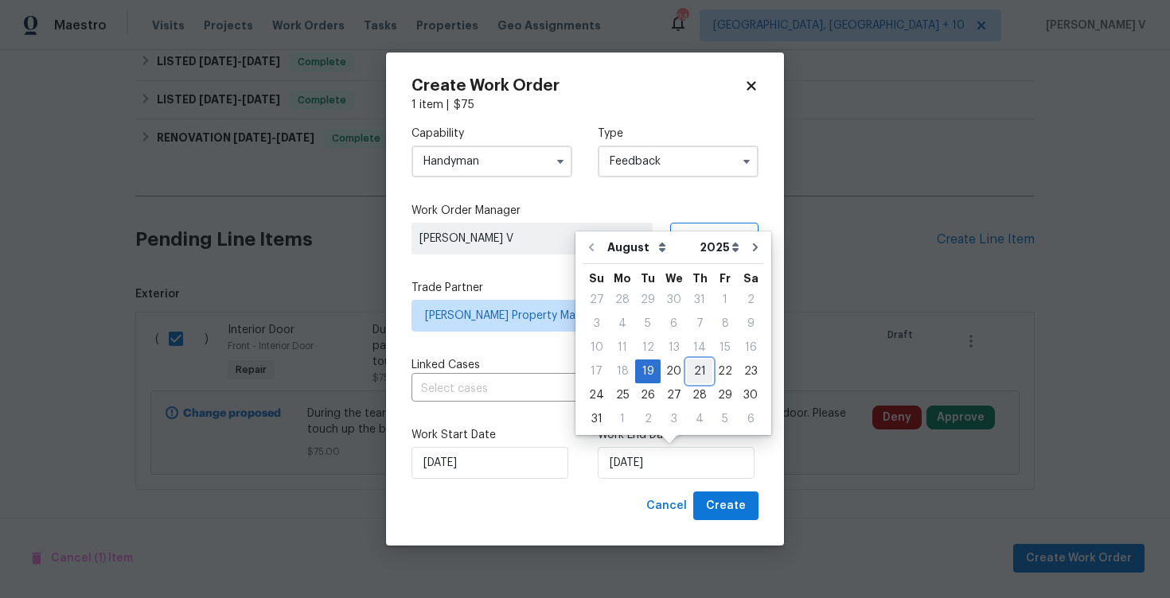
click at [693, 361] on div "21" at bounding box center [699, 371] width 25 height 22
type input "21/08/2025"
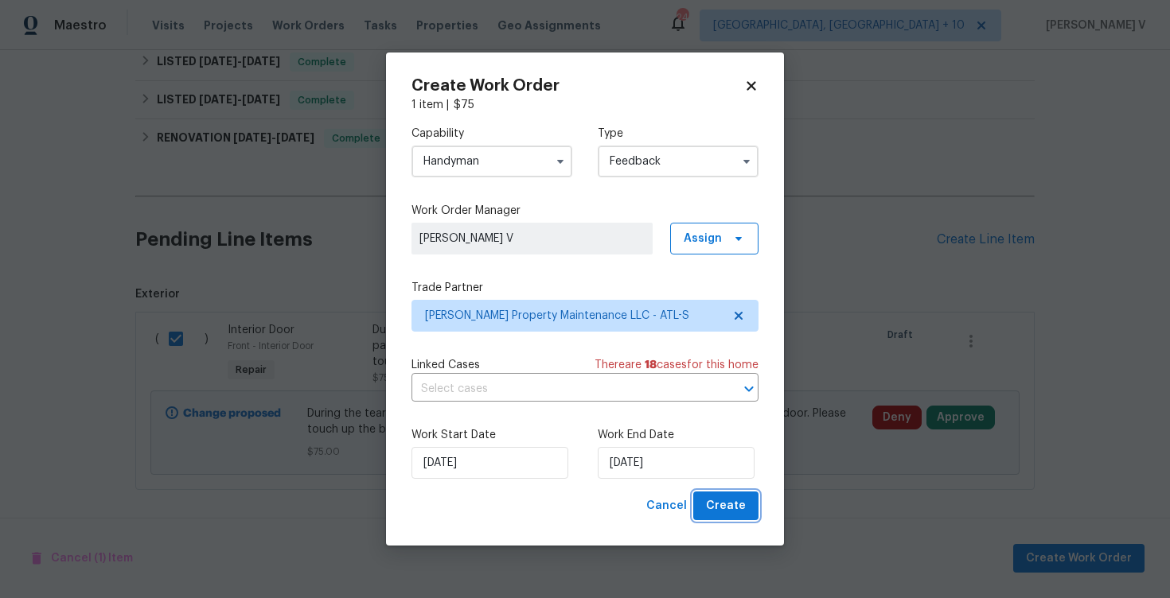
click at [731, 507] on span "Create" at bounding box center [726, 506] width 40 height 20
checkbox input "false"
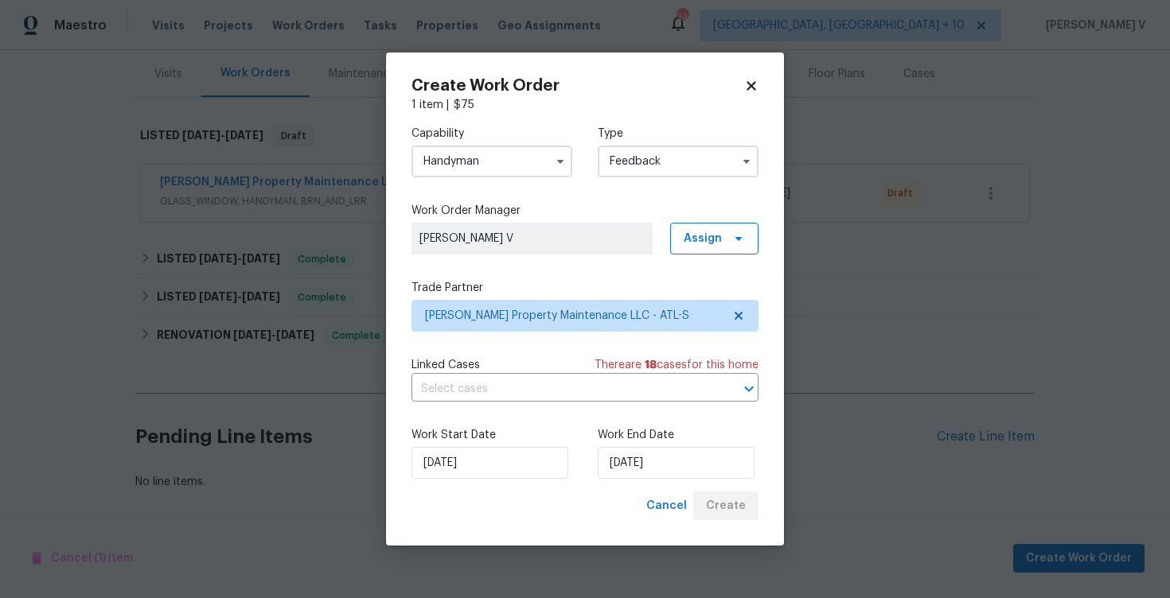
scroll to position [191, 0]
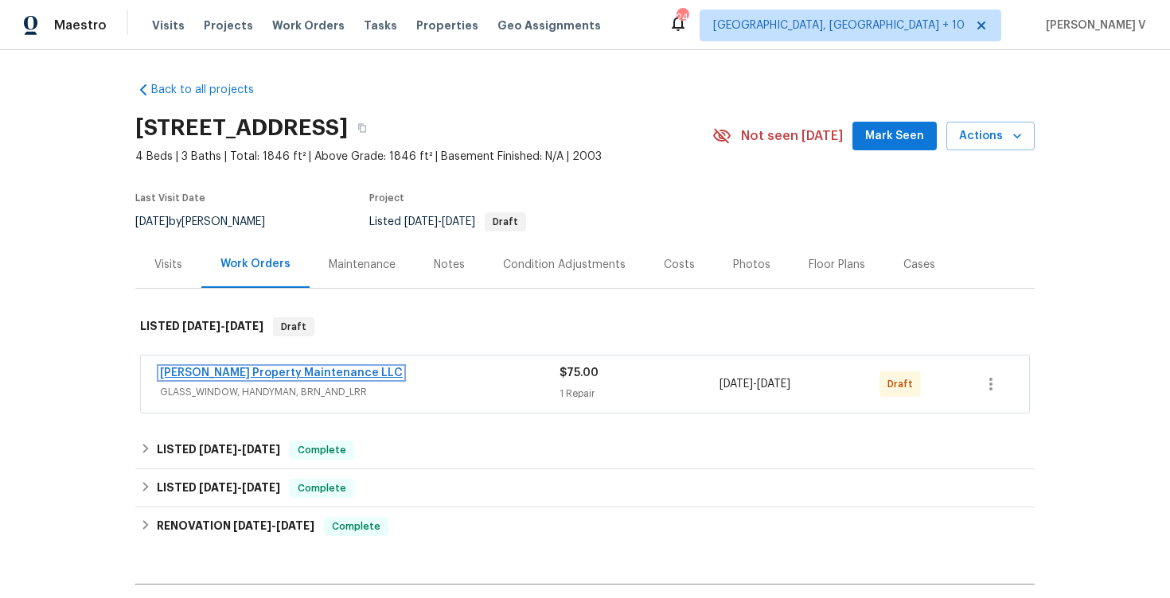
click at [261, 370] on link "[PERSON_NAME] Property Maintenance LLC" at bounding box center [281, 373] width 243 height 11
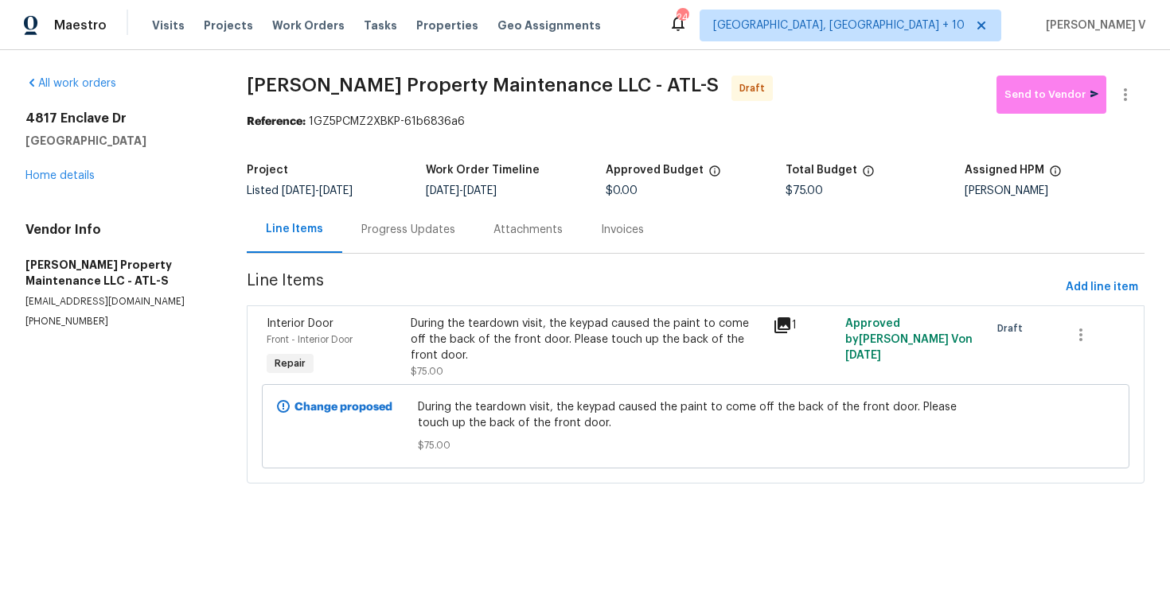
click at [442, 220] on div "Progress Updates" at bounding box center [408, 229] width 132 height 47
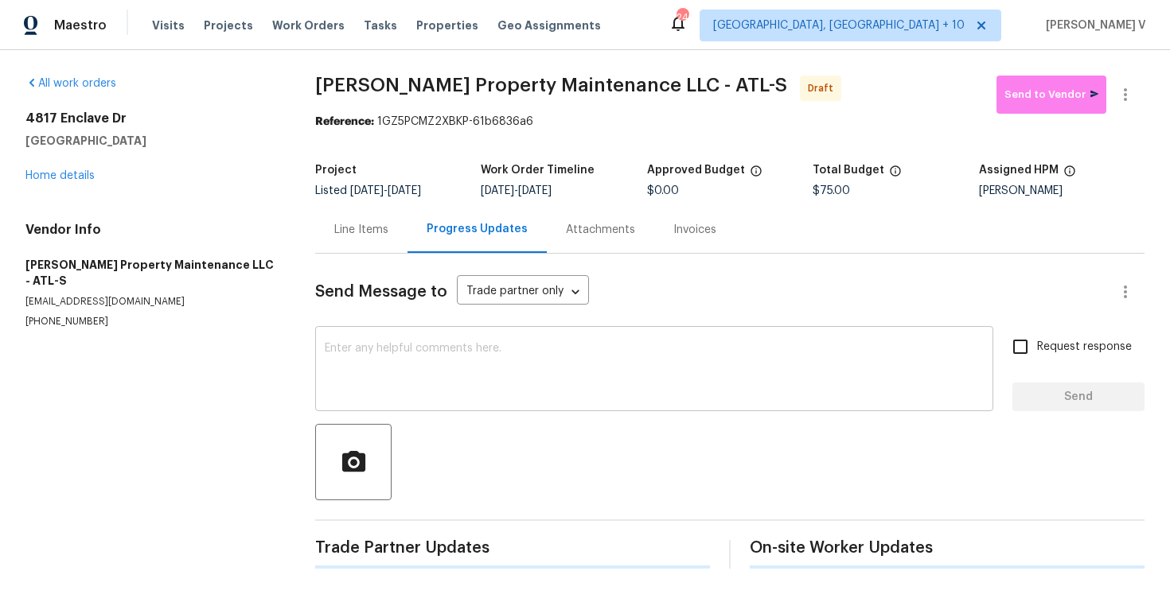
click at [461, 377] on textarea at bounding box center [654, 371] width 659 height 56
paste textarea "Hi, this is Divya with Opendoor. I’m confirming you received the WO for the pro…"
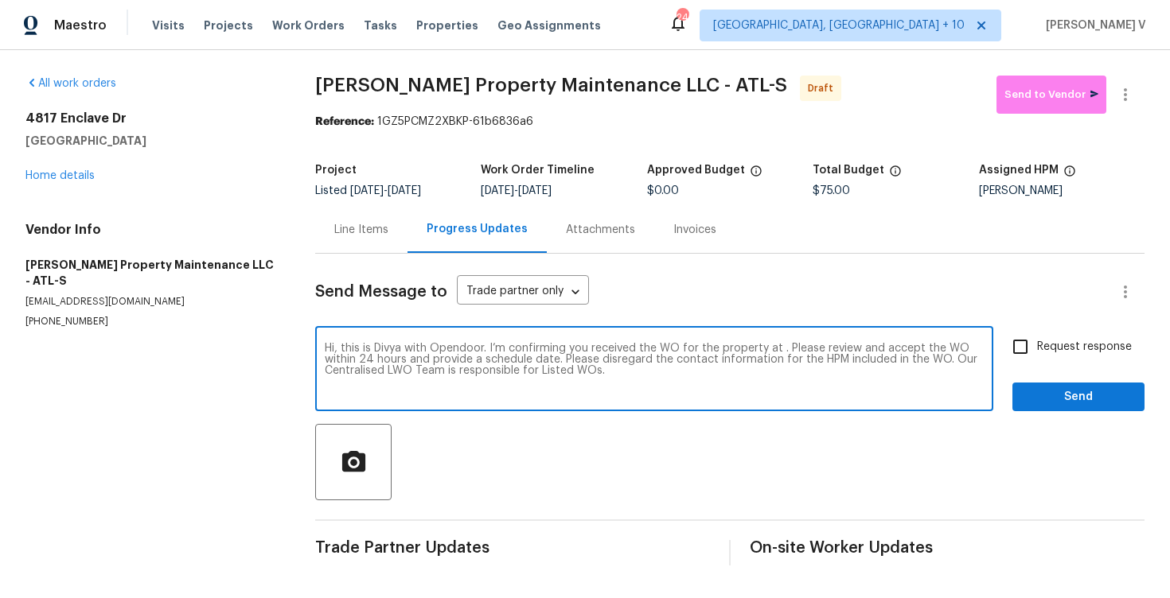
click at [780, 346] on textarea "Hi, this is Divya with Opendoor. I’m confirming you received the WO for the pro…" at bounding box center [654, 371] width 659 height 56
paste textarea "[STREET_ADDRESS]"
type textarea "Hi, this is Divya with Opendoor. I’m confirming you received the WO for the pro…"
click at [1053, 325] on div "Send Message to Trade partner only Trade partner only ​ Hi, this is Divya with …" at bounding box center [729, 410] width 829 height 312
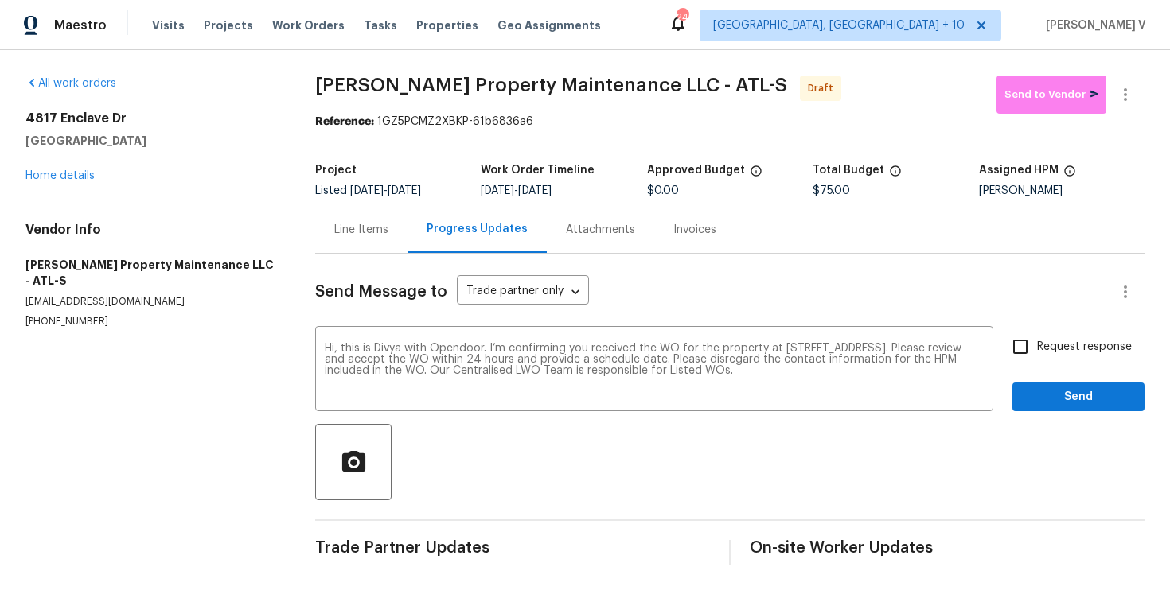
click at [1053, 348] on span "Request response" at bounding box center [1084, 347] width 95 height 17
click at [1037, 348] on input "Request response" at bounding box center [1019, 346] width 33 height 33
checkbox input "true"
click at [1059, 391] on span "Send" at bounding box center [1078, 397] width 107 height 20
click at [1131, 99] on icon "button" at bounding box center [1124, 94] width 19 height 19
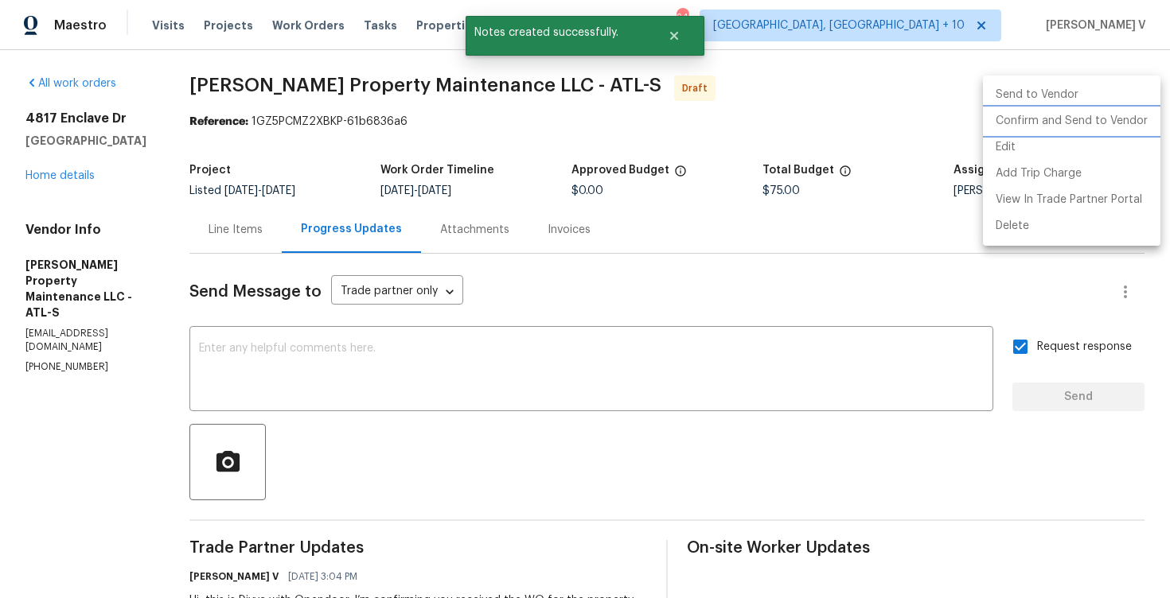
click at [1076, 119] on li "Confirm and Send to Vendor" at bounding box center [1071, 121] width 177 height 26
click at [291, 211] on div at bounding box center [585, 299] width 1170 height 598
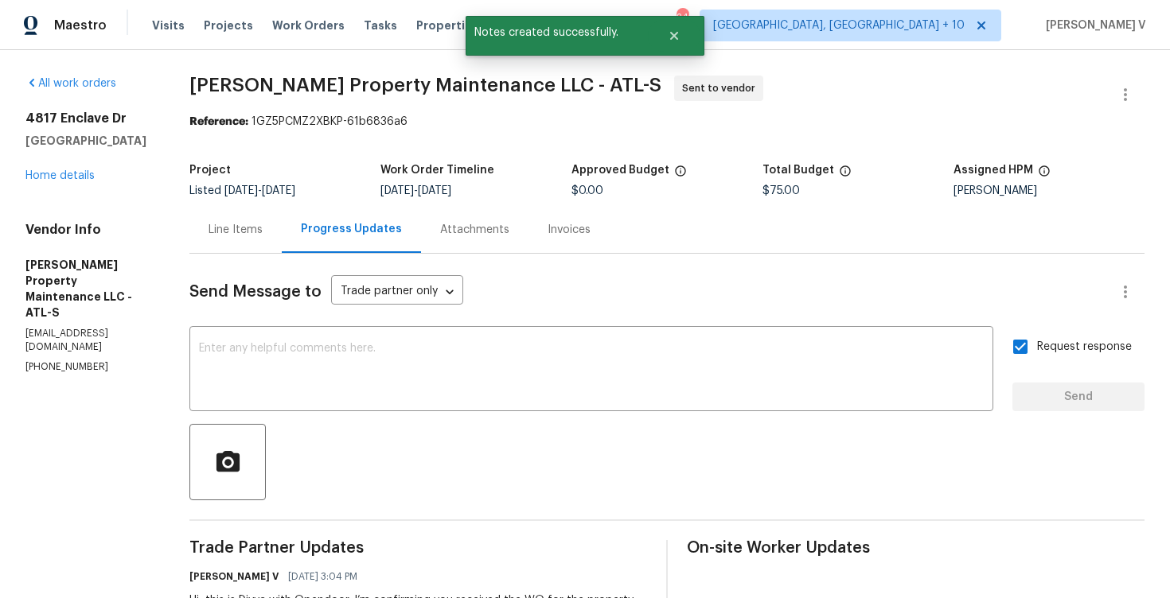
click at [219, 246] on div "Line Items" at bounding box center [235, 229] width 92 height 47
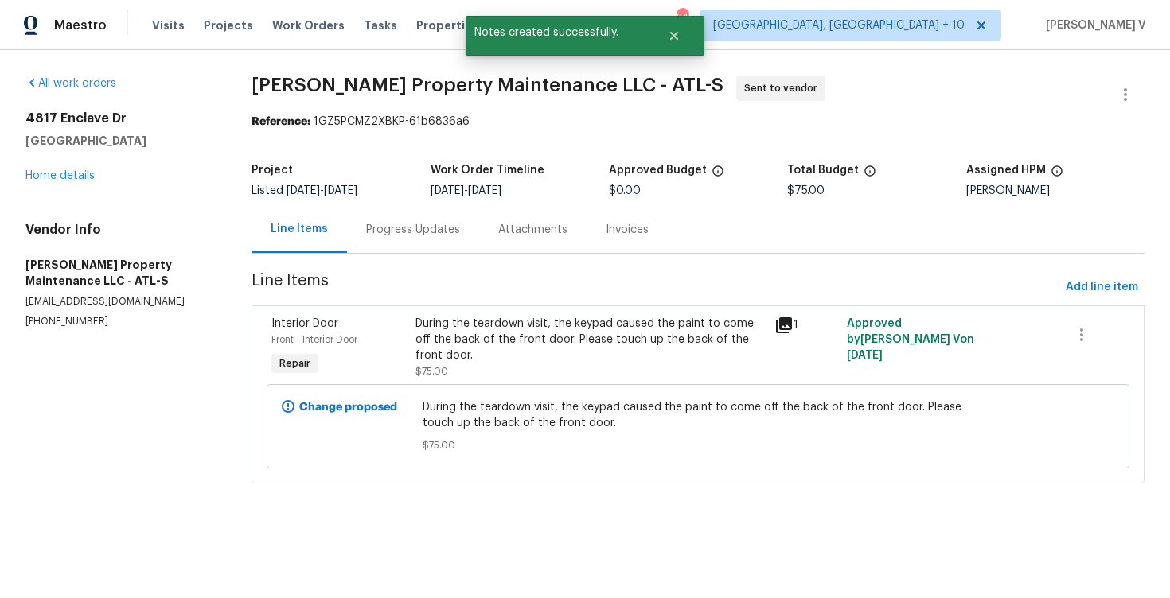
click at [561, 372] on div "During the teardown visit, the keypad caused the paint to come off the back of …" at bounding box center [590, 348] width 350 height 64
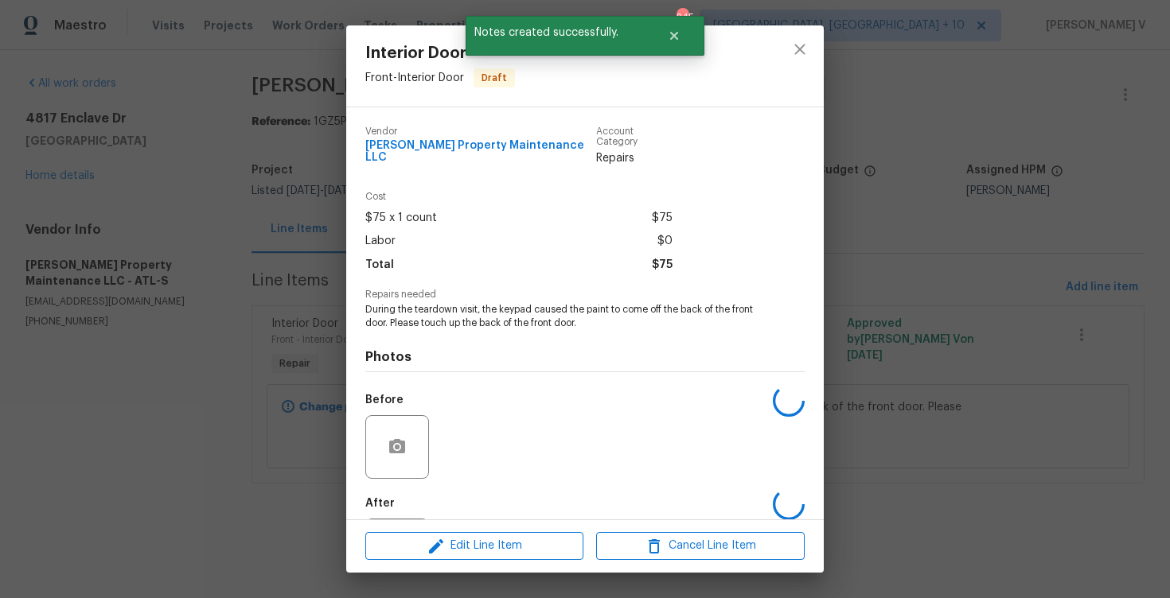
scroll to position [68, 0]
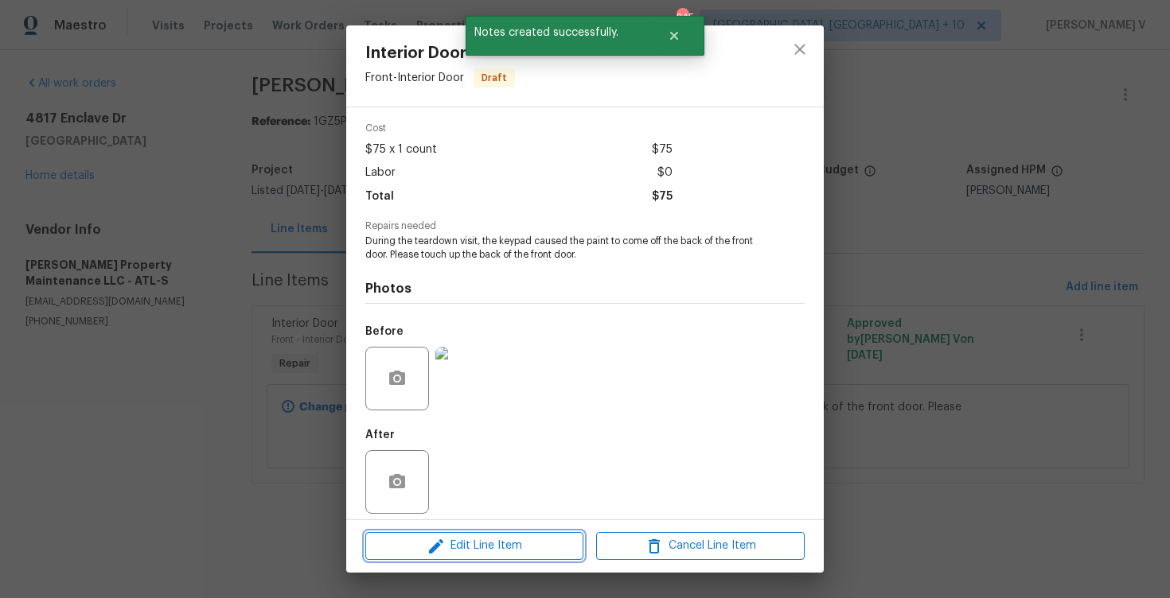
click at [448, 548] on span "Edit Line Item" at bounding box center [474, 546] width 208 height 20
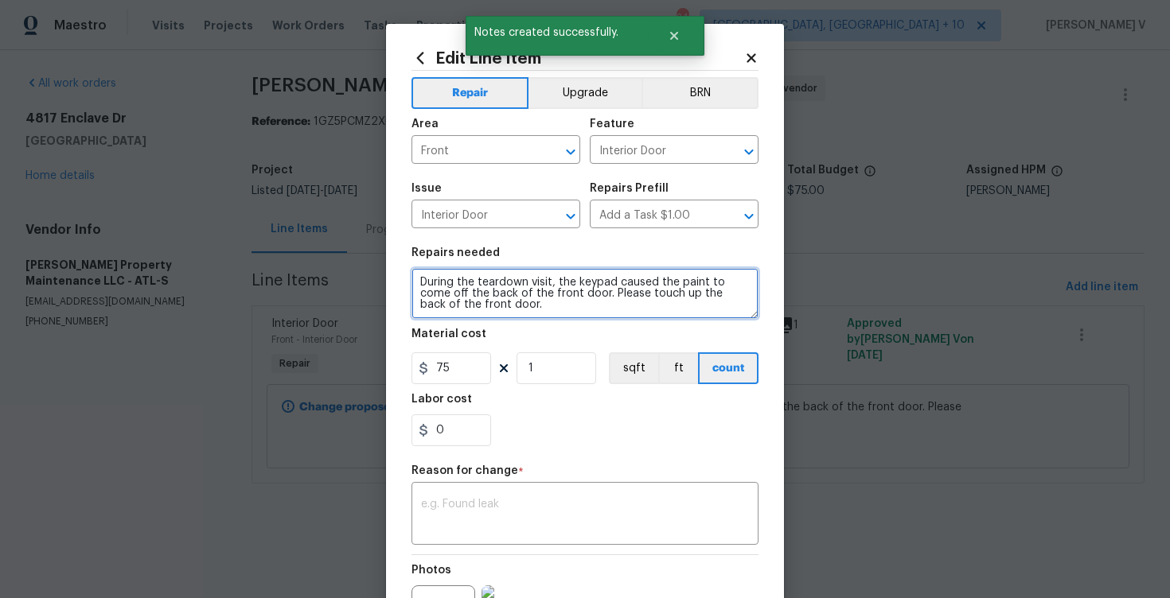
click at [416, 281] on textarea "During the teardown visit, the keypad caused the paint to come off the back of …" at bounding box center [584, 293] width 347 height 51
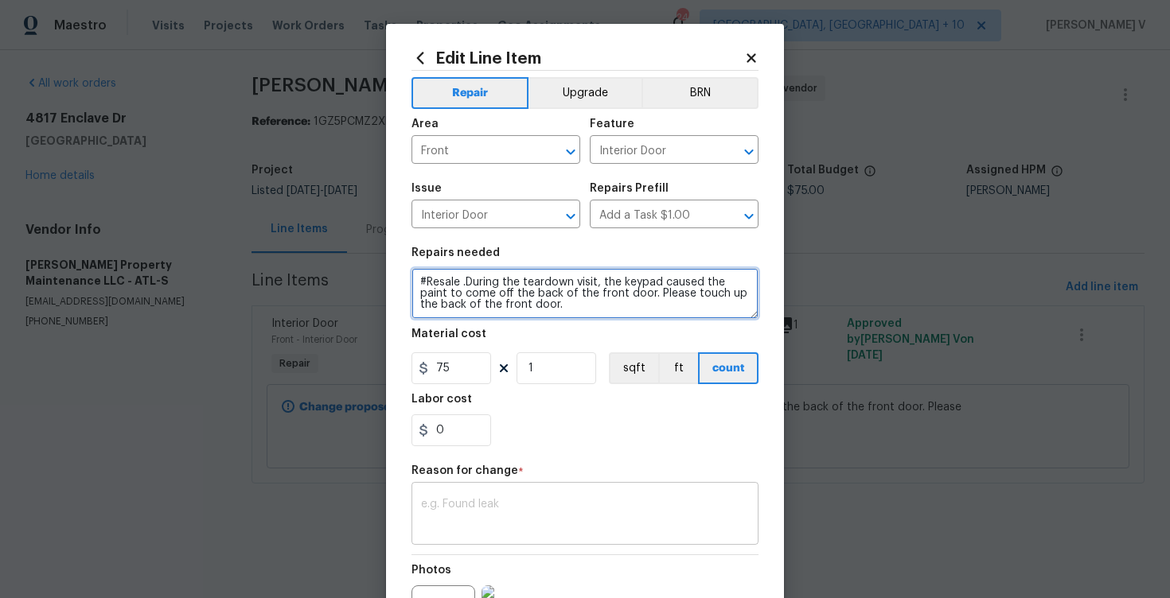
type textarea "#Resale .During the teardown visit, the keypad caused the paint to come off the…"
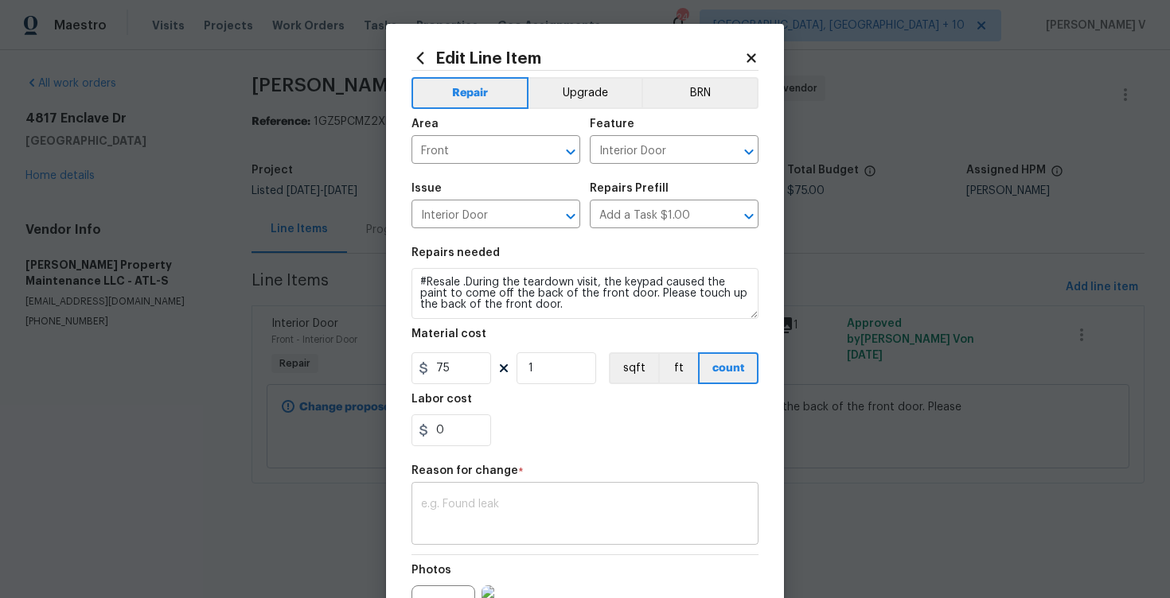
click at [512, 514] on textarea at bounding box center [585, 515] width 328 height 33
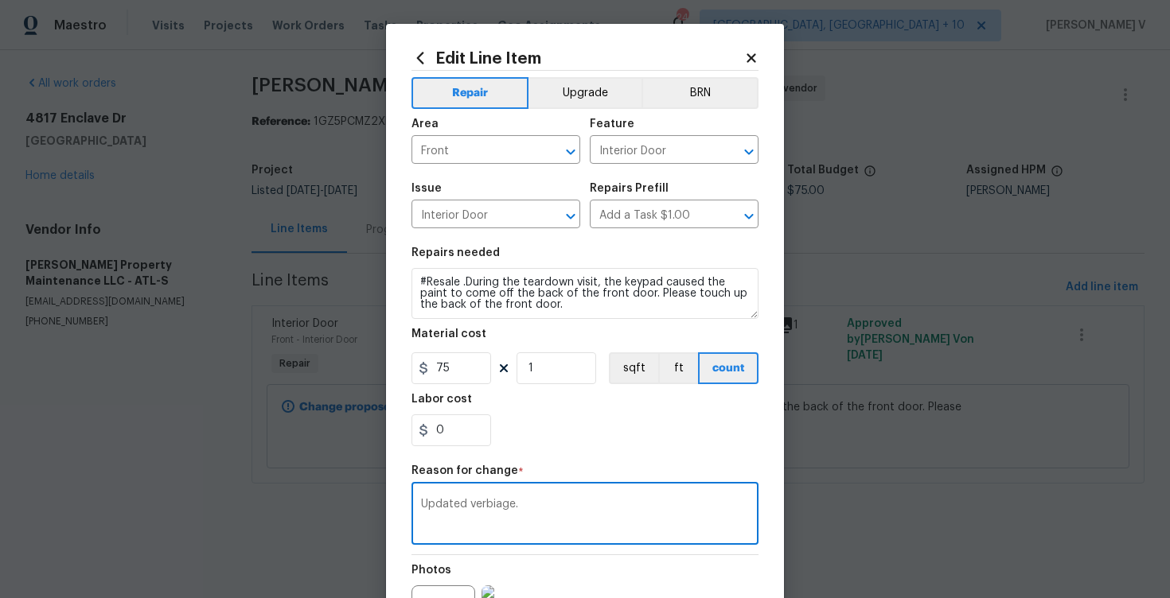
scroll to position [186, 0]
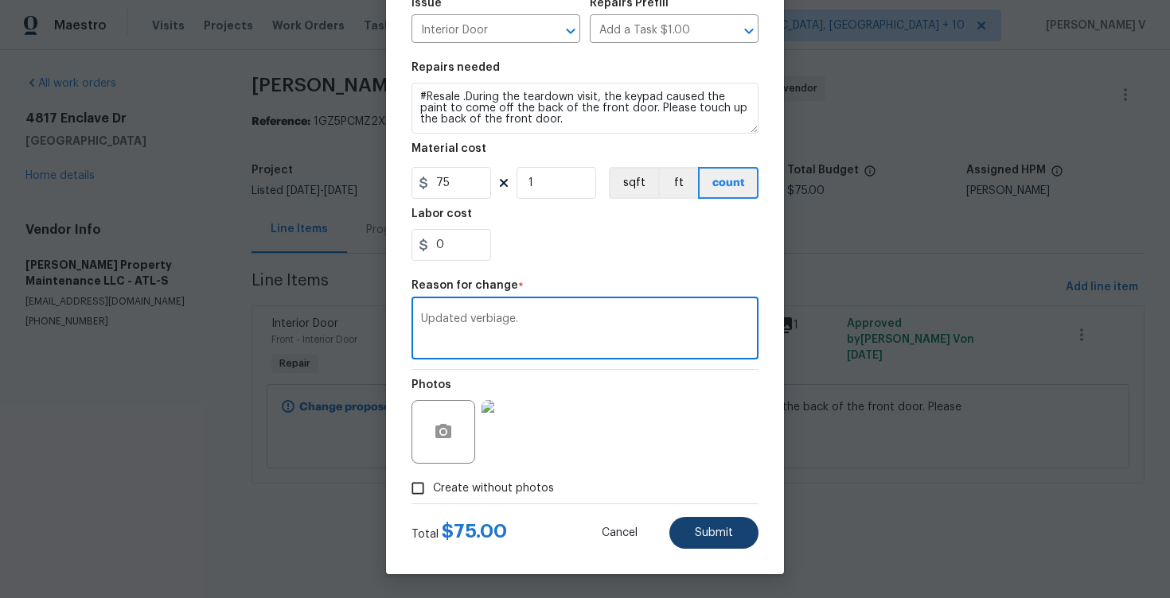
type textarea "Updated verbiage."
click at [736, 531] on button "Submit" at bounding box center [713, 533] width 89 height 32
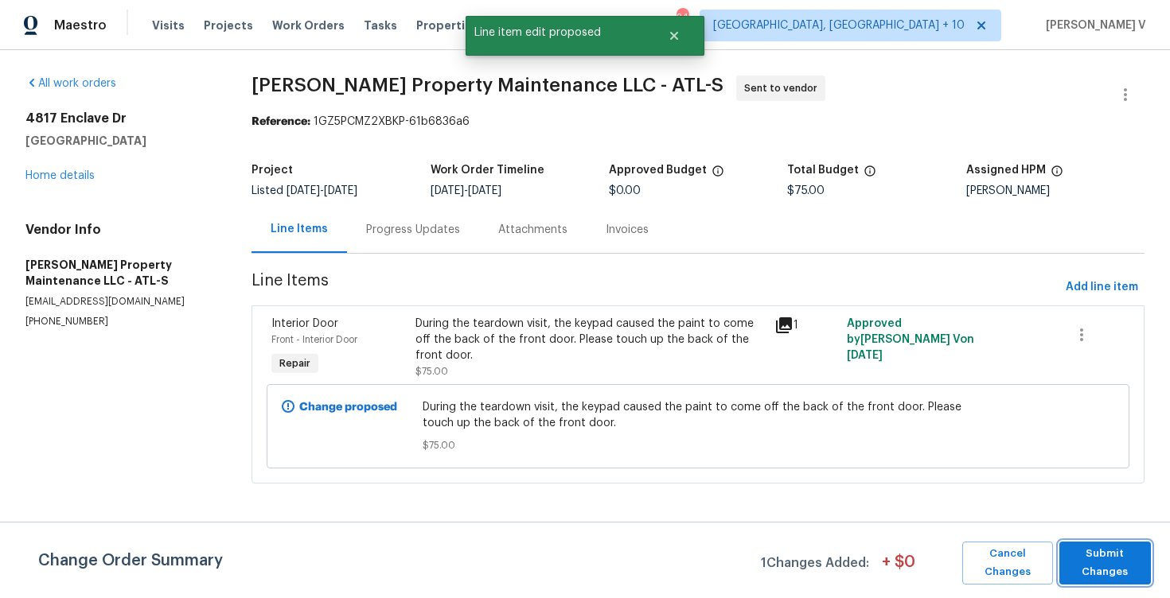
click at [1129, 558] on span "Submit Changes" at bounding box center [1105, 563] width 76 height 37
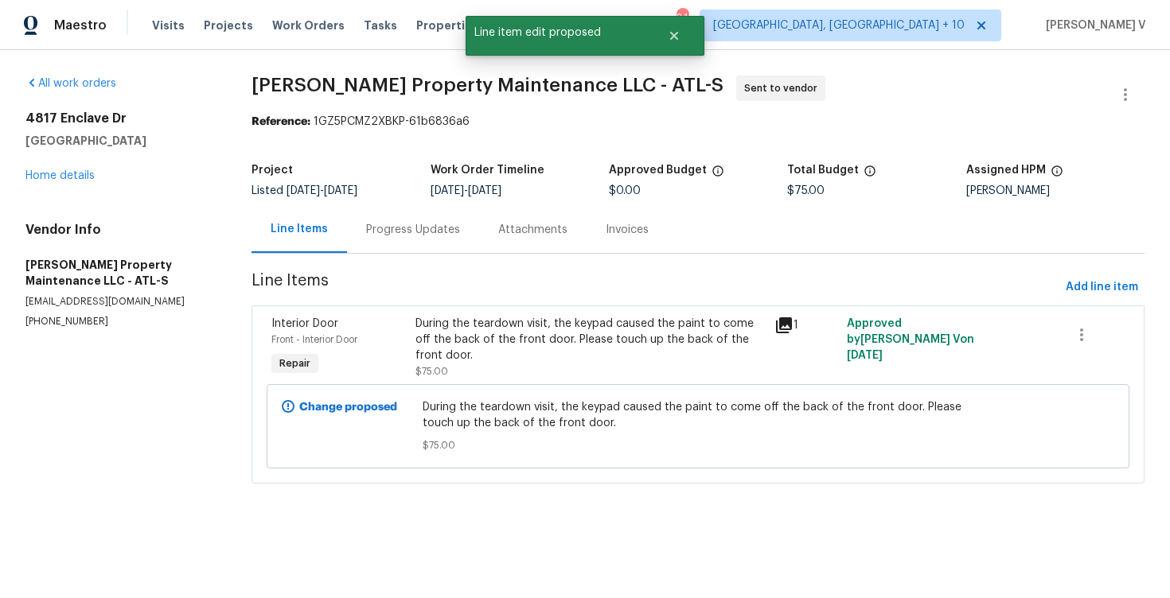
click at [1129, 528] on html "Maestro Visits Projects Work Orders Tasks Properties Geo Assignments 245 Cincin…" at bounding box center [585, 264] width 1170 height 528
click at [418, 216] on div "Progress Updates" at bounding box center [413, 229] width 132 height 47
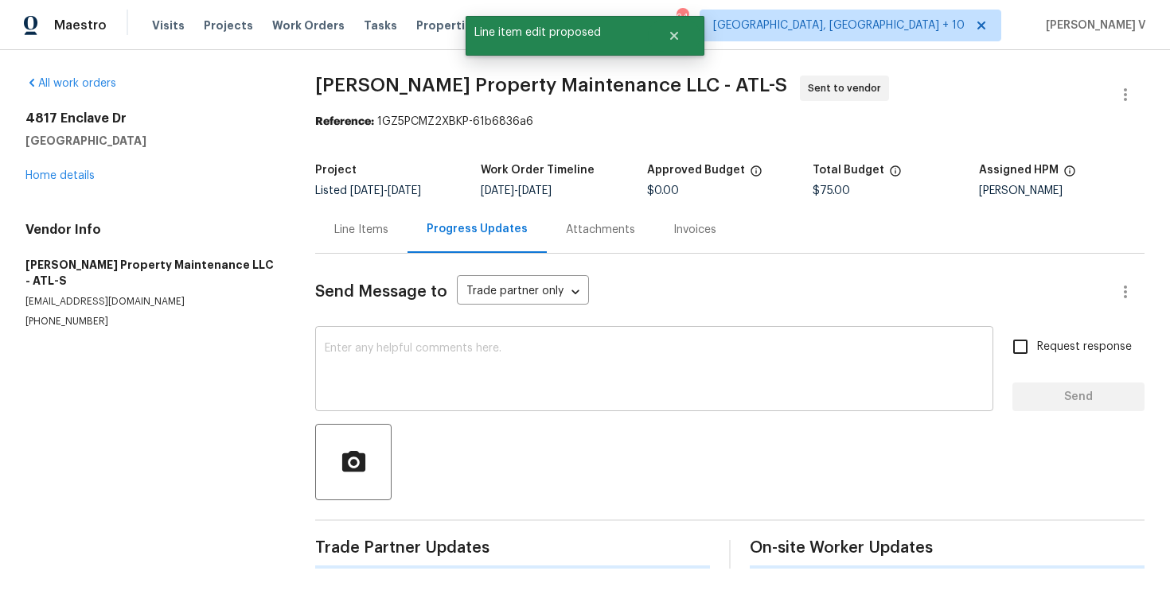
click at [415, 382] on textarea at bounding box center [654, 371] width 659 height 56
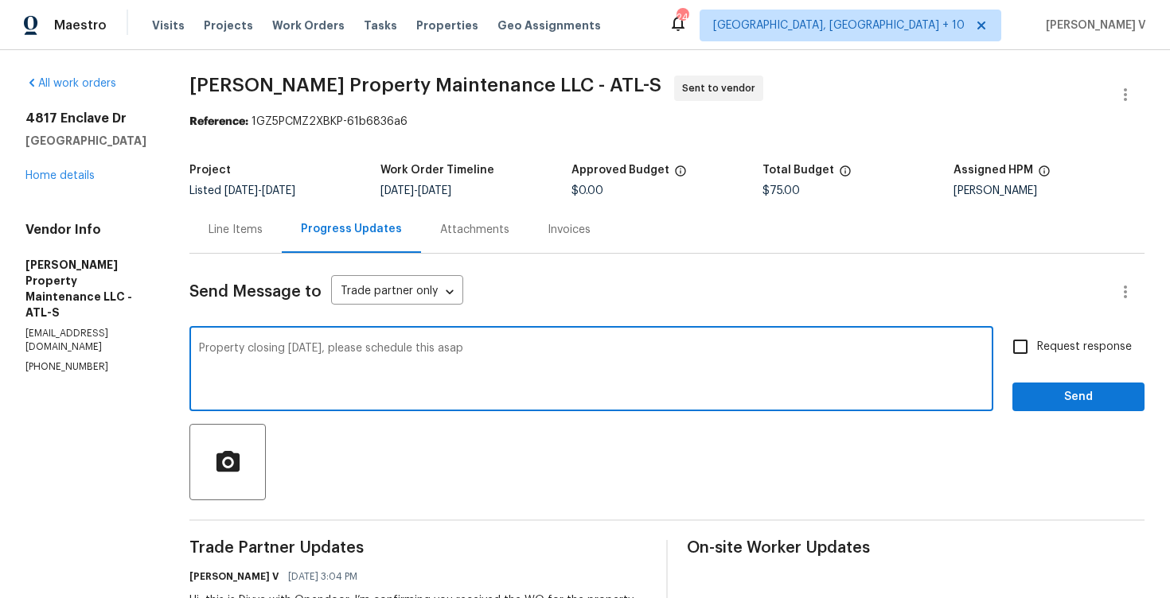
type textarea "Property closing tomorrow, please schedule this asap"
click at [56, 360] on p "[PHONE_NUMBER]" at bounding box center [88, 367] width 126 height 14
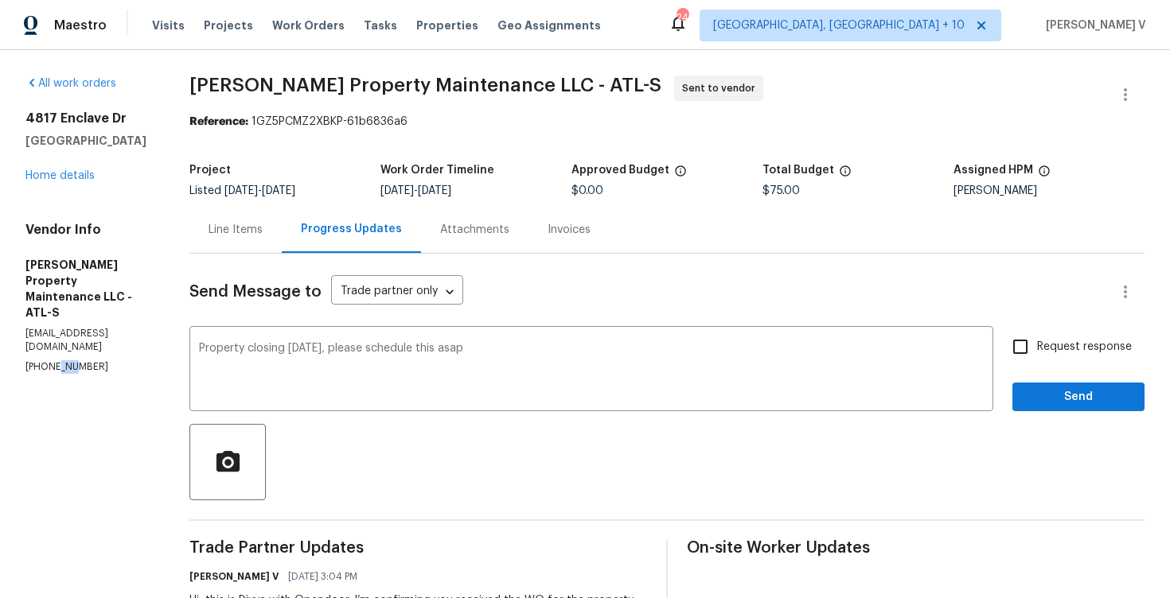
click at [56, 360] on p "[PHONE_NUMBER]" at bounding box center [88, 367] width 126 height 14
copy p "(770) 235-8482"
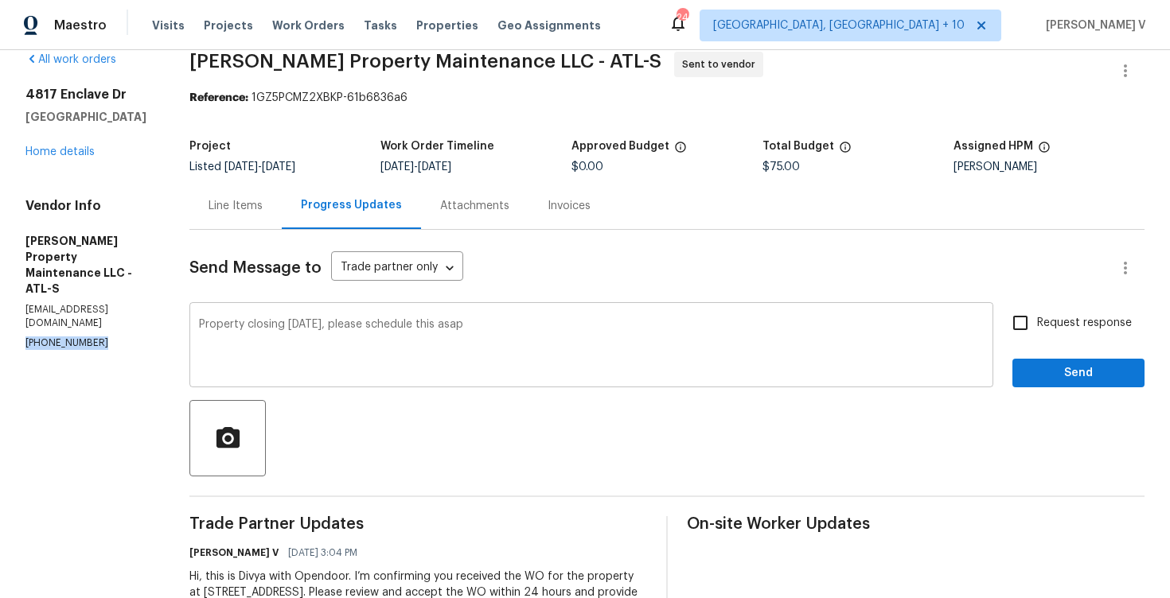
click at [355, 325] on textarea "Property closing tomorrow, please schedule this asap" at bounding box center [591, 347] width 784 height 56
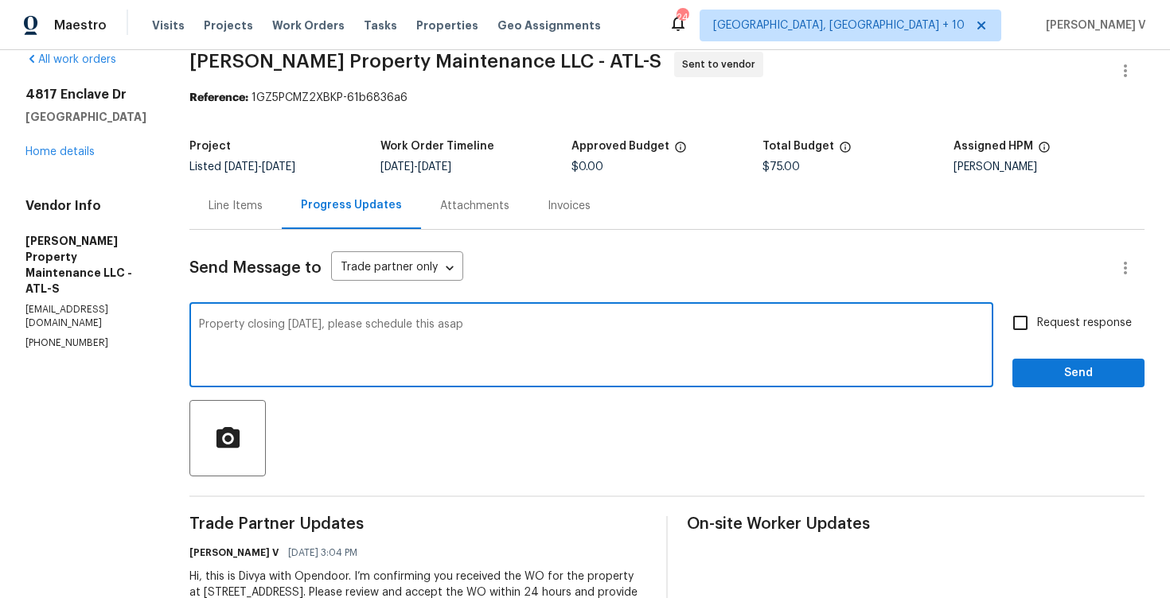
click at [355, 325] on textarea "Property closing tomorrow, please schedule this asap" at bounding box center [591, 347] width 784 height 56
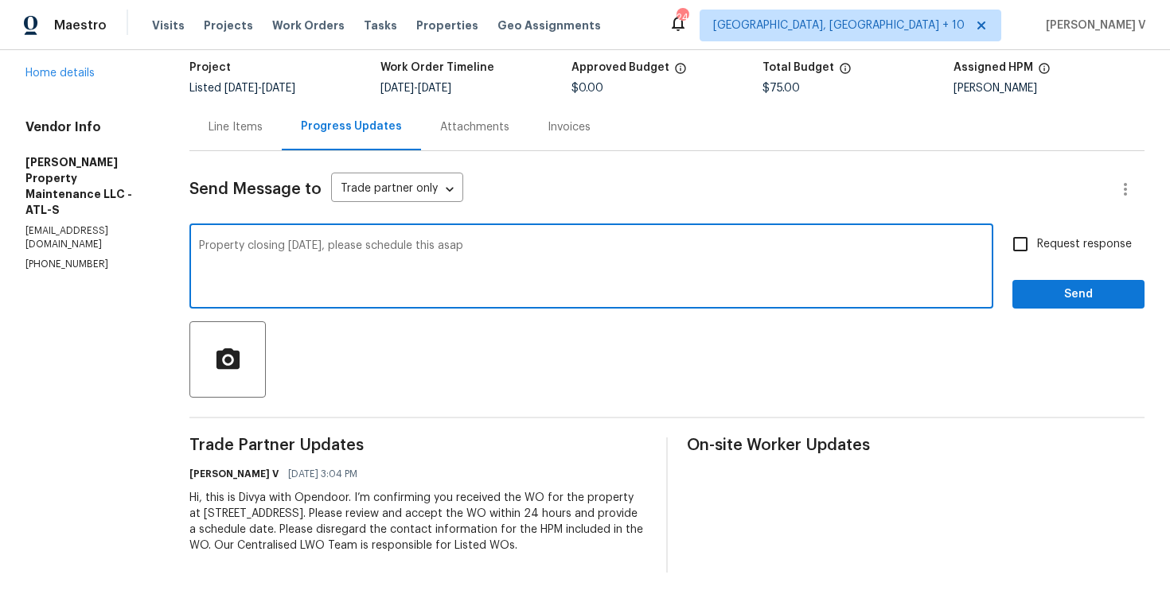
scroll to position [0, 0]
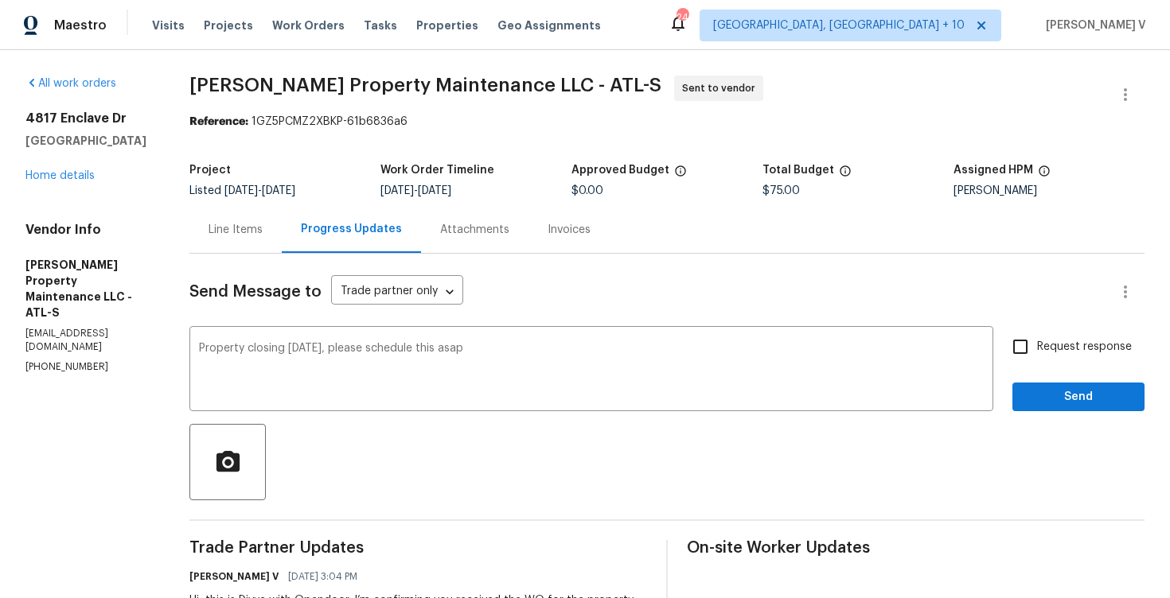
drag, startPoint x: 185, startPoint y: 91, endPoint x: 473, endPoint y: 75, distance: 288.4
click at [475, 73] on div "All work orders 4817 Enclave Dr Union City, GA 30291 Home details Vendor Info G…" at bounding box center [585, 375] width 1170 height 651
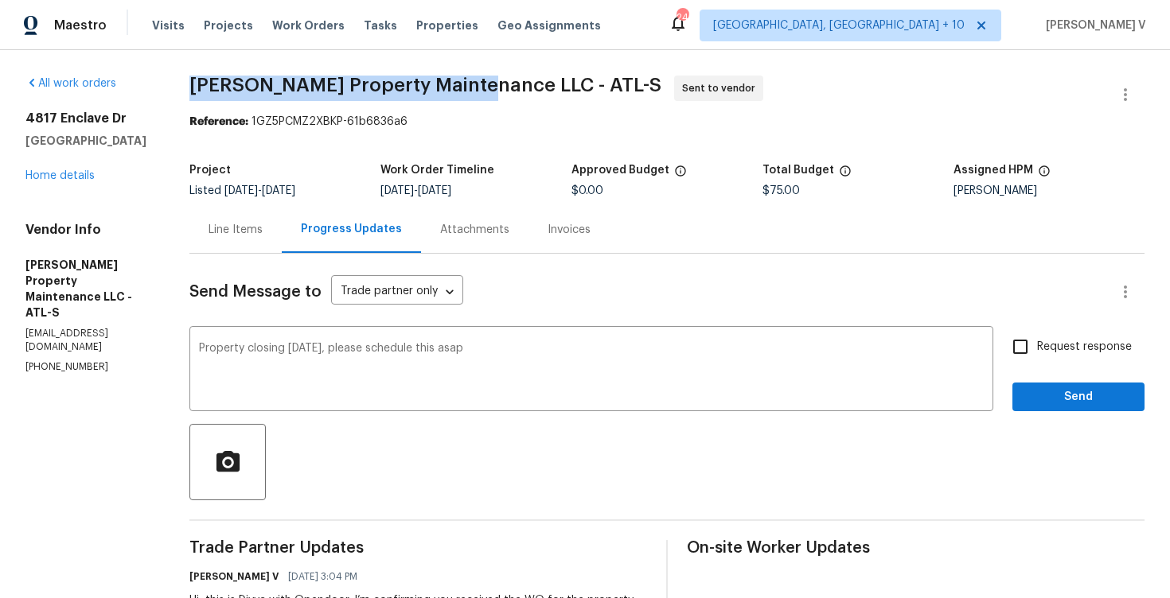
drag, startPoint x: 189, startPoint y: 86, endPoint x: 478, endPoint y: 79, distance: 288.9
click at [478, 79] on div "All work orders 4817 Enclave Dr Union City, GA 30291 Home details Vendor Info G…" at bounding box center [585, 375] width 1170 height 651
copy span "Glen Property Maintenance LLC"
click at [66, 175] on link "Home details" at bounding box center [59, 175] width 69 height 11
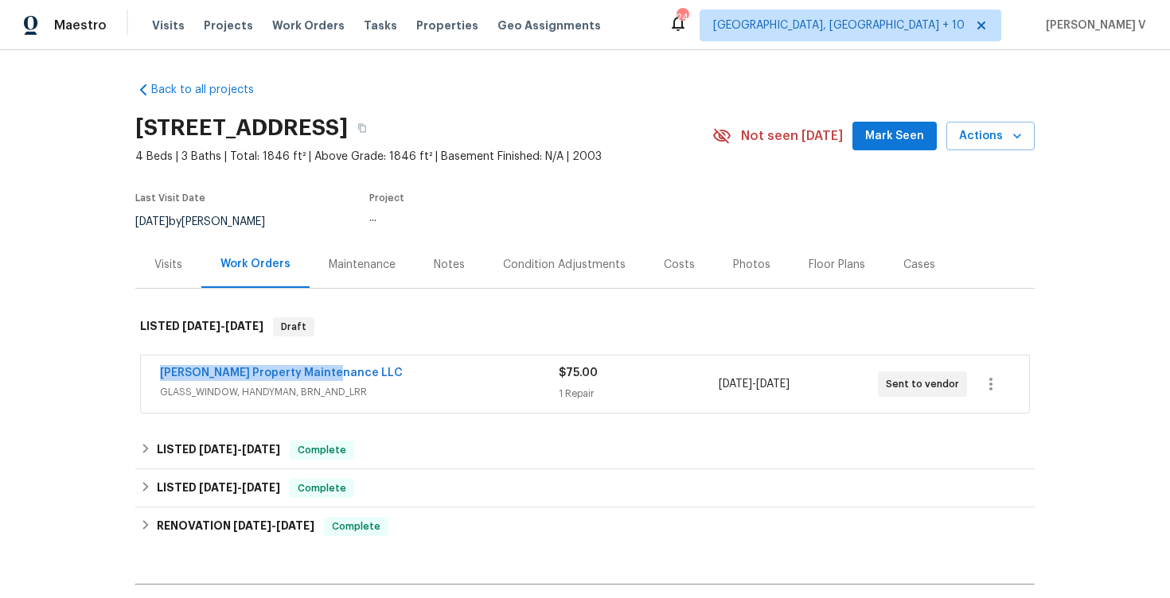
drag, startPoint x: 144, startPoint y: 373, endPoint x: 375, endPoint y: 373, distance: 230.7
click at [375, 373] on div "[PERSON_NAME] Property Maintenance LLC GLASS_WINDOW, HANDYMAN, BRN_AND_LRR $75.…" at bounding box center [585, 384] width 888 height 57
copy link "[PERSON_NAME] Property Maintenance LLC"
click at [407, 365] on div "[PERSON_NAME] Property Maintenance LLC" at bounding box center [359, 374] width 399 height 19
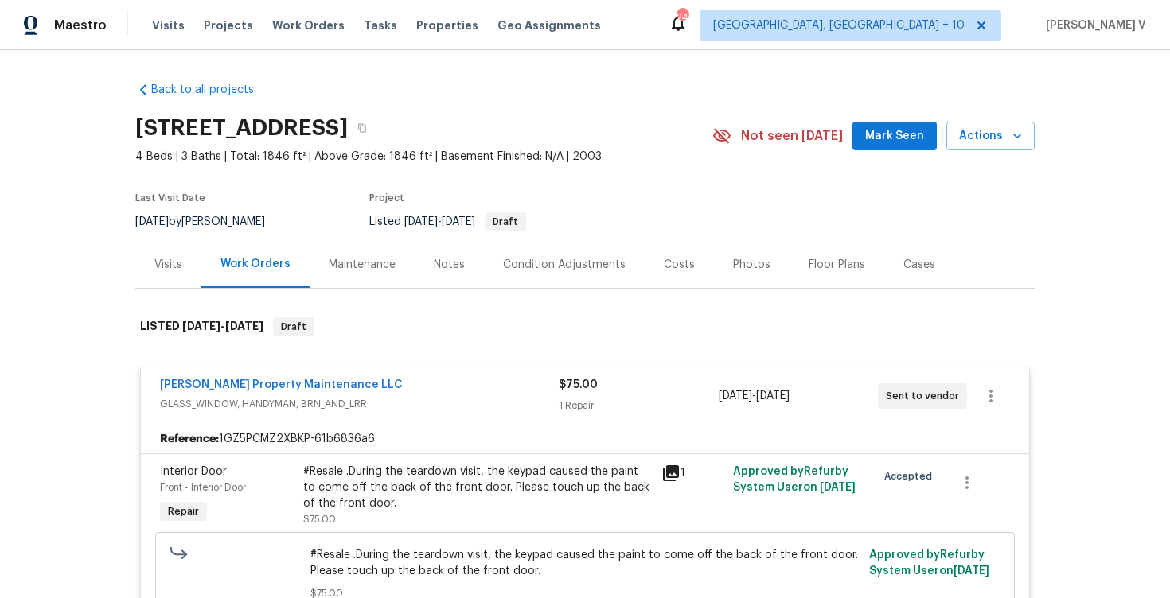
click at [378, 477] on div "#Resale .During the teardown visit, the keypad caused the paint to come off the…" at bounding box center [477, 488] width 348 height 48
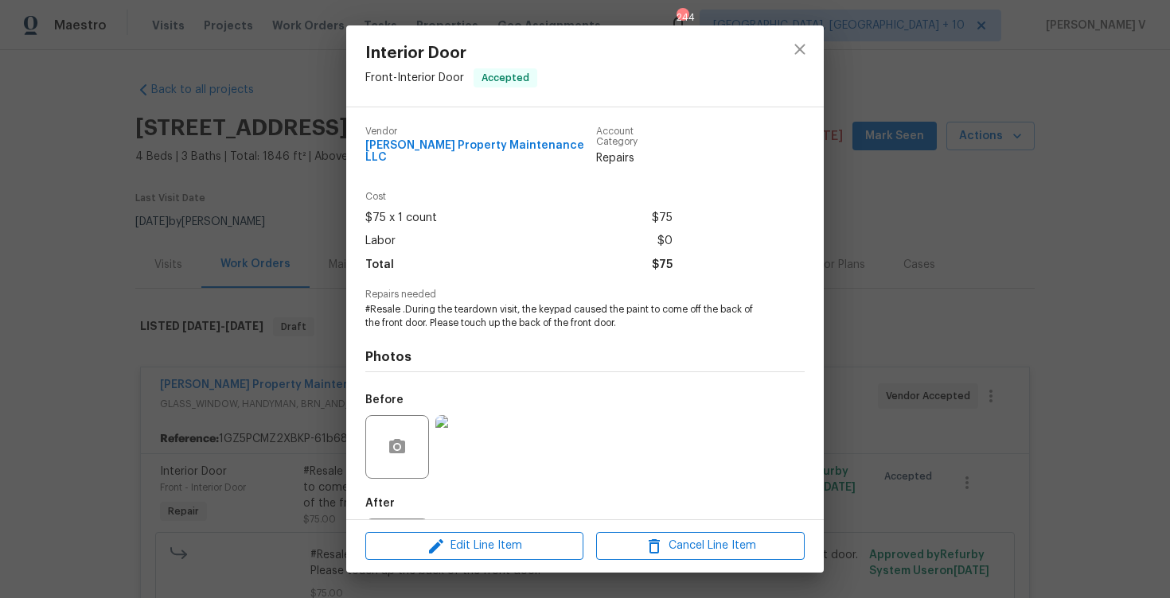
click at [544, 303] on span "#Resale .During the teardown visit, the keypad caused the paint to come off the…" at bounding box center [562, 316] width 395 height 27
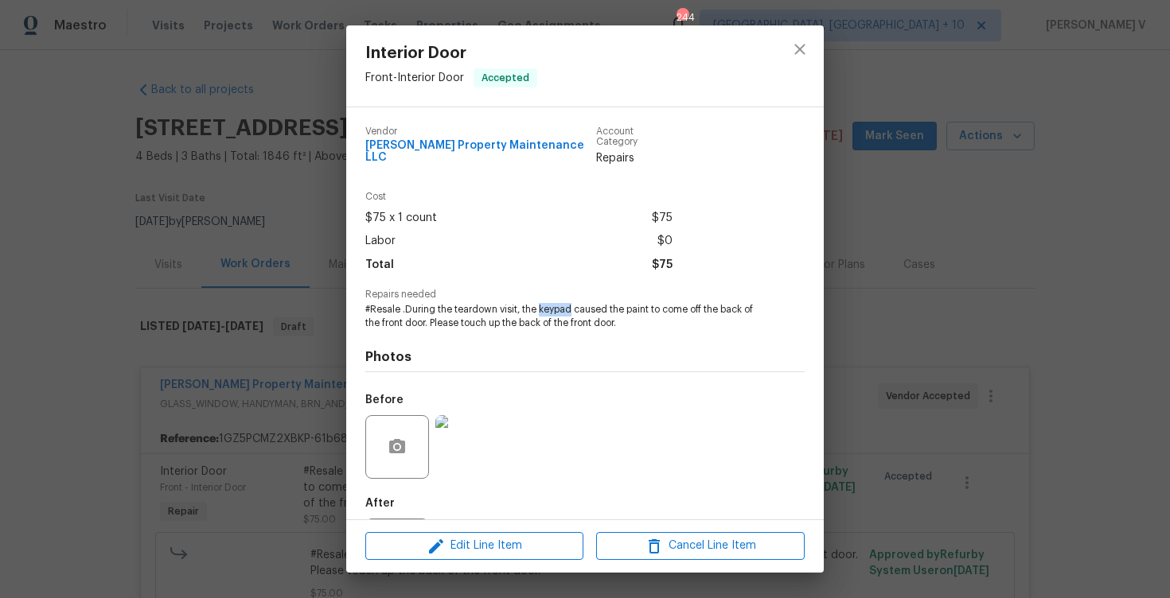
click at [544, 303] on span "#Resale .During the teardown visit, the keypad caused the paint to come off the…" at bounding box center [562, 316] width 395 height 27
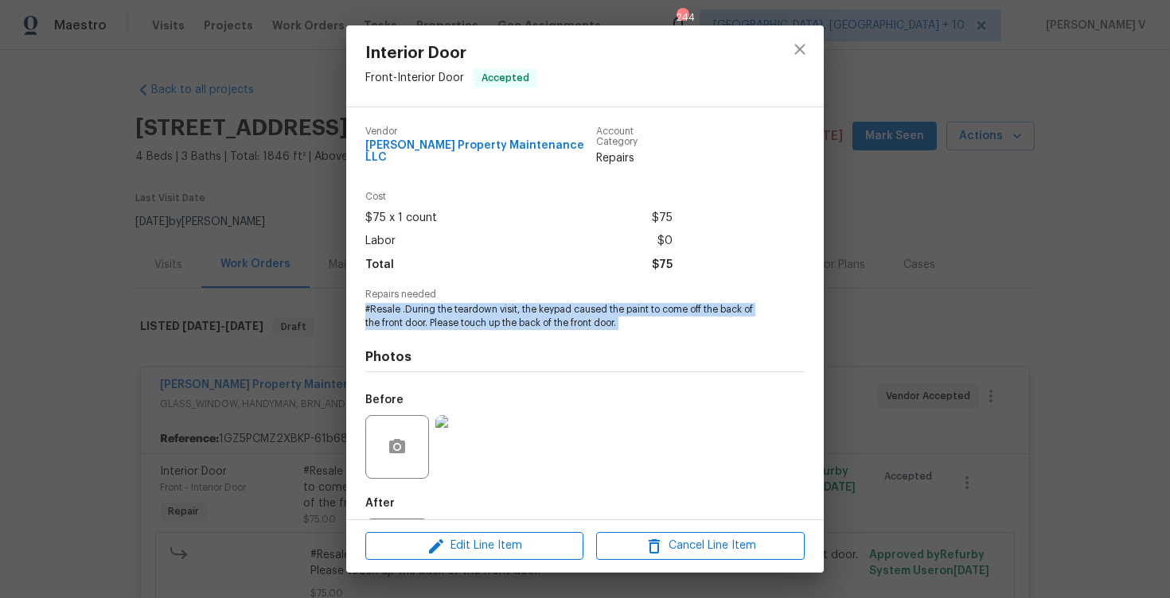
copy span "#Resale .During the teardown visit, the keypad caused the paint to come off the…"
click at [274, 245] on div "Interior Door Front - Interior Door Accepted Vendor Glen Property Maintenance L…" at bounding box center [585, 299] width 1170 height 598
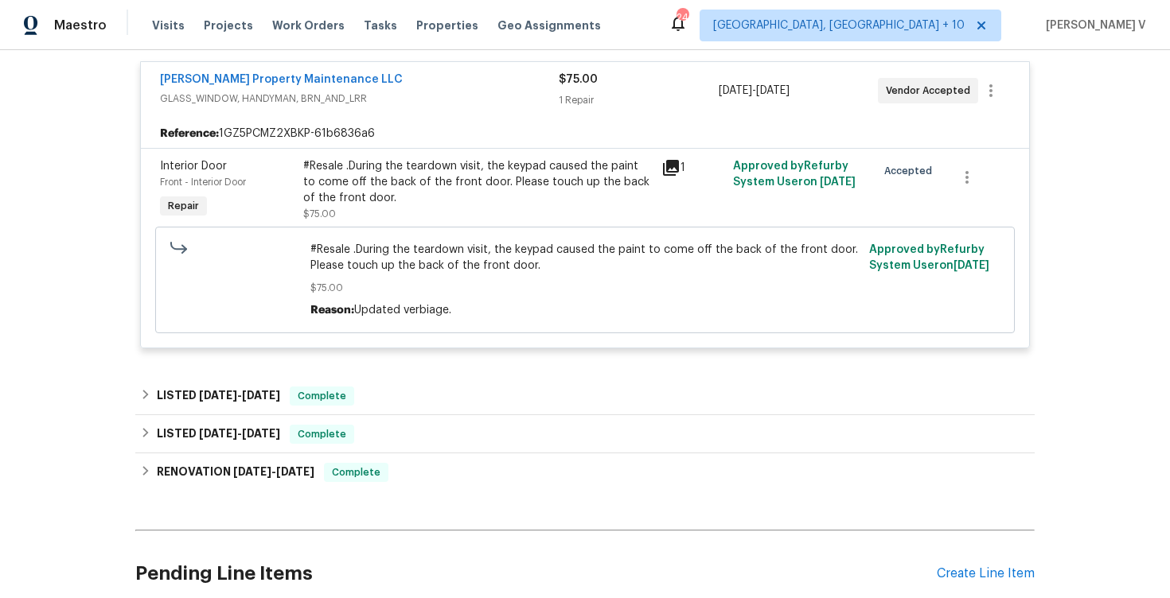
scroll to position [43, 0]
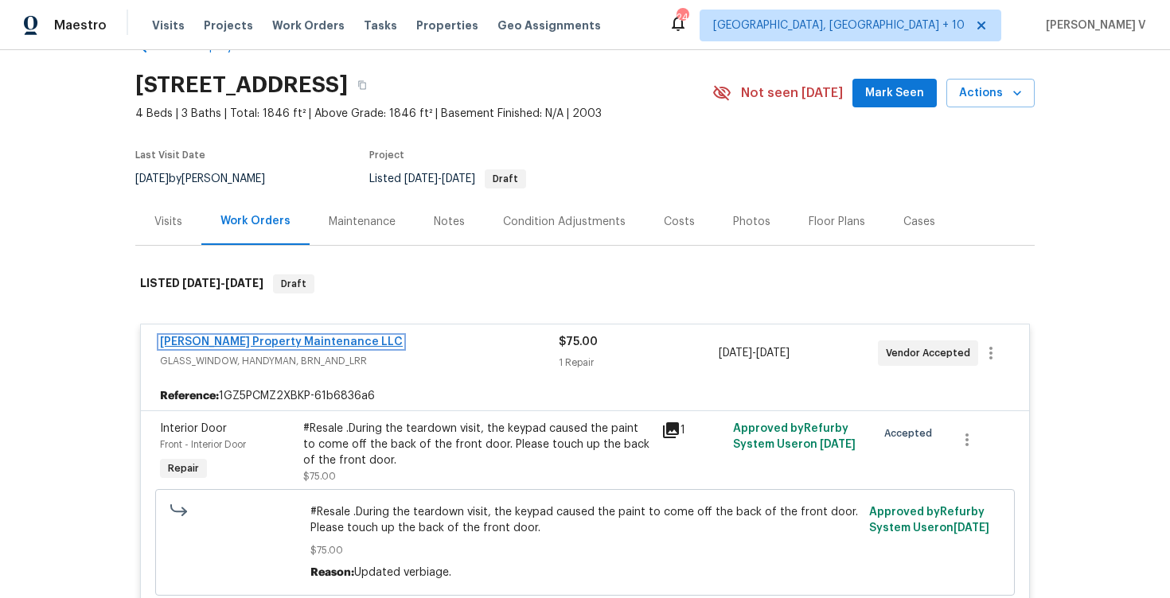
click at [254, 343] on link "[PERSON_NAME] Property Maintenance LLC" at bounding box center [281, 342] width 243 height 11
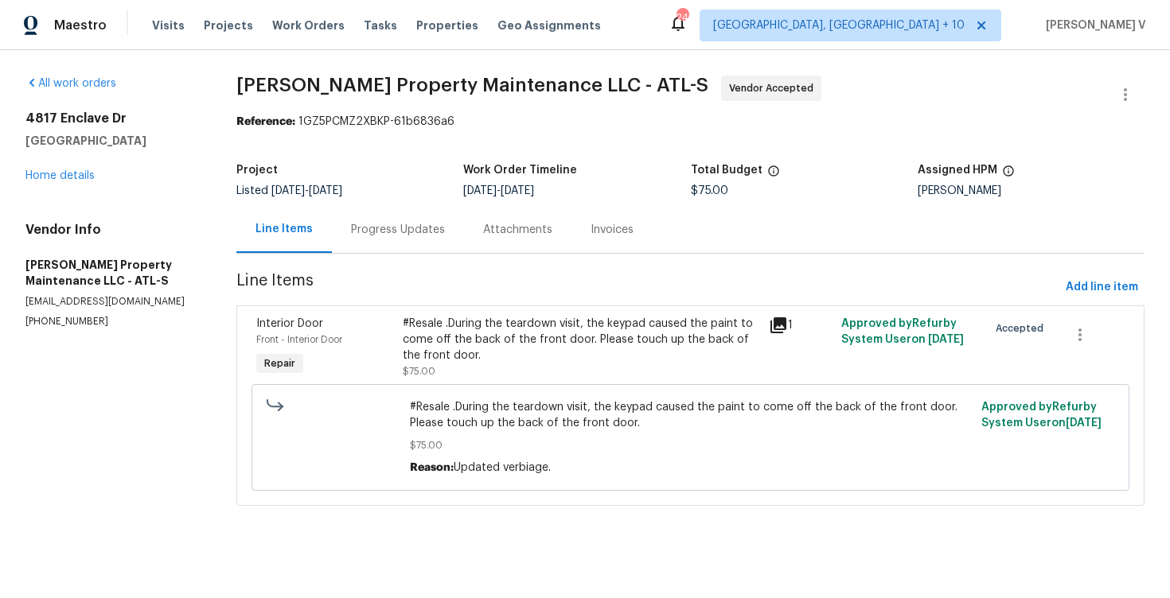
click at [392, 239] on div "Progress Updates" at bounding box center [398, 229] width 132 height 47
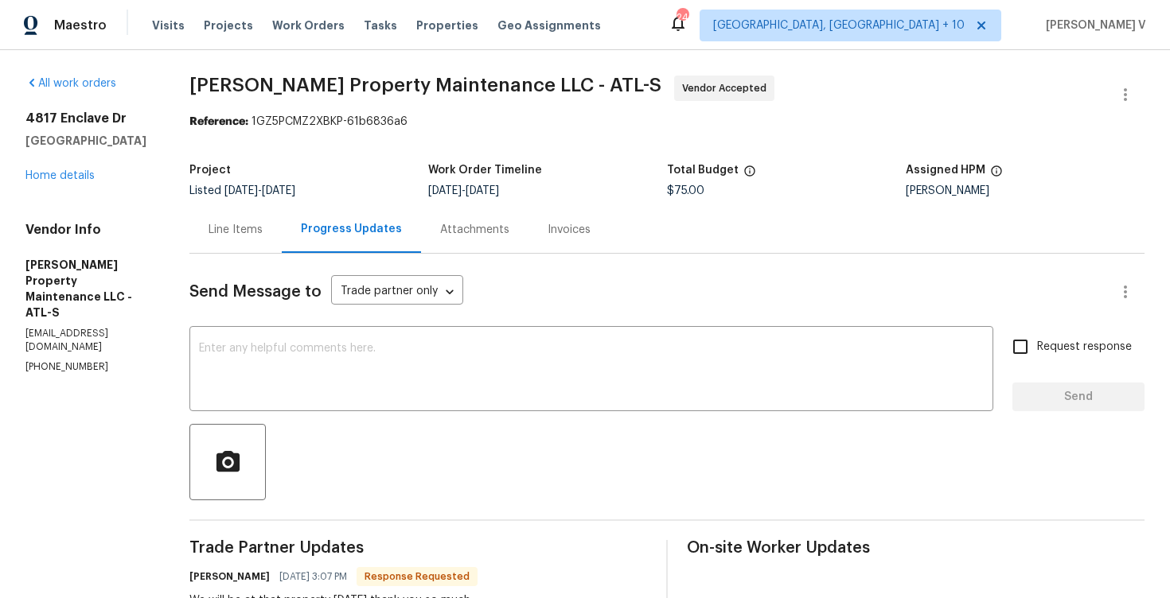
scroll to position [131, 0]
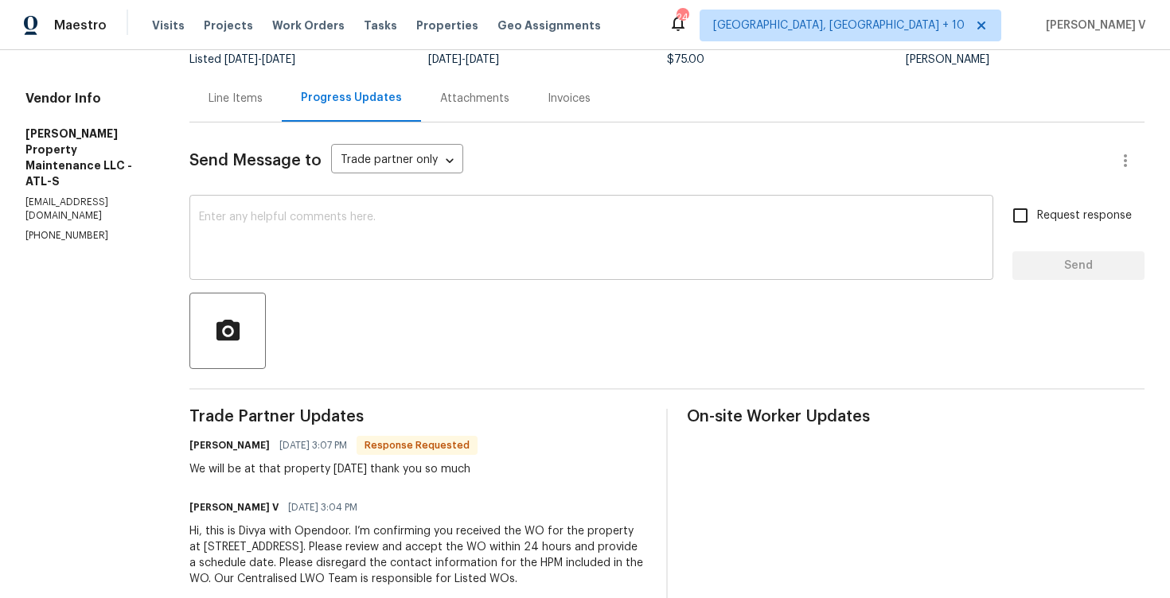
click at [354, 232] on textarea at bounding box center [591, 240] width 784 height 56
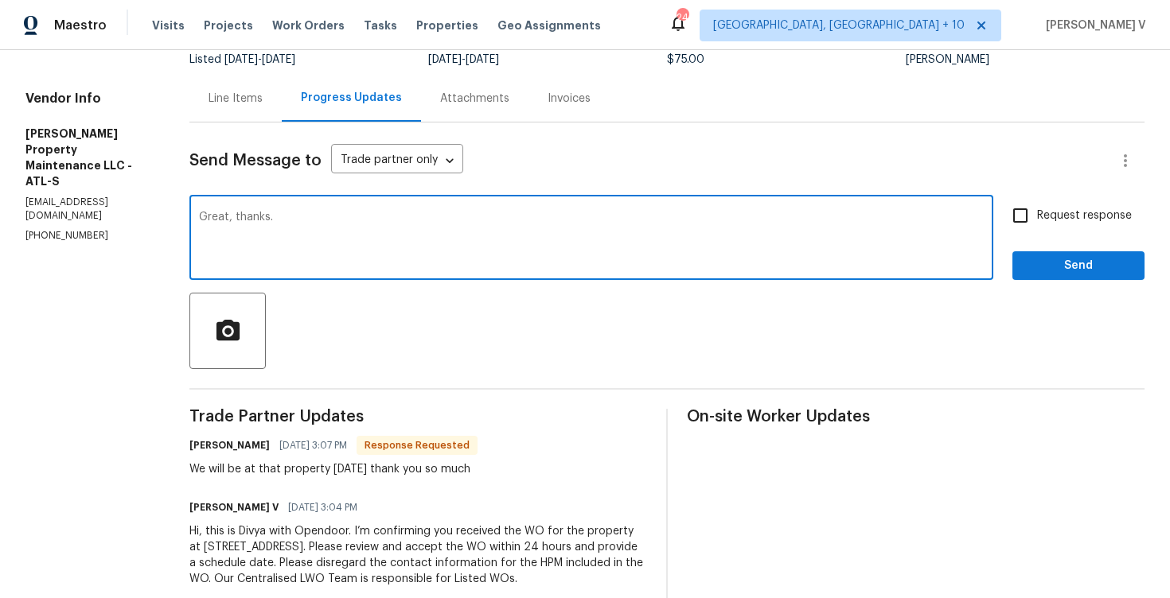
type textarea "Great, thanks."
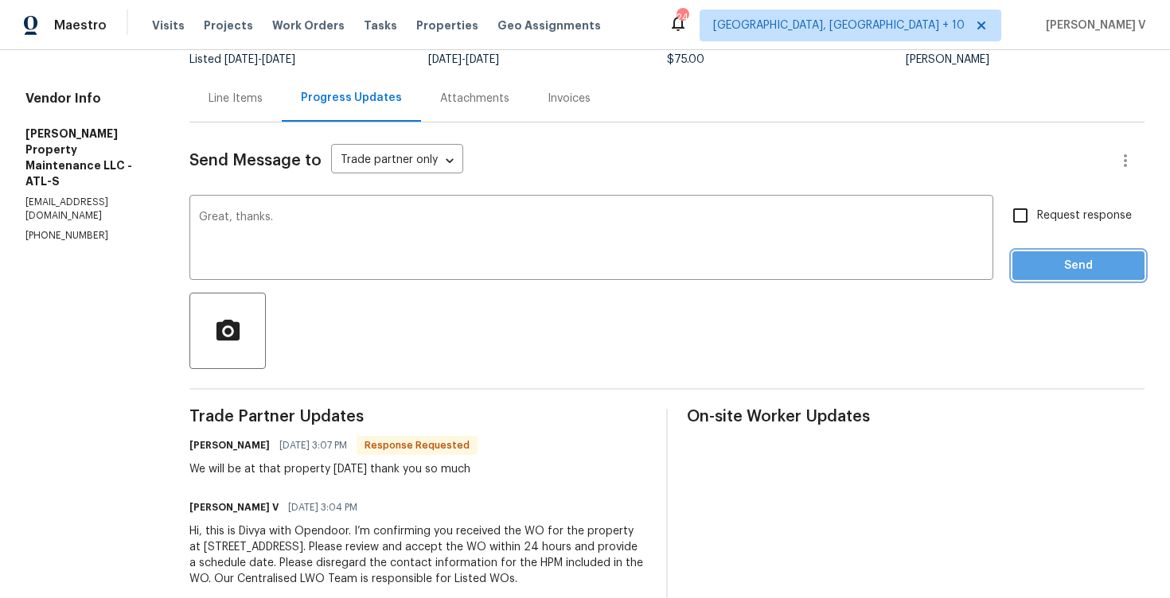
click at [1045, 263] on span "Send" at bounding box center [1078, 266] width 107 height 20
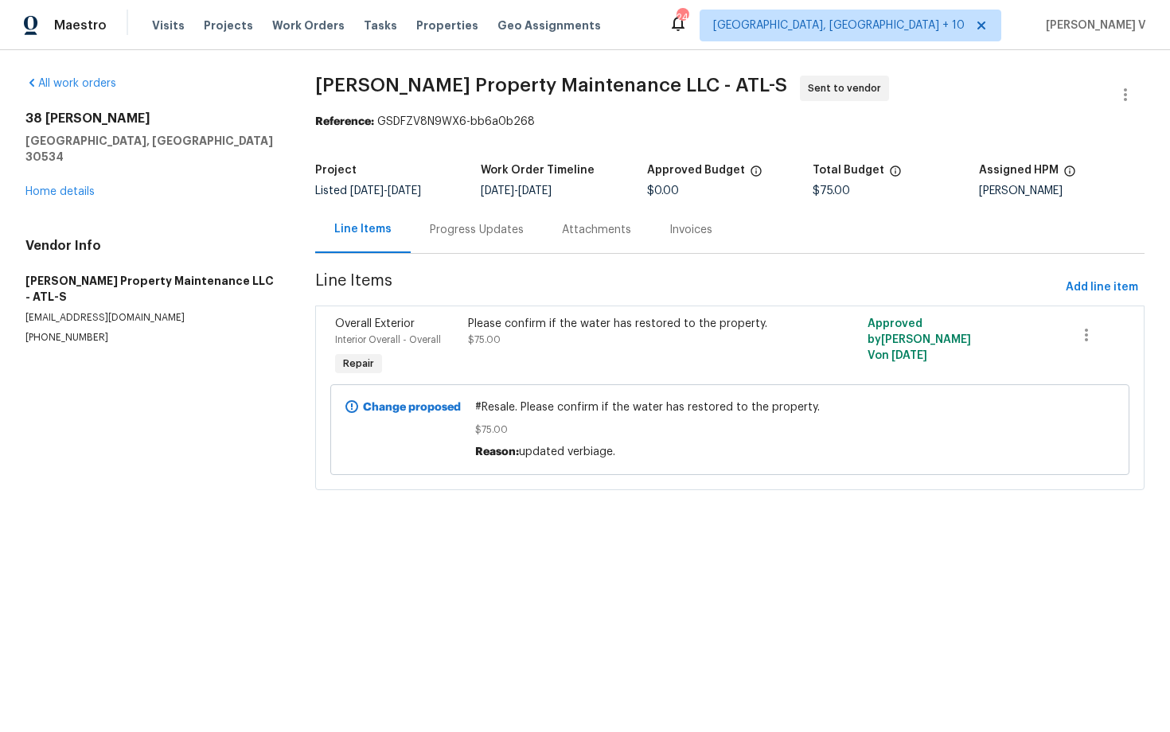
click at [187, 15] on div "Visits Projects Work Orders Tasks Properties Geo Assignments" at bounding box center [386, 26] width 468 height 32
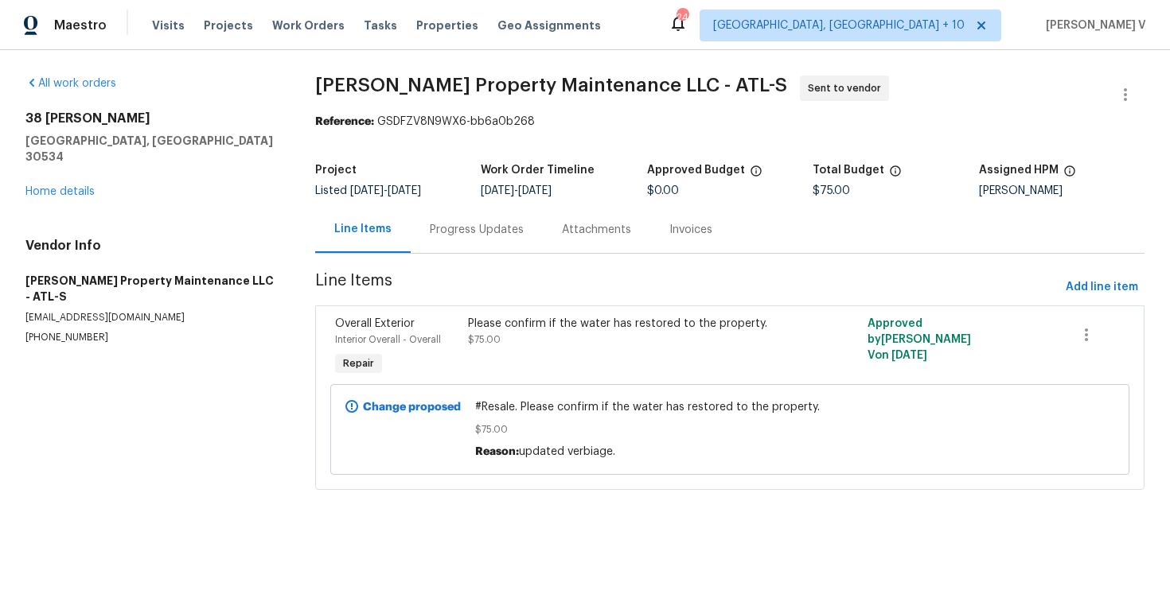
click at [68, 168] on div "[STREET_ADDRESS][PERSON_NAME] Home details" at bounding box center [150, 155] width 251 height 89
click at [68, 186] on link "Home details" at bounding box center [59, 191] width 69 height 11
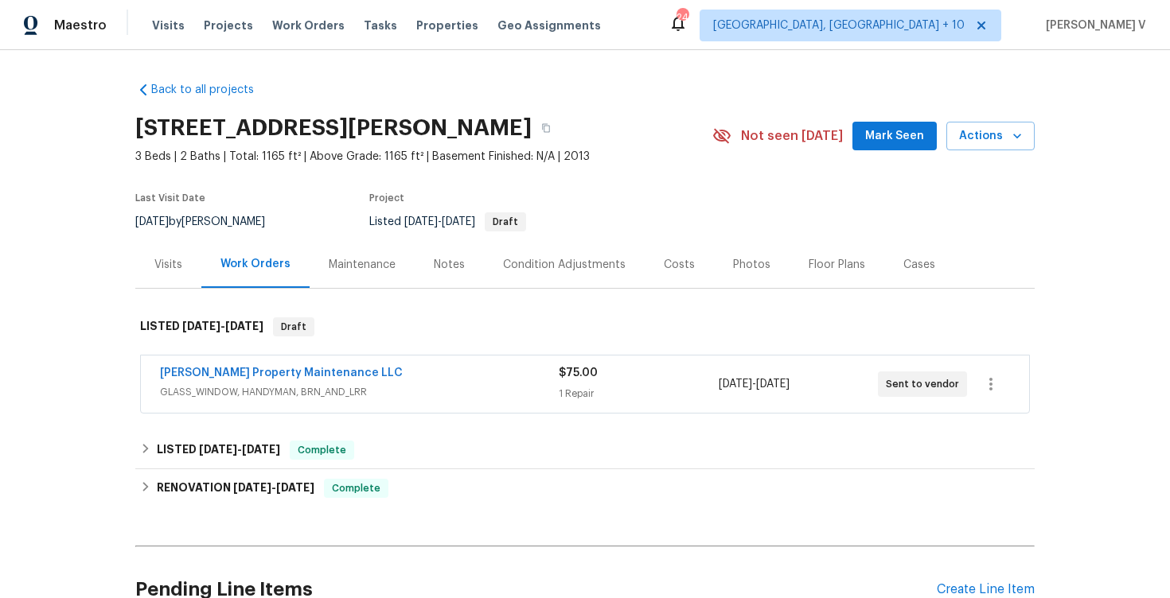
drag, startPoint x: 146, startPoint y: 371, endPoint x: 509, endPoint y: 364, distance: 363.6
click at [509, 364] on div "[PERSON_NAME] Property Maintenance LLC GLASS_WINDOW, HANDYMAN, BRN_AND_LRR $75.…" at bounding box center [585, 384] width 888 height 57
click at [332, 366] on div "[PERSON_NAME] Property Maintenance LLC" at bounding box center [359, 374] width 399 height 19
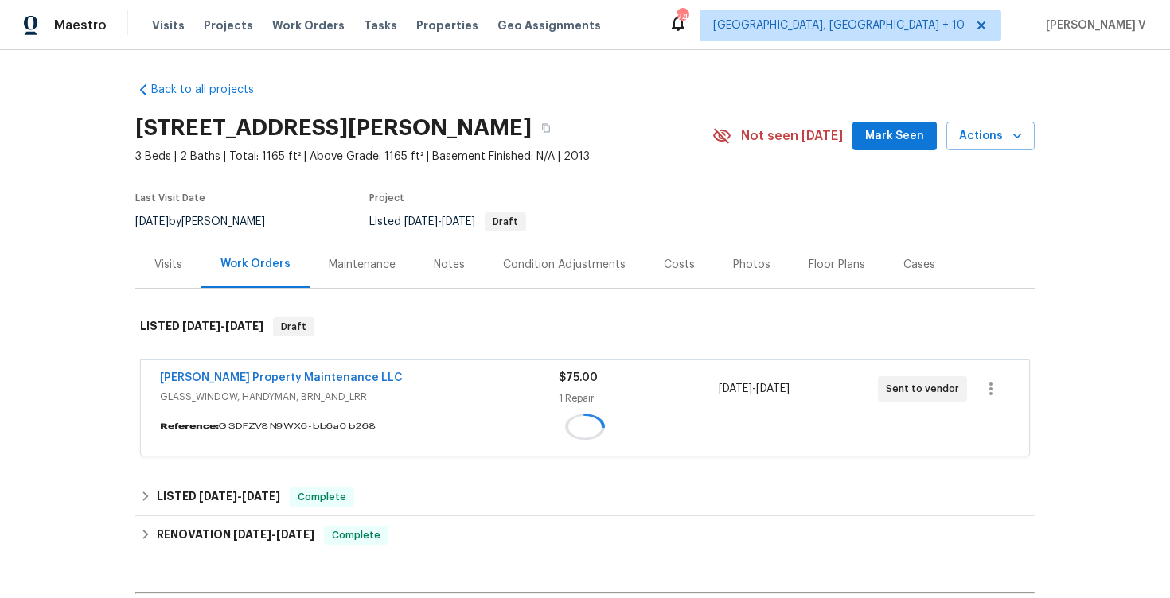
click at [332, 366] on div "[PERSON_NAME] Property Maintenance LLC GLASS_WINDOW, HANDYMAN, BRN_AND_LRR $75.…" at bounding box center [585, 388] width 888 height 57
click at [332, 366] on div "[PERSON_NAME] Property Maintenance LLC GLASS_WINDOW, HANDYMAN, BRN_AND_LRR $75.…" at bounding box center [584, 408] width 889 height 105
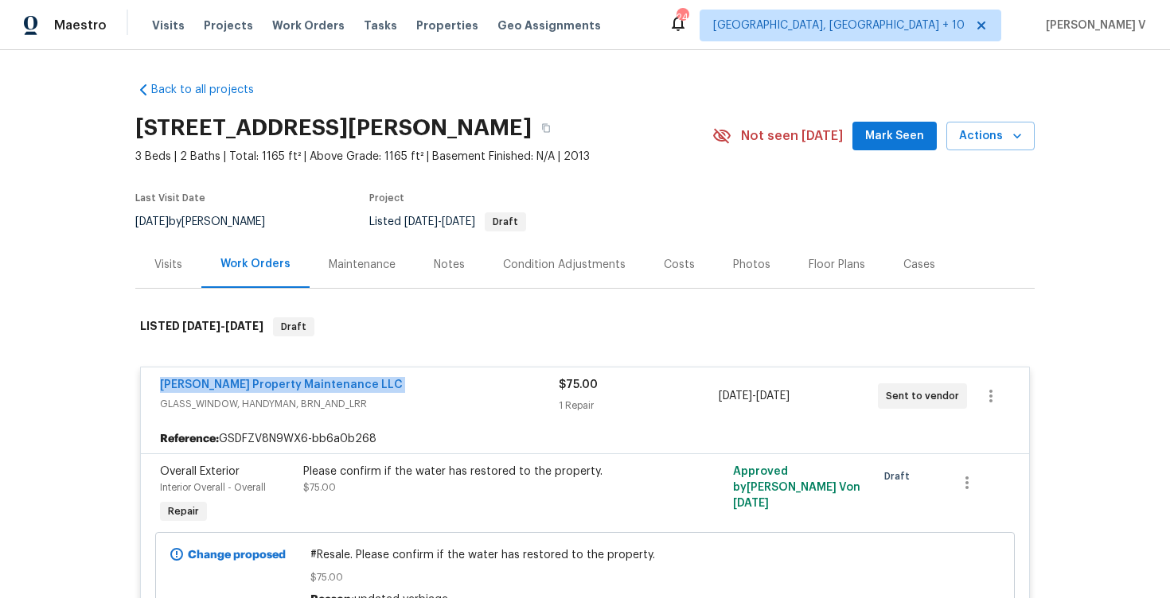
click at [88, 383] on div "Back to all projects [STREET_ADDRESS][PERSON_NAME] 3 Beds | 2 Baths | Total: 11…" at bounding box center [585, 324] width 1170 height 548
drag, startPoint x: 130, startPoint y: 386, endPoint x: 633, endPoint y: 386, distance: 502.8
click at [633, 386] on div "Back to all projects [STREET_ADDRESS][PERSON_NAME] 3 Beds | 2 Baths | Total: 11…" at bounding box center [585, 324] width 1170 height 548
copy div "[PERSON_NAME] Property Maintenance LLC GLASS_WINDOW, HANDYMAN, BRN_AND_LRR $75.…"
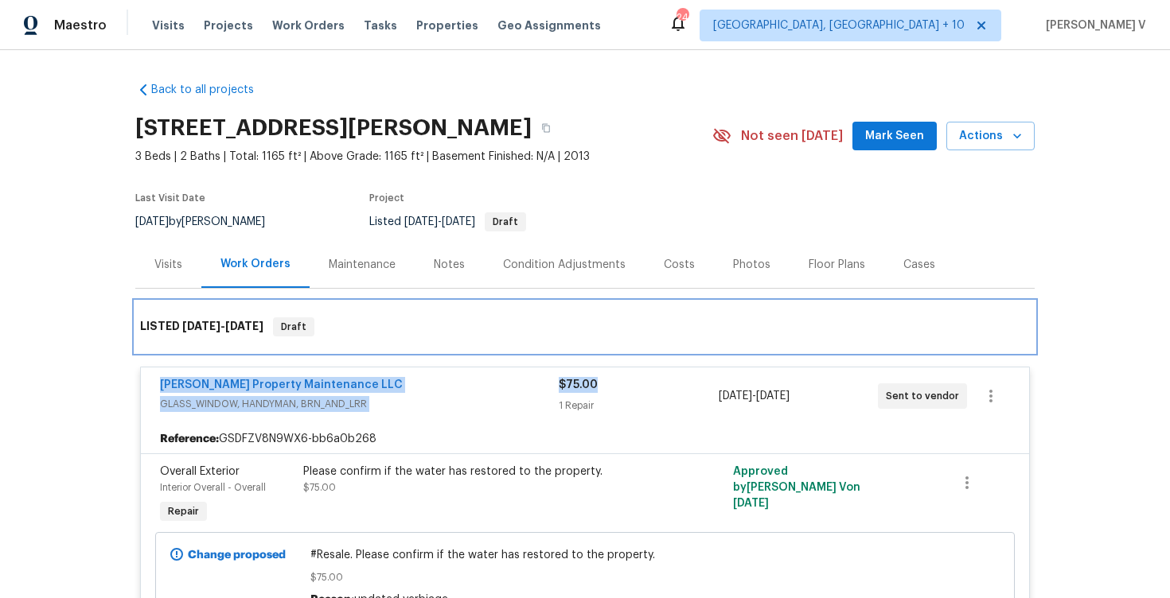
click at [212, 339] on div "LISTED [DATE] - [DATE] Draft" at bounding box center [584, 327] width 899 height 51
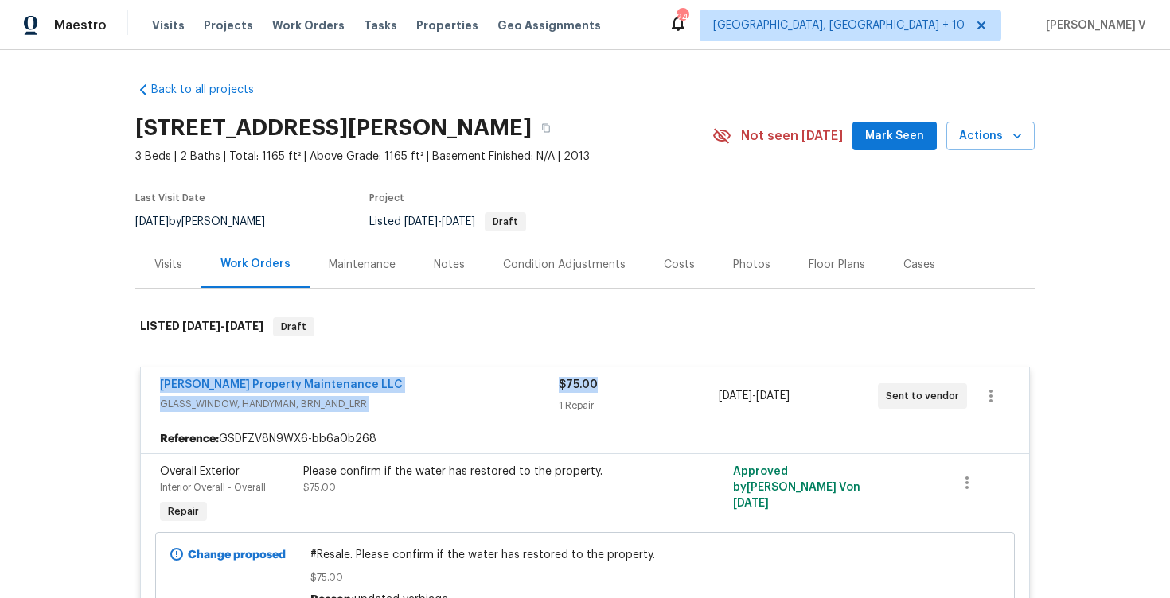
click at [103, 364] on div "Back to all projects [STREET_ADDRESS][PERSON_NAME] 3 Beds | 2 Baths | Total: 11…" at bounding box center [585, 324] width 1170 height 548
drag, startPoint x: 134, startPoint y: 384, endPoint x: 503, endPoint y: 384, distance: 369.2
click at [503, 384] on div "Back to all projects [STREET_ADDRESS][PERSON_NAME] 3 Beds | 2 Baths | Total: 11…" at bounding box center [585, 324] width 1170 height 548
copy link "[PERSON_NAME] Property Maintenance LLC"
